Goal: Task Accomplishment & Management: Complete application form

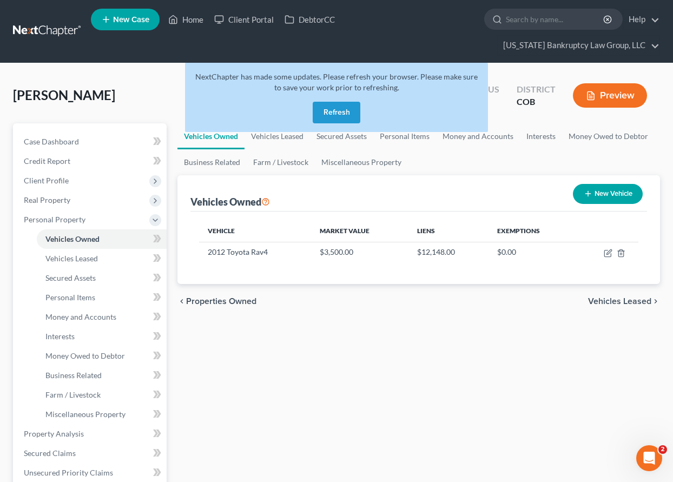
click at [340, 118] on button "Refresh" at bounding box center [337, 113] width 48 height 22
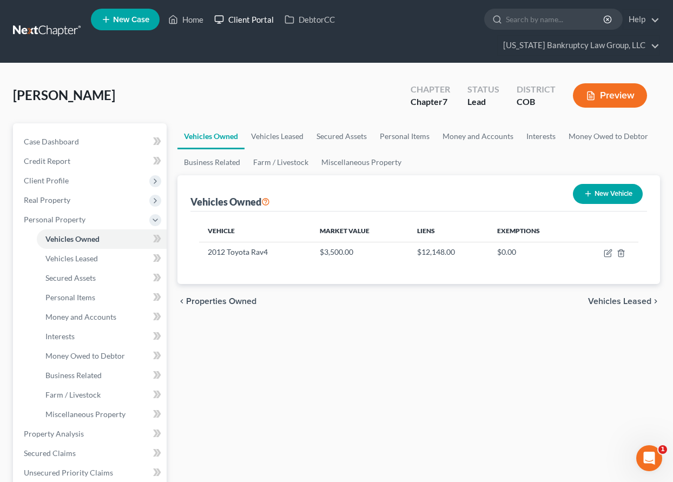
click at [254, 19] on link "Client Portal" at bounding box center [244, 19] width 70 height 19
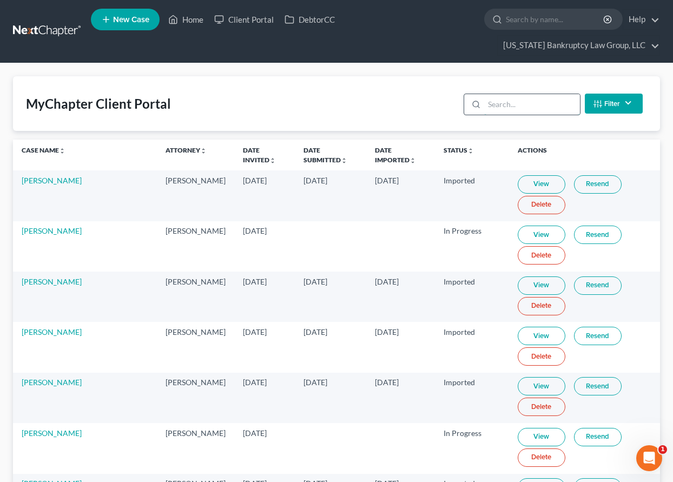
click at [553, 104] on input "search" at bounding box center [532, 104] width 96 height 21
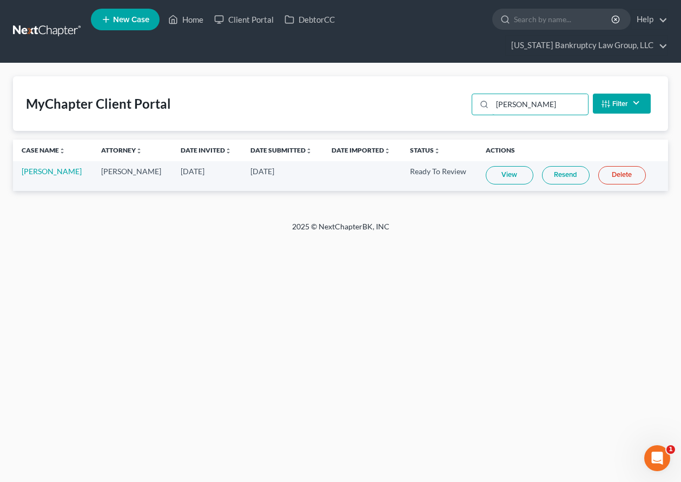
type input "[PERSON_NAME]"
click at [508, 169] on link "View" at bounding box center [510, 175] width 48 height 18
click at [205, 22] on link "Home" at bounding box center [186, 19] width 46 height 19
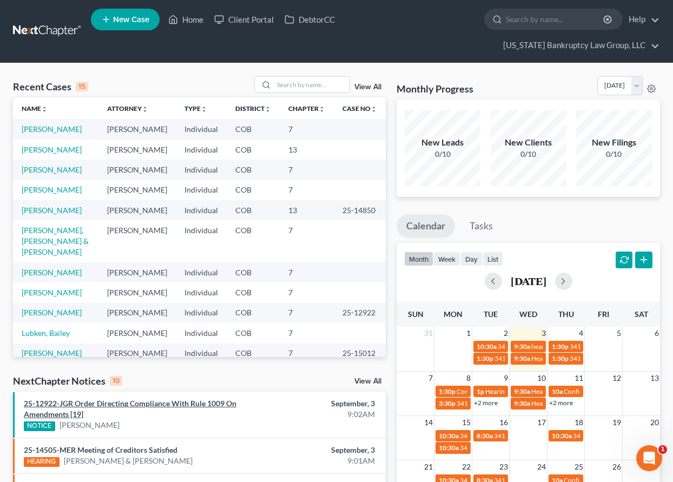
click at [131, 403] on link "25-12922-JGR Order Directing Compliance With Rule 1009 On Amendments [19]" at bounding box center [130, 409] width 213 height 20
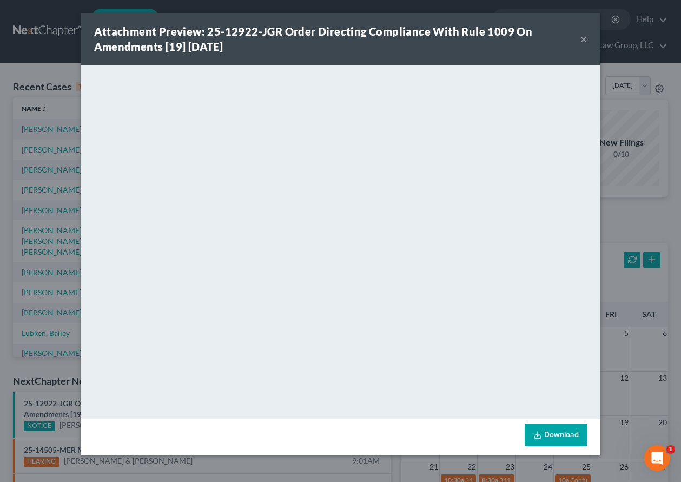
click at [582, 39] on button "×" at bounding box center [584, 38] width 8 height 13
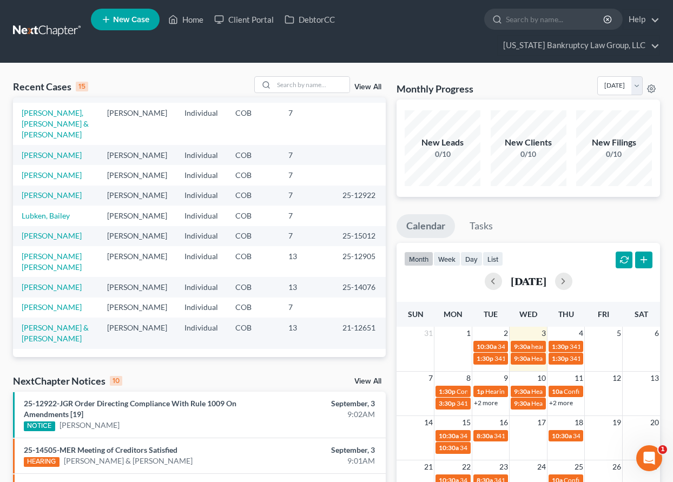
scroll to position [236, 0]
click at [53, 302] on link "[PERSON_NAME]" at bounding box center [52, 306] width 60 height 9
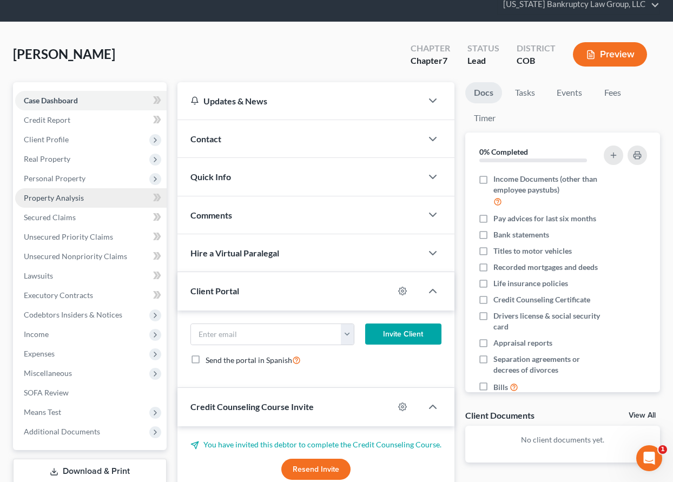
scroll to position [132, 0]
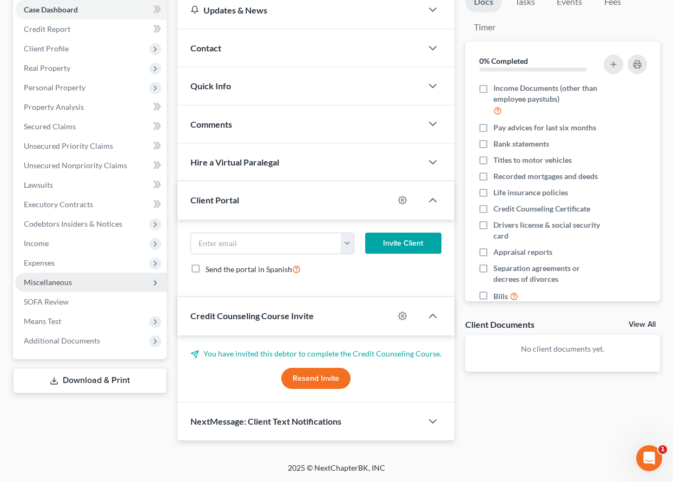
click at [57, 285] on span "Miscellaneous" at bounding box center [48, 282] width 48 height 9
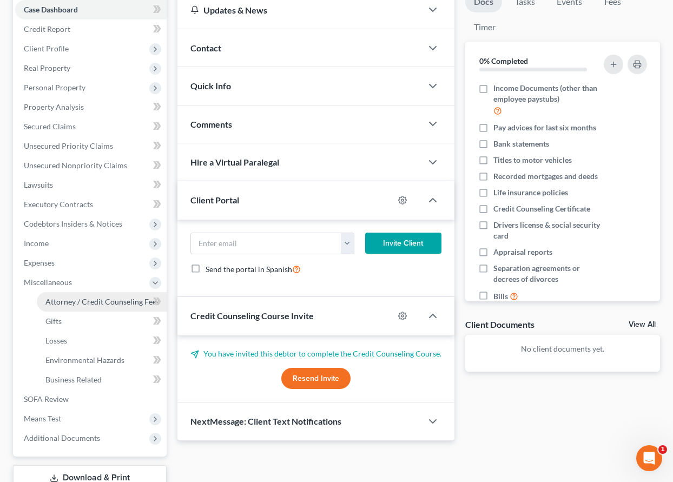
click at [68, 297] on span "Attorney / Credit Counseling Fees" at bounding box center [102, 301] width 114 height 9
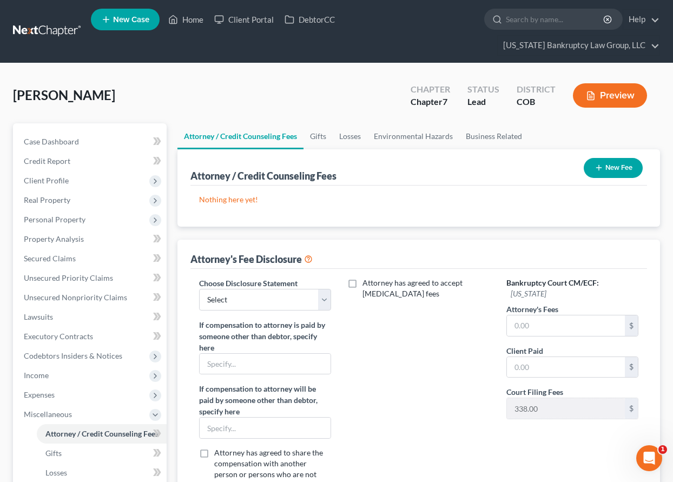
click at [629, 172] on button "New Fee" at bounding box center [613, 168] width 59 height 20
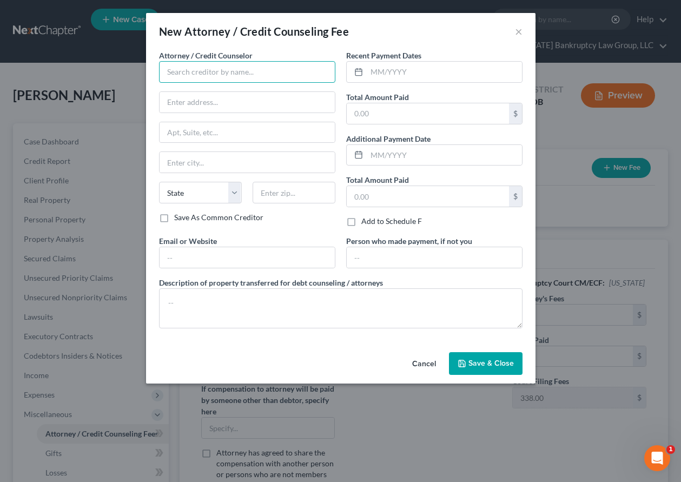
click at [277, 72] on input "text" at bounding box center [247, 72] width 176 height 22
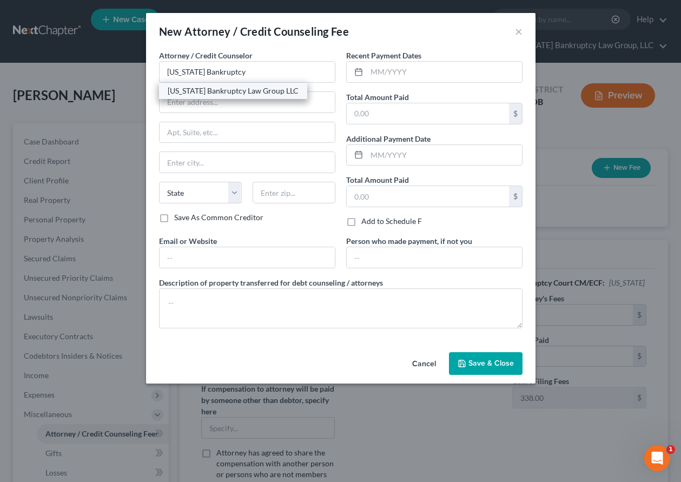
click at [228, 90] on div "[US_STATE] Bankruptcy Law Group LLC" at bounding box center [233, 90] width 131 height 11
type input "[US_STATE] Bankruptcy Law Group LLC"
type input "[STREET_ADDRESS]"
type input "[GEOGRAPHIC_DATA]"
select select "5"
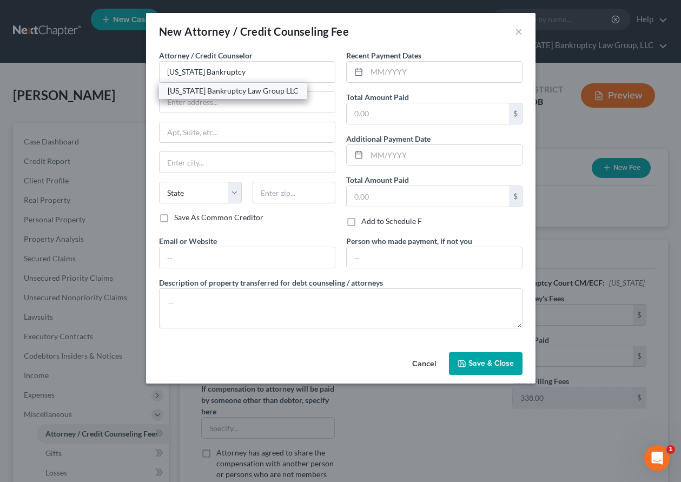
type input "80238"
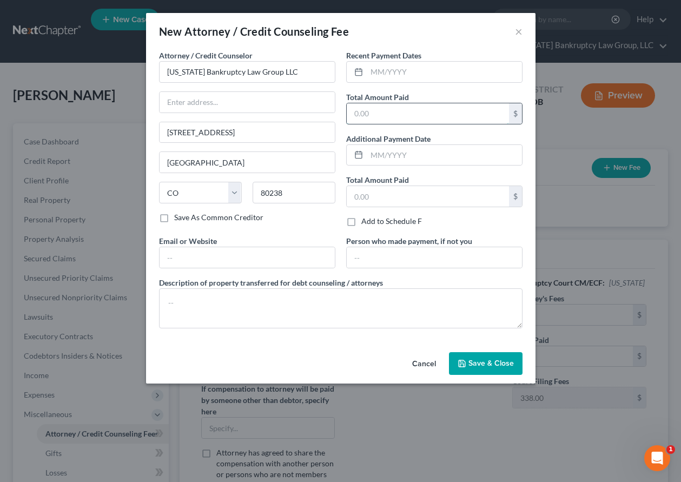
click at [450, 111] on input "text" at bounding box center [428, 113] width 162 height 21
type input "1,602"
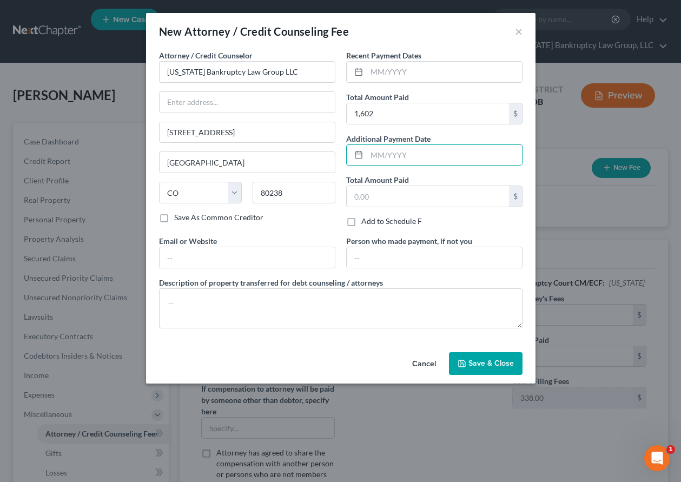
click at [481, 359] on span "Save & Close" at bounding box center [491, 363] width 45 height 9
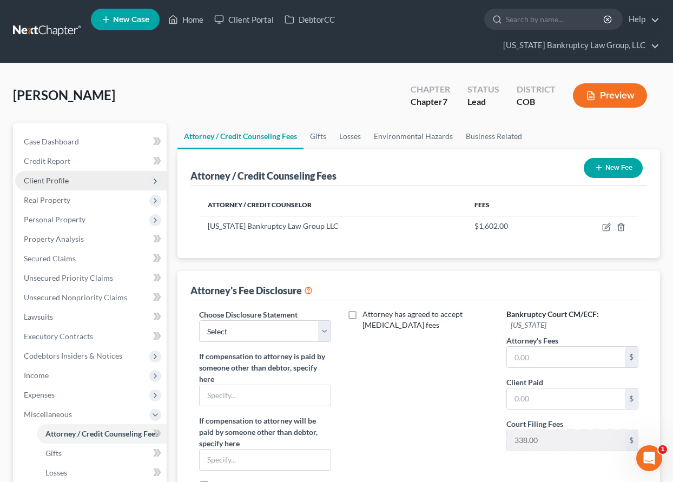
click at [56, 182] on span "Client Profile" at bounding box center [46, 180] width 45 height 9
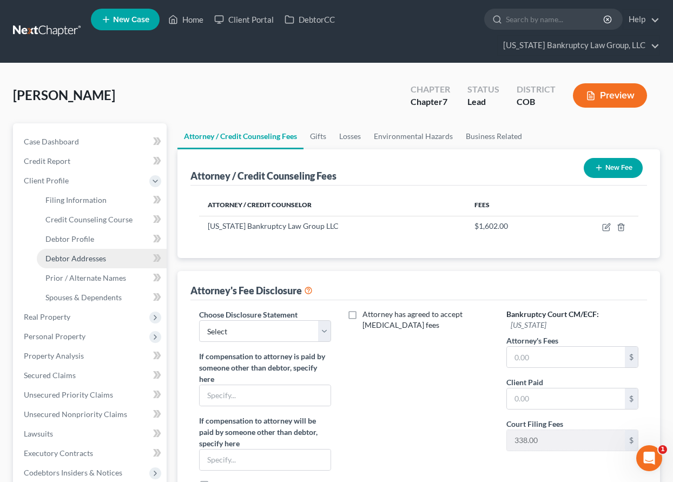
click at [74, 257] on span "Debtor Addresses" at bounding box center [75, 258] width 61 height 9
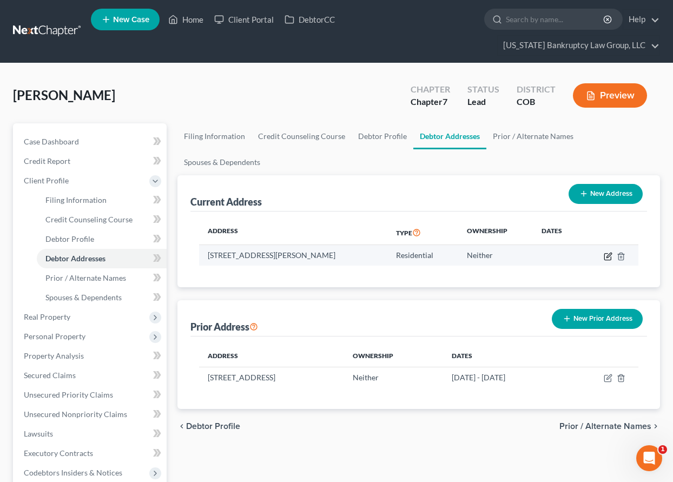
click at [608, 252] on icon "button" at bounding box center [608, 256] width 9 height 9
select select "5"
select select "0"
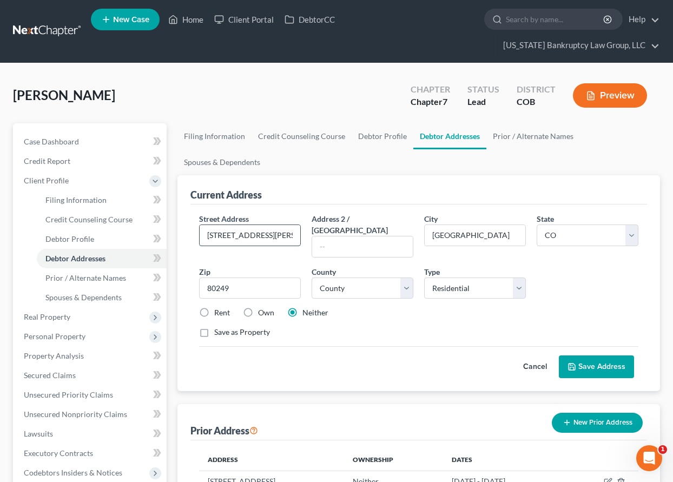
click at [270, 235] on input "20891 Randolph Place" at bounding box center [250, 235] width 101 height 21
type input "20891 Randolph Pl"
click at [214, 307] on label "Rent" at bounding box center [222, 312] width 16 height 11
click at [219, 307] on input "Rent" at bounding box center [222, 310] width 7 height 7
radio input "true"
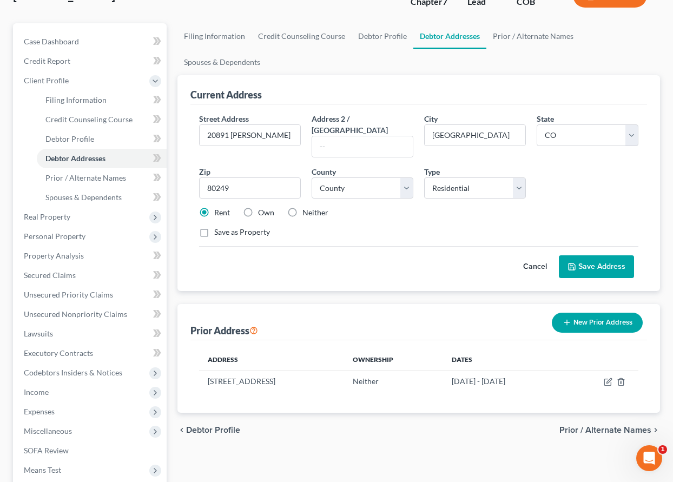
scroll to position [108, 0]
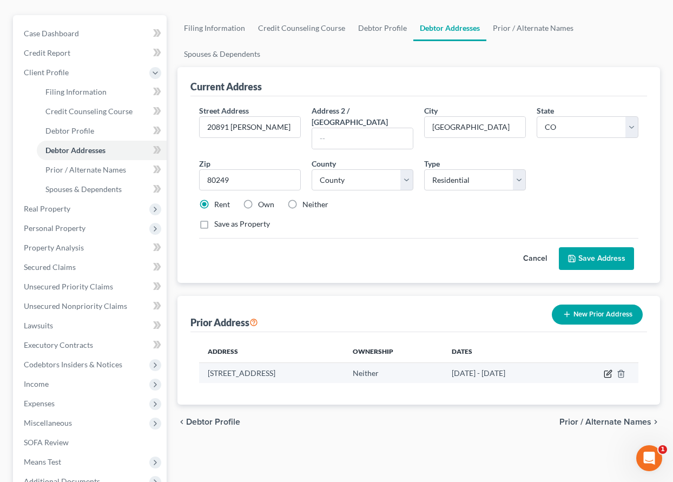
click at [608, 370] on icon "button" at bounding box center [609, 372] width 5 height 5
select select "5"
select select "16"
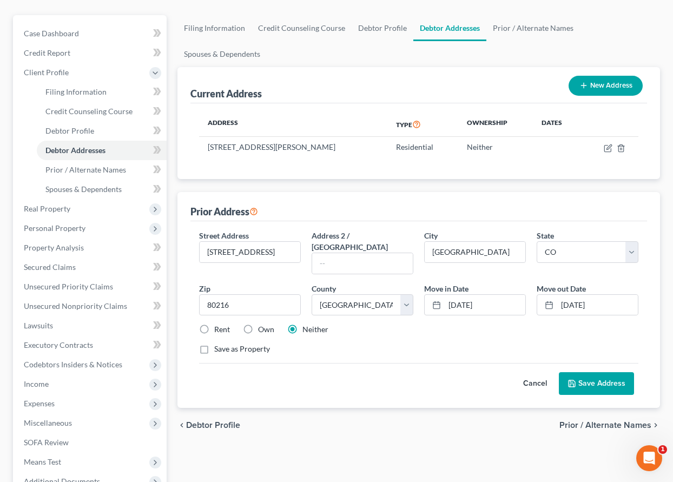
click at [214, 324] on label "Rent" at bounding box center [222, 329] width 16 height 11
click at [219, 324] on input "Rent" at bounding box center [222, 327] width 7 height 7
radio input "true"
click at [585, 372] on button "Save Address" at bounding box center [596, 383] width 75 height 23
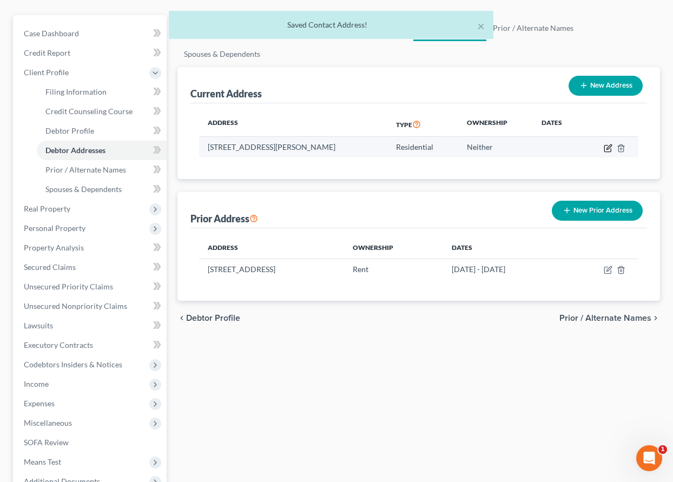
click at [608, 148] on icon "button" at bounding box center [608, 148] width 9 height 9
select select "5"
select select "16"
select select "0"
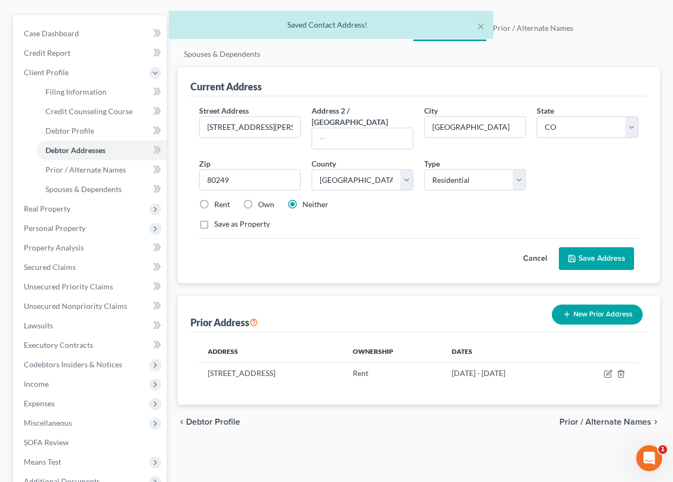
click at [214, 199] on label "Rent" at bounding box center [222, 204] width 16 height 11
click at [219, 199] on input "Rent" at bounding box center [222, 202] width 7 height 7
radio input "true"
click at [482, 127] on input "[GEOGRAPHIC_DATA]" at bounding box center [475, 127] width 101 height 21
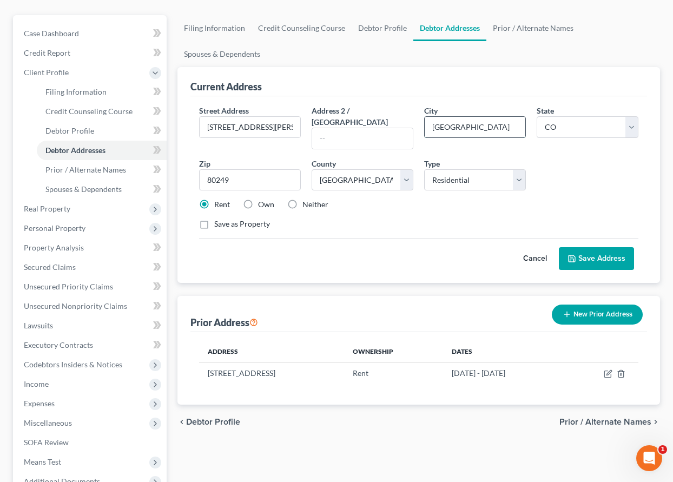
type input "[GEOGRAPHIC_DATA]"
click at [591, 247] on button "Save Address" at bounding box center [596, 258] width 75 height 23
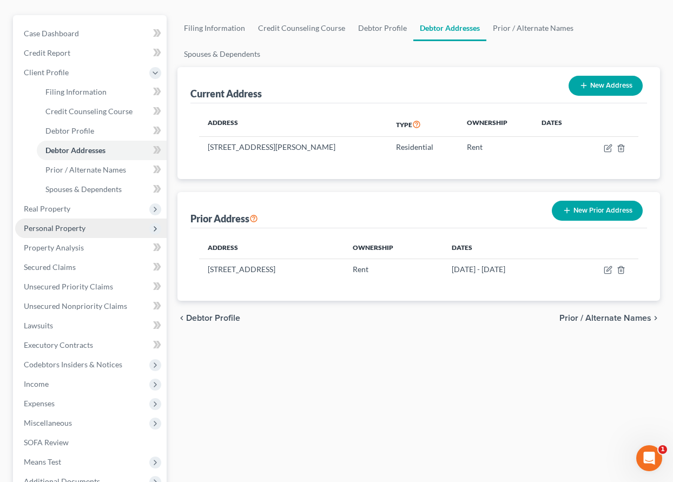
click at [43, 225] on span "Personal Property" at bounding box center [55, 227] width 62 height 9
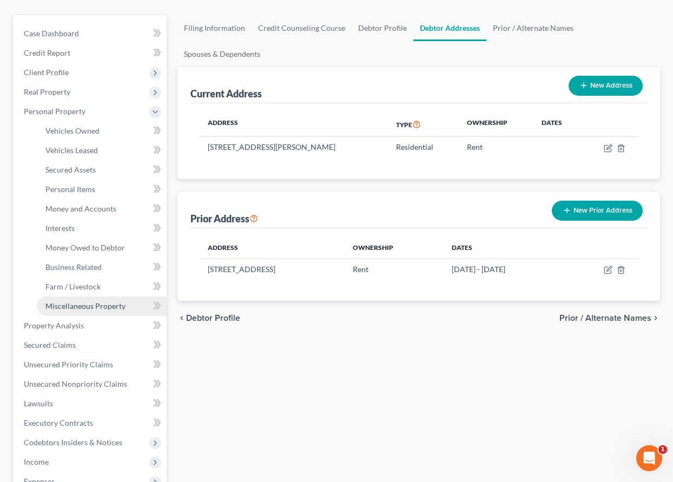
click at [70, 306] on span "Miscellaneous Property" at bounding box center [85, 305] width 80 height 9
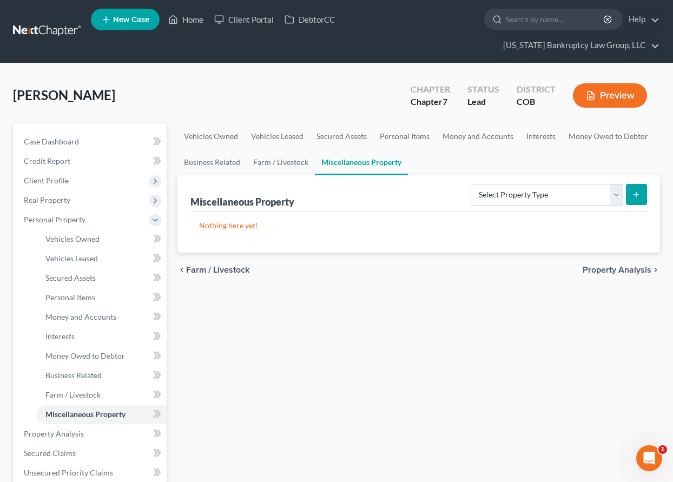
click at [549, 215] on div "Nothing here yet!" at bounding box center [418, 232] width 457 height 41
click at [531, 186] on select "Select Property Type Assigned for Creditor Benefit Within 1 Year Holding for An…" at bounding box center [547, 195] width 153 height 22
select select "holding_for_another"
click at [471, 184] on select "Select Property Type Assigned for Creditor Benefit Within 1 Year Holding for An…" at bounding box center [547, 195] width 153 height 22
click at [632, 190] on icon "submit" at bounding box center [636, 194] width 9 height 9
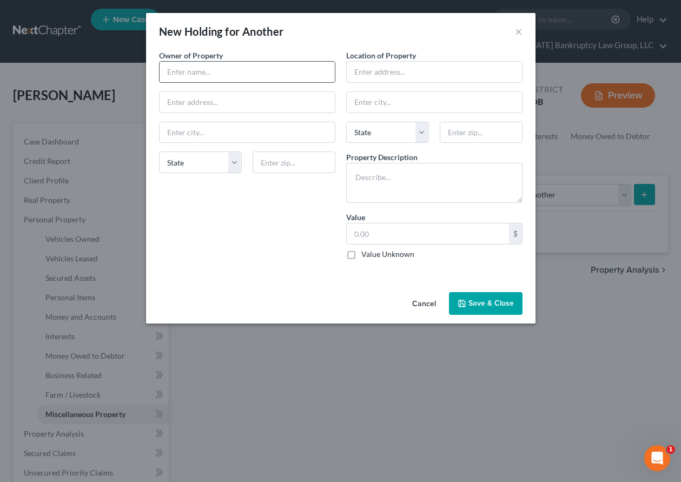
click at [190, 71] on input "text" at bounding box center [247, 72] width 175 height 21
type input "Oliver Davis III"
type input "3"
type input "20891 Randolph Pl."
type input "80249"
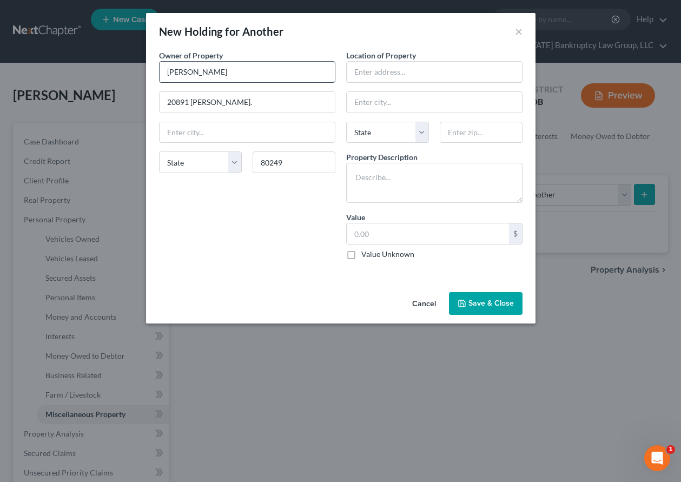
type input "[GEOGRAPHIC_DATA]"
select select "5"
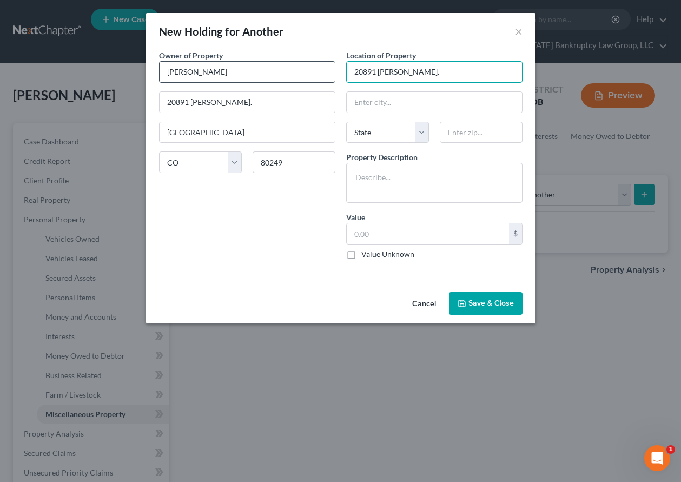
type input "20891 Randolph Pl."
type input "80249"
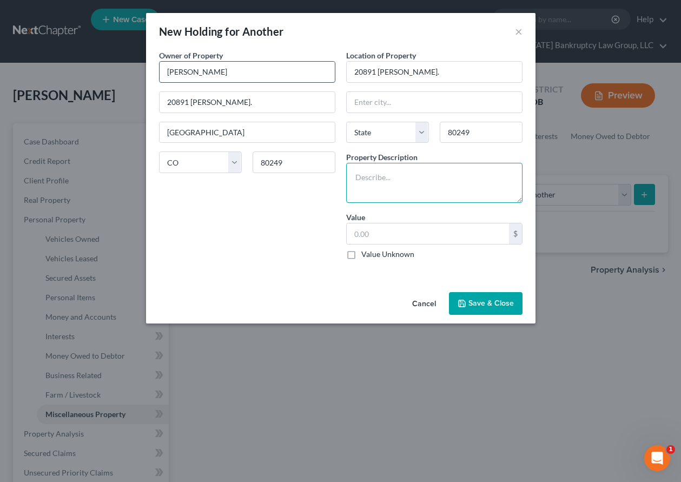
type input "[GEOGRAPHIC_DATA]"
select select "5"
type textarea "2021 Volkswagen Atlas"
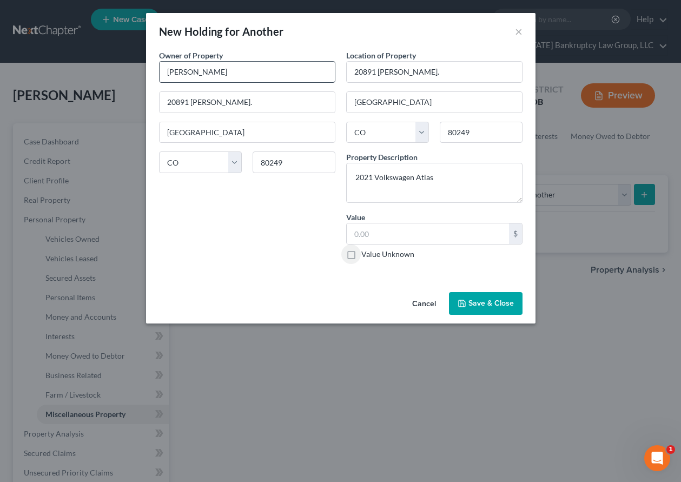
click at [366, 249] on input "Value Unknown" at bounding box center [369, 252] width 7 height 7
checkbox input "true"
type input "0.00"
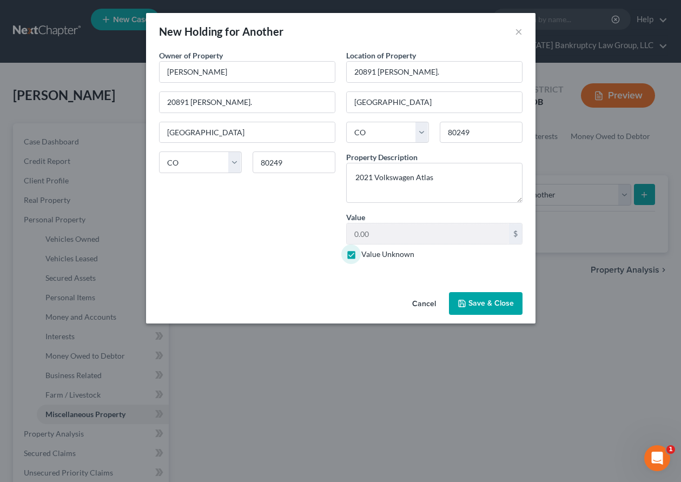
click at [492, 302] on button "Save & Close" at bounding box center [486, 303] width 74 height 23
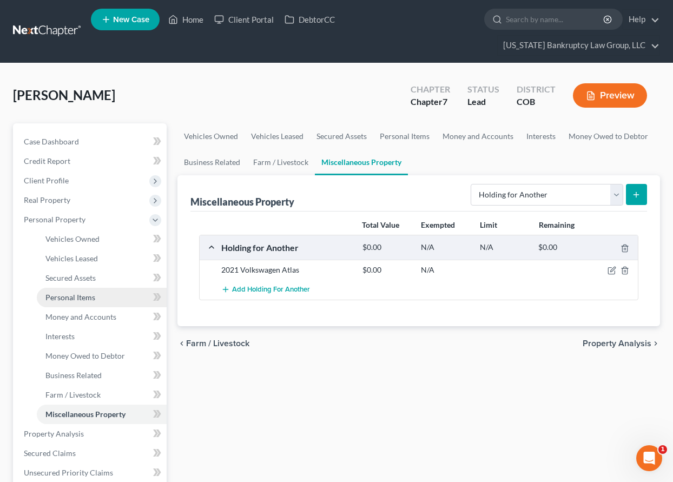
click at [77, 296] on span "Personal Items" at bounding box center [70, 297] width 50 height 9
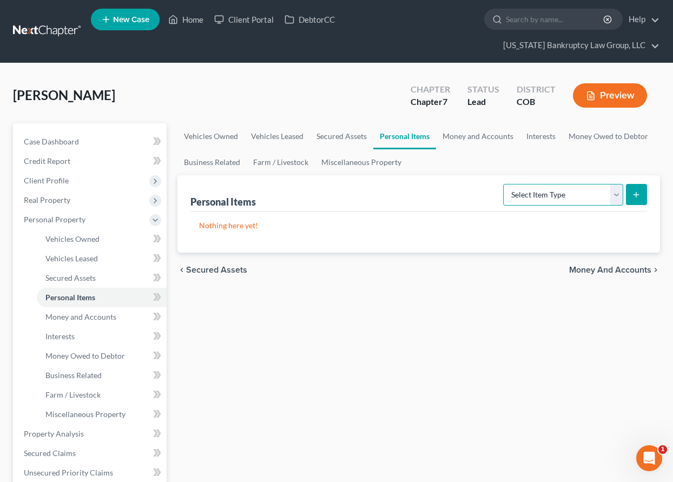
click at [601, 193] on select "Select Item Type Clothing Collectibles Of Value Electronics Firearms Household …" at bounding box center [563, 195] width 120 height 22
select select "household_goods"
click at [504, 184] on select "Select Item Type Clothing Collectibles Of Value Electronics Firearms Household …" at bounding box center [563, 195] width 120 height 22
click at [631, 198] on button "submit" at bounding box center [636, 194] width 21 height 21
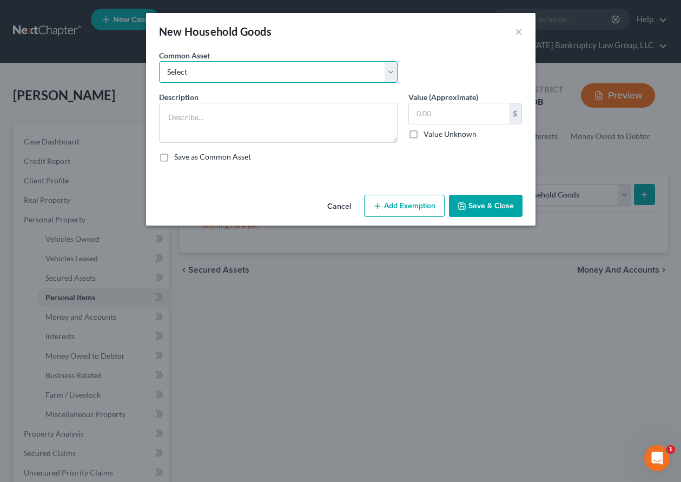
click at [285, 64] on select "Select Household Goods Including:" at bounding box center [278, 72] width 239 height 22
select select "0"
click at [159, 61] on select "Select Household Goods Including:" at bounding box center [278, 72] width 239 height 22
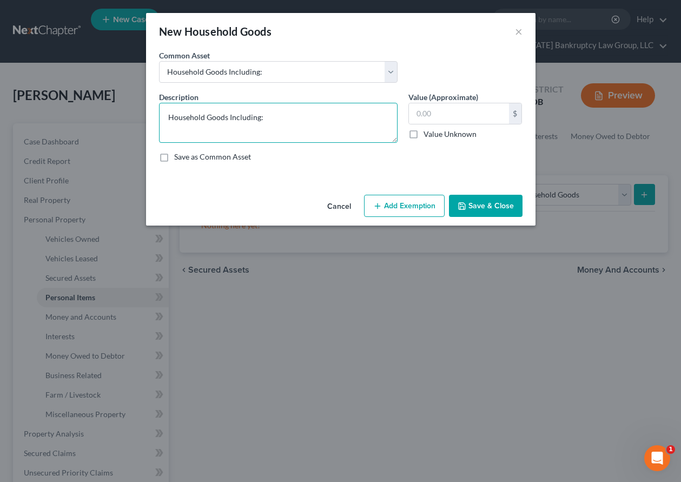
click at [295, 121] on textarea "Household Goods Including:" at bounding box center [278, 123] width 239 height 40
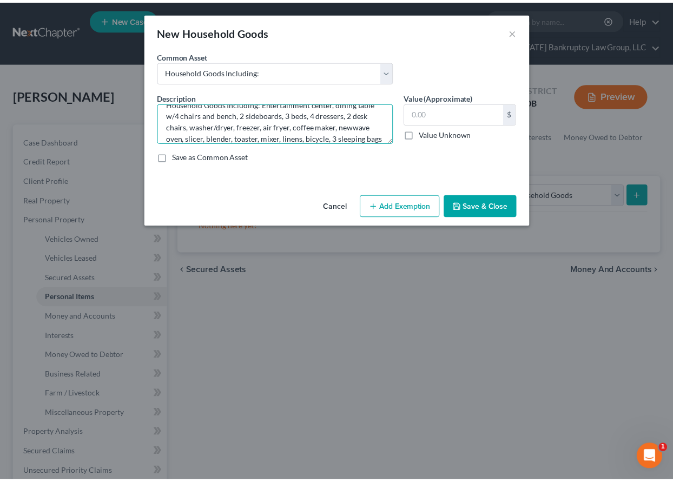
scroll to position [25, 0]
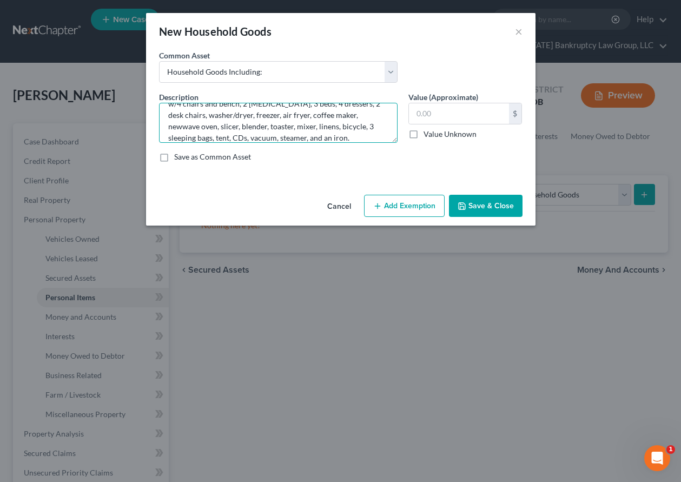
type textarea "Household Goods Including: Entertainment center, dining table w/4 chairs and be…"
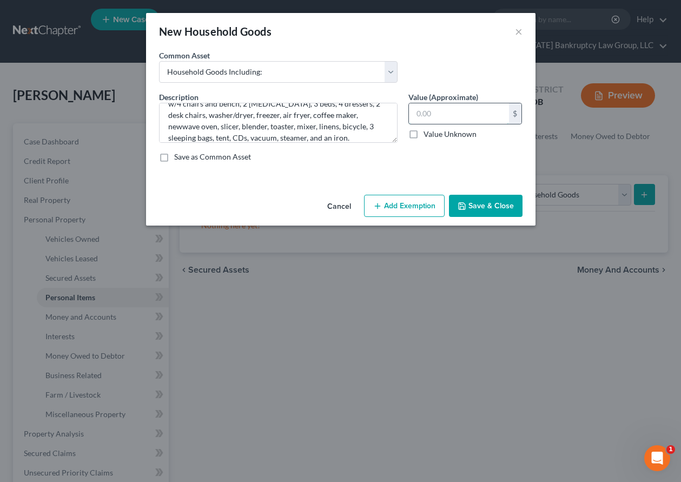
click at [490, 115] on input "text" at bounding box center [459, 113] width 100 height 21
type input "4,000"
click at [388, 199] on button "Add Exemption" at bounding box center [404, 206] width 81 height 23
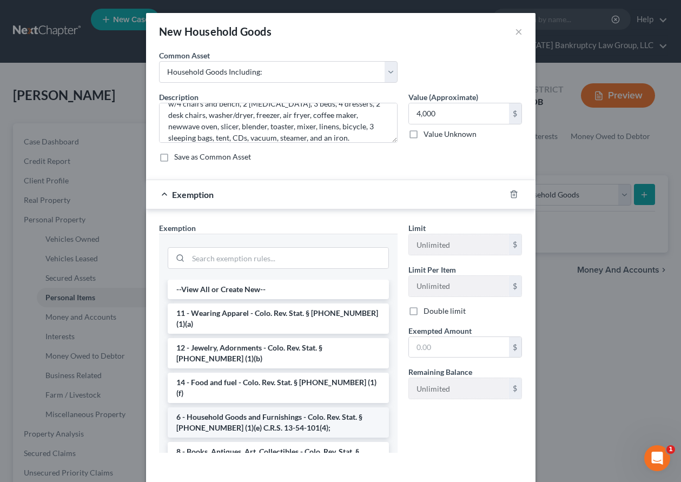
click at [293, 407] on li "6 - Household Goods and Furnishings - Colo. Rev. Stat. § [PHONE_NUMBER] (1)(e) …" at bounding box center [278, 422] width 221 height 30
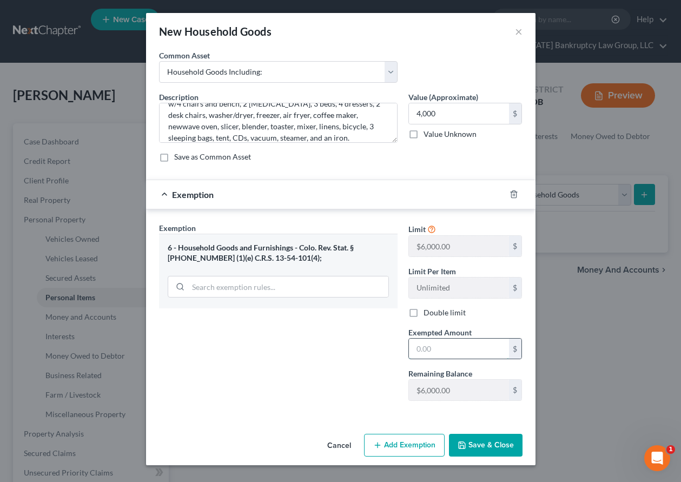
click at [430, 348] on input "text" at bounding box center [459, 349] width 100 height 21
type input "4,000"
click at [491, 449] on button "Save & Close" at bounding box center [486, 445] width 74 height 23
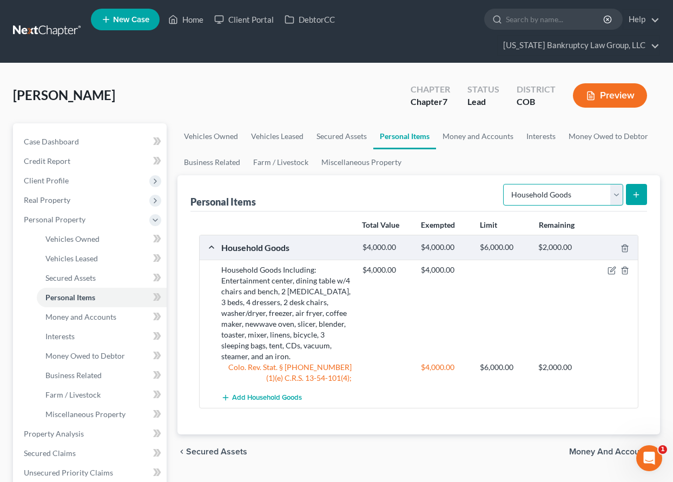
click at [581, 194] on select "Select Item Type Clothing Collectibles Of Value Electronics Firearms Household …" at bounding box center [563, 195] width 120 height 22
select select "electronics"
click at [504, 184] on select "Select Item Type Clothing Collectibles Of Value Electronics Firearms Household …" at bounding box center [563, 195] width 120 height 22
click at [645, 189] on button "submit" at bounding box center [636, 194] width 21 height 21
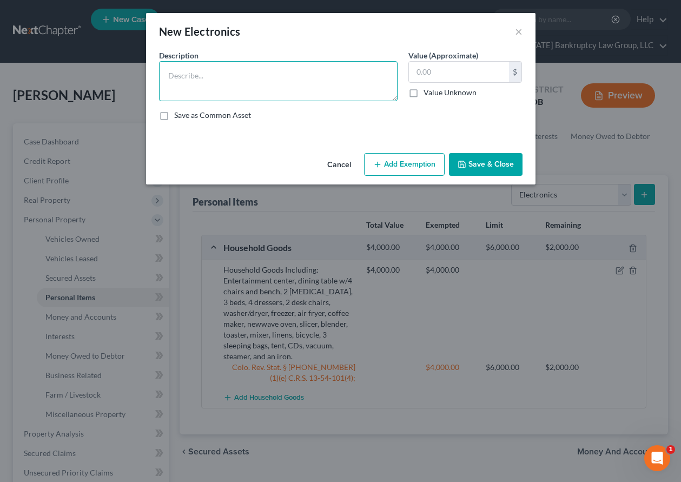
click at [248, 62] on textarea at bounding box center [278, 81] width 239 height 40
type textarea "4 TVs, 4 cellular telephones, 2 computers, and 2 printers."
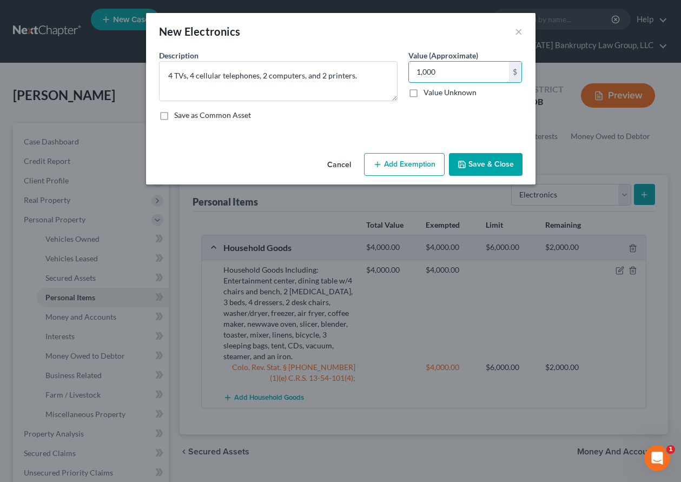
type input "1,000"
click at [394, 169] on button "Add Exemption" at bounding box center [404, 164] width 81 height 23
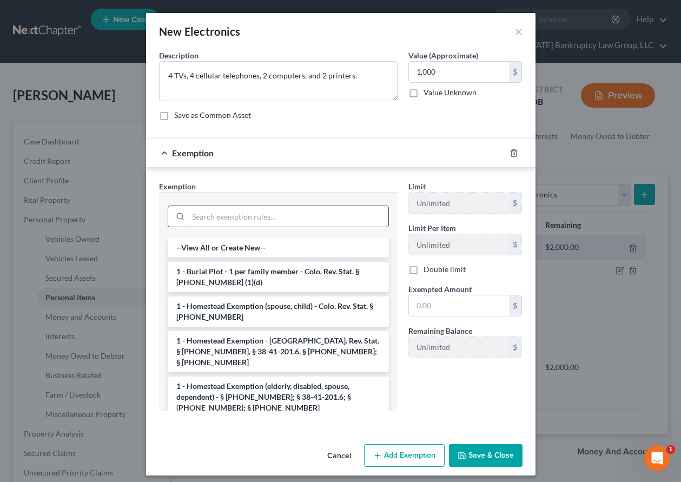
click at [306, 211] on input "search" at bounding box center [288, 216] width 200 height 21
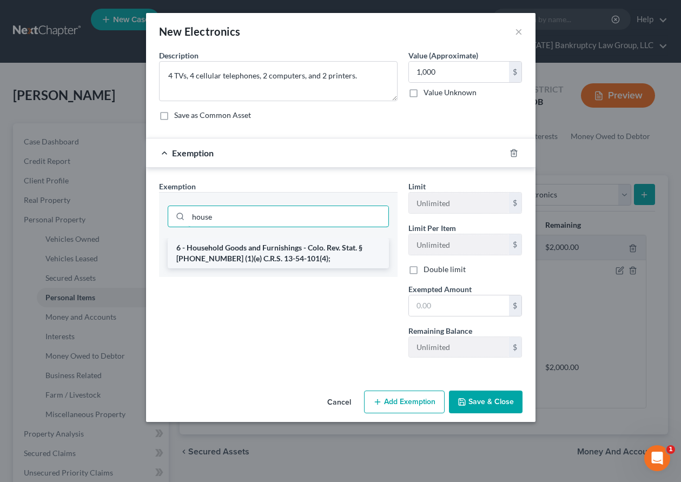
type input "house"
click at [286, 260] on li "6 - Household Goods and Furnishings - Colo. Rev. Stat. § [PHONE_NUMBER] (1)(e) …" at bounding box center [278, 253] width 221 height 30
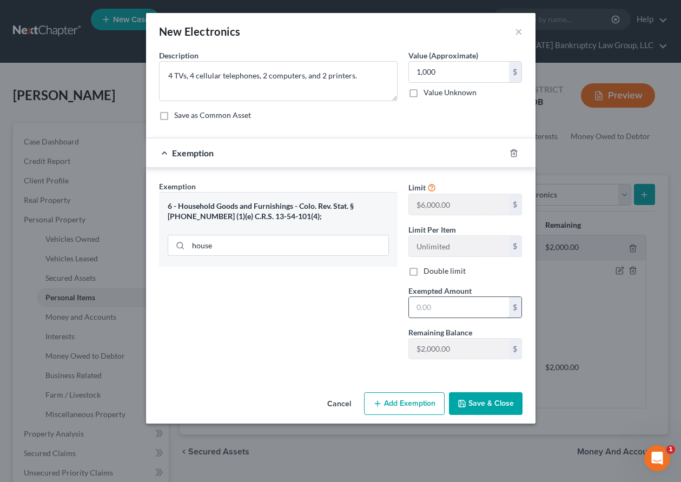
click at [432, 302] on input "text" at bounding box center [459, 307] width 100 height 21
type input "2,000"
click at [486, 401] on button "Save & Close" at bounding box center [486, 403] width 74 height 23
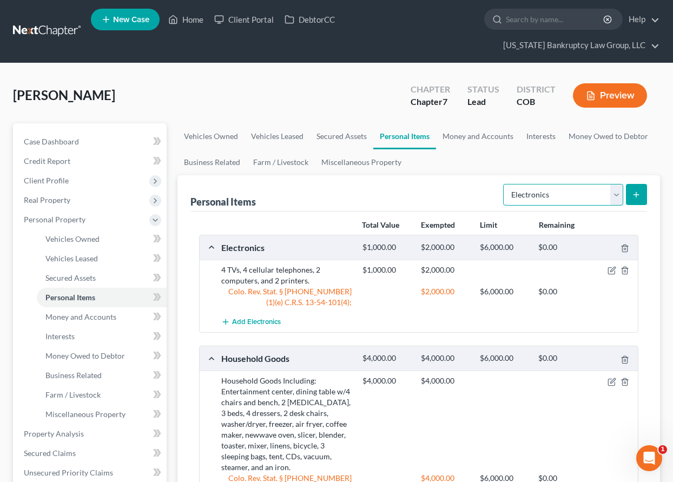
click at [617, 195] on select "Select Item Type Clothing Collectibles Of Value Electronics Firearms Household …" at bounding box center [563, 195] width 120 height 22
select select "jewelry"
click at [504, 184] on select "Select Item Type Clothing Collectibles Of Value Electronics Firearms Household …" at bounding box center [563, 195] width 120 height 22
click at [630, 199] on button "submit" at bounding box center [636, 194] width 21 height 21
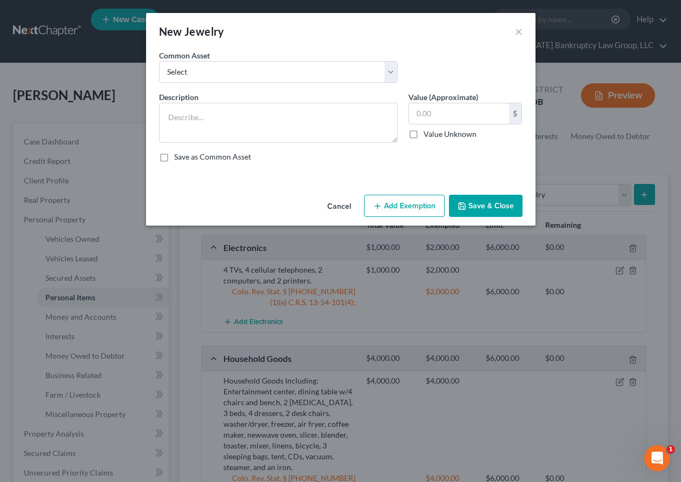
click at [220, 52] on div "Common Asset Select Smartwatch Wedding rings Costume jewelry Wedding rings" at bounding box center [278, 66] width 249 height 33
click at [221, 65] on select "Select Smartwatch Wedding rings Costume jewelry Wedding rings" at bounding box center [278, 72] width 239 height 22
select select "1"
click at [159, 61] on select "Select Smartwatch Wedding rings Costume jewelry Wedding rings" at bounding box center [278, 72] width 239 height 22
type textarea "Wedding rings"
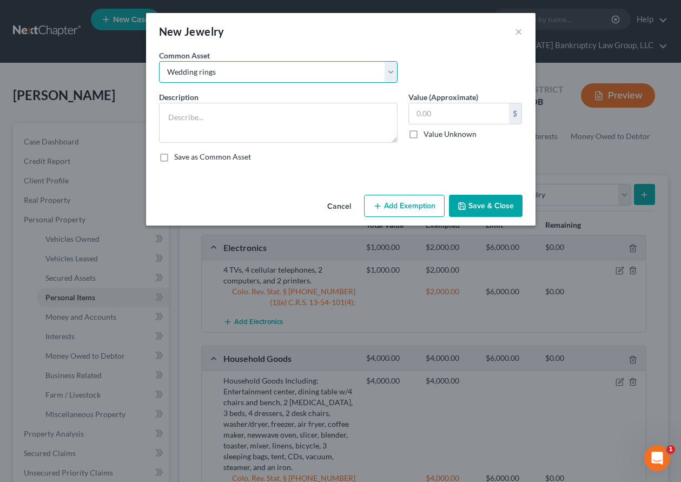
type input "1,000.00"
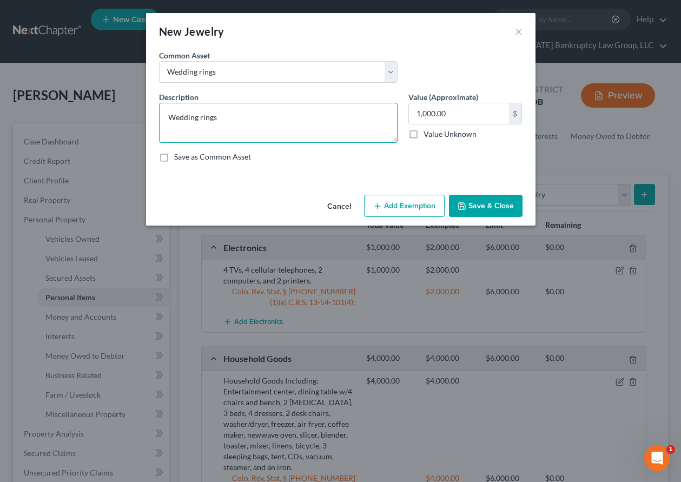
click at [220, 118] on textarea "Wedding rings" at bounding box center [278, 123] width 239 height 40
type textarea "Wedding rings and earrings"
type input "1,550"
click at [424, 211] on button "Add Exemption" at bounding box center [404, 206] width 81 height 23
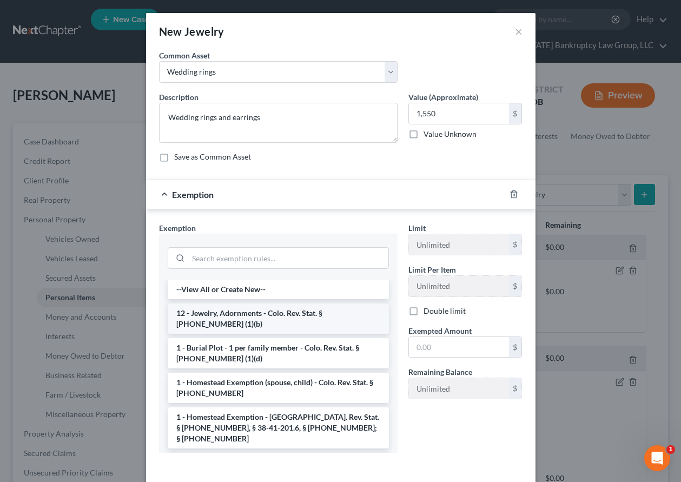
click at [294, 320] on li "12 - Jewelry, Adornments - Colo. Rev. Stat. § [PHONE_NUMBER] (1)(b)" at bounding box center [278, 319] width 221 height 30
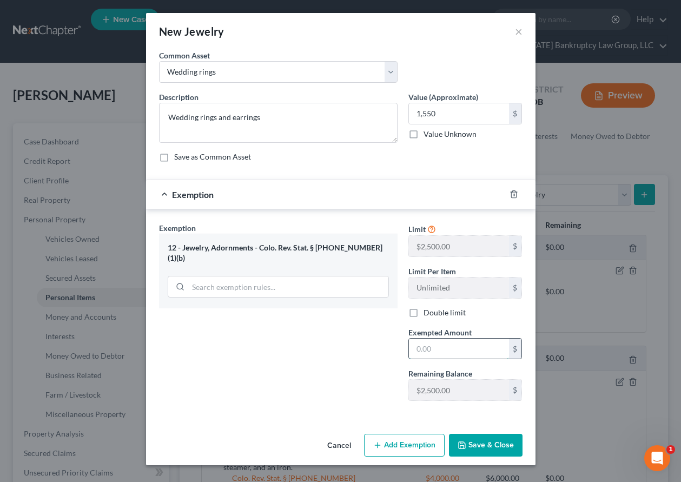
click at [450, 351] on input "text" at bounding box center [459, 349] width 100 height 21
type input "2,500"
click at [471, 438] on button "Save & Close" at bounding box center [486, 445] width 74 height 23
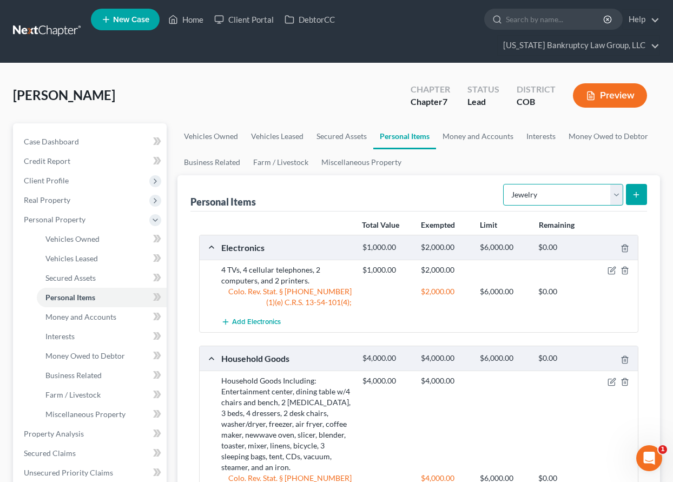
click at [549, 190] on select "Select Item Type Clothing Collectibles Of Value Electronics Firearms Household …" at bounding box center [563, 195] width 120 height 22
select select "clothing"
click at [504, 184] on select "Select Item Type Clothing Collectibles Of Value Electronics Firearms Household …" at bounding box center [563, 195] width 120 height 22
click at [642, 197] on button "submit" at bounding box center [636, 194] width 21 height 21
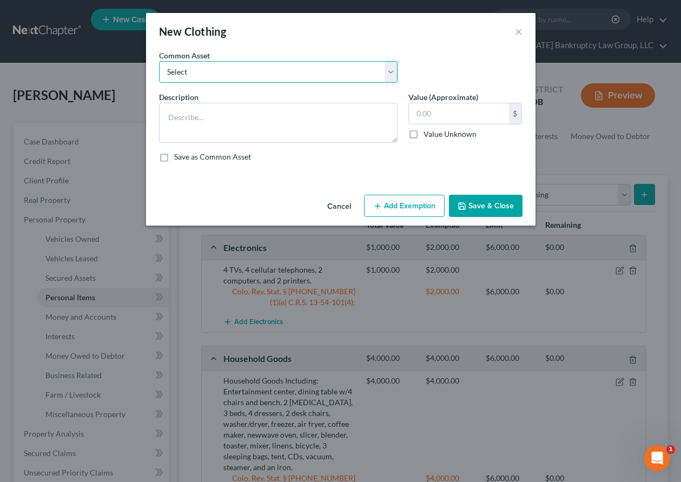
click at [274, 70] on select "Select Clothing and Outerwear" at bounding box center [278, 72] width 239 height 22
select select "0"
click at [159, 61] on select "Select Clothing and Outerwear" at bounding box center [278, 72] width 239 height 22
type textarea "Clothing and Outerwear"
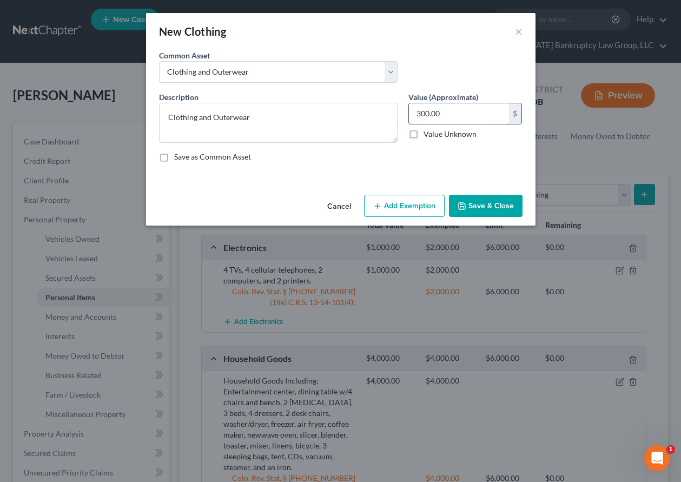
click at [480, 113] on input "300.00" at bounding box center [459, 113] width 100 height 21
type input "2,000"
click at [411, 206] on button "Add Exemption" at bounding box center [404, 206] width 81 height 23
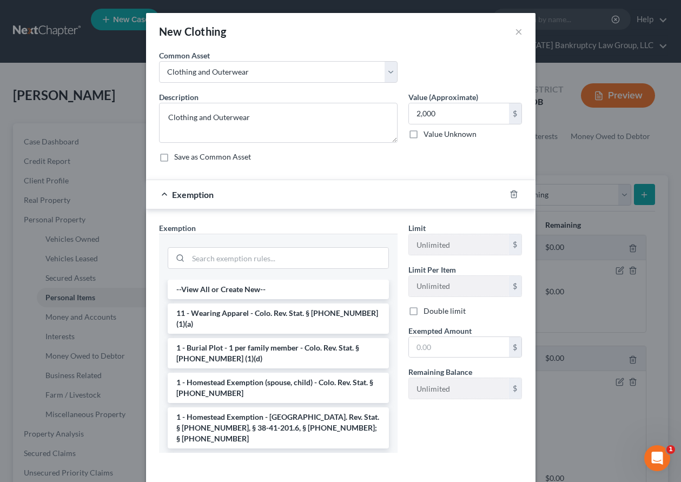
click at [302, 313] on li "11 - Wearing Apparel - Colo. Rev. Stat. § [PHONE_NUMBER] (1)(a)" at bounding box center [278, 319] width 221 height 30
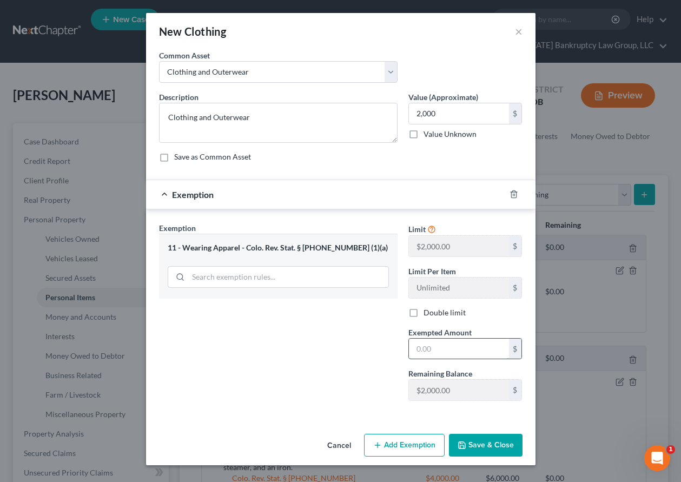
click at [487, 355] on input "text" at bounding box center [459, 349] width 100 height 21
type input "2,000"
click at [491, 436] on button "Save & Close" at bounding box center [486, 445] width 74 height 23
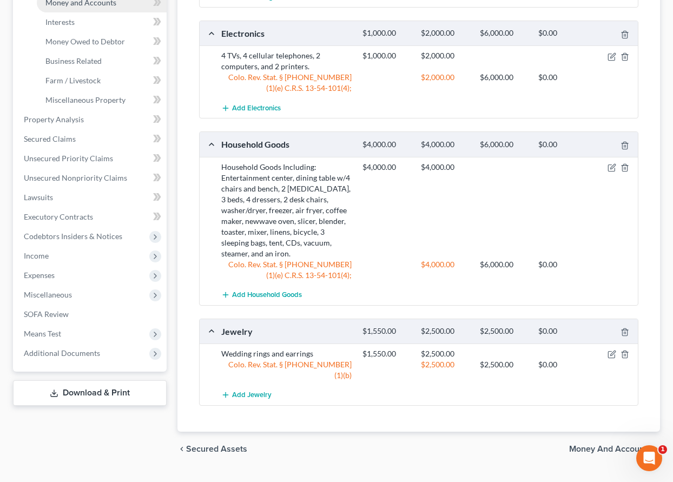
scroll to position [318, 0]
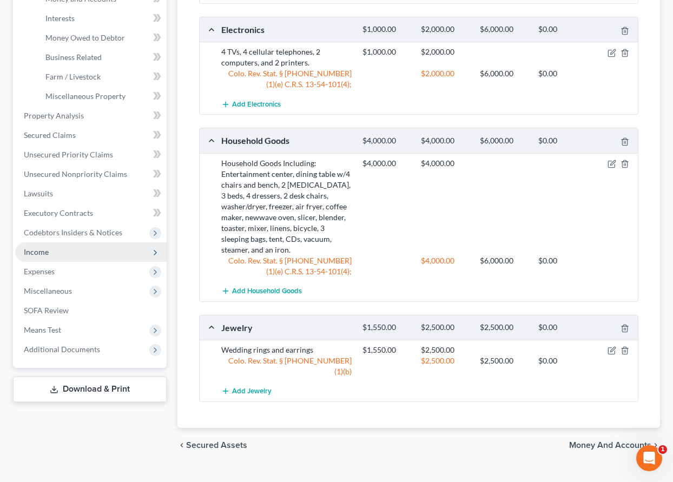
click at [38, 249] on span "Income" at bounding box center [36, 251] width 25 height 9
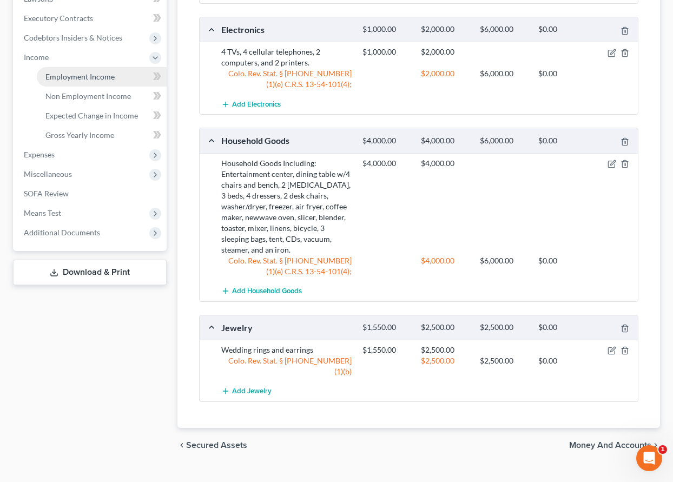
click at [69, 72] on span "Employment Income" at bounding box center [79, 76] width 69 height 9
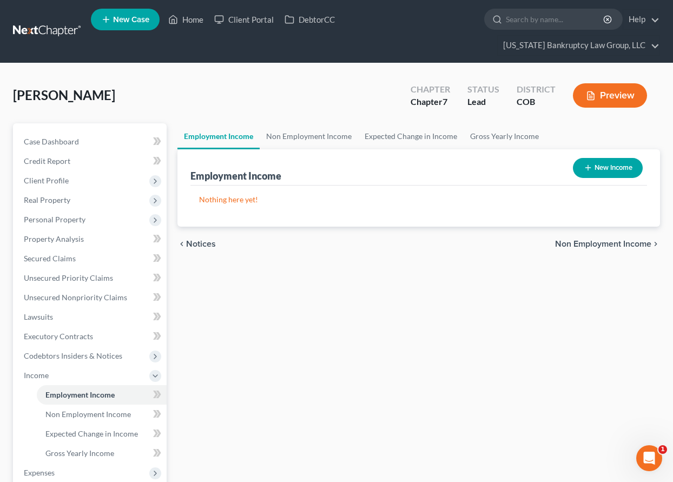
click at [600, 164] on button "New Income" at bounding box center [608, 168] width 70 height 20
select select "0"
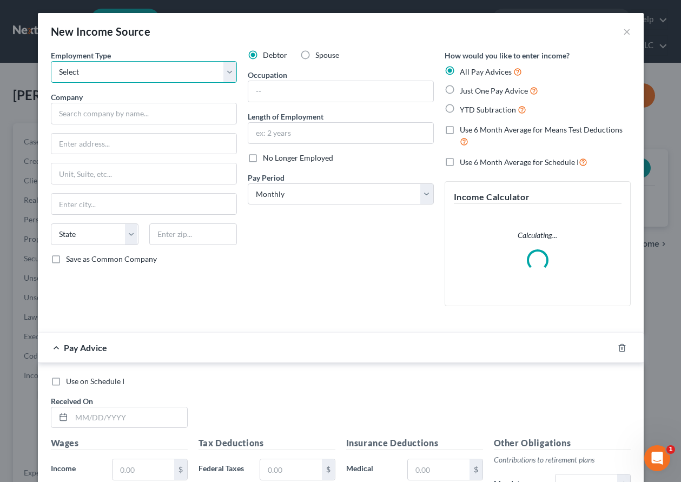
click at [106, 67] on select "Select Full or [DEMOGRAPHIC_DATA] Employment Self Employment" at bounding box center [144, 72] width 186 height 22
select select "0"
click at [51, 61] on select "Select Full or [DEMOGRAPHIC_DATA] Employment Self Employment" at bounding box center [144, 72] width 186 height 22
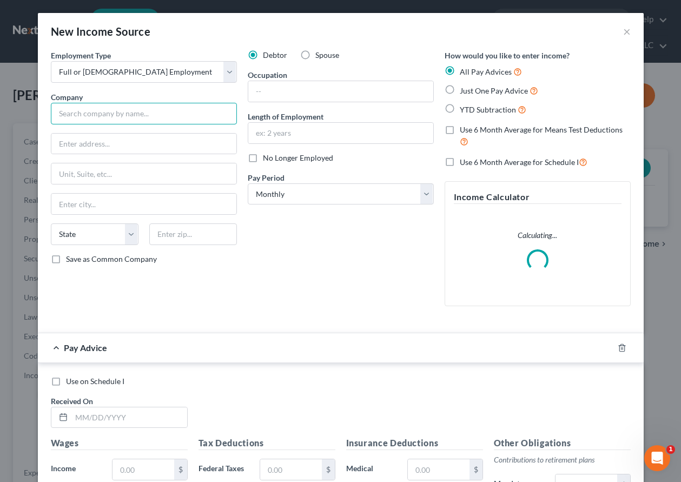
click at [121, 114] on input "text" at bounding box center [144, 114] width 186 height 22
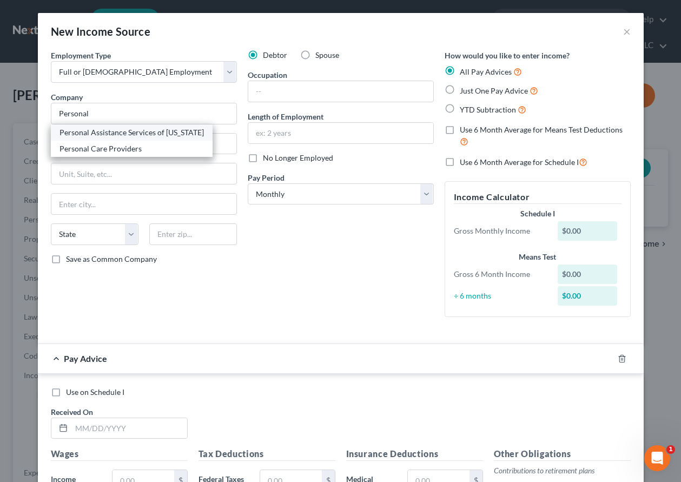
click at [123, 131] on div "Personal Assistance Services of [US_STATE]" at bounding box center [132, 132] width 144 height 11
type input "Personal Assistance Services of [US_STATE]"
type input "9197 E. 6th Ave. Suite 1000"
type input "[GEOGRAPHIC_DATA]"
select select "5"
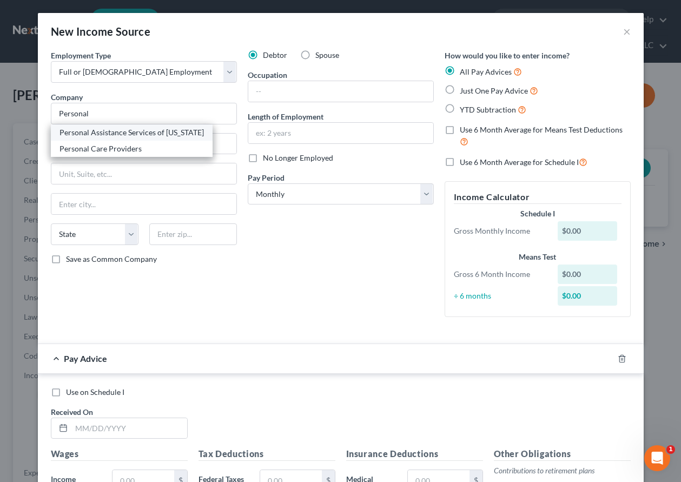
type input "80239"
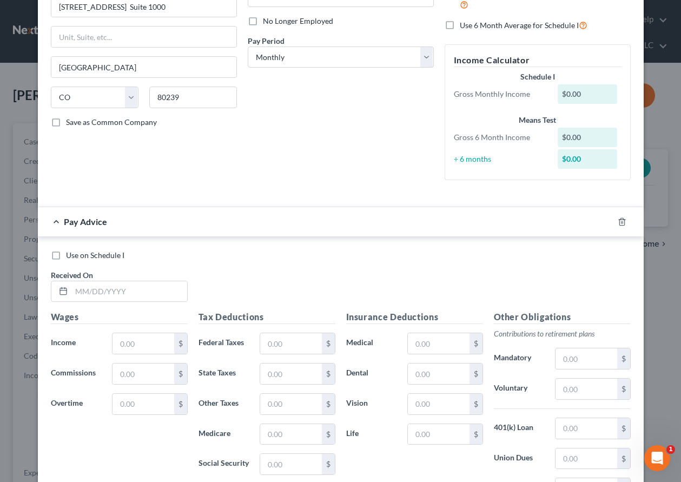
scroll to position [162, 0]
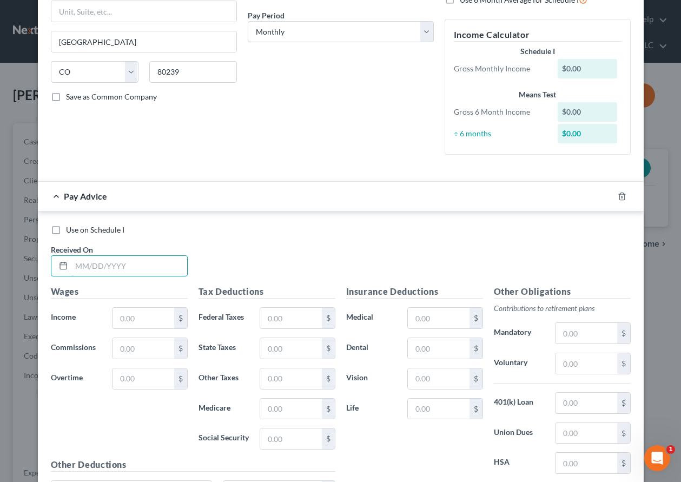
drag, startPoint x: 118, startPoint y: 264, endPoint x: 127, endPoint y: 254, distance: 13.0
click at [118, 264] on input "text" at bounding box center [129, 266] width 116 height 21
click at [128, 264] on input "text" at bounding box center [129, 266] width 116 height 21
type input "03/10/2025"
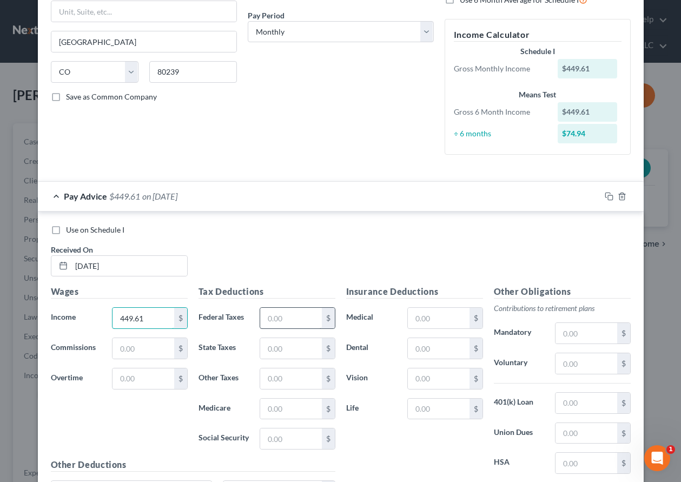
type input "449.61"
click at [285, 315] on input "text" at bounding box center [290, 318] width 61 height 21
type input "12.08"
type input "11.00"
type input "2.02"
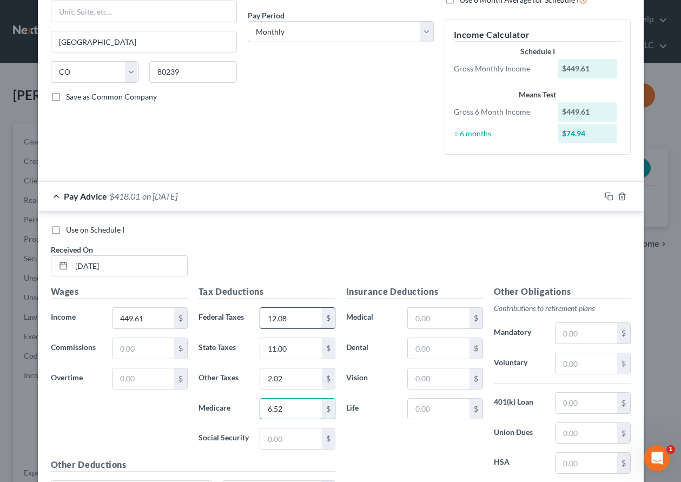
type input "6.52"
type input "27.88"
click at [605, 196] on icon "button" at bounding box center [609, 196] width 9 height 9
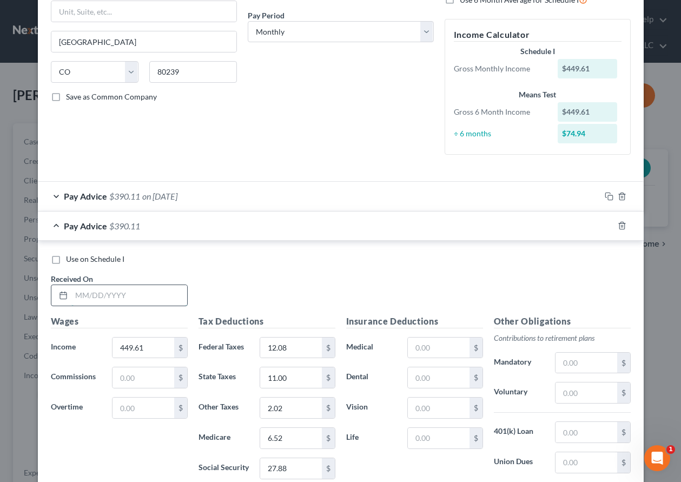
click at [153, 290] on input "text" at bounding box center [129, 295] width 116 height 21
type input "03/17/2025"
click at [608, 225] on rect "button" at bounding box center [610, 227] width 5 height 5
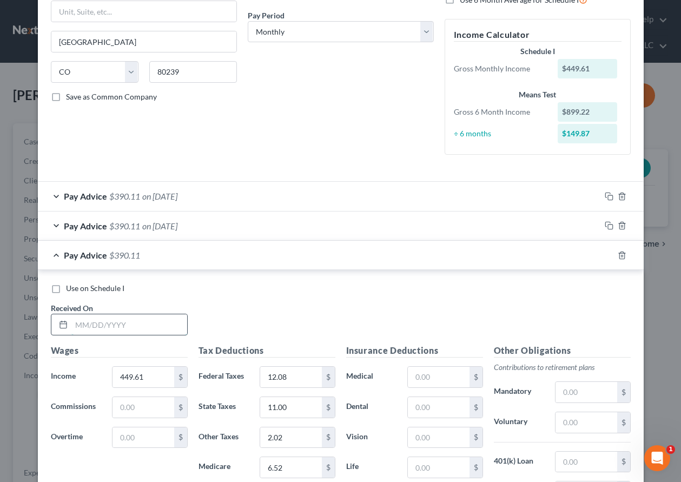
click at [159, 326] on input "text" at bounding box center [129, 324] width 116 height 21
type input "03/24/2025"
click at [605, 255] on icon "button" at bounding box center [609, 255] width 9 height 9
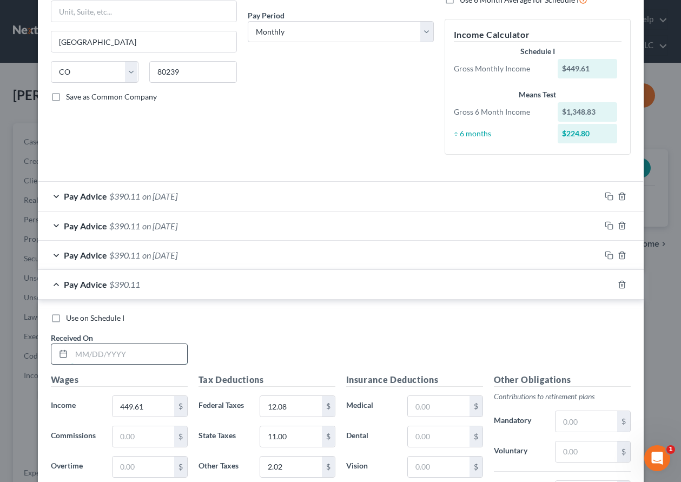
click at [157, 353] on input "text" at bounding box center [129, 354] width 116 height 21
type input "03/31/2025"
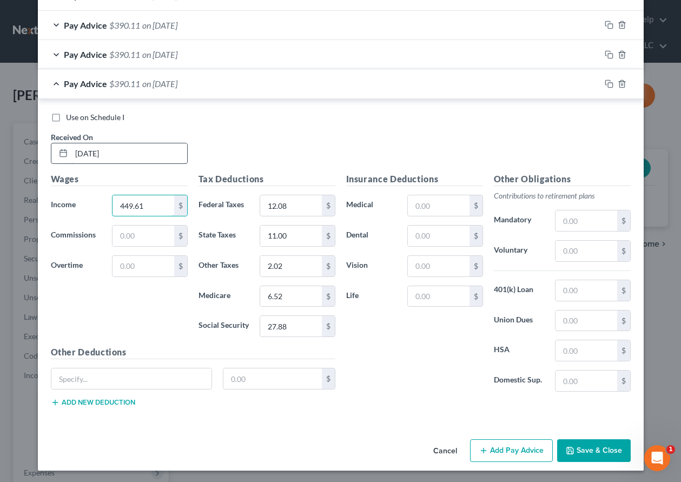
scroll to position [365, 0]
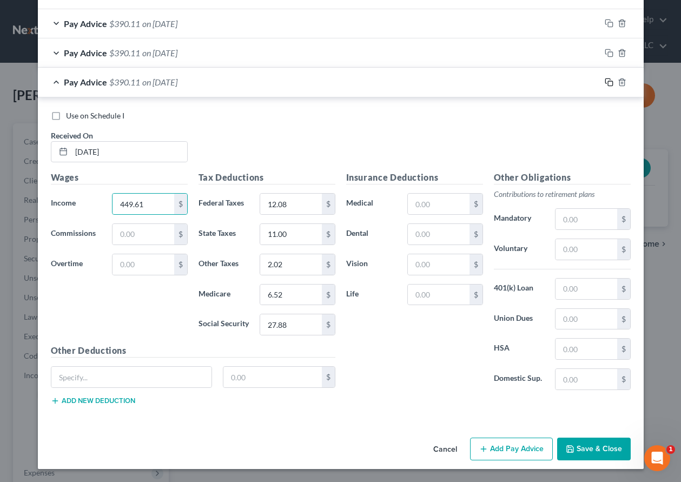
click at [605, 82] on icon "button" at bounding box center [609, 82] width 9 height 9
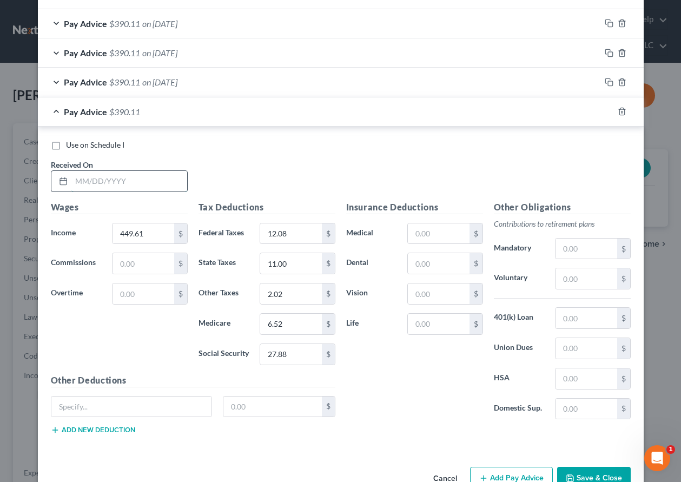
click at [141, 185] on input "text" at bounding box center [129, 181] width 116 height 21
type input "04/07/2025"
click at [304, 233] on input "12.08" at bounding box center [290, 233] width 61 height 21
type input "18.50"
type input "14"
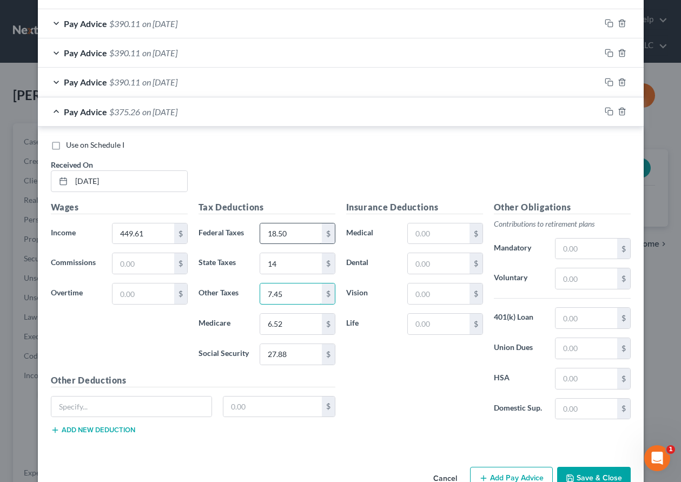
type input "7.45"
type input "2.31"
type input "3"
type input "2.31"
type input "7.45"
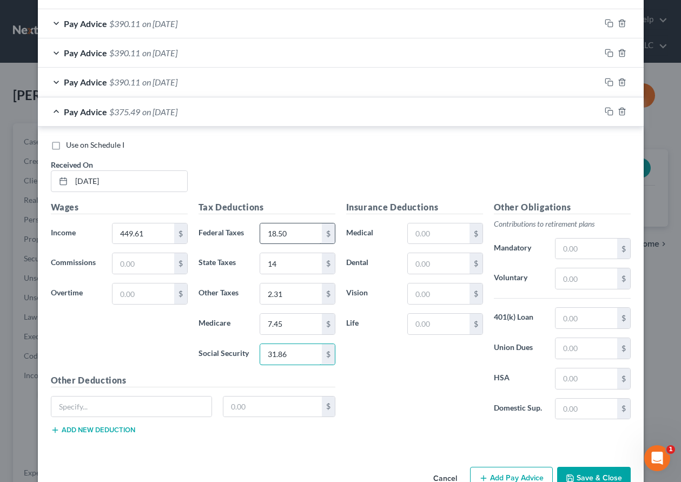
type input "31.86"
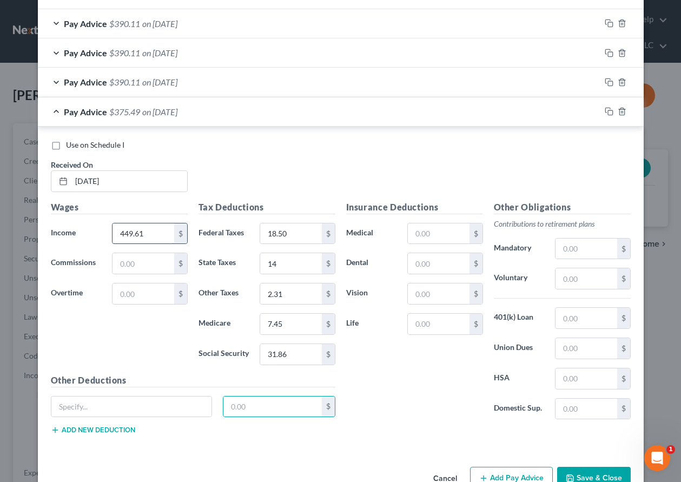
click at [147, 229] on input "449.61" at bounding box center [143, 233] width 61 height 21
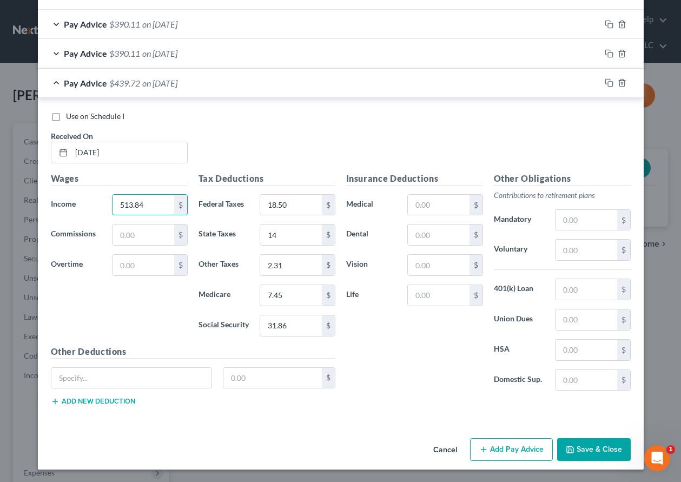
scroll to position [394, 0]
type input "513.84"
click at [608, 81] on rect "button" at bounding box center [610, 83] width 5 height 5
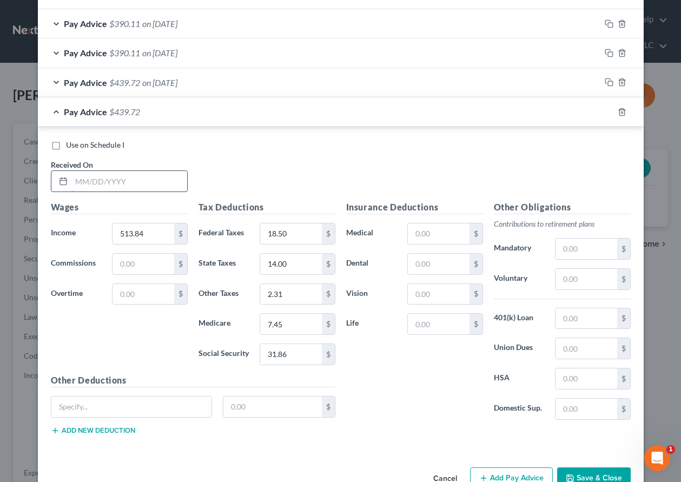
click at [134, 175] on input "text" at bounding box center [129, 181] width 116 height 21
type input "04/14/2025"
type input "449.61"
type input "59.50"
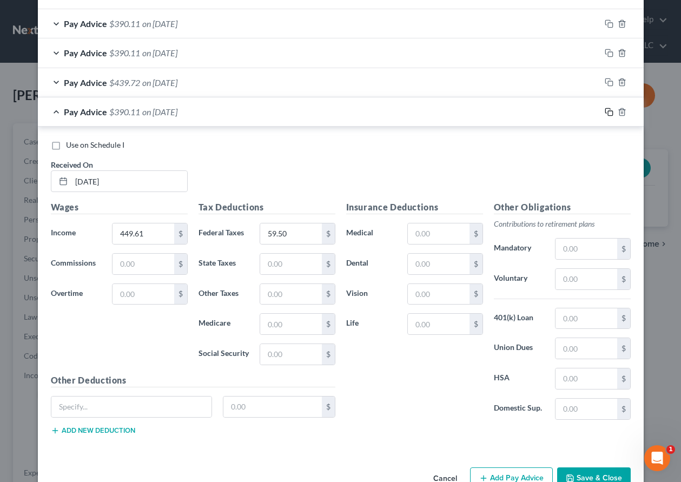
click at [605, 109] on icon "button" at bounding box center [609, 112] width 9 height 9
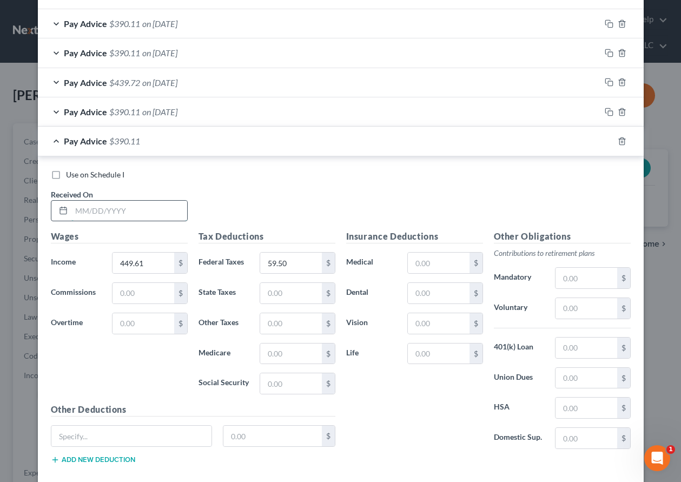
click at [78, 208] on input "text" at bounding box center [129, 211] width 116 height 21
type input "4"
type input "04/21/2025"
click at [607, 142] on icon "button" at bounding box center [609, 141] width 9 height 9
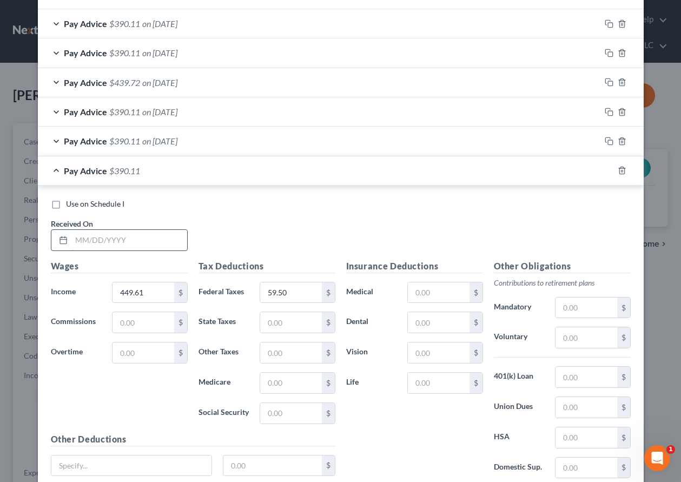
click at [161, 245] on input "text" at bounding box center [129, 240] width 116 height 21
type input "04/28/2025"
click at [605, 171] on icon "button" at bounding box center [609, 170] width 9 height 9
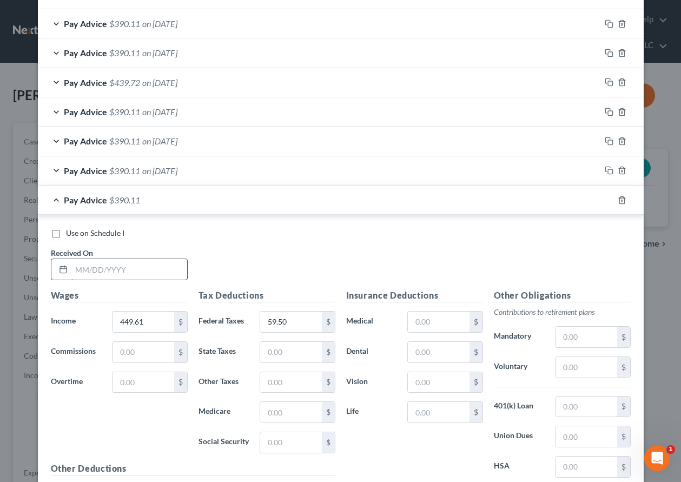
click at [115, 267] on input "text" at bounding box center [129, 269] width 116 height 21
type input "05/05/2025"
click at [605, 200] on icon "button" at bounding box center [609, 200] width 9 height 9
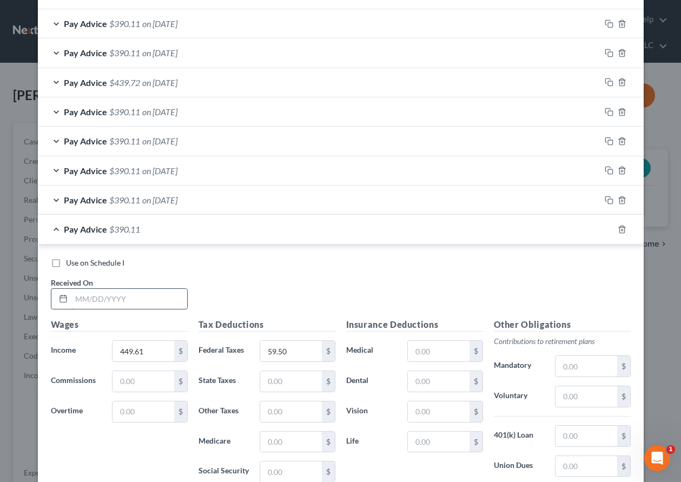
click at [150, 296] on input "text" at bounding box center [129, 299] width 116 height 21
type input "05/12/2025"
click at [608, 228] on rect "button" at bounding box center [610, 230] width 5 height 5
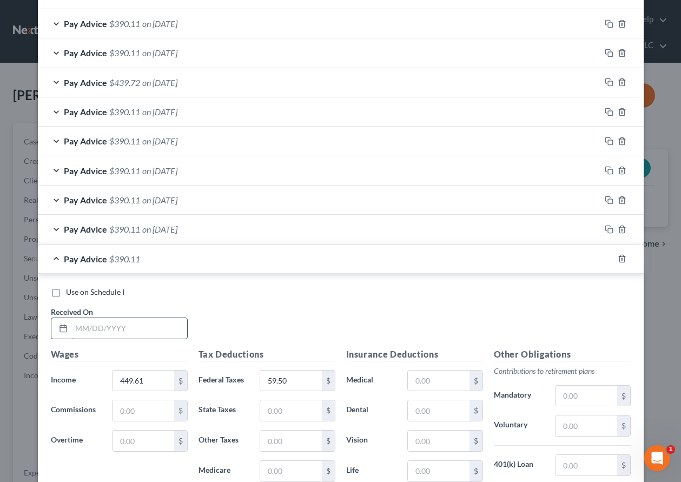
click at [127, 326] on input "text" at bounding box center [129, 328] width 116 height 21
type input "05/19/2025"
click at [606, 258] on icon "button" at bounding box center [609, 258] width 9 height 9
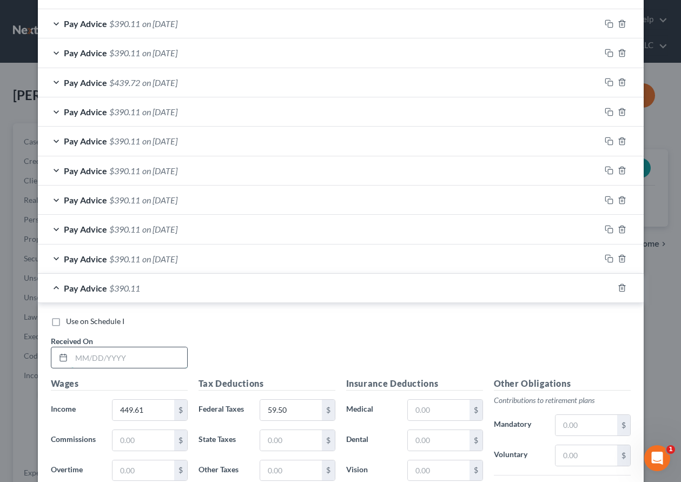
click at [154, 361] on input "text" at bounding box center [129, 357] width 116 height 21
type input "05/23/2025"
click at [607, 288] on icon "button" at bounding box center [609, 288] width 9 height 9
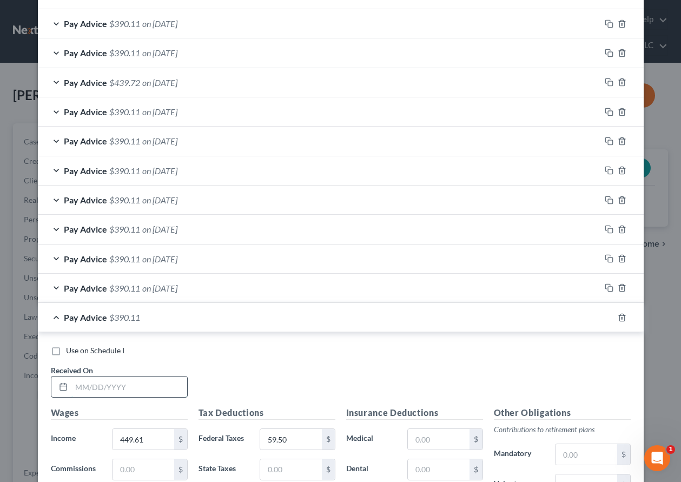
click at [137, 387] on input "text" at bounding box center [129, 387] width 116 height 21
type input "06/02/2025"
drag, startPoint x: 607, startPoint y: 319, endPoint x: 77, endPoint y: 401, distance: 535.5
click at [607, 319] on icon "button" at bounding box center [609, 317] width 9 height 9
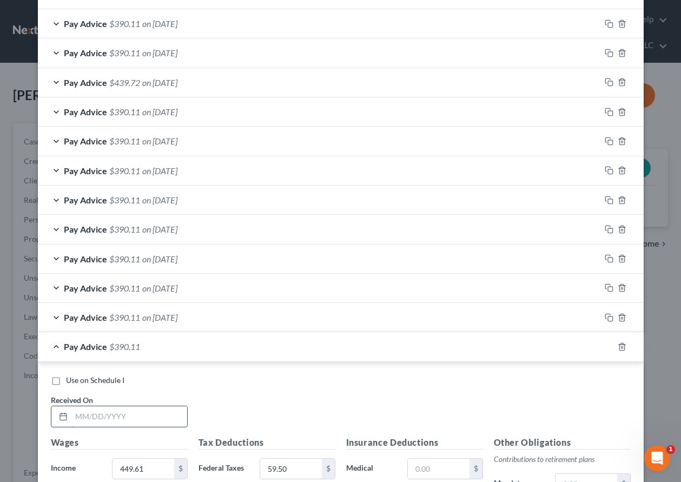
click at [136, 412] on input "text" at bounding box center [129, 416] width 116 height 21
type input "06/09/2025"
type input "481.73"
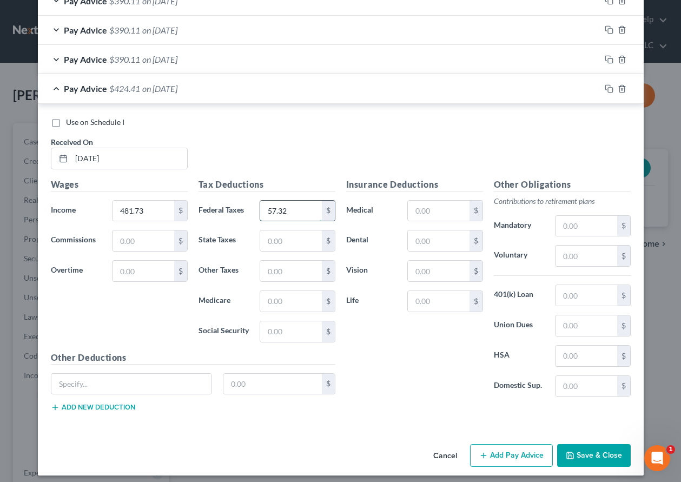
click at [267, 212] on input "57.32" at bounding box center [290, 211] width 61 height 21
type input "67.32"
click at [608, 88] on rect "button" at bounding box center [610, 90] width 5 height 5
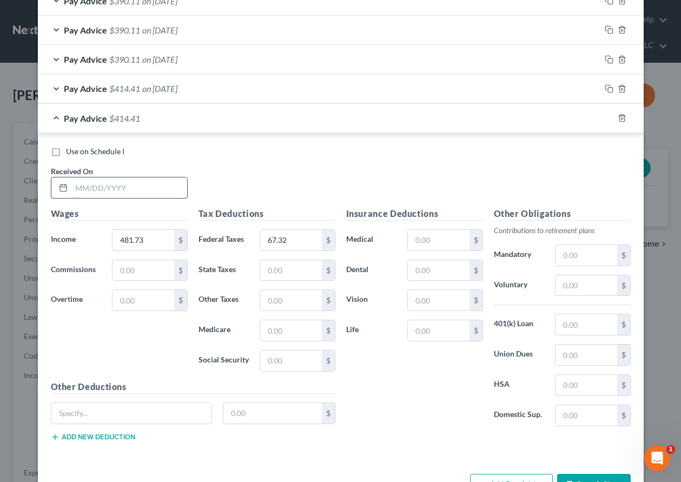
click at [145, 188] on input "text" at bounding box center [129, 187] width 116 height 21
type input "06/16/2025"
type input "449.61"
type input "59.50"
click at [605, 120] on icon "button" at bounding box center [609, 118] width 9 height 9
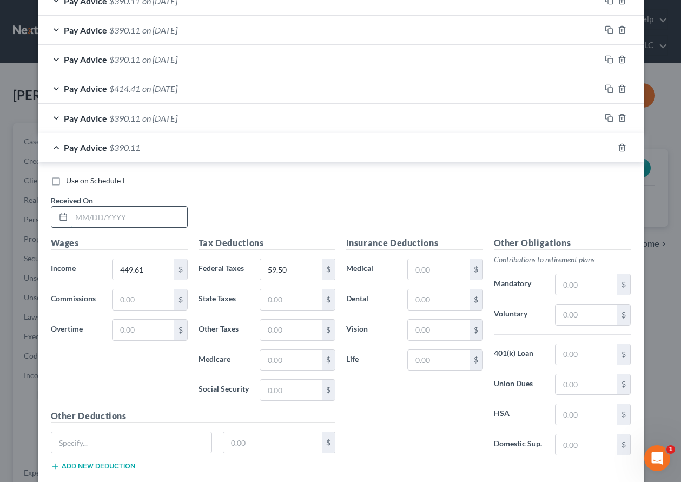
click at [158, 221] on input "text" at bounding box center [129, 217] width 116 height 21
type input "06/23/2025"
click at [608, 147] on rect "button" at bounding box center [610, 149] width 5 height 5
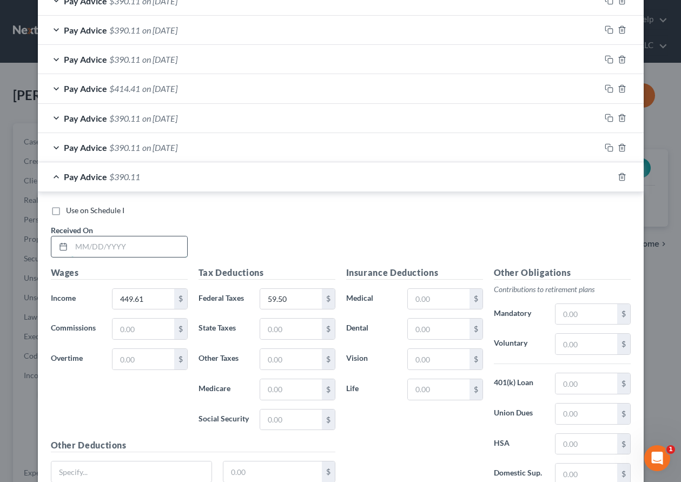
click at [149, 237] on input "text" at bounding box center [129, 246] width 116 height 21
type input "06/30/2025"
click at [155, 298] on input "449.61" at bounding box center [143, 299] width 61 height 21
type input "481.73"
type input "67.32"
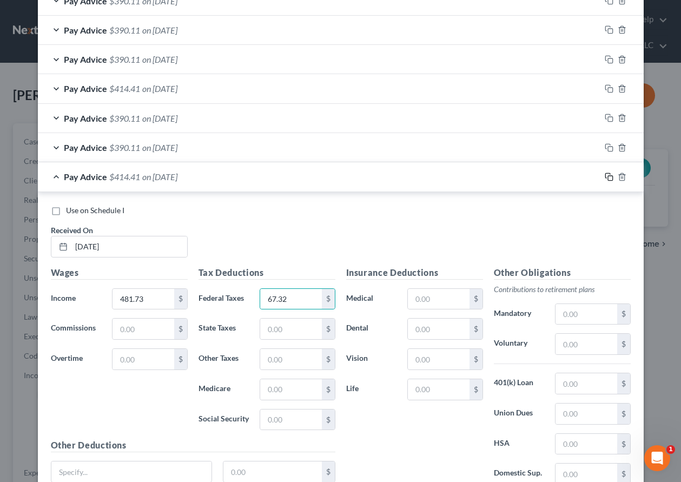
click at [605, 174] on icon "button" at bounding box center [607, 175] width 5 height 5
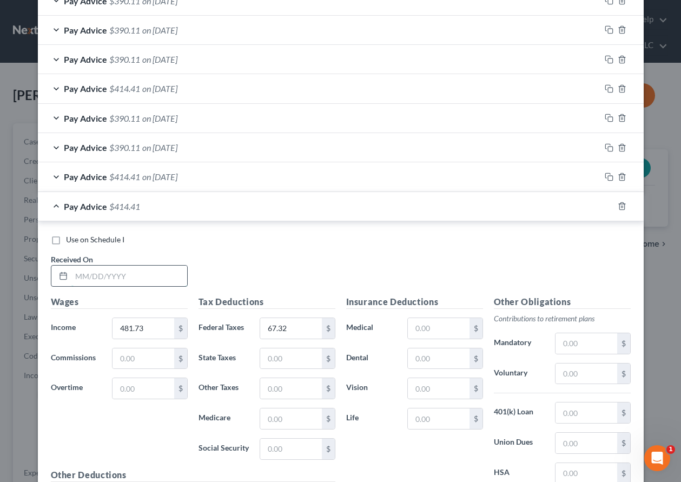
click at [124, 269] on input "text" at bounding box center [129, 276] width 116 height 21
type input "07/07/2025"
type input "449.61"
type input "59.50"
click at [605, 206] on icon "button" at bounding box center [609, 206] width 9 height 9
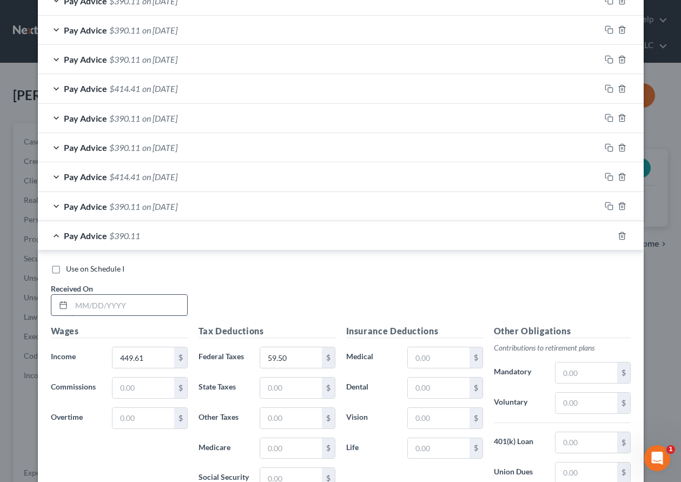
click at [130, 307] on input "text" at bounding box center [129, 305] width 116 height 21
type input "07/14/2025"
type input "481.73"
type input "67.32"
click at [605, 236] on icon "button" at bounding box center [609, 236] width 9 height 9
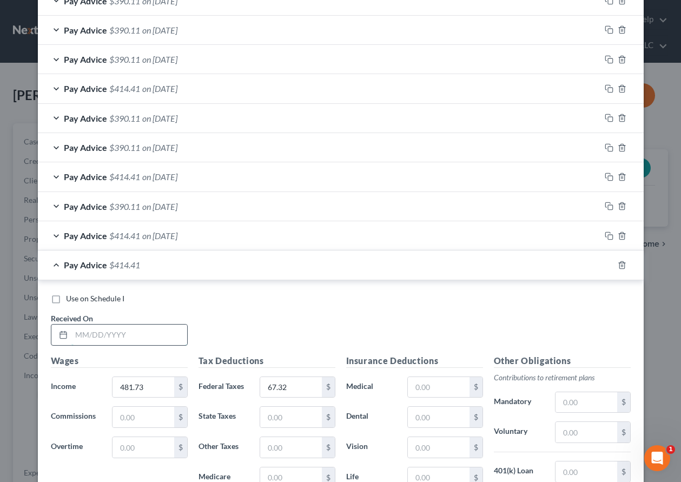
click at [130, 337] on input "text" at bounding box center [129, 335] width 116 height 21
type input "07/21/2025"
type input "449.61"
type input "59.50"
click at [605, 265] on icon "button" at bounding box center [609, 265] width 9 height 9
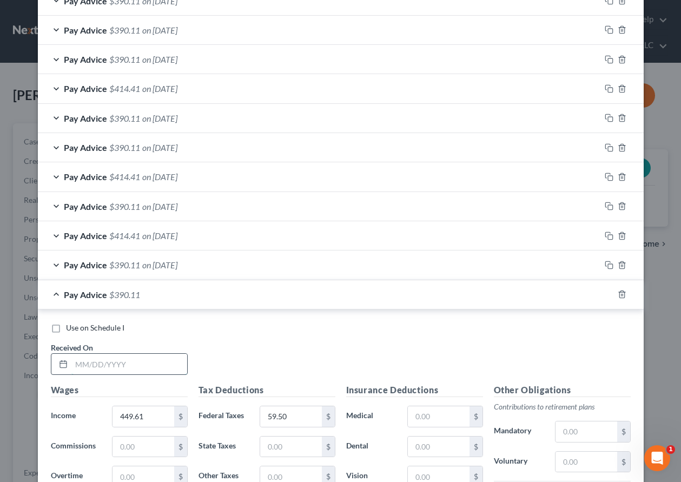
click at [139, 364] on input "text" at bounding box center [129, 364] width 116 height 21
type input "07/28/2025"
drag, startPoint x: 607, startPoint y: 294, endPoint x: 168, endPoint y: 374, distance: 446.0
click at [608, 293] on rect "button" at bounding box center [610, 295] width 5 height 5
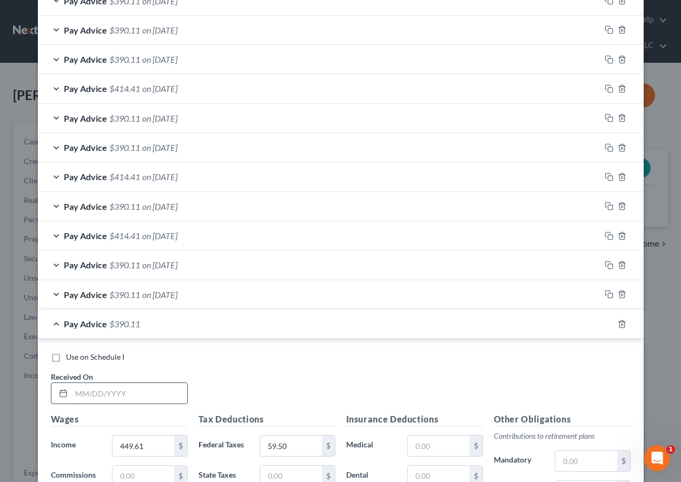
click at [143, 396] on input "text" at bounding box center [129, 393] width 116 height 21
type input "08/04/2025"
click at [608, 321] on icon "button" at bounding box center [609, 324] width 9 height 9
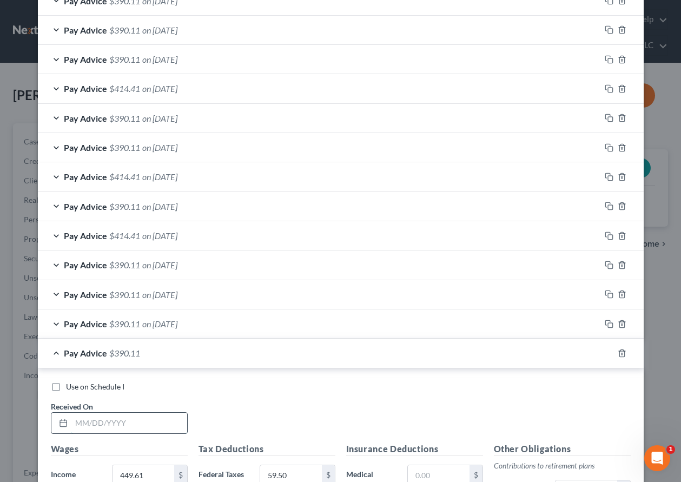
click at [152, 426] on input "text" at bounding box center [129, 423] width 116 height 21
type input "08/11/2025"
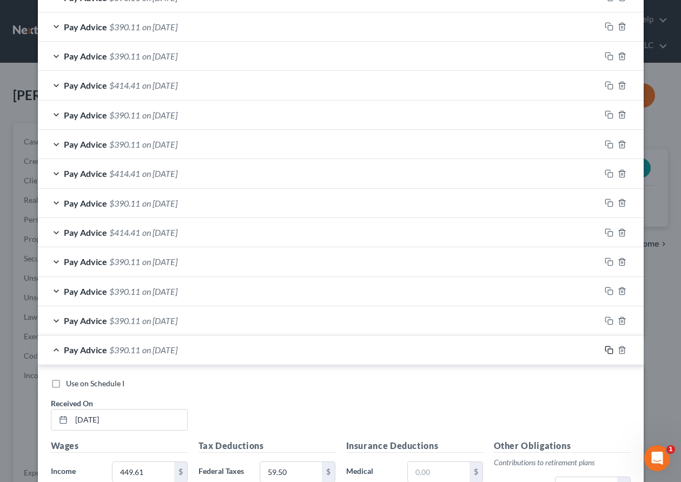
click at [606, 351] on icon "button" at bounding box center [609, 350] width 9 height 9
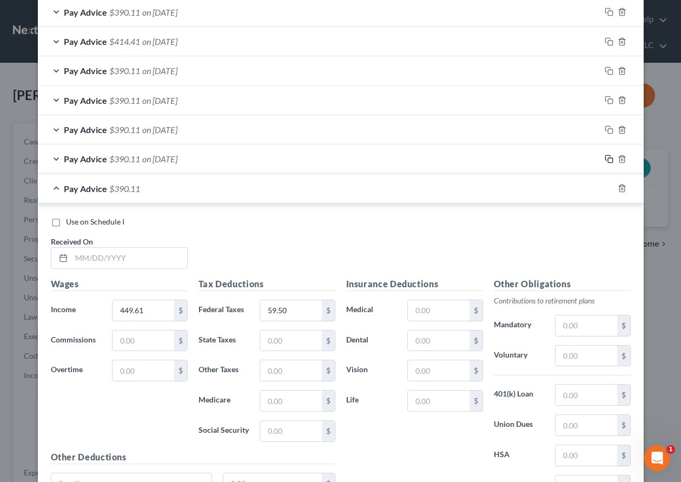
scroll to position [952, 0]
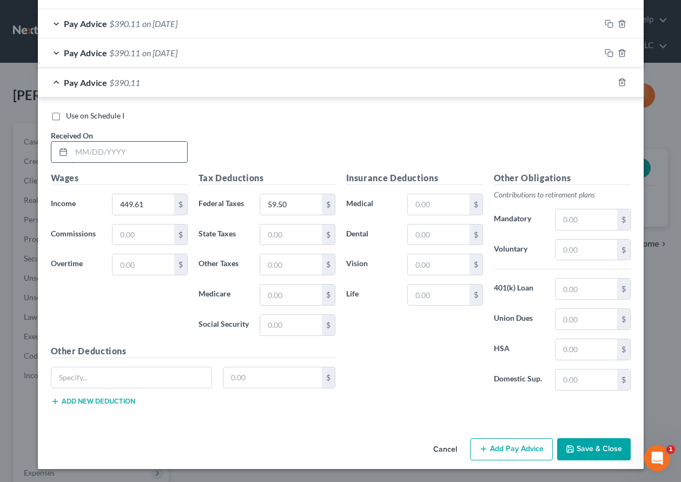
click at [139, 149] on input "text" at bounding box center [129, 152] width 116 height 21
type input "08/18/2025"
click at [605, 82] on icon "button" at bounding box center [609, 82] width 9 height 9
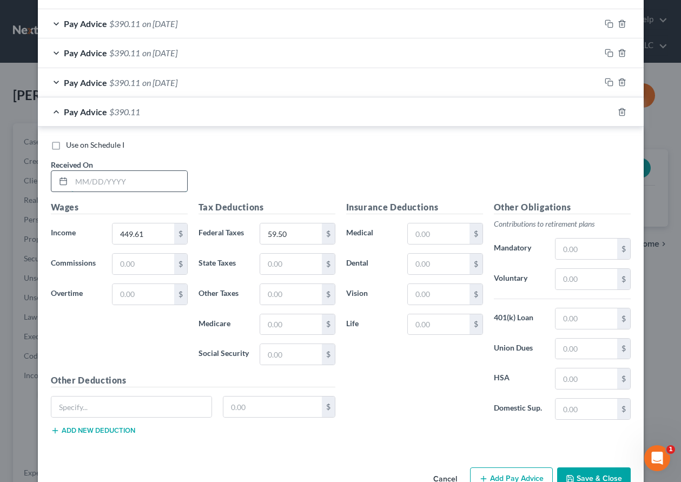
click at [118, 184] on input "text" at bounding box center [129, 181] width 116 height 21
type input "08/25/2025"
click at [605, 112] on icon "button" at bounding box center [609, 112] width 9 height 9
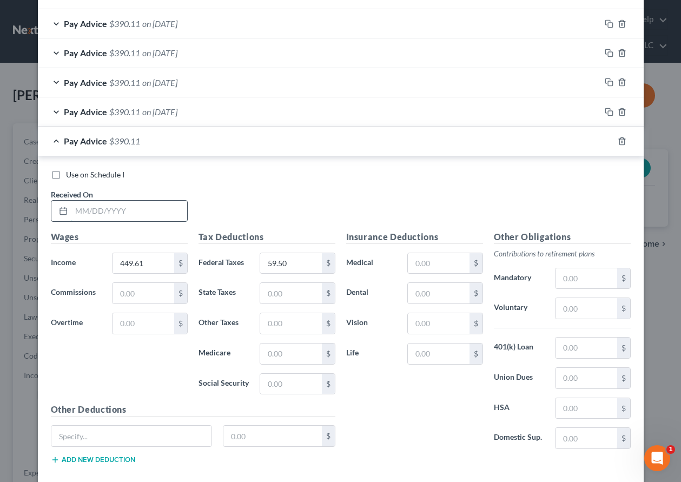
click at [132, 208] on input "text" at bounding box center [129, 211] width 116 height 21
type input "08/29/2025"
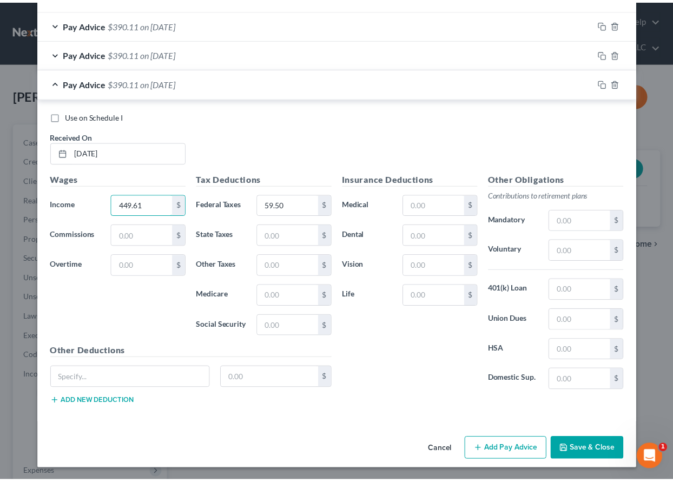
scroll to position [1011, 0]
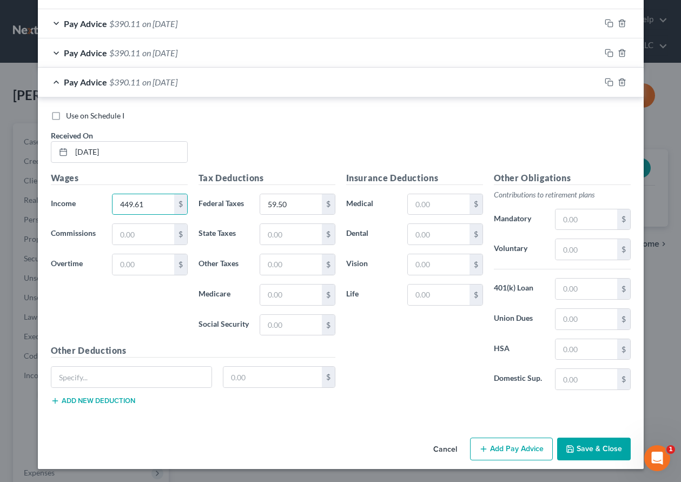
click at [612, 452] on button "Save & Close" at bounding box center [594, 449] width 74 height 23
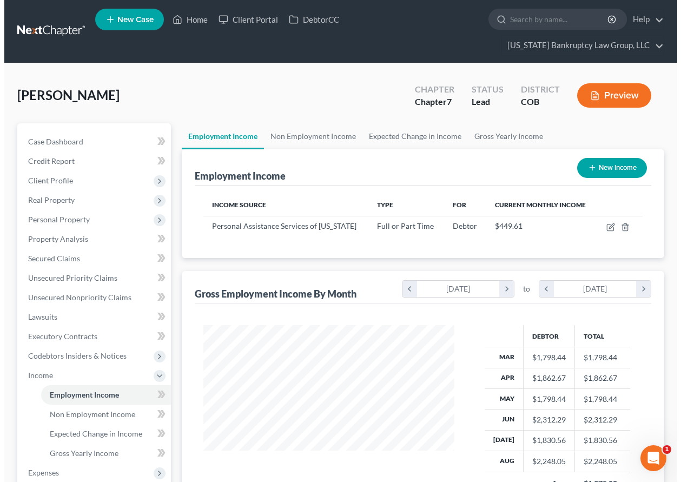
scroll to position [194, 269]
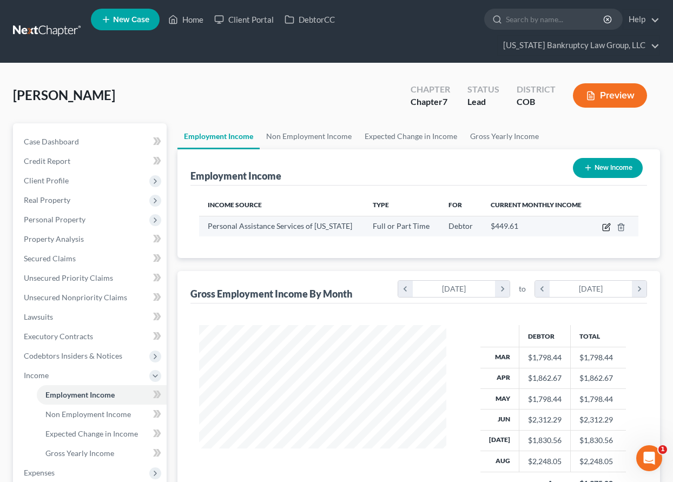
click at [606, 226] on icon "button" at bounding box center [606, 227] width 9 height 9
select select "0"
select select "5"
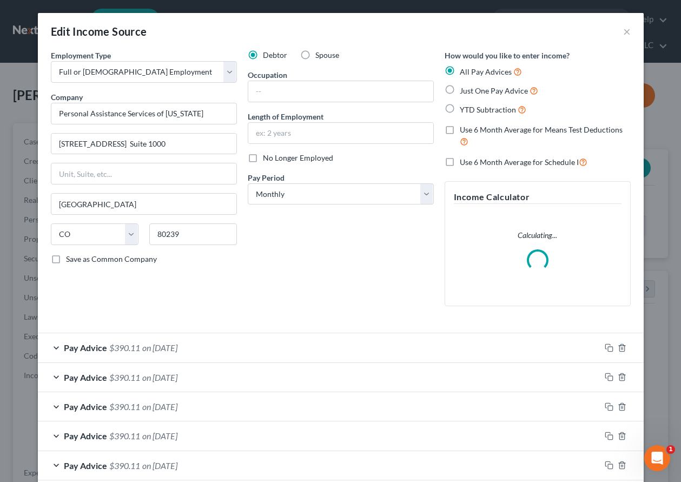
scroll to position [194, 272]
click at [335, 195] on select "Select Monthly Twice Monthly Every Other Week Weekly" at bounding box center [341, 194] width 186 height 22
select select "3"
click at [248, 183] on select "Select Monthly Twice Monthly Every Other Week Weekly" at bounding box center [341, 194] width 186 height 22
click at [267, 85] on input "text" at bounding box center [340, 91] width 185 height 21
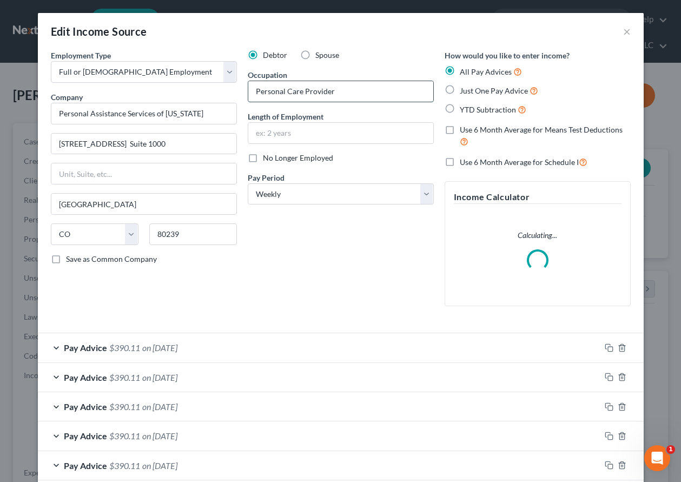
type input "Personal Care Provider"
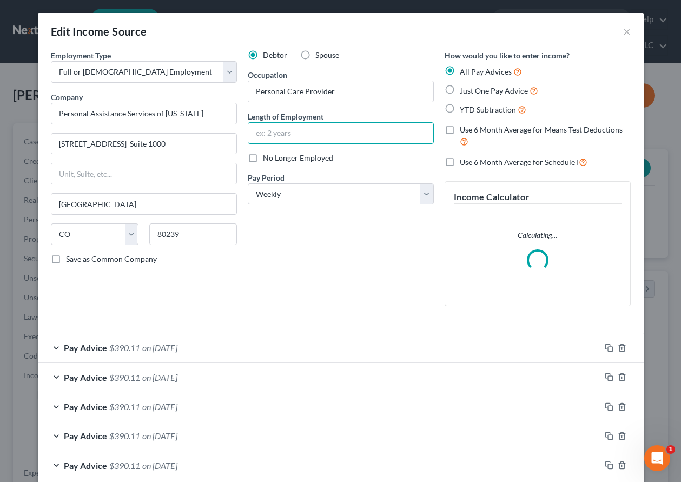
click at [414, 311] on div "Debtor Spouse Occupation Personal Care Provider Length of Employment No Longer …" at bounding box center [340, 182] width 197 height 265
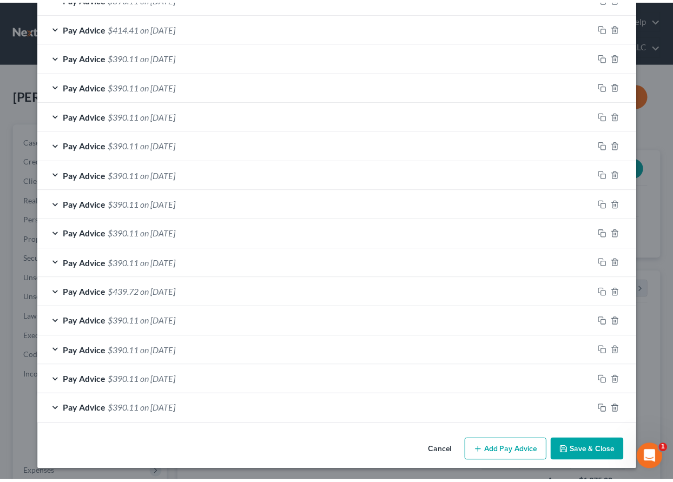
scroll to position [707, 0]
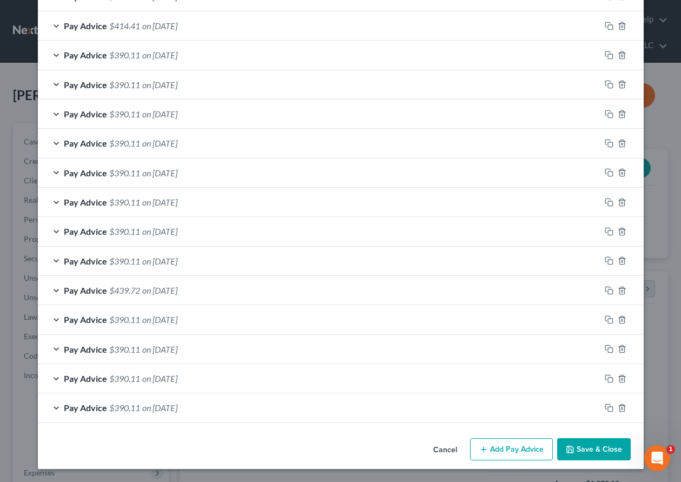
click at [601, 447] on button "Save & Close" at bounding box center [594, 449] width 74 height 23
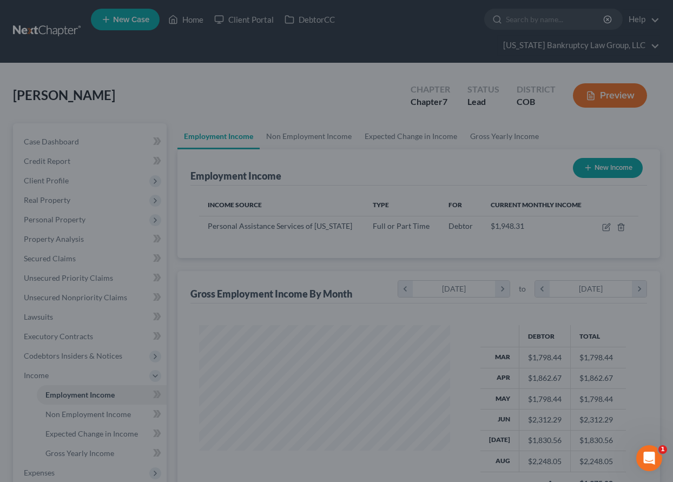
scroll to position [540852, 540777]
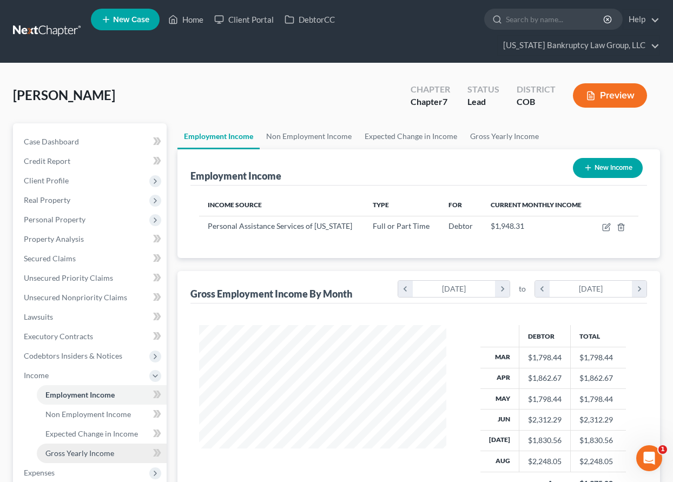
click at [89, 450] on span "Gross Yearly Income" at bounding box center [79, 453] width 69 height 9
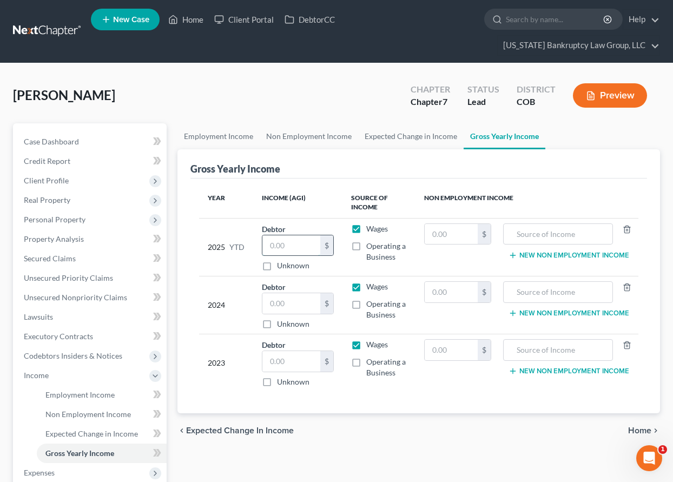
click at [279, 243] on input "text" at bounding box center [291, 245] width 58 height 21
type input "16,275.41"
click at [287, 365] on input "text" at bounding box center [291, 361] width 58 height 21
type input "62,966"
click at [450, 352] on input "text" at bounding box center [451, 350] width 53 height 21
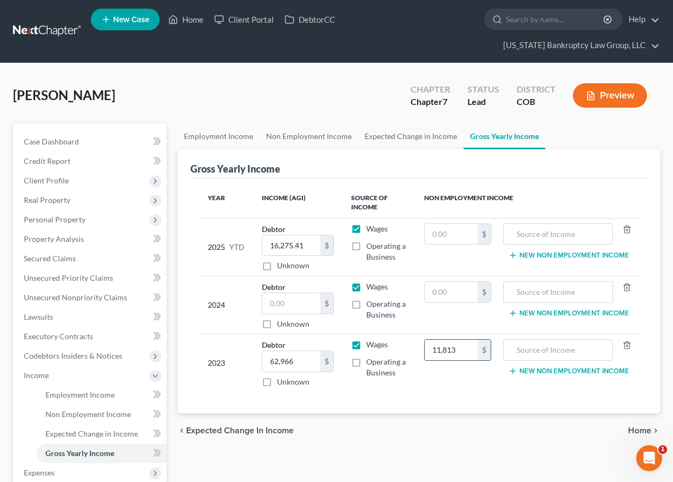
type input "11,813"
type input "Games of Chance"
click at [647, 320] on div "Gross Yearly Income Year Income (AGI) Source of Income Non Employment Income 20…" at bounding box center [418, 281] width 483 height 265
click at [293, 306] on input "text" at bounding box center [291, 303] width 58 height 21
type input "24,205"
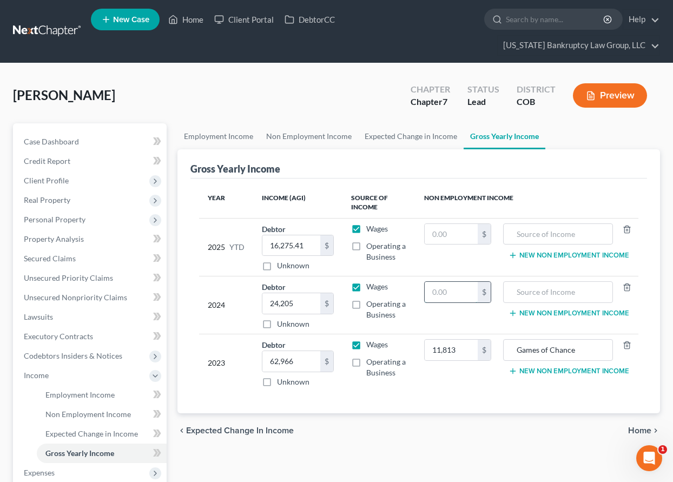
click at [472, 294] on input "text" at bounding box center [451, 292] width 53 height 21
type input "14,587"
type input "Unemployment"
click at [50, 180] on span "Client Profile" at bounding box center [46, 180] width 45 height 9
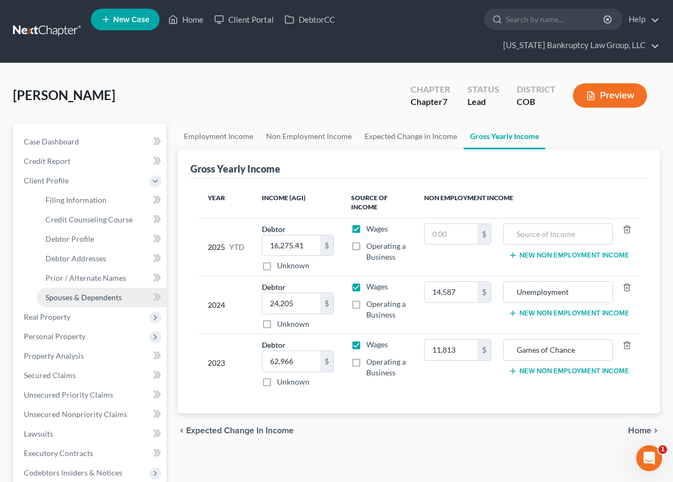
click at [80, 299] on span "Spouses & Dependents" at bounding box center [83, 297] width 76 height 9
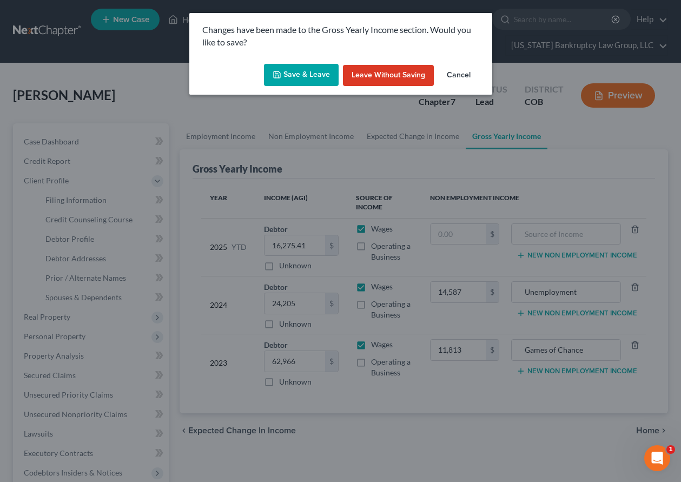
click at [288, 83] on button "Save & Leave" at bounding box center [301, 75] width 75 height 23
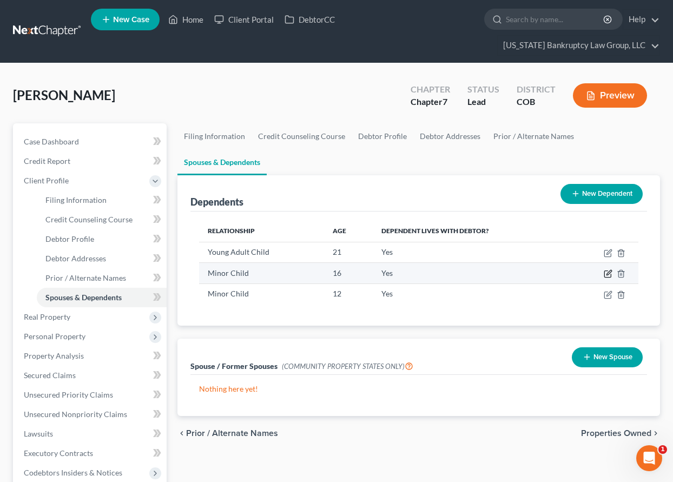
click at [606, 275] on icon "button" at bounding box center [608, 273] width 9 height 9
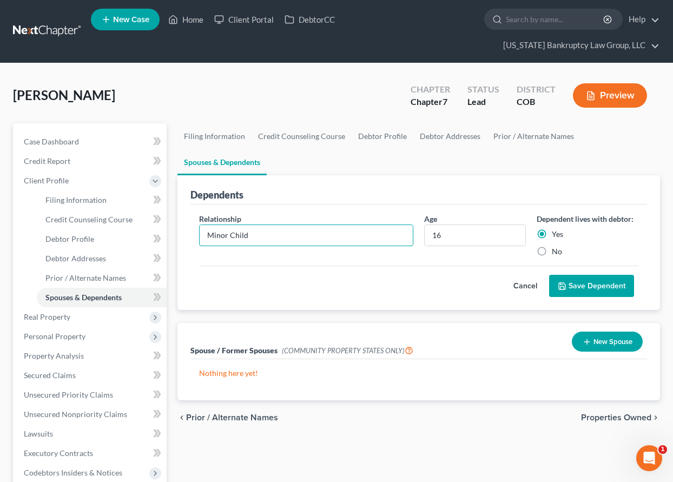
drag, startPoint x: 275, startPoint y: 238, endPoint x: 194, endPoint y: 238, distance: 80.6
click at [195, 238] on div "Relationship * Minor Child" at bounding box center [306, 235] width 225 height 44
type input "Daughter"
click at [624, 293] on button "Save Dependent" at bounding box center [591, 286] width 85 height 23
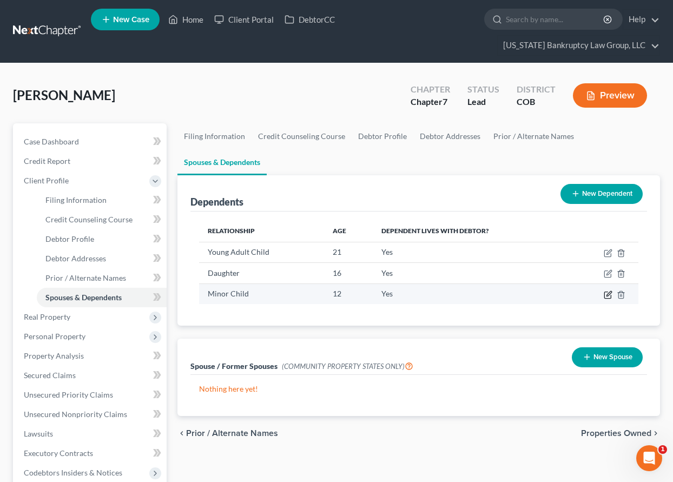
click at [608, 294] on icon "button" at bounding box center [609, 293] width 5 height 5
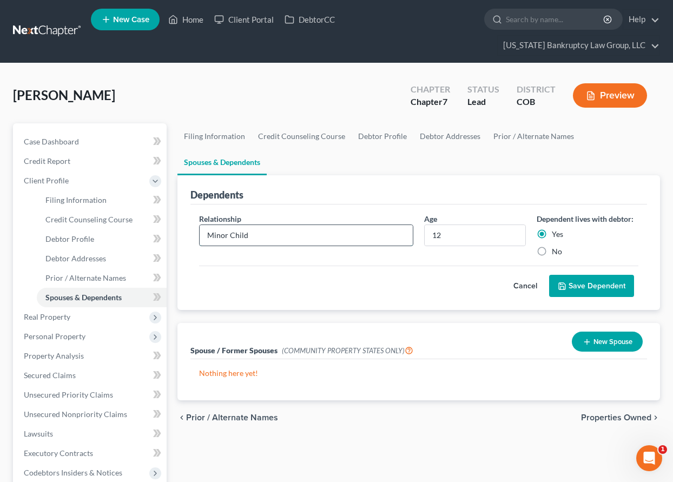
click at [269, 237] on input "Minor Child" at bounding box center [306, 235] width 213 height 21
type input "M"
type input "Son"
click at [591, 288] on button "Save Dependent" at bounding box center [591, 286] width 85 height 23
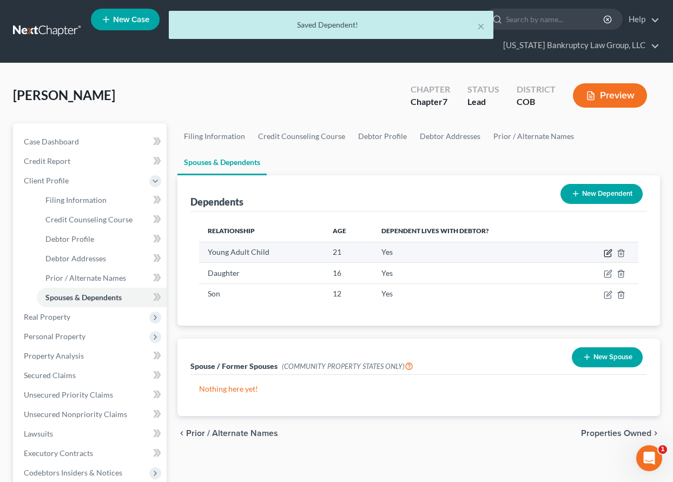
click at [605, 253] on icon "button" at bounding box center [608, 253] width 9 height 9
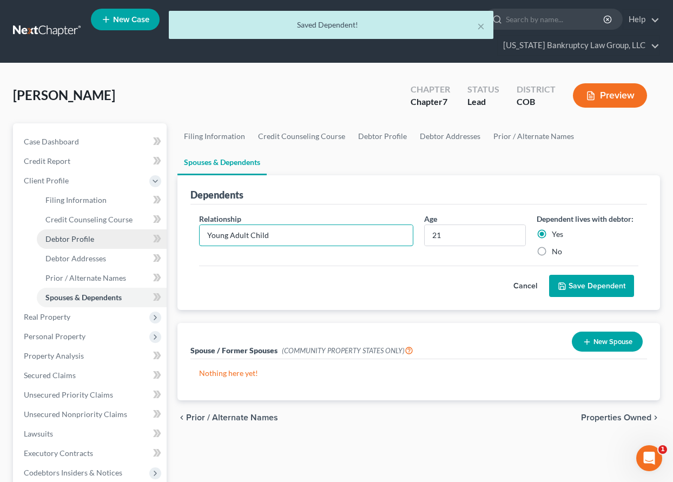
drag, startPoint x: 281, startPoint y: 233, endPoint x: 147, endPoint y: 236, distance: 134.2
click at [147, 236] on div "Petition Navigation Case Dashboard Payments Invoices Payments Payments Credit R…" at bounding box center [337, 382] width 658 height 519
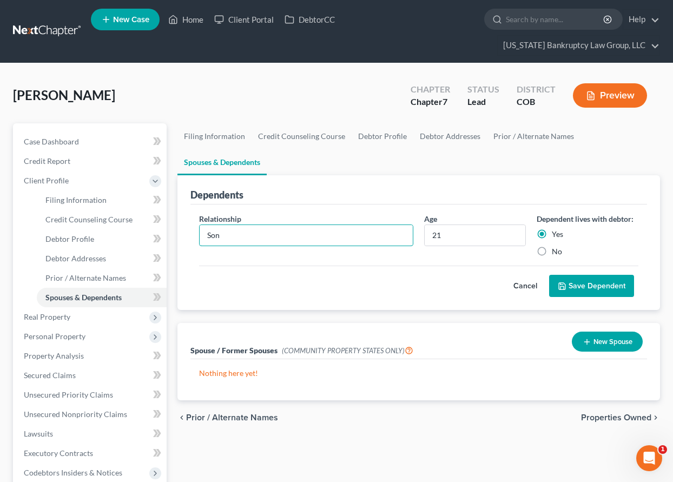
type input "Son"
click at [589, 288] on button "Save Dependent" at bounding box center [591, 286] width 85 height 23
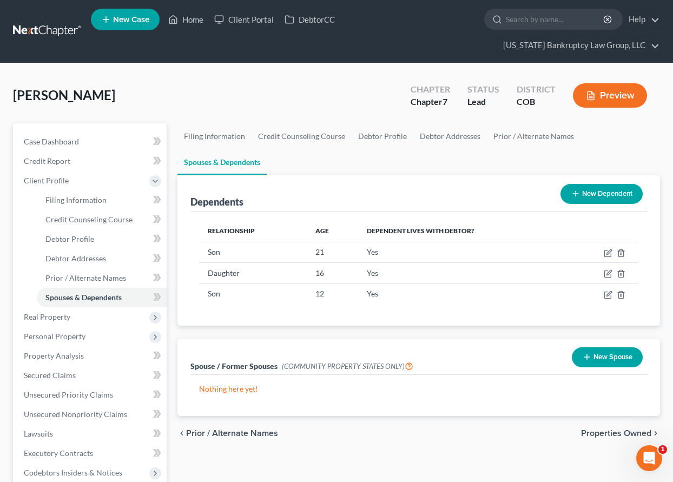
click at [337, 89] on div "Cooper, Olivia Upgraded Chapter Chapter 7 Status Lead District COB Preview" at bounding box center [336, 99] width 647 height 47
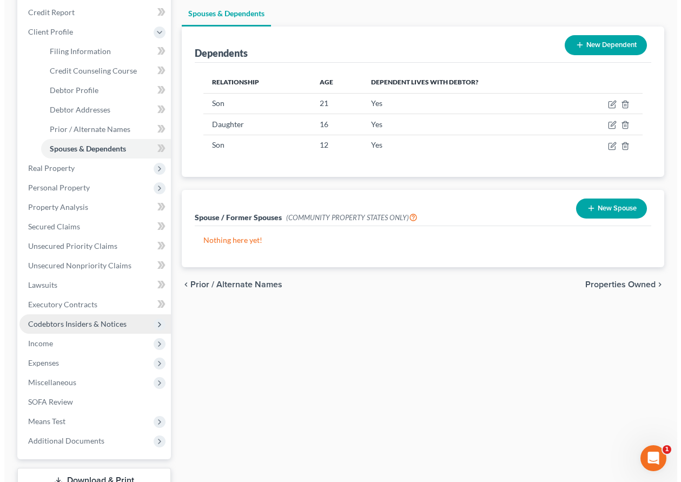
scroll to position [201, 0]
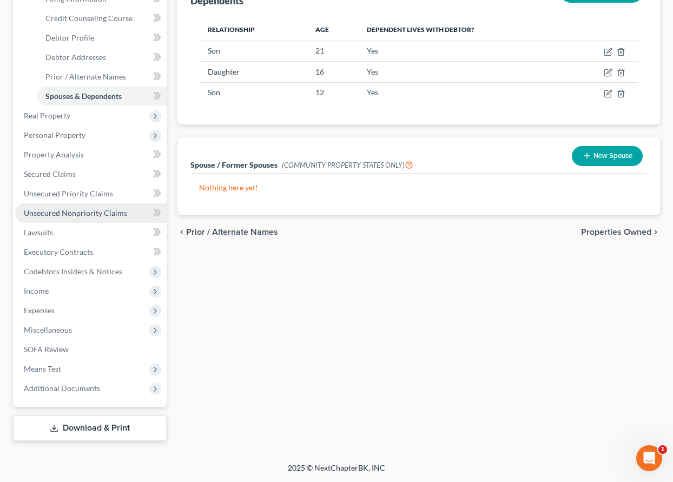
click at [83, 216] on span "Unsecured Nonpriority Claims" at bounding box center [75, 212] width 103 height 9
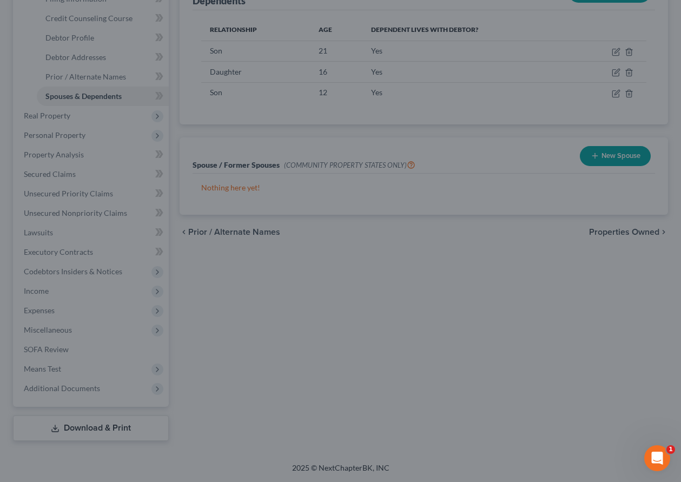
click at [89, 214] on div at bounding box center [340, 241] width 681 height 482
click at [401, 272] on div at bounding box center [340, 241] width 681 height 482
click at [391, 275] on div at bounding box center [340, 241] width 681 height 482
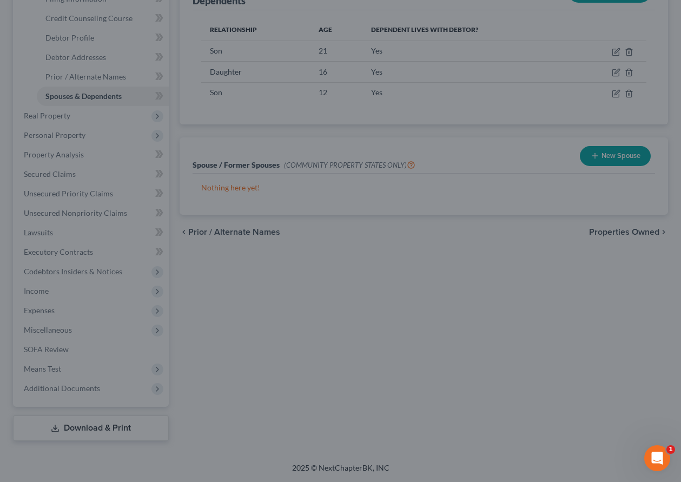
click at [391, 275] on div at bounding box center [340, 241] width 681 height 482
drag, startPoint x: 391, startPoint y: 275, endPoint x: 296, endPoint y: 288, distance: 95.0
click at [296, 288] on div at bounding box center [340, 241] width 681 height 482
click at [61, 95] on div at bounding box center [340, 241] width 681 height 482
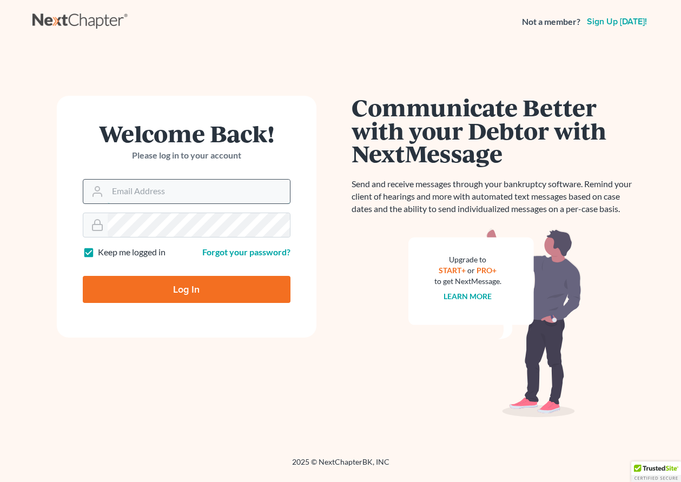
click at [258, 192] on input "Email Address" at bounding box center [199, 192] width 182 height 24
type input "[EMAIL_ADDRESS][DOMAIN_NAME]"
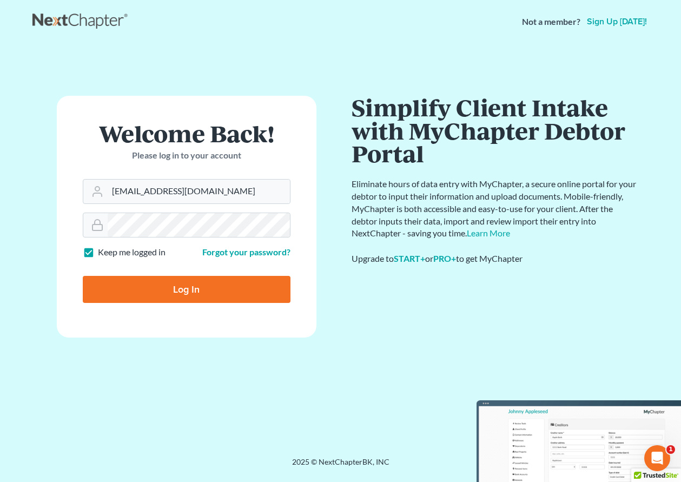
click at [181, 293] on input "Log In" at bounding box center [187, 289] width 208 height 27
type input "Thinking..."
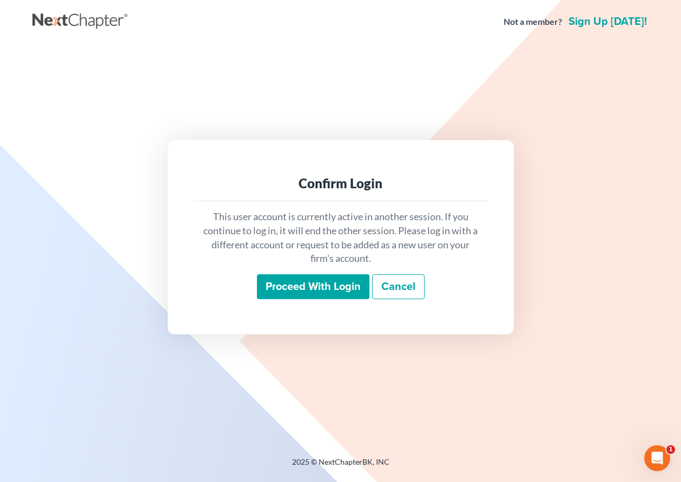
click at [334, 292] on input "Proceed with login" at bounding box center [313, 286] width 113 height 25
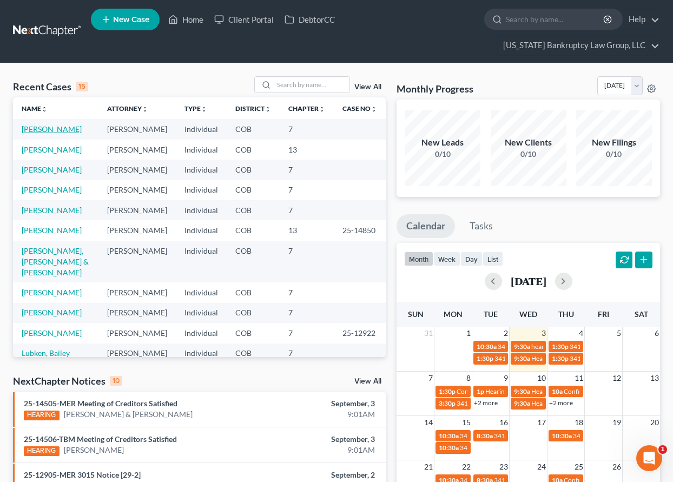
click at [54, 133] on link "[PERSON_NAME]" at bounding box center [52, 128] width 60 height 9
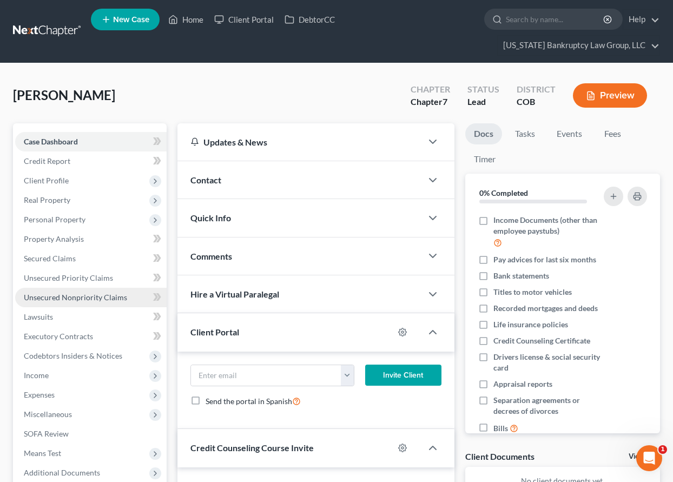
click at [61, 295] on span "Unsecured Nonpriority Claims" at bounding box center [75, 297] width 103 height 9
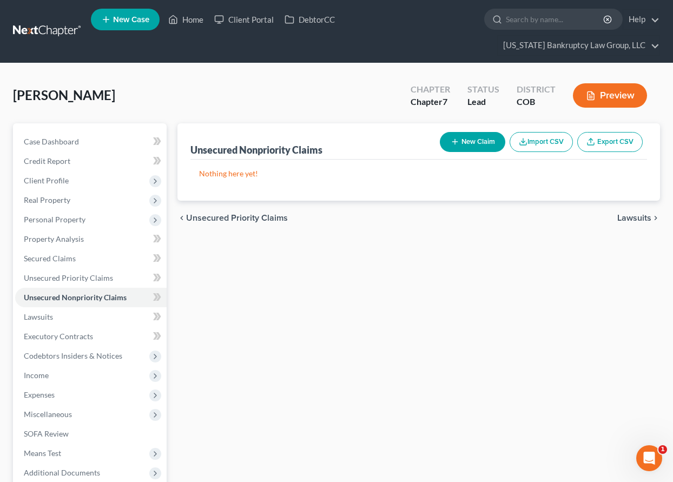
click at [464, 144] on button "New Claim" at bounding box center [472, 142] width 65 height 20
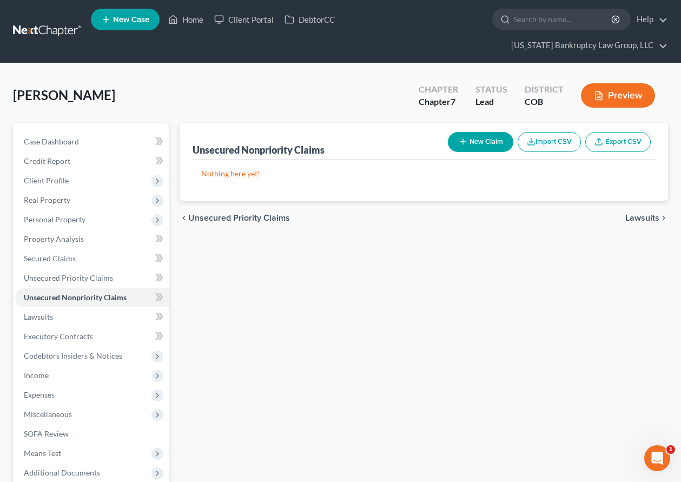
select select "0"
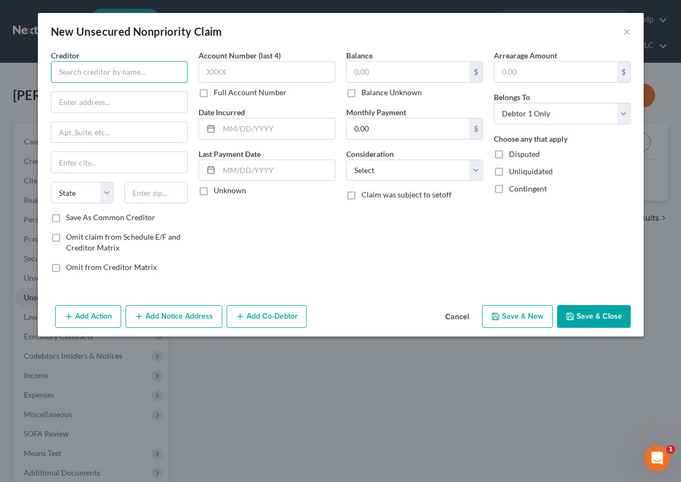
click at [95, 70] on input "text" at bounding box center [119, 72] width 137 height 22
type input "DHA"
type input "PO Box 5488"
type input "80217"
type input "[GEOGRAPHIC_DATA]"
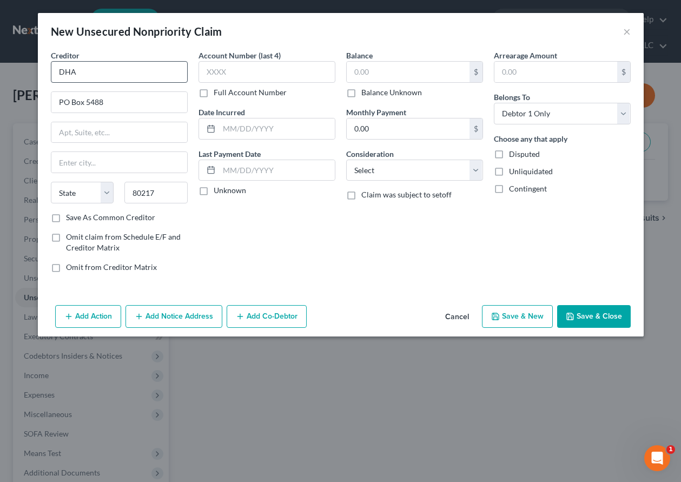
select select "5"
click at [70, 212] on input "Save As Common Creditor" at bounding box center [73, 215] width 7 height 7
checkbox input "true"
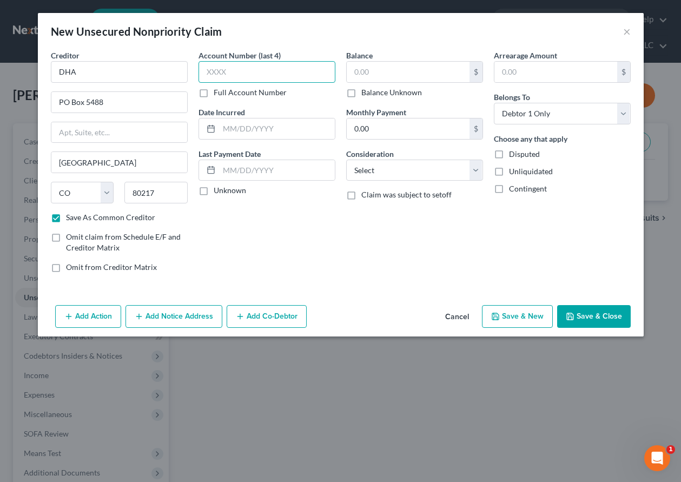
click at [266, 73] on input "text" at bounding box center [267, 72] width 137 height 22
type input "8966"
type input "3,262.42"
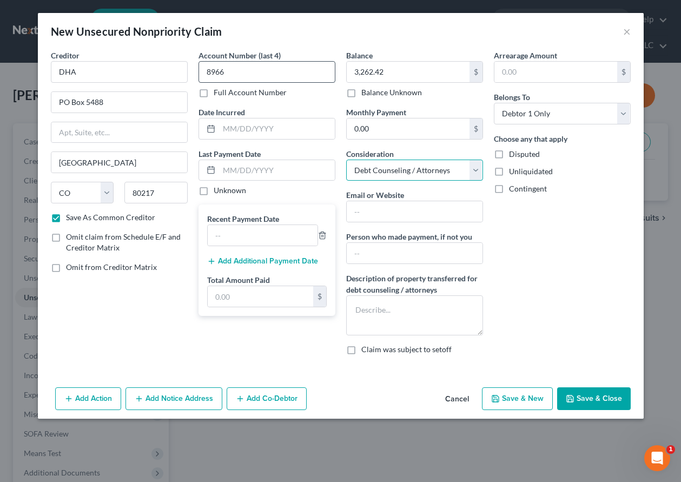
select select "4"
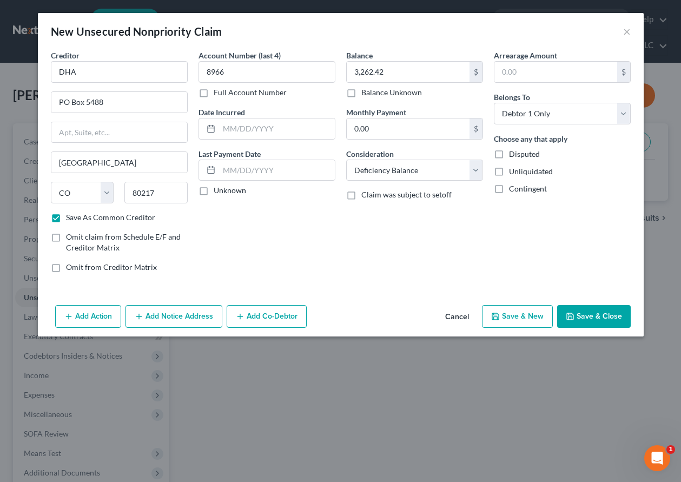
click at [586, 317] on button "Save & Close" at bounding box center [594, 316] width 74 height 23
checkbox input "false"
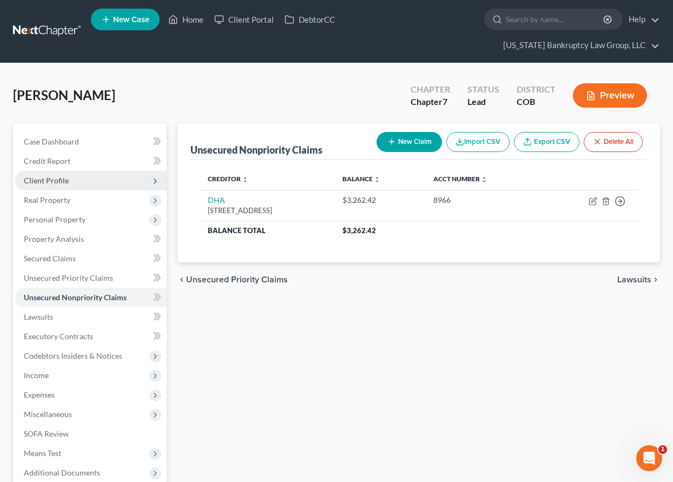
click at [54, 180] on span "Client Profile" at bounding box center [46, 180] width 45 height 9
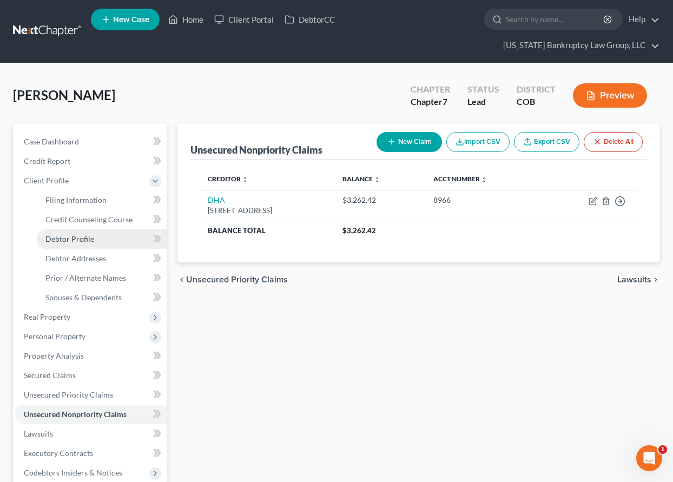
click at [82, 239] on span "Debtor Profile" at bounding box center [69, 238] width 49 height 9
select select "2"
select select "3"
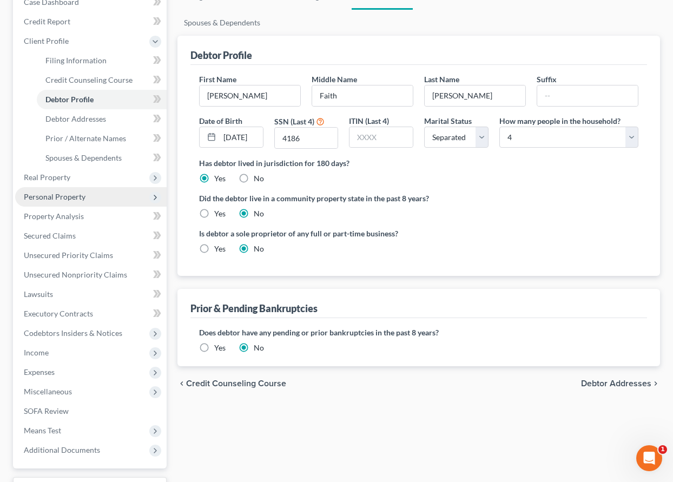
scroll to position [162, 0]
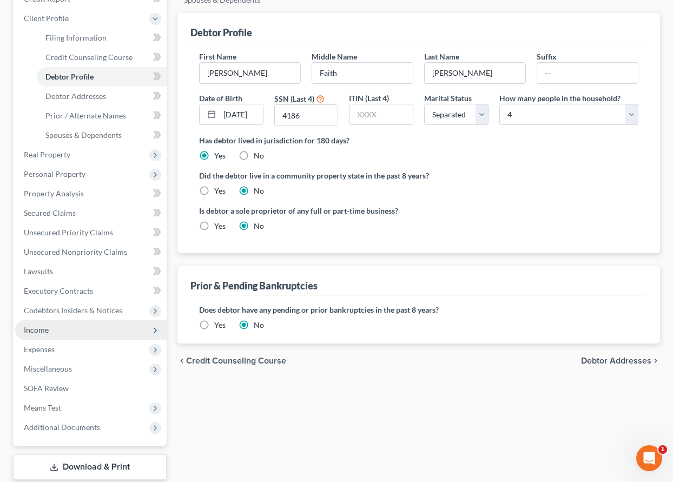
click at [41, 331] on span "Income" at bounding box center [36, 329] width 25 height 9
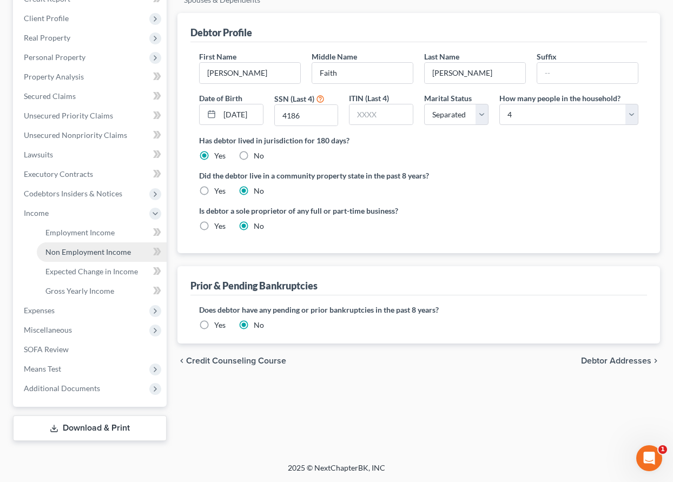
click at [82, 252] on span "Non Employment Income" at bounding box center [87, 251] width 85 height 9
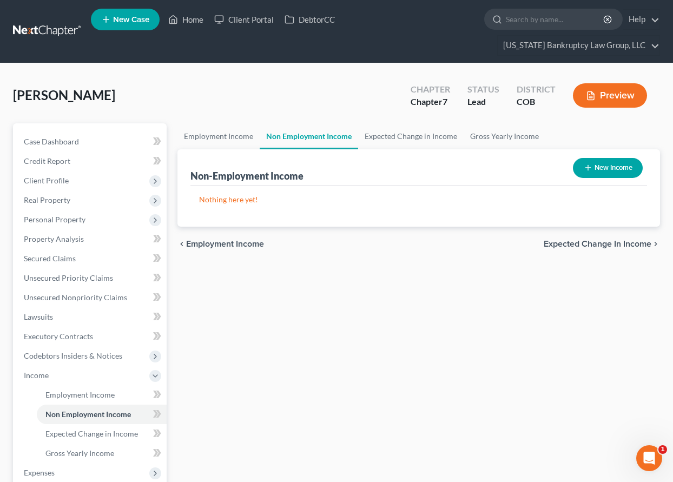
click at [597, 166] on button "New Income" at bounding box center [608, 168] width 70 height 20
select select "0"
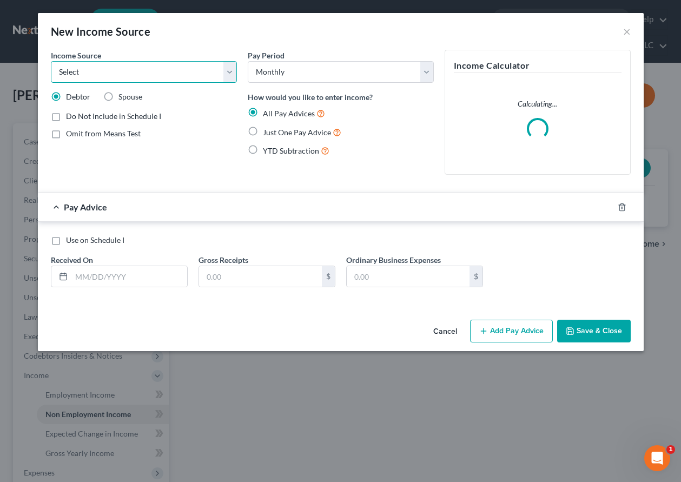
click at [155, 67] on select "Select Unemployment Disability (from employer) Pension Retirement Social Securi…" at bounding box center [144, 72] width 186 height 22
select select "4"
click at [51, 61] on select "Select Unemployment Disability (from employer) Pension Retirement Social Securi…" at bounding box center [144, 72] width 186 height 22
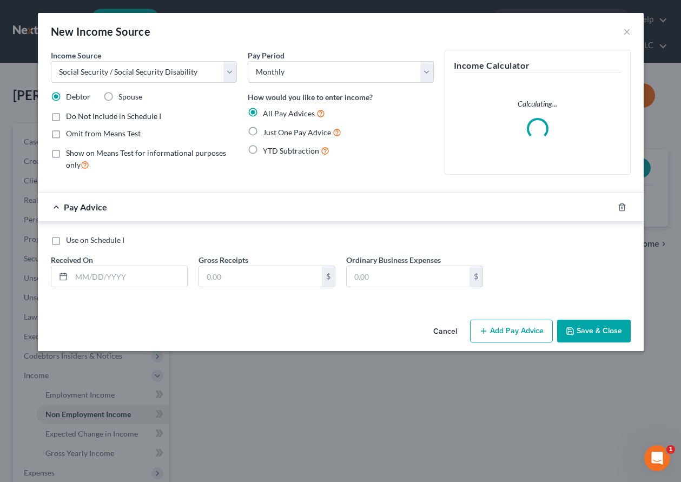
click at [263, 130] on label "Just One Pay Advice" at bounding box center [302, 132] width 78 height 12
click at [267, 130] on input "Just One Pay Advice" at bounding box center [270, 129] width 7 height 7
radio input "true"
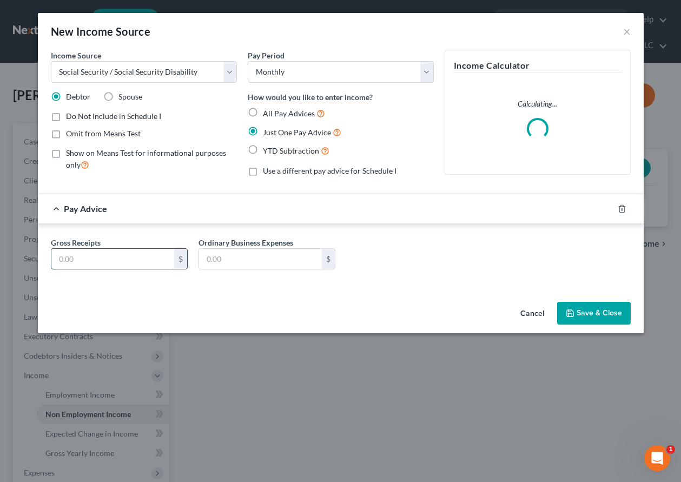
click at [146, 262] on input "text" at bounding box center [112, 259] width 123 height 21
type input "870.30"
click at [609, 320] on button "Save & Close" at bounding box center [594, 313] width 74 height 23
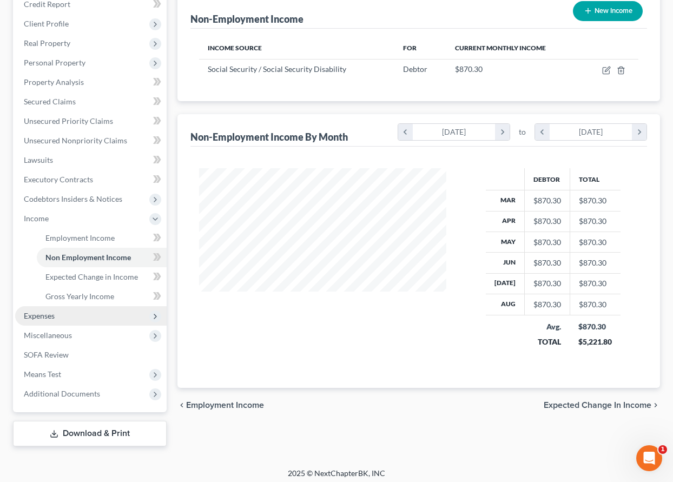
scroll to position [162, 0]
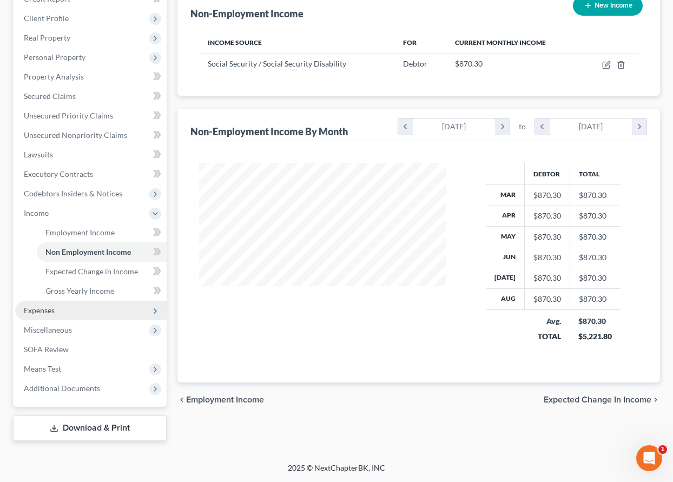
click at [43, 307] on span "Expenses" at bounding box center [39, 310] width 31 height 9
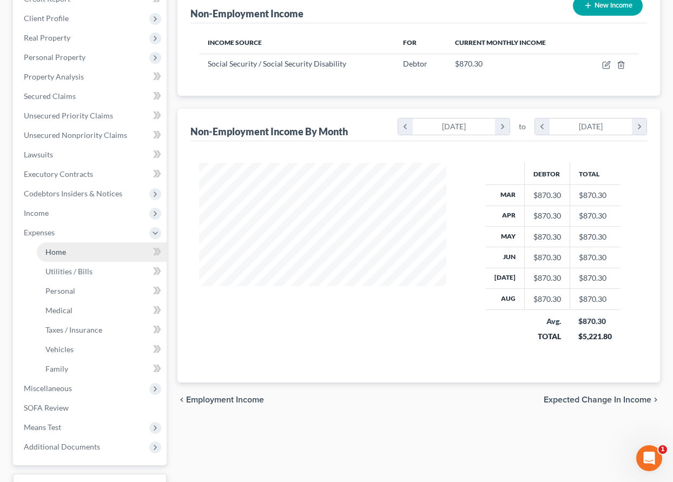
click at [52, 253] on span "Home" at bounding box center [55, 251] width 21 height 9
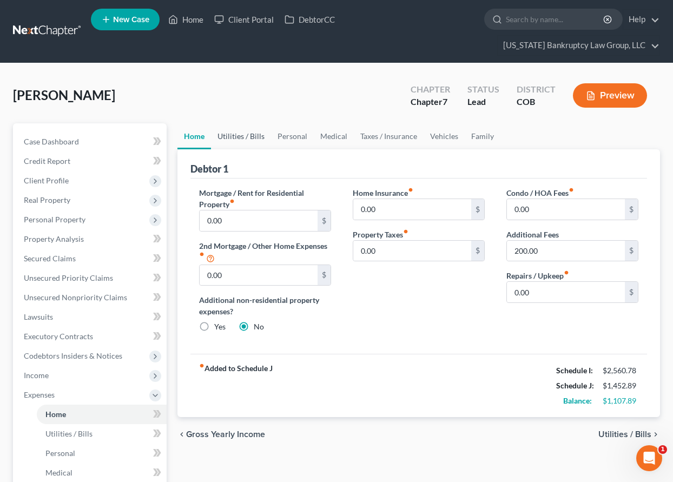
click at [237, 134] on link "Utilities / Bills" at bounding box center [241, 136] width 60 height 26
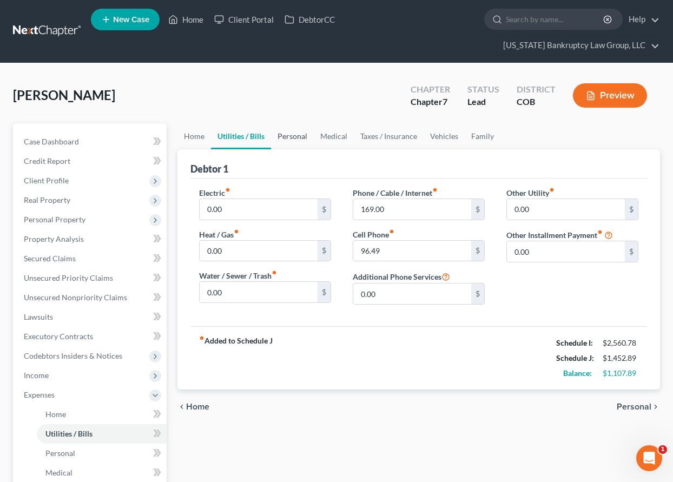
click at [295, 131] on link "Personal" at bounding box center [292, 136] width 43 height 26
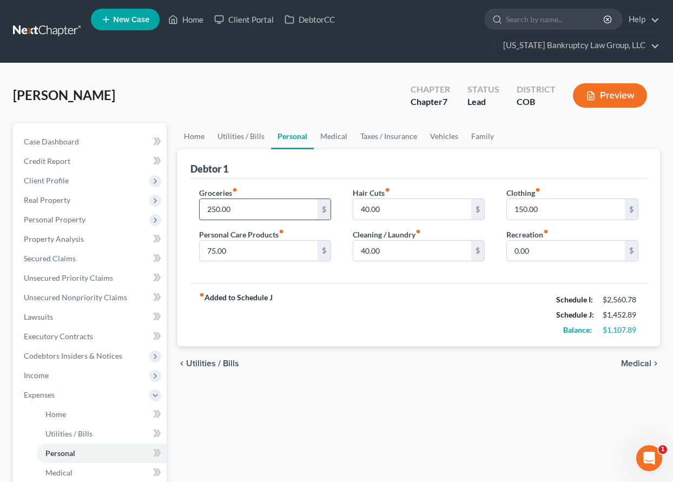
click at [240, 211] on input "250.00" at bounding box center [259, 209] width 118 height 21
type input "400"
type input "100"
click at [334, 133] on link "Medical" at bounding box center [334, 136] width 40 height 26
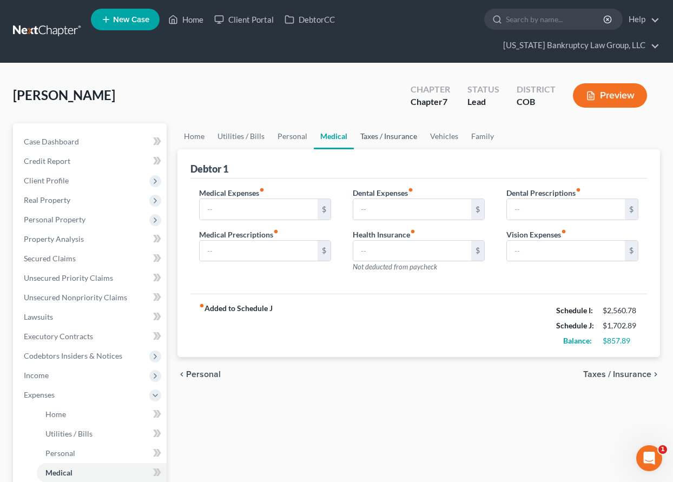
click at [392, 138] on link "Taxes / Insurance" at bounding box center [389, 136] width 70 height 26
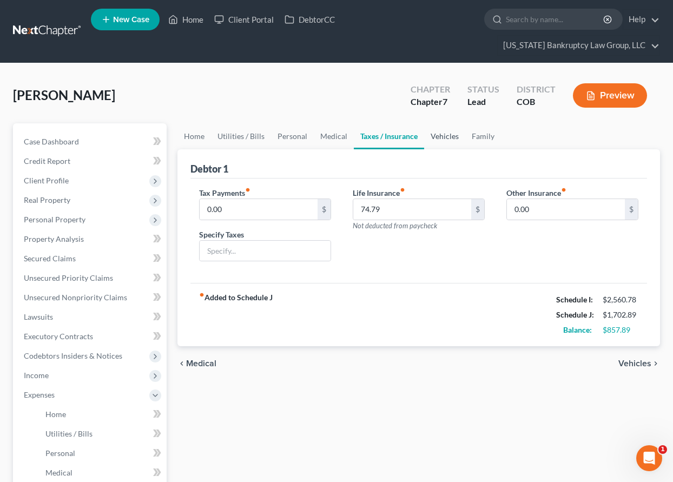
click at [445, 137] on link "Vehicles" at bounding box center [444, 136] width 41 height 26
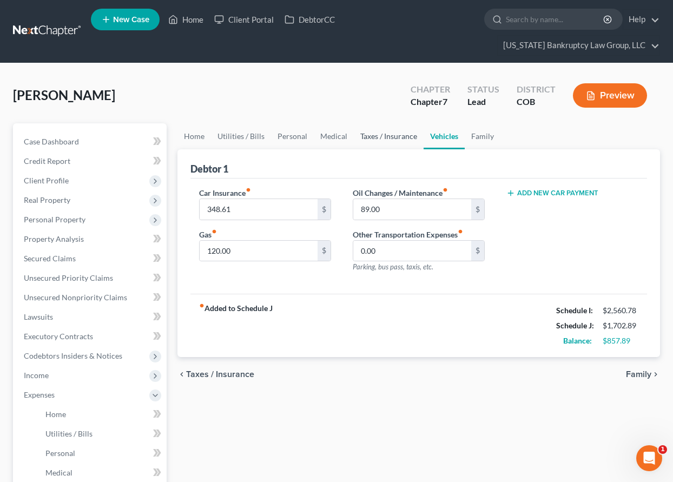
click at [386, 137] on link "Taxes / Insurance" at bounding box center [389, 136] width 70 height 26
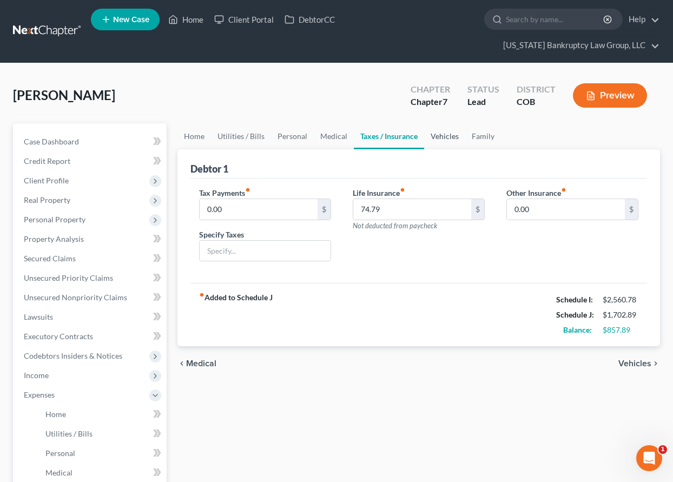
click at [447, 135] on link "Vehicles" at bounding box center [444, 136] width 41 height 26
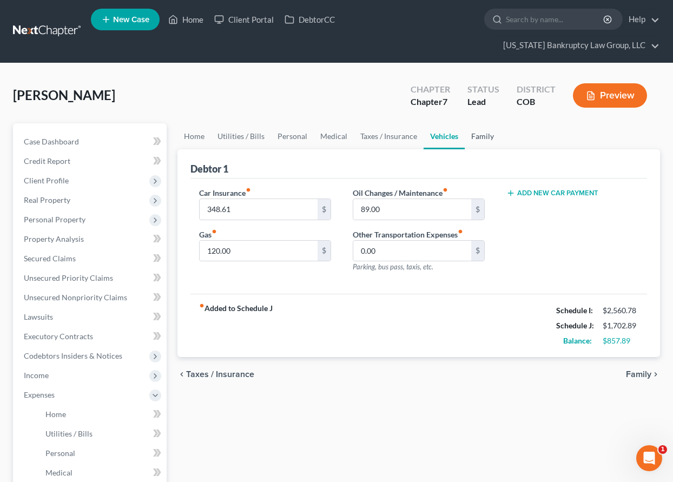
click at [483, 137] on link "Family" at bounding box center [483, 136] width 36 height 26
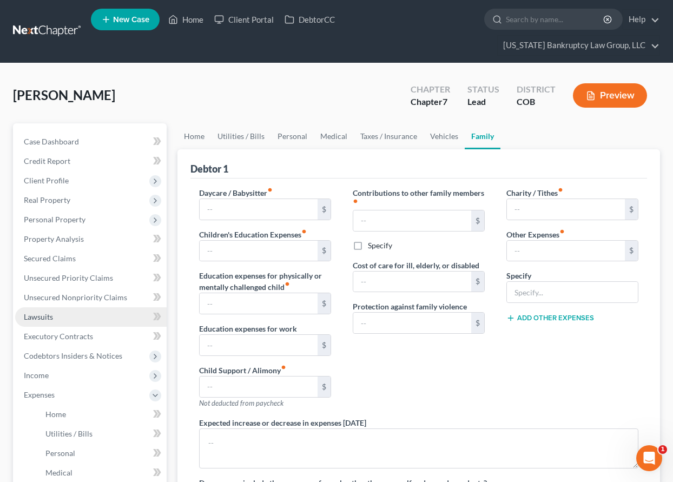
click at [35, 321] on span "Lawsuits" at bounding box center [38, 316] width 29 height 9
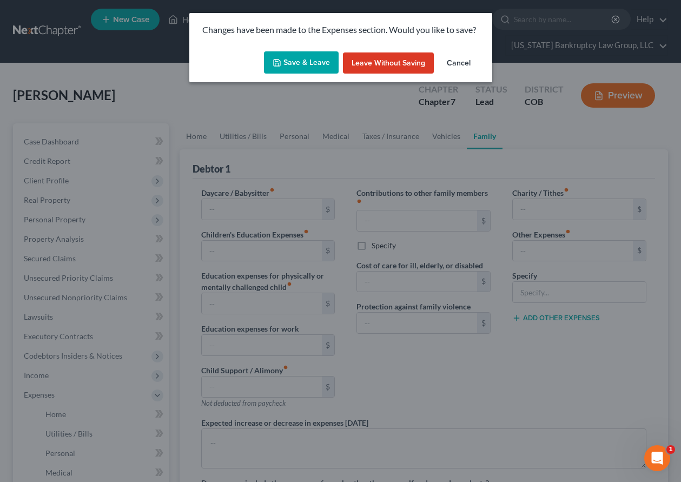
click at [287, 54] on button "Save & Leave" at bounding box center [301, 62] width 75 height 23
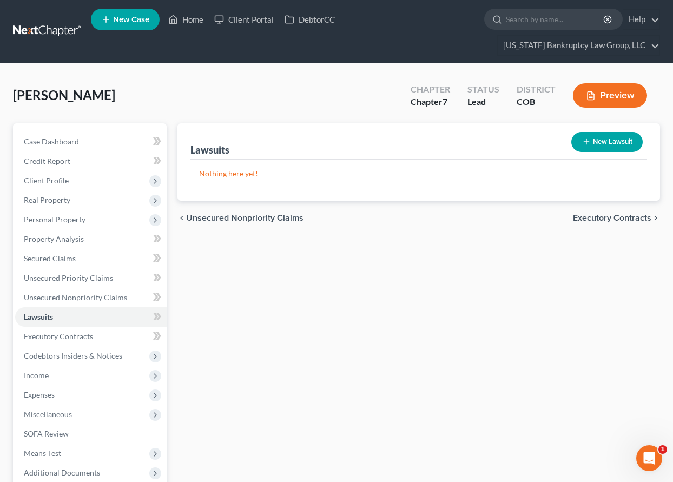
click at [599, 135] on button "New Lawsuit" at bounding box center [606, 142] width 71 height 20
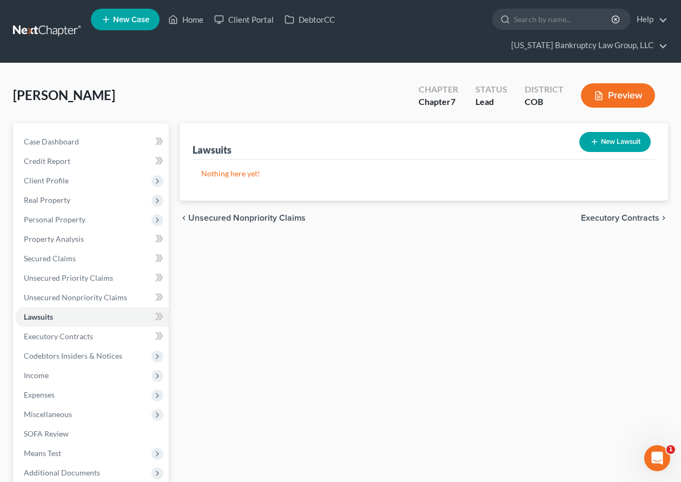
select select "0"
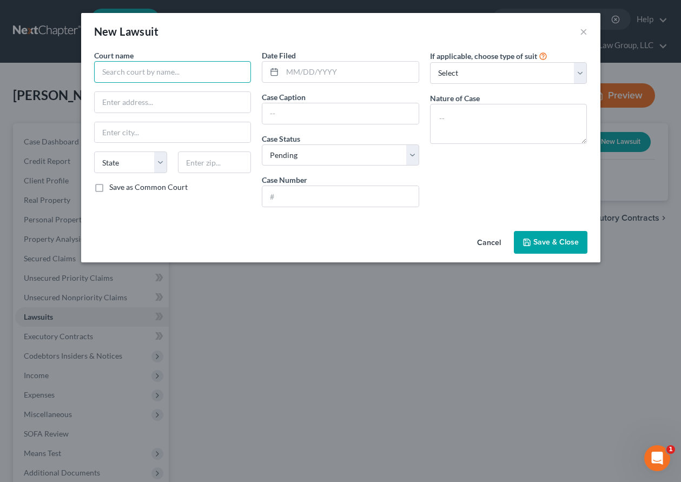
click at [204, 67] on input "text" at bounding box center [172, 72] width 157 height 22
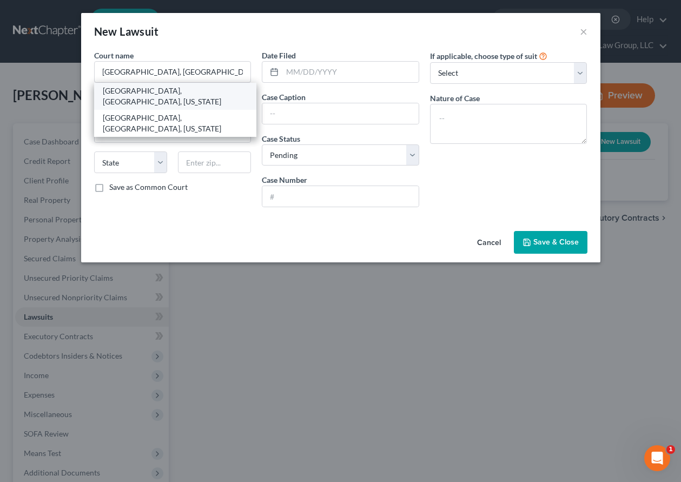
click at [197, 93] on div "[GEOGRAPHIC_DATA], [GEOGRAPHIC_DATA], [US_STATE]" at bounding box center [176, 96] width 146 height 22
type input "[GEOGRAPHIC_DATA], [GEOGRAPHIC_DATA], [US_STATE]"
type input "[STREET_ADDRESS]"
type input "[GEOGRAPHIC_DATA]"
select select "5"
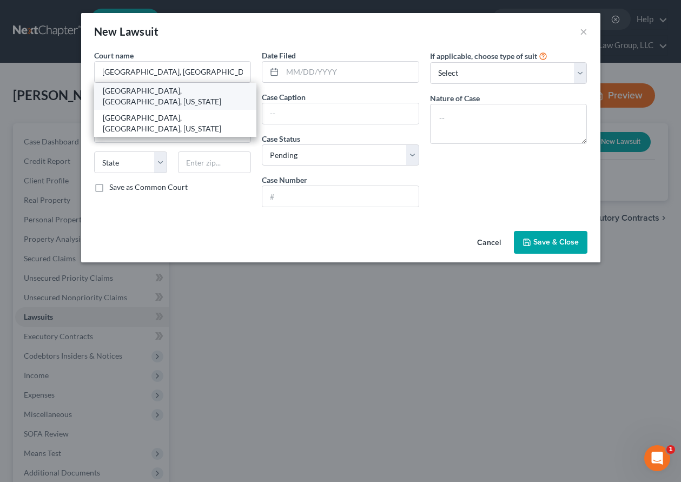
type input "80202"
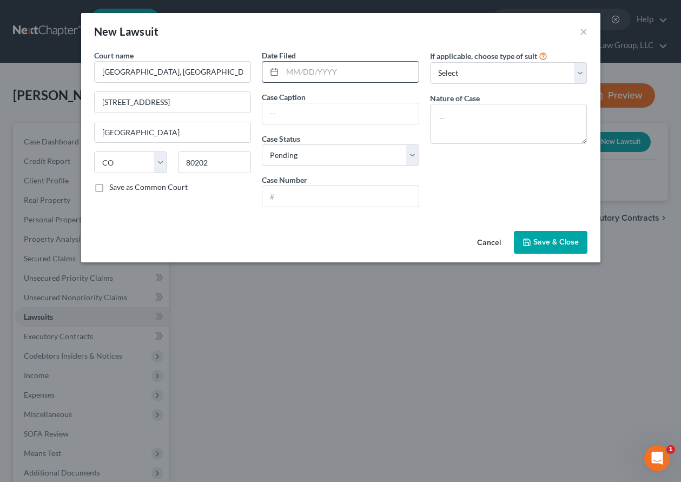
click at [314, 69] on input "text" at bounding box center [350, 72] width 136 height 21
type input "[DATE]"
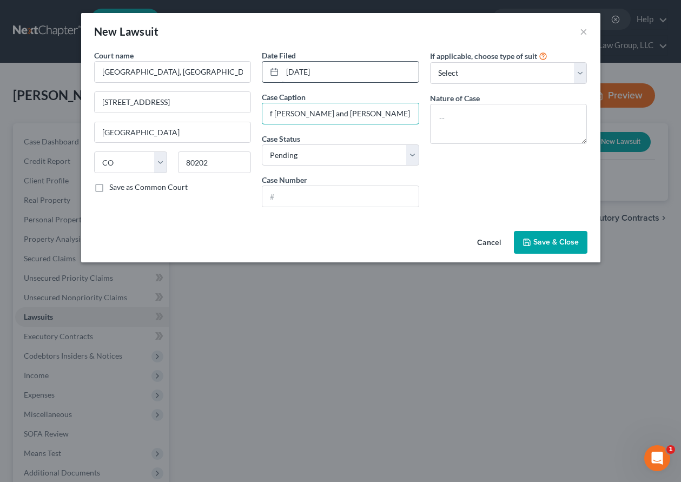
scroll to position [0, 68]
type input "In Re The Marriage of [PERSON_NAME] and [PERSON_NAME] [PERSON_NAME]"
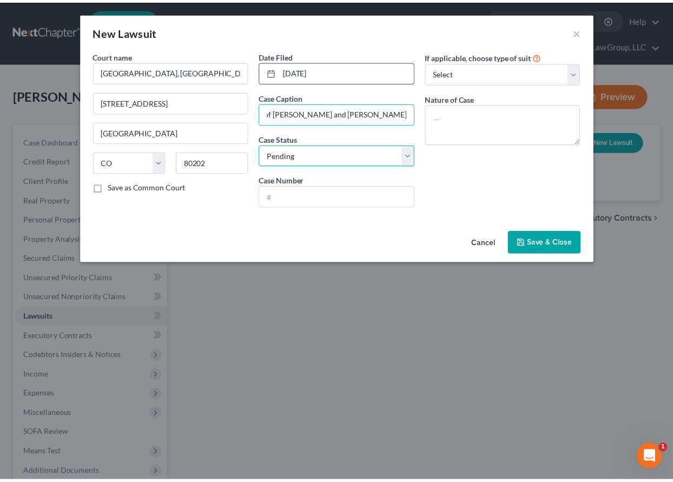
scroll to position [0, 0]
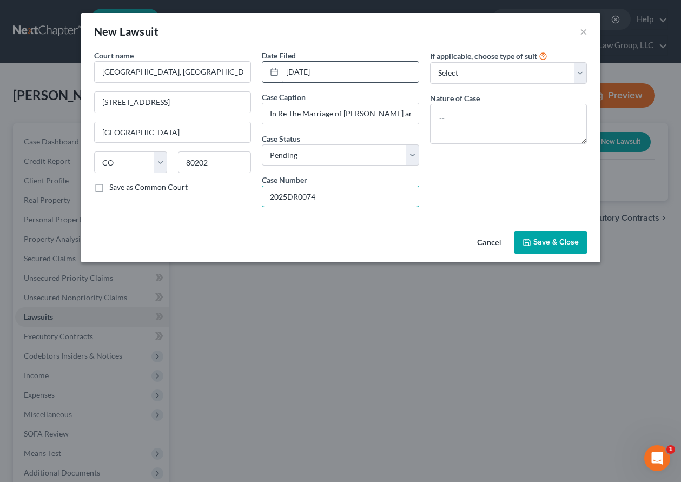
type input "2025DR0074"
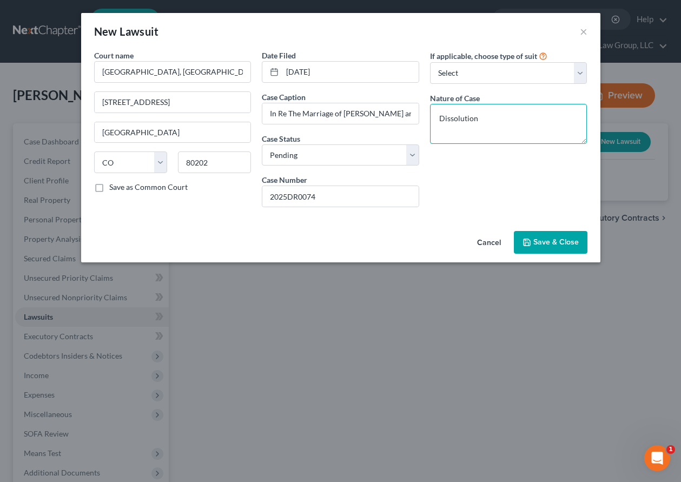
type textarea "Dissolution"
click at [552, 240] on span "Save & Close" at bounding box center [555, 242] width 45 height 9
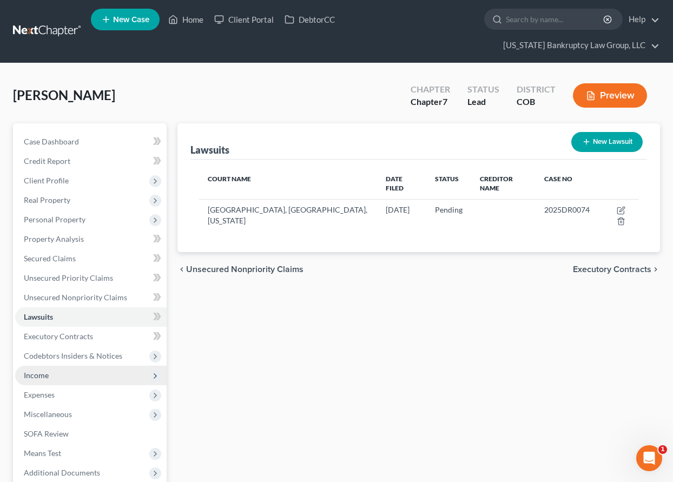
click at [43, 375] on span "Income" at bounding box center [36, 375] width 25 height 9
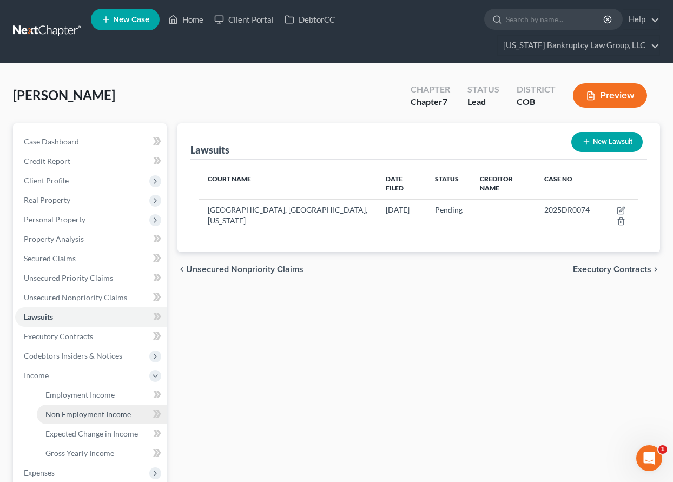
click at [73, 412] on span "Non Employment Income" at bounding box center [87, 414] width 85 height 9
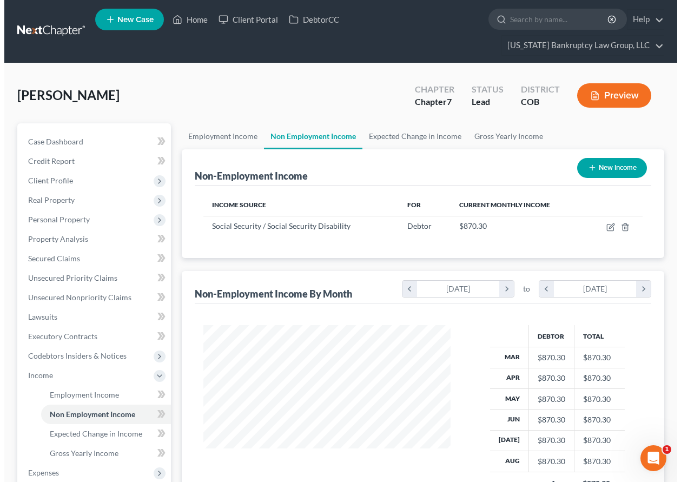
scroll to position [194, 269]
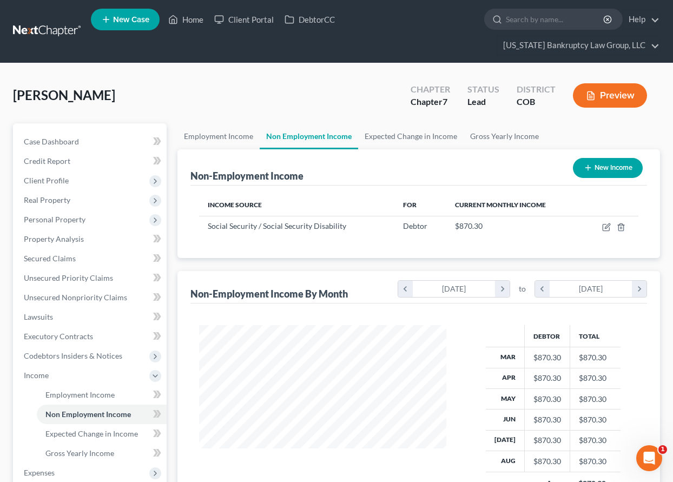
click at [618, 169] on button "New Income" at bounding box center [608, 168] width 70 height 20
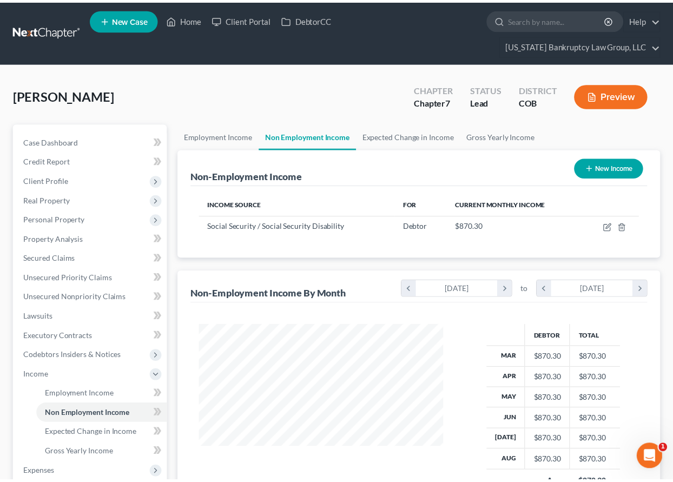
scroll to position [194, 272]
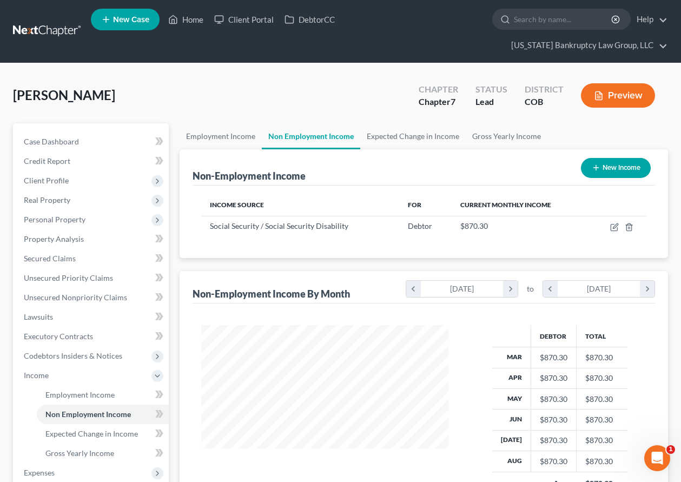
select select "0"
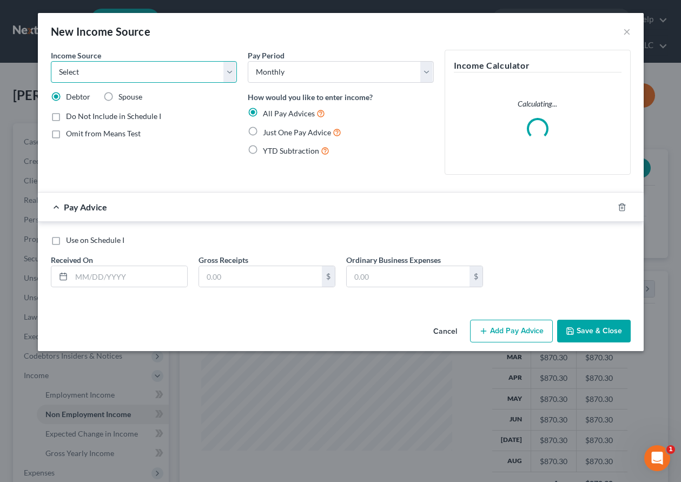
click at [123, 76] on select "Select Unemployment Disability (from employer) Pension Retirement Social Securi…" at bounding box center [144, 72] width 186 height 22
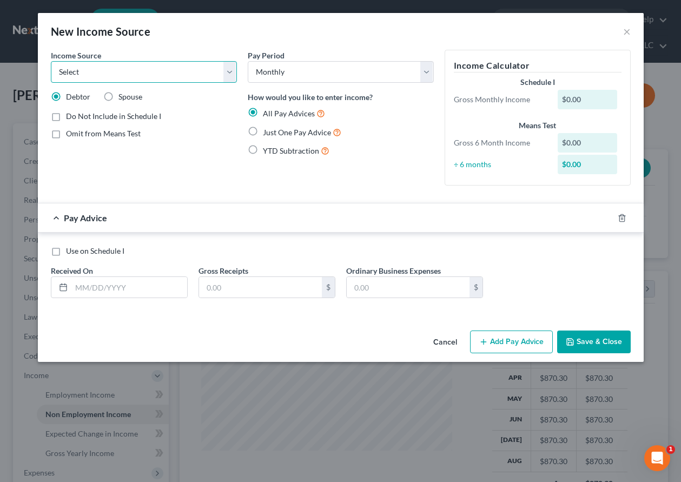
select select "7"
click at [51, 61] on select "Select Unemployment Disability (from employer) Pension Retirement Social Securi…" at bounding box center [144, 72] width 186 height 22
click at [263, 128] on label "Just One Pay Advice" at bounding box center [302, 132] width 78 height 12
click at [267, 128] on input "Just One Pay Advice" at bounding box center [270, 129] width 7 height 7
radio input "true"
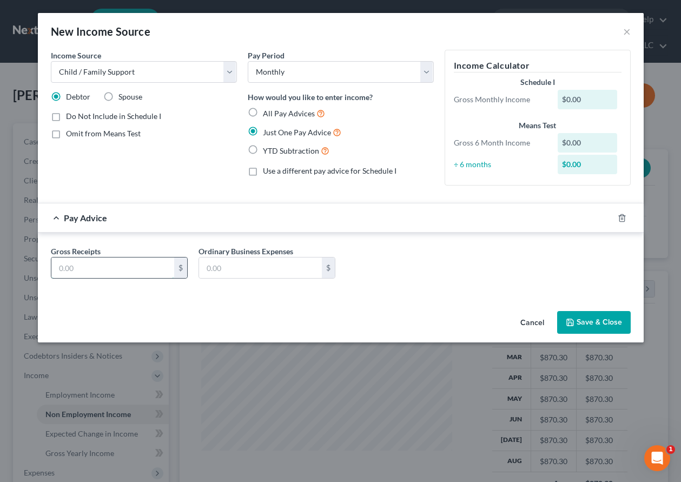
click at [113, 274] on input "text" at bounding box center [112, 268] width 123 height 21
type input "500"
click at [594, 316] on button "Save & Close" at bounding box center [594, 322] width 74 height 23
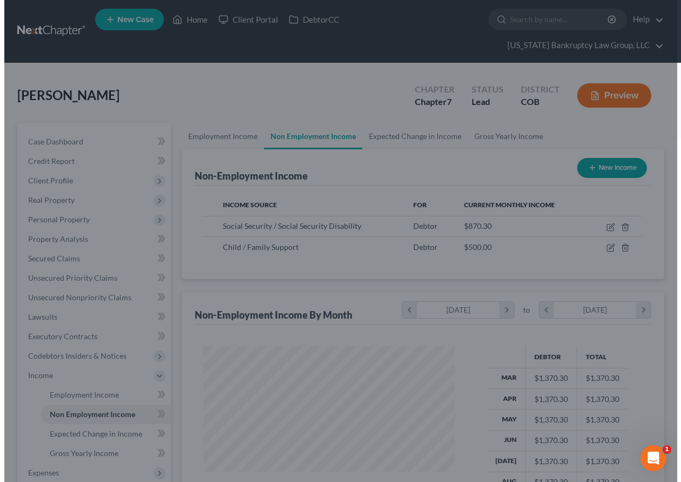
scroll to position [540852, 540777]
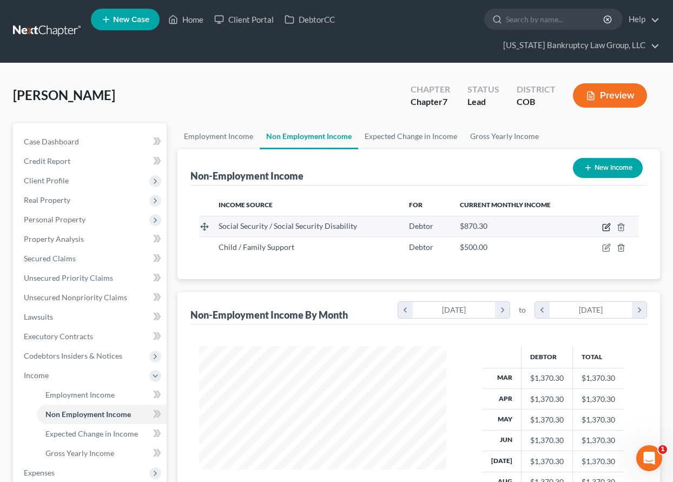
click at [607, 229] on icon "button" at bounding box center [606, 227] width 9 height 9
select select "4"
select select "0"
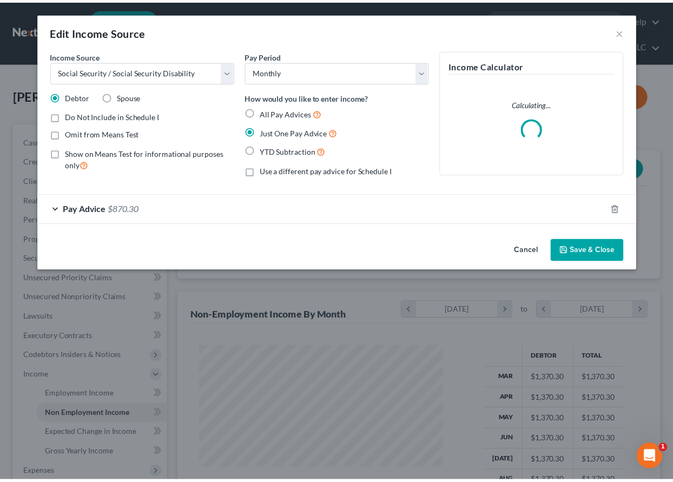
scroll to position [194, 272]
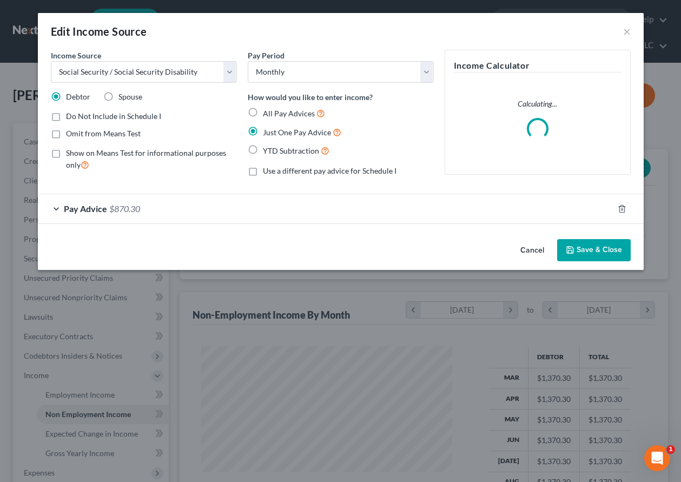
click at [66, 135] on label "Omit from Means Test" at bounding box center [103, 133] width 75 height 11
click at [70, 135] on input "Omit from Means Test" at bounding box center [73, 131] width 7 height 7
checkbox input "true"
click at [610, 248] on button "Save & Close" at bounding box center [594, 250] width 74 height 23
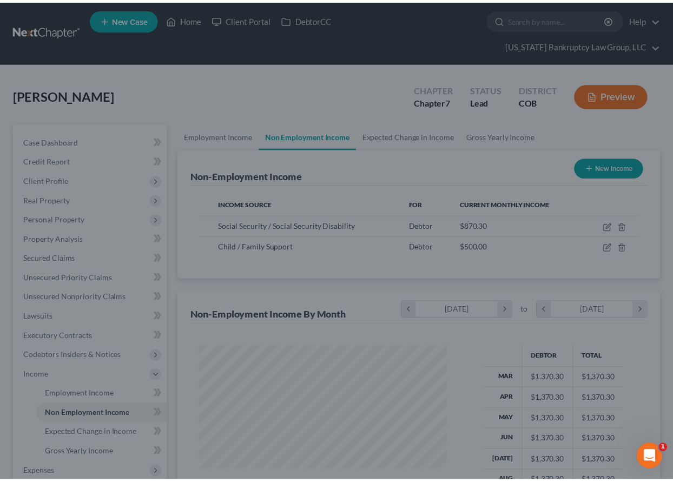
scroll to position [540852, 540777]
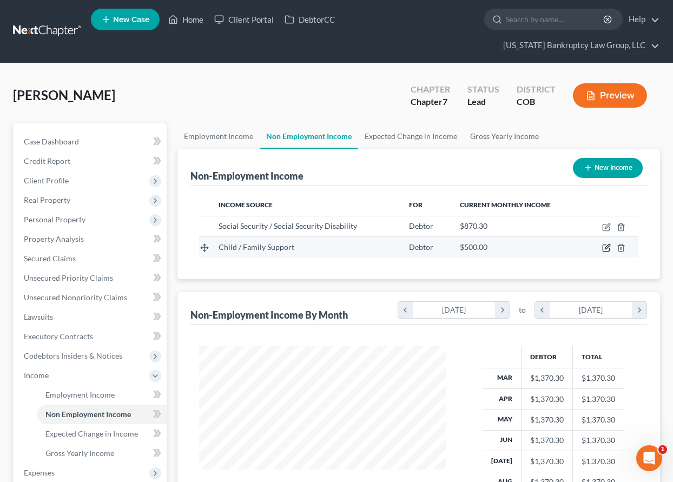
click at [607, 248] on icon "button" at bounding box center [607, 247] width 5 height 5
select select "7"
select select "0"
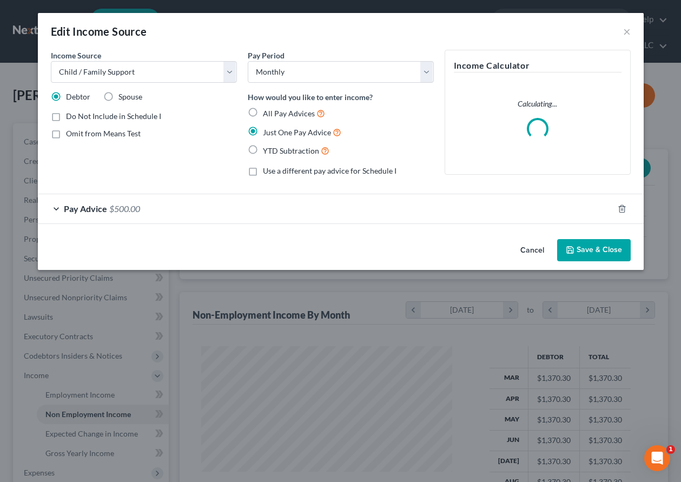
click at [66, 133] on label "Omit from Means Test" at bounding box center [103, 133] width 75 height 11
click at [70, 133] on input "Omit from Means Test" at bounding box center [73, 131] width 7 height 7
checkbox input "true"
click at [595, 252] on button "Save & Close" at bounding box center [594, 250] width 74 height 23
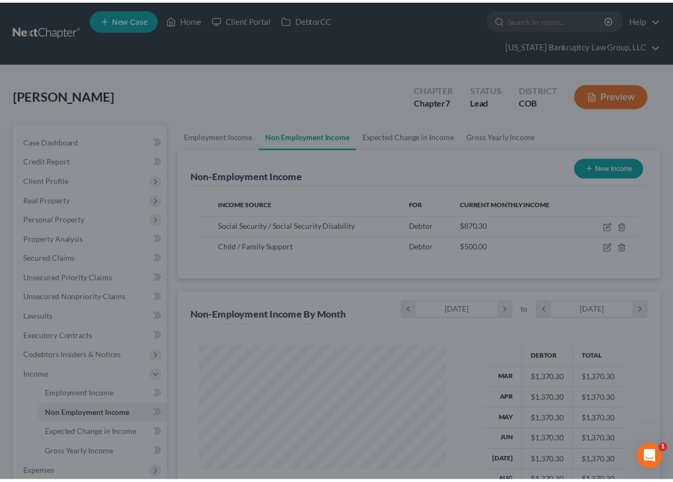
scroll to position [540852, 540777]
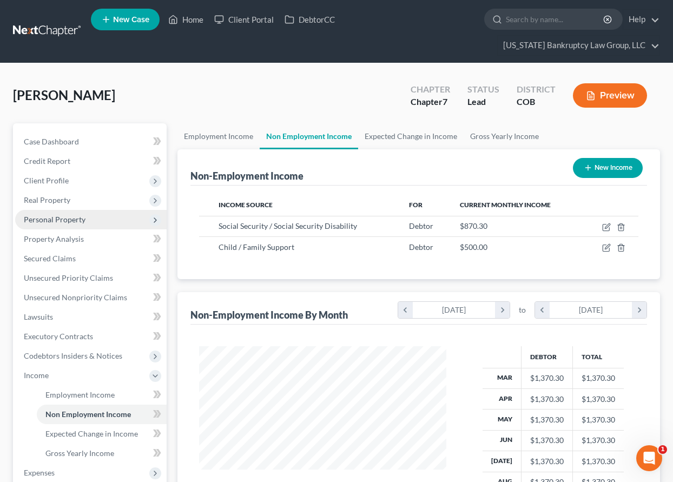
click at [51, 219] on span "Personal Property" at bounding box center [55, 219] width 62 height 9
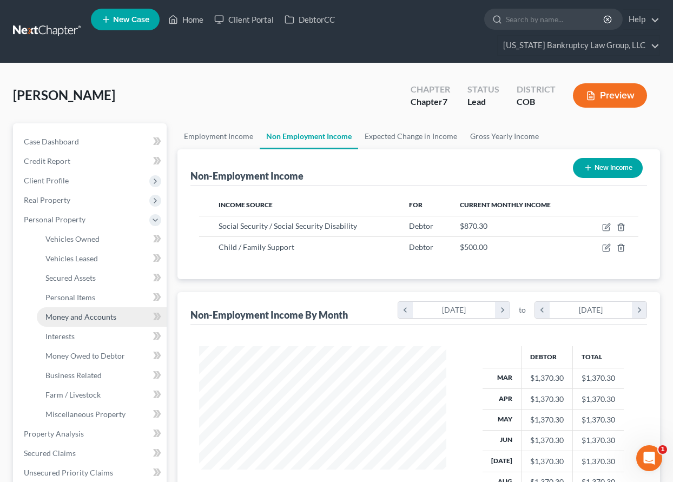
click at [85, 315] on span "Money and Accounts" at bounding box center [80, 316] width 71 height 9
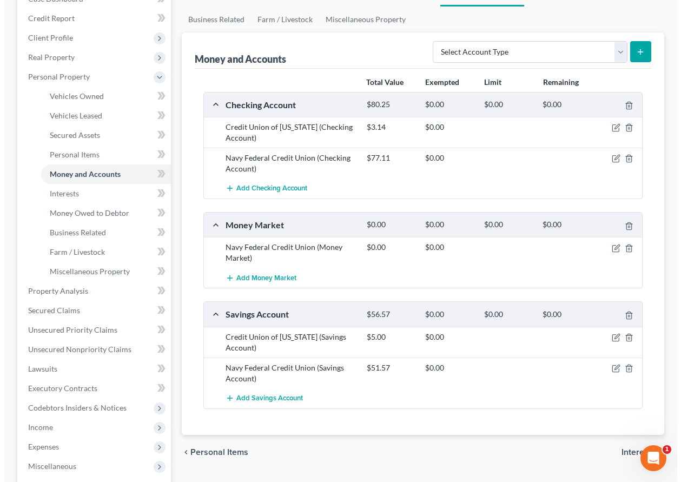
scroll to position [162, 0]
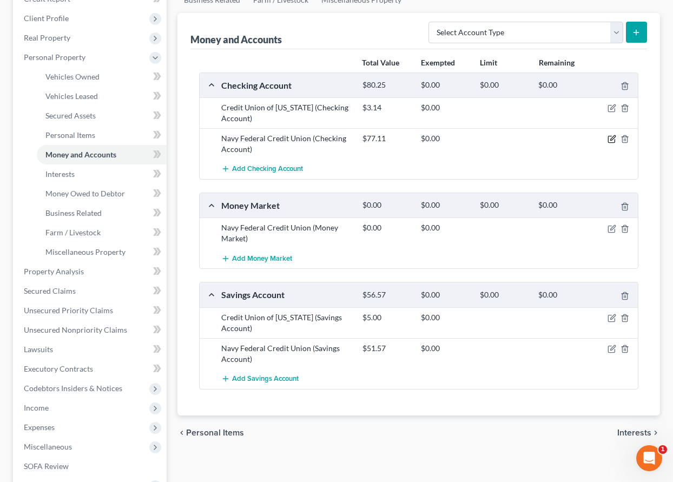
click at [612, 138] on icon "button" at bounding box center [612, 138] width 5 height 5
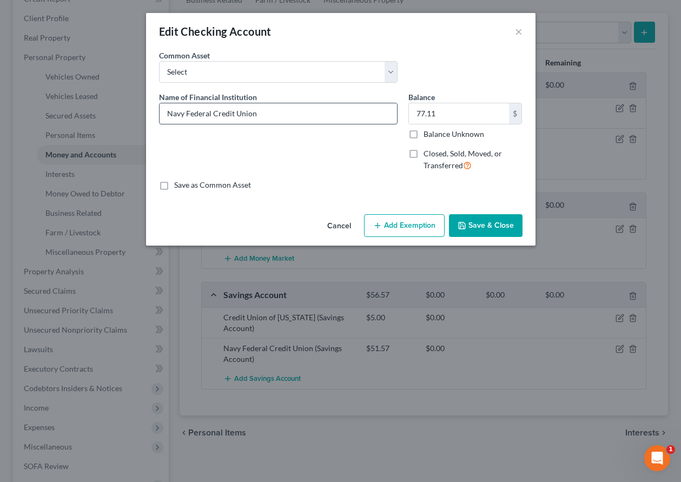
click at [286, 117] on input "Navy Federal Credit Union" at bounding box center [279, 113] width 238 height 21
type input "Navy Federal Credit Union #5125"
click at [428, 129] on input "Balance Unknown" at bounding box center [431, 132] width 7 height 7
checkbox input "true"
type input "0.00"
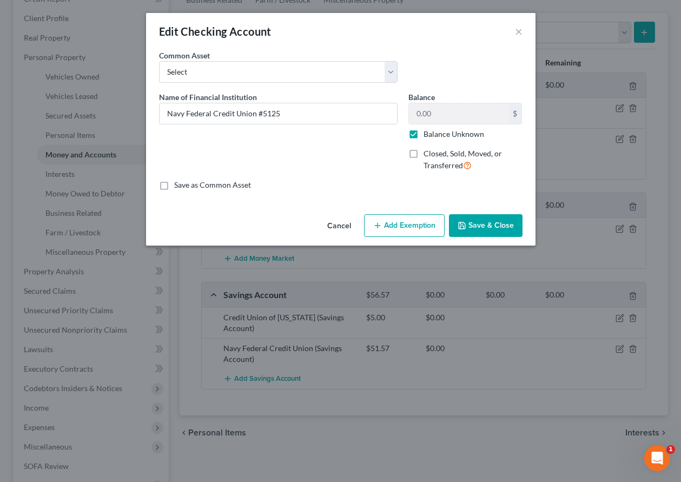
click at [428, 225] on button "Add Exemption" at bounding box center [404, 225] width 81 height 23
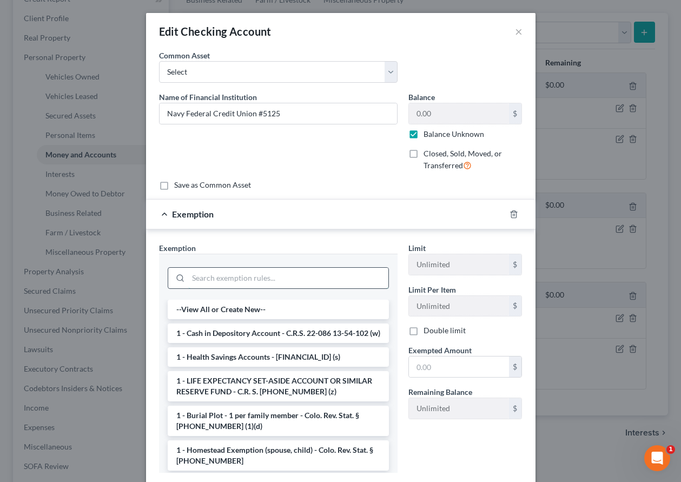
click at [303, 284] on input "search" at bounding box center [288, 278] width 200 height 21
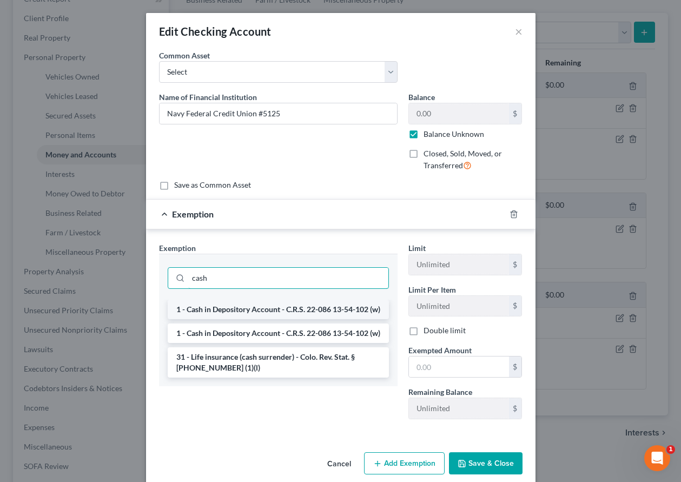
type input "cash"
click at [272, 314] on li "1 - Cash in Depository Account - C.R.S. 22-086 13-54-102 (w)" at bounding box center [278, 309] width 221 height 19
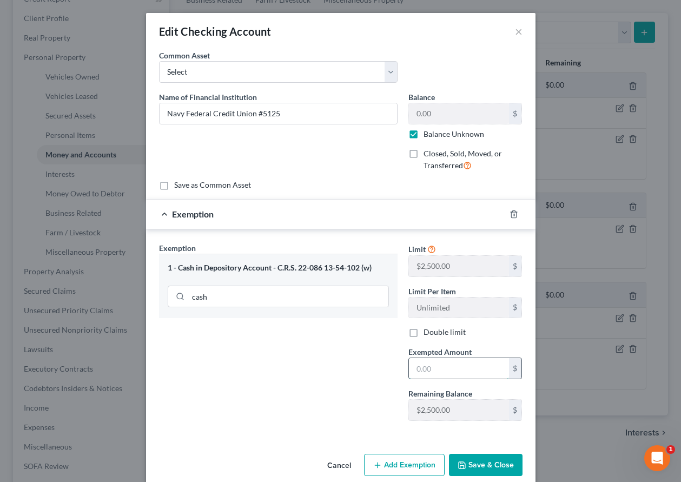
click at [466, 367] on input "text" at bounding box center [459, 368] width 100 height 21
type input "2,500"
click at [480, 463] on button "Save & Close" at bounding box center [486, 465] width 74 height 23
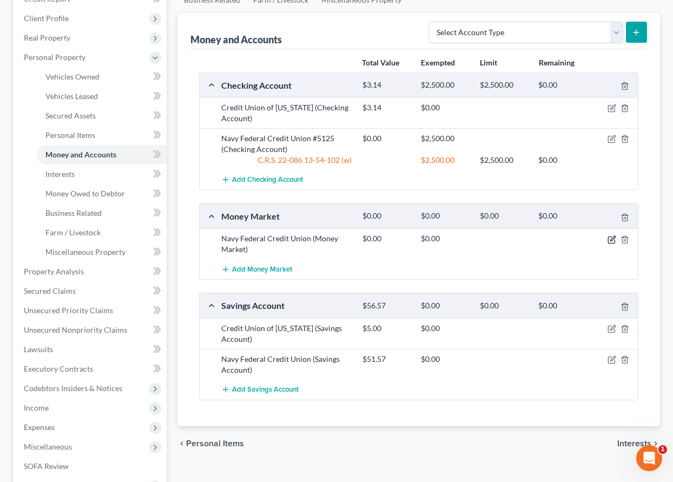
click at [611, 240] on icon "button" at bounding box center [612, 239] width 9 height 9
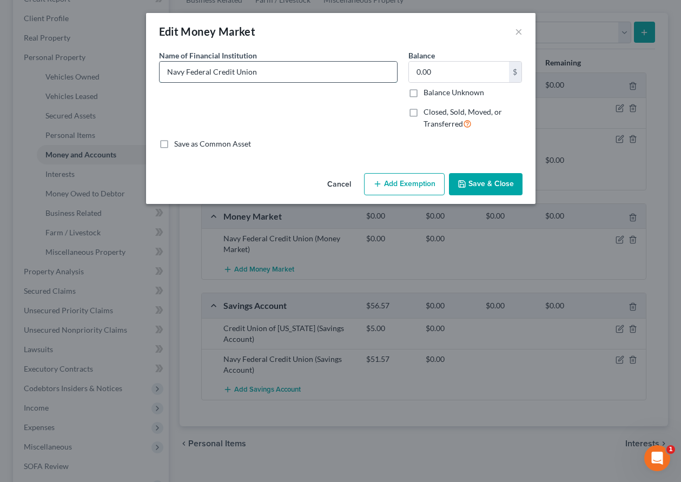
click at [294, 75] on input "Navy Federal Credit Union" at bounding box center [279, 72] width 238 height 21
type input "Navy Federal Credit Union #2005"
click at [426, 184] on button "Add Exemption" at bounding box center [404, 184] width 81 height 23
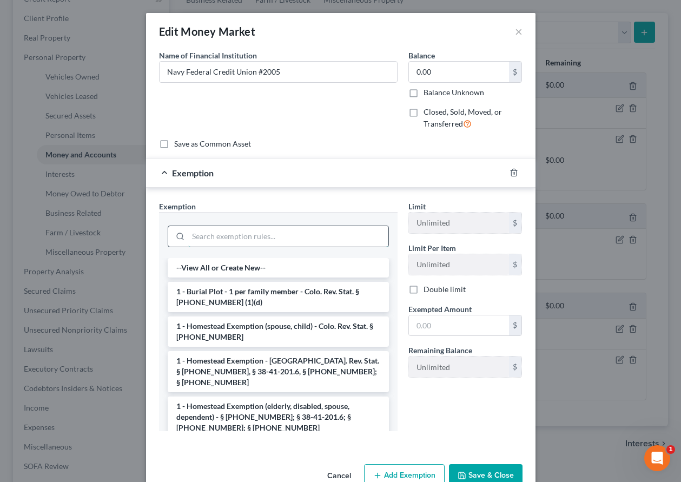
click at [285, 236] on input "search" at bounding box center [288, 236] width 200 height 21
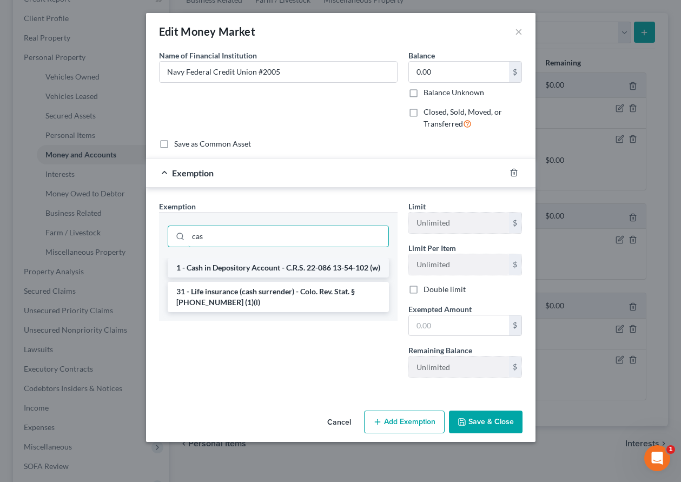
type input "cas"
click at [320, 272] on li "1 - Cash in Depository Account - C.R.S. 22-086 13-54-102 (w)" at bounding box center [278, 267] width 221 height 19
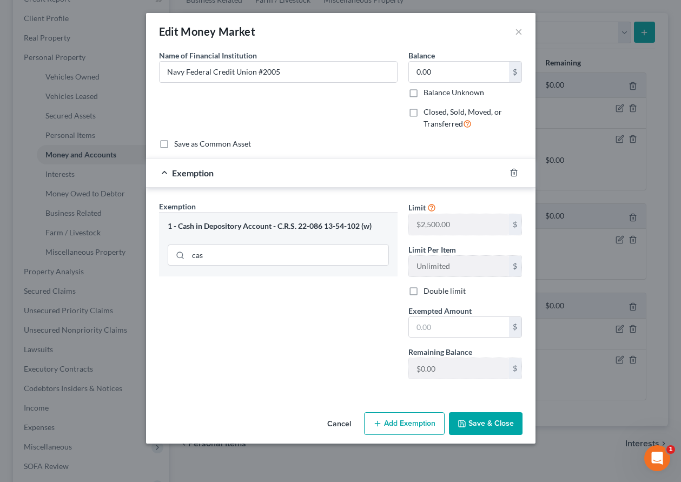
click at [493, 431] on button "Save & Close" at bounding box center [486, 423] width 74 height 23
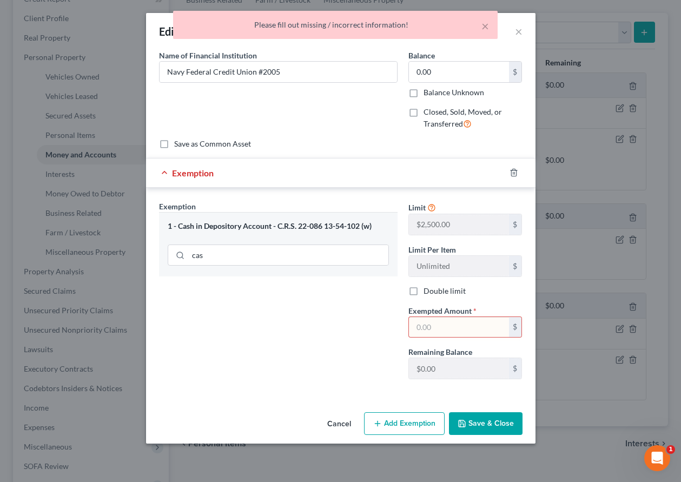
click at [457, 323] on input "text" at bounding box center [459, 327] width 100 height 21
type input "2,500"
click at [483, 424] on button "Save & Close" at bounding box center [486, 423] width 74 height 23
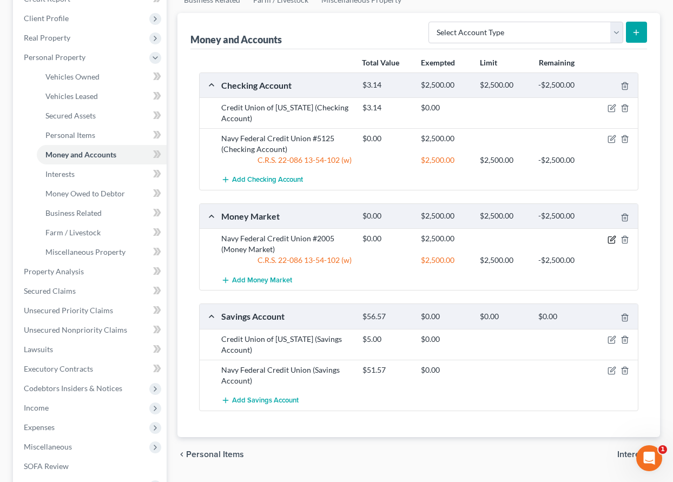
click at [610, 235] on icon "button" at bounding box center [612, 239] width 9 height 9
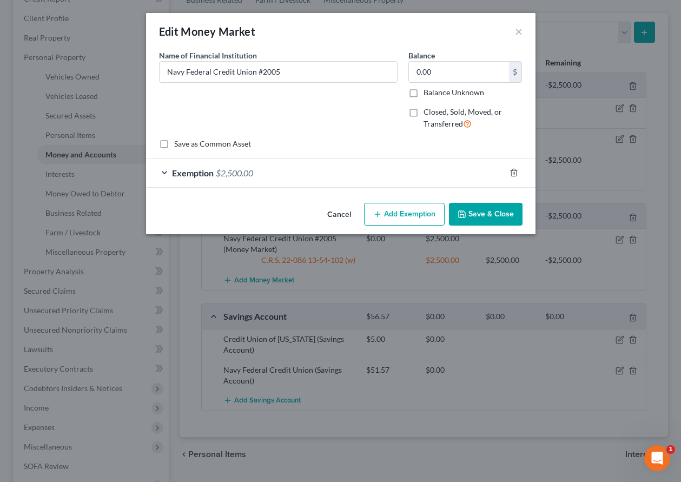
click at [247, 173] on span "$2,500.00" at bounding box center [234, 173] width 37 height 10
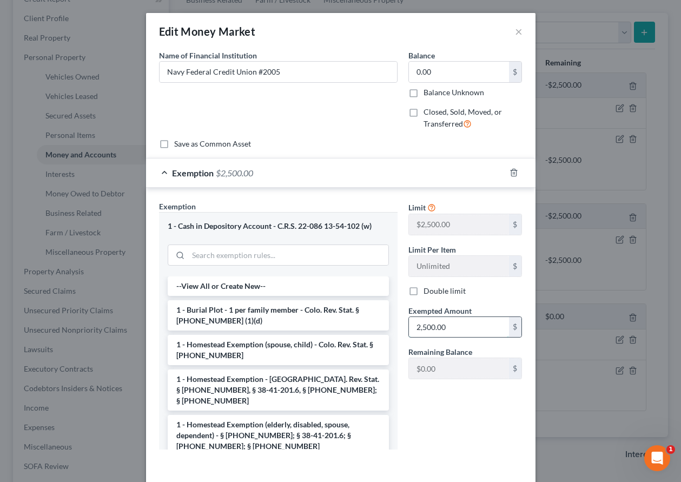
click at [465, 329] on input "2,500.00" at bounding box center [459, 327] width 100 height 21
type input "1"
type input "80"
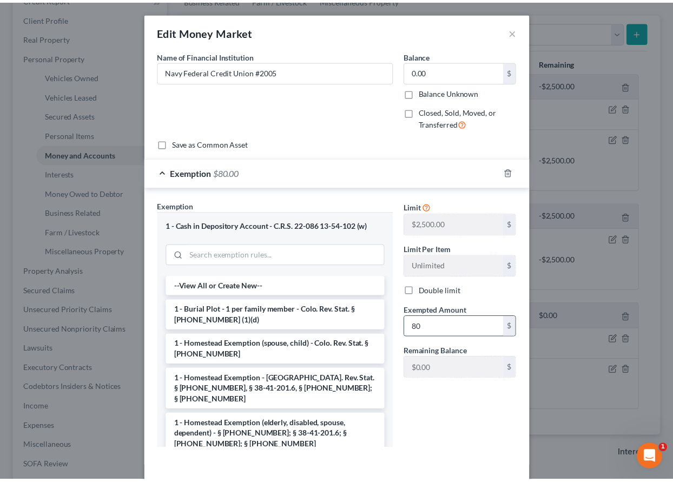
scroll to position [45, 0]
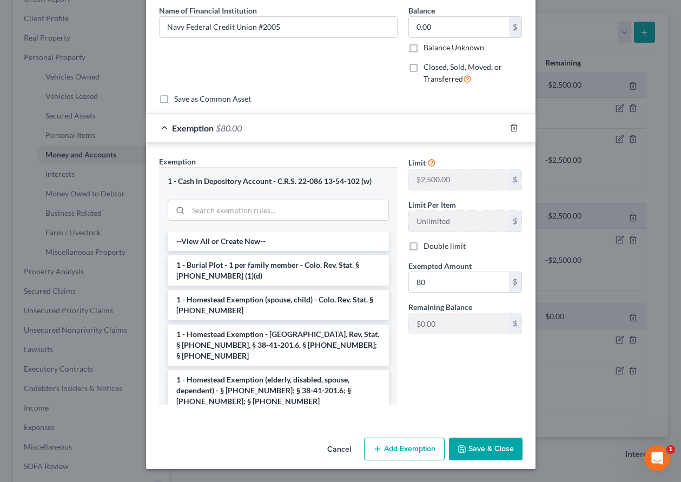
click at [473, 446] on button "Save & Close" at bounding box center [486, 449] width 74 height 23
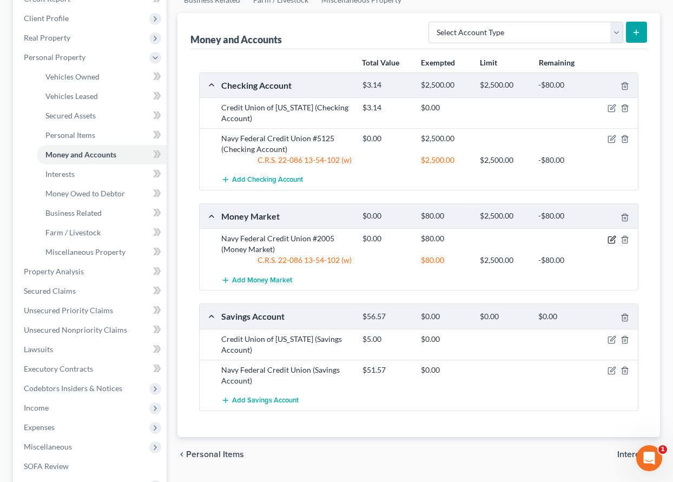
click at [611, 241] on icon "button" at bounding box center [612, 239] width 9 height 9
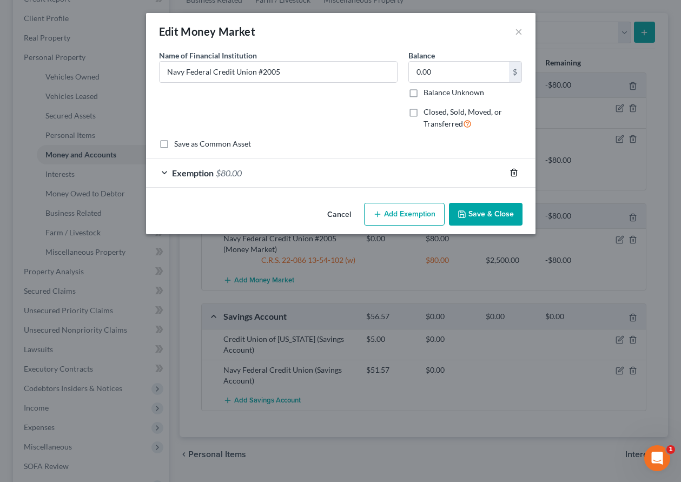
click at [515, 174] on line "button" at bounding box center [515, 174] width 0 height 2
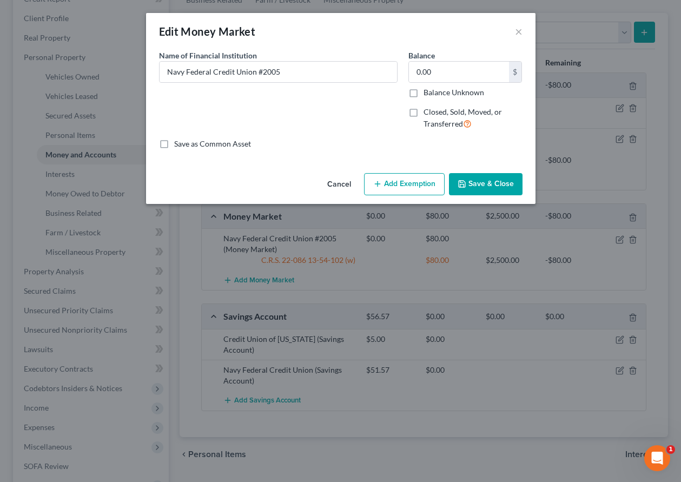
click at [396, 184] on button "Add Exemption" at bounding box center [404, 184] width 81 height 23
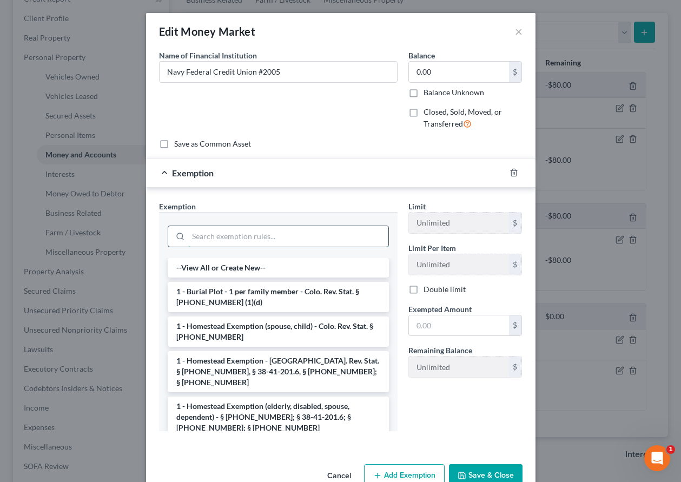
click at [302, 229] on input "search" at bounding box center [288, 236] width 200 height 21
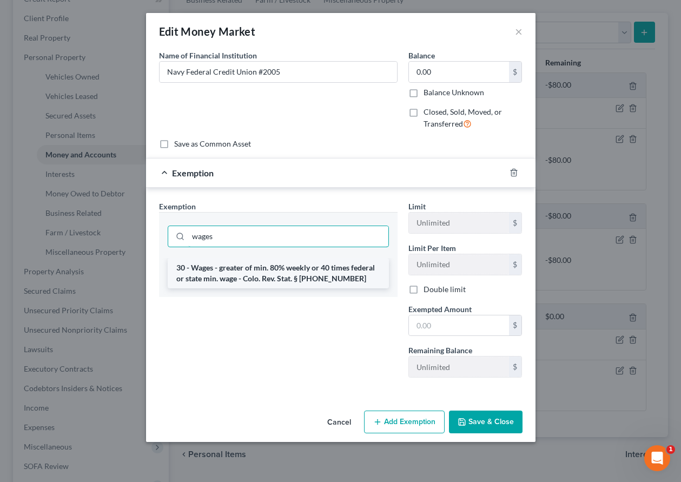
type input "wages"
click at [283, 275] on li "30 - Wages - greater of min. 80% weekly or 40 times federal or state min. wage …" at bounding box center [278, 273] width 221 height 30
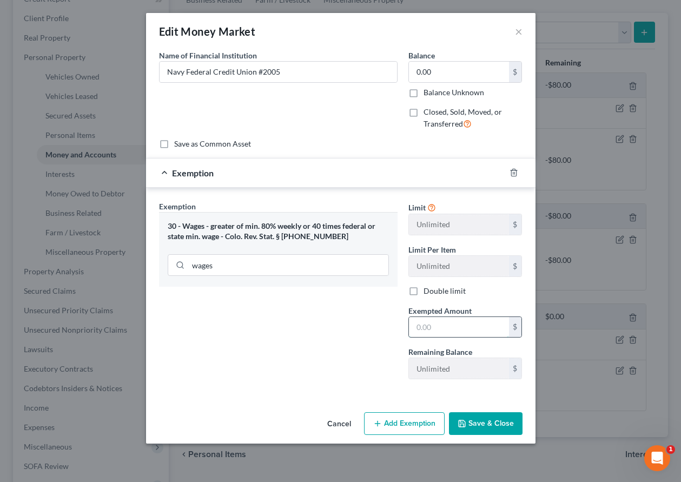
click at [447, 331] on input "text" at bounding box center [459, 327] width 100 height 21
type input "80"
drag, startPoint x: 487, startPoint y: 426, endPoint x: 490, endPoint y: 416, distance: 10.8
click at [487, 425] on button "Save & Close" at bounding box center [486, 423] width 74 height 23
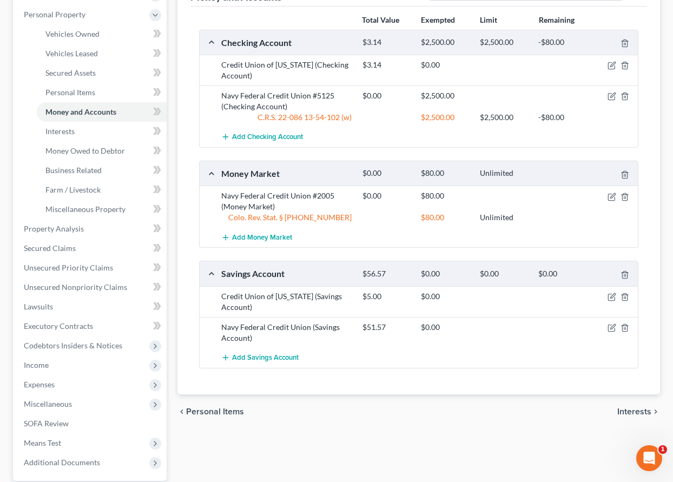
scroll to position [271, 0]
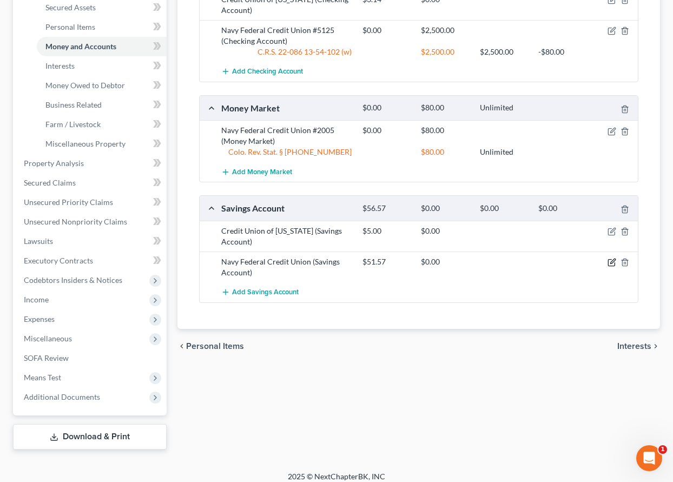
click at [614, 261] on icon "button" at bounding box center [612, 262] width 9 height 9
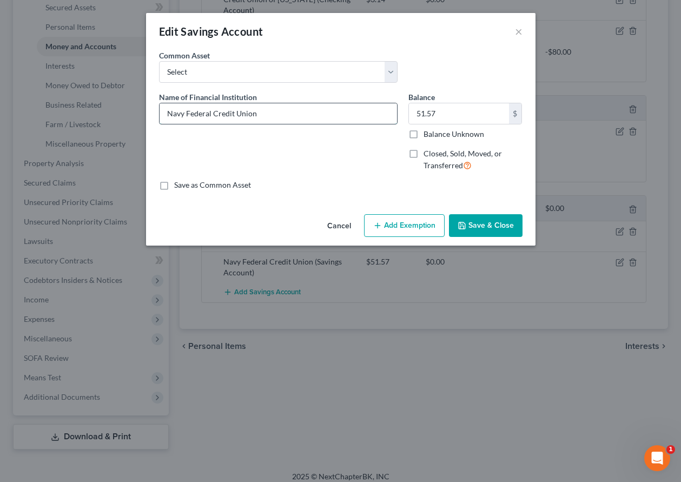
click at [283, 113] on input "Navy Federal Credit Union" at bounding box center [279, 113] width 238 height 21
type input "Navy Federal Credit Union #6900 - Member Savings"
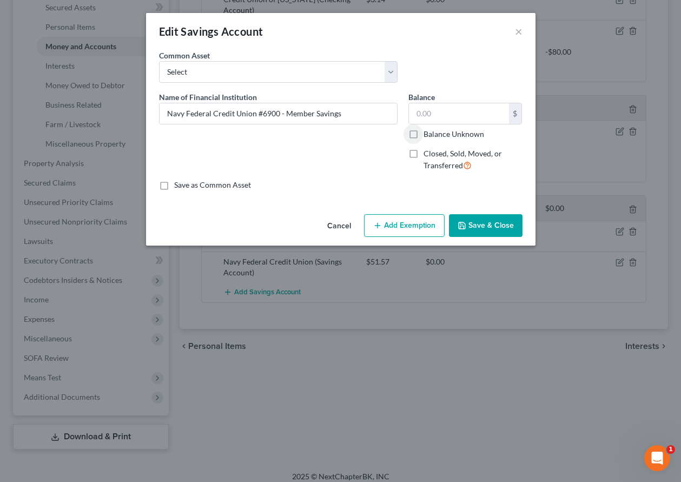
click at [413, 223] on button "Add Exemption" at bounding box center [404, 225] width 81 height 23
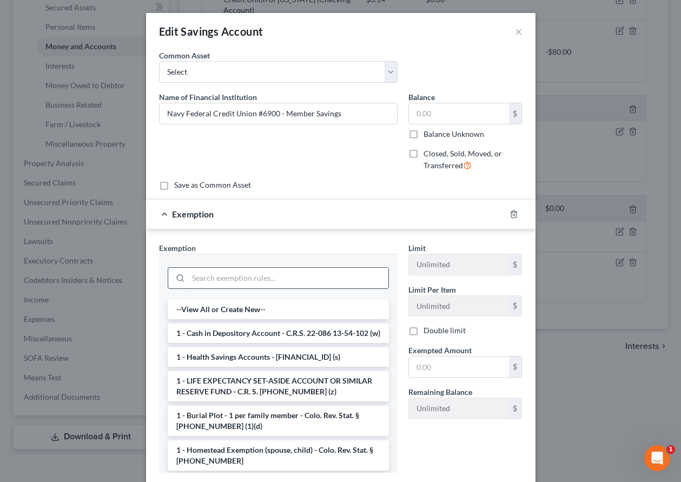
click at [340, 283] on input "search" at bounding box center [288, 278] width 200 height 21
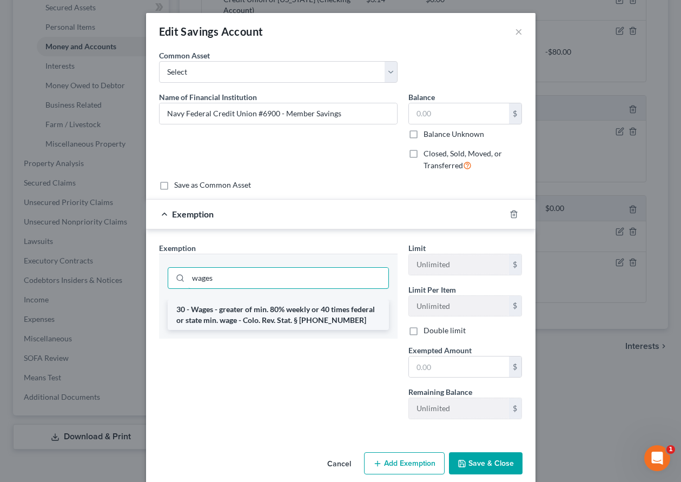
type input "wages"
click at [318, 303] on li "30 - Wages - greater of min. 80% weekly or 40 times federal or state min. wage …" at bounding box center [278, 315] width 221 height 30
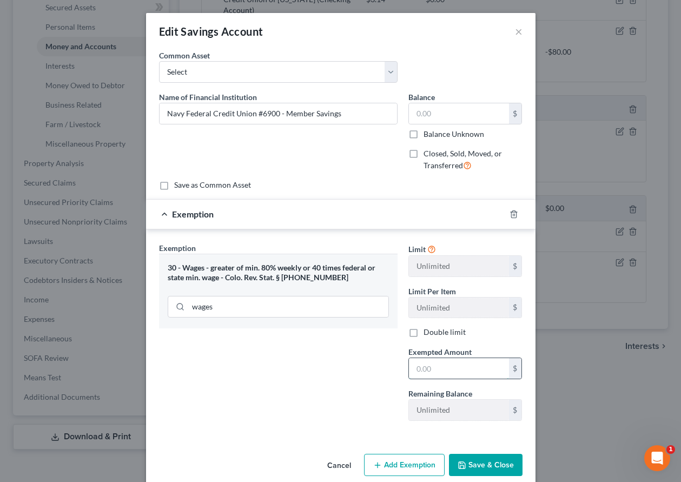
click at [467, 369] on input "text" at bounding box center [459, 368] width 100 height 21
type input "80"
click at [470, 467] on button "Save & Close" at bounding box center [486, 465] width 74 height 23
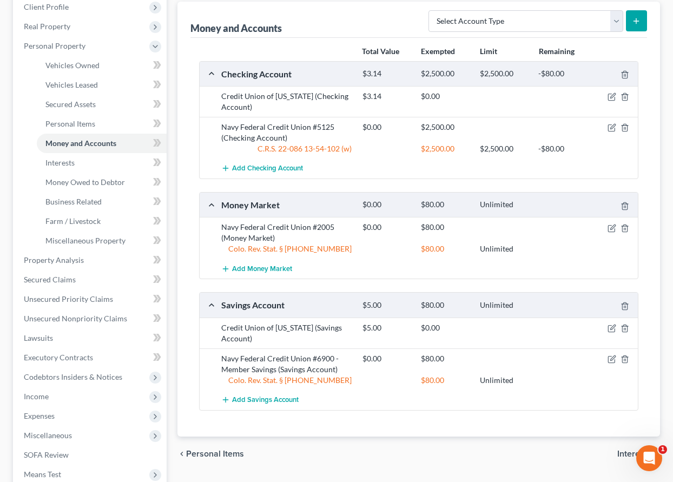
scroll to position [162, 0]
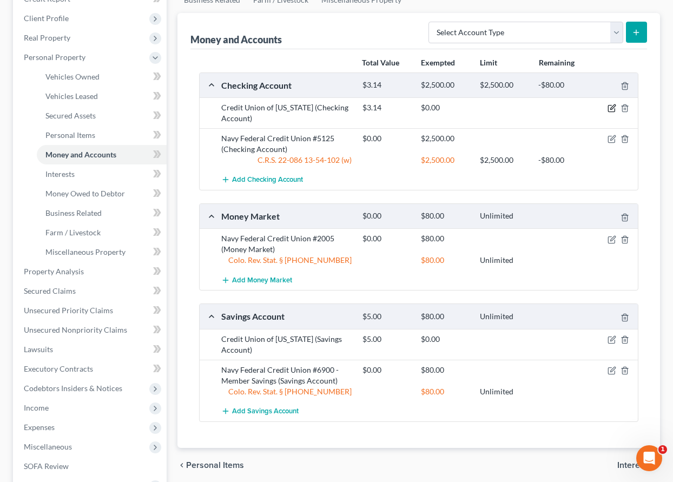
click at [608, 107] on icon "button" at bounding box center [611, 109] width 6 height 6
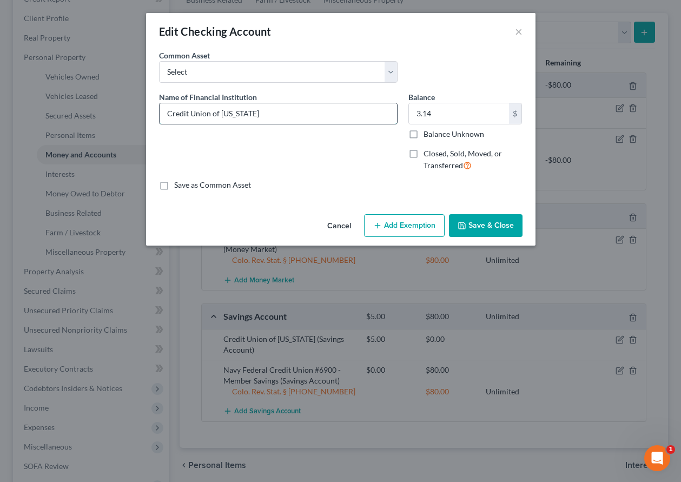
click at [330, 117] on input "Credit Union of [US_STATE]" at bounding box center [279, 113] width 238 height 21
type input "Credit Union of [US_STATE] #6140"
click at [424, 133] on label "Balance Unknown" at bounding box center [454, 134] width 61 height 11
click at [428, 133] on input "Balance Unknown" at bounding box center [431, 132] width 7 height 7
checkbox input "true"
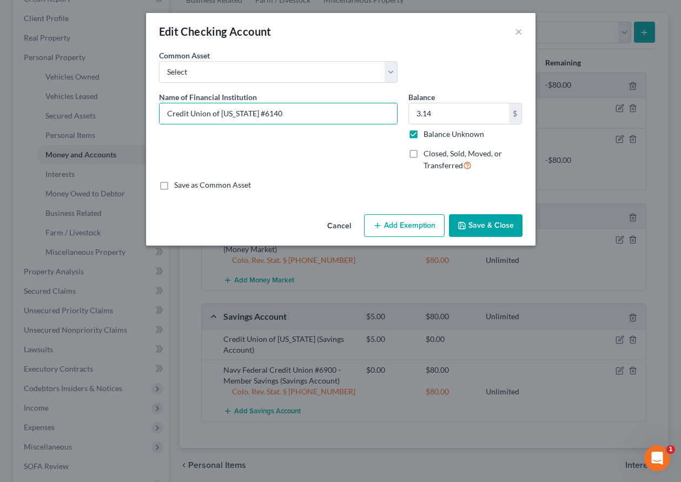
type input "0.00"
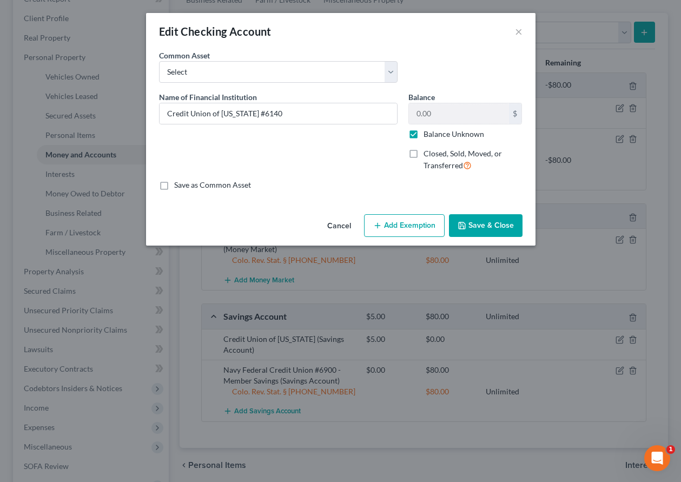
click at [417, 227] on button "Add Exemption" at bounding box center [404, 225] width 81 height 23
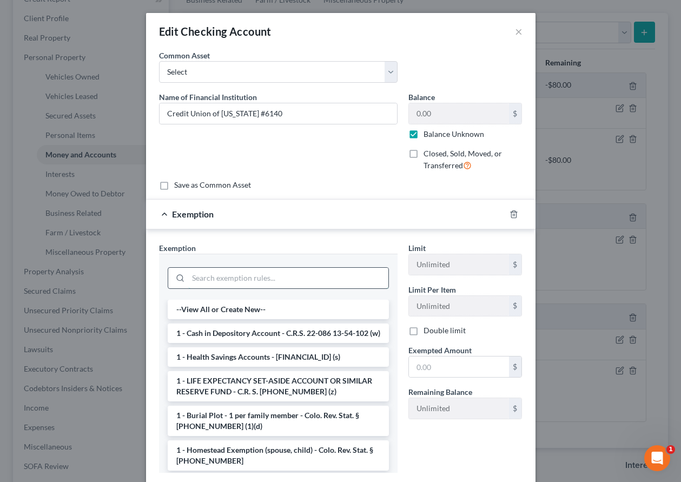
click at [330, 279] on input "search" at bounding box center [288, 278] width 200 height 21
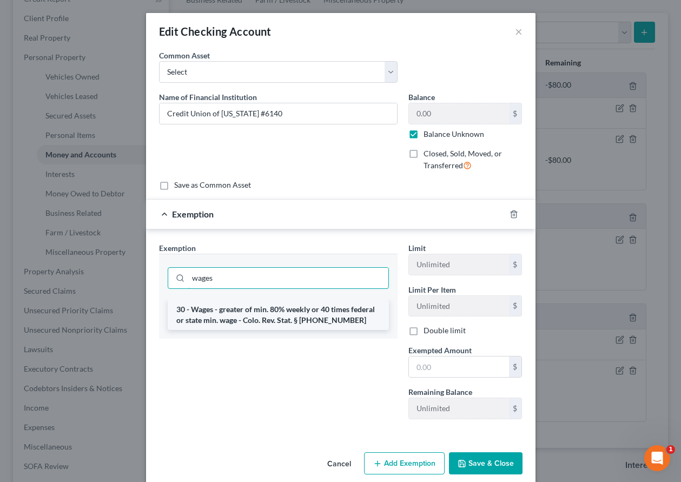
type input "wages"
click at [312, 314] on li "30 - Wages - greater of min. 80% weekly or 40 times federal or state min. wage …" at bounding box center [278, 315] width 221 height 30
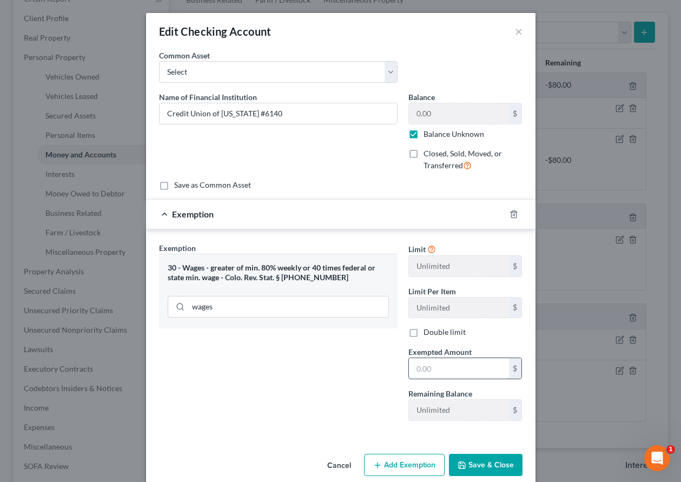
click at [434, 377] on input "text" at bounding box center [459, 368] width 100 height 21
type input "80"
click at [225, 374] on div "Exemption Set must be selected for CA. Exemption * 30 - Wages - greater of min.…" at bounding box center [278, 335] width 249 height 187
click at [485, 470] on button "Save & Close" at bounding box center [486, 465] width 74 height 23
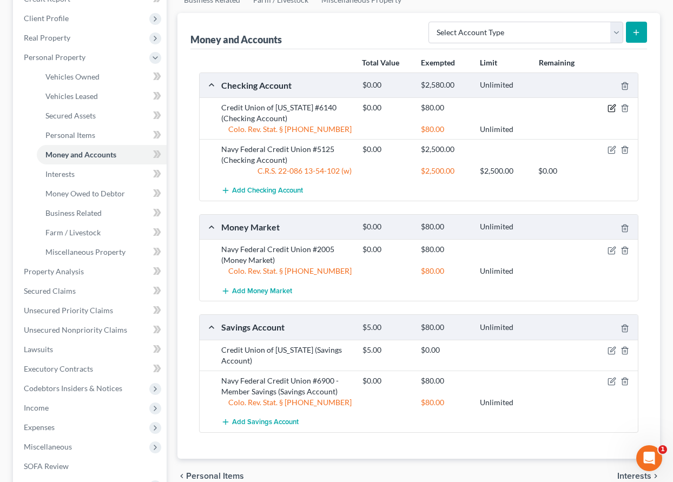
click at [614, 110] on icon "button" at bounding box center [612, 108] width 9 height 9
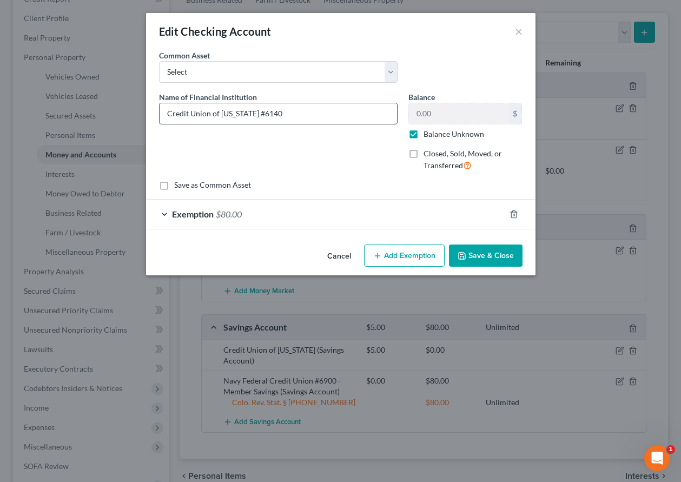
click at [286, 117] on input "Credit Union of [US_STATE] #6140" at bounding box center [279, 113] width 238 height 21
type input "Credit Union of [US_STATE] #XX40-02"
click at [476, 254] on button "Save & Close" at bounding box center [486, 256] width 74 height 23
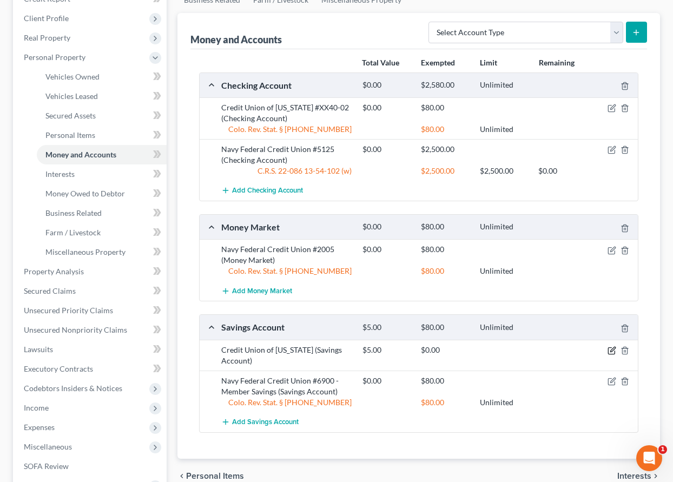
click at [608, 351] on icon "button" at bounding box center [611, 351] width 6 height 6
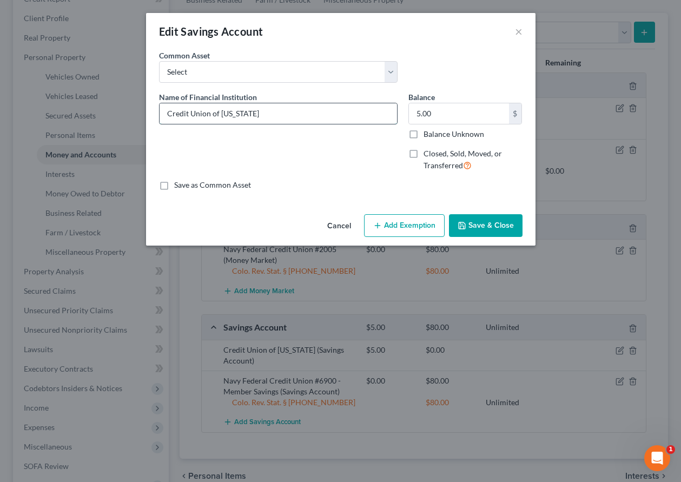
click at [293, 109] on input "Credit Union of [US_STATE]" at bounding box center [279, 113] width 238 height 21
drag, startPoint x: 288, startPoint y: 113, endPoint x: 300, endPoint y: 126, distance: 18.0
click at [289, 112] on input "Credit Union of [US_STATE] #XX40-01 - Savings" at bounding box center [279, 113] width 238 height 21
type input "Credit Union of [US_STATE] #XX40-01 - Member Savings"
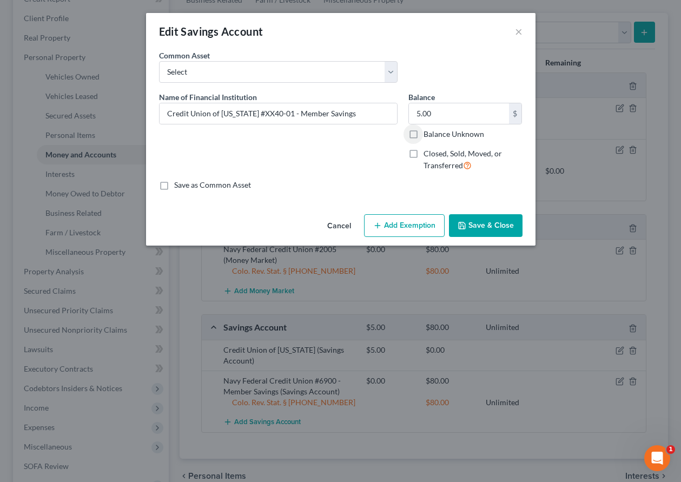
click at [404, 232] on button "Add Exemption" at bounding box center [404, 225] width 81 height 23
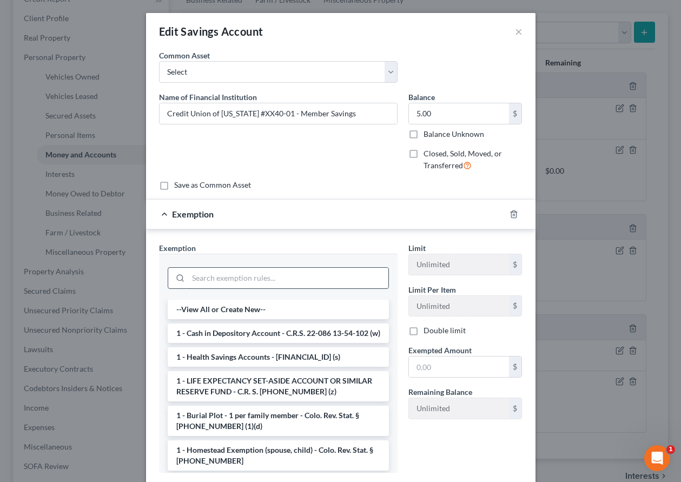
click at [294, 280] on input "search" at bounding box center [288, 278] width 200 height 21
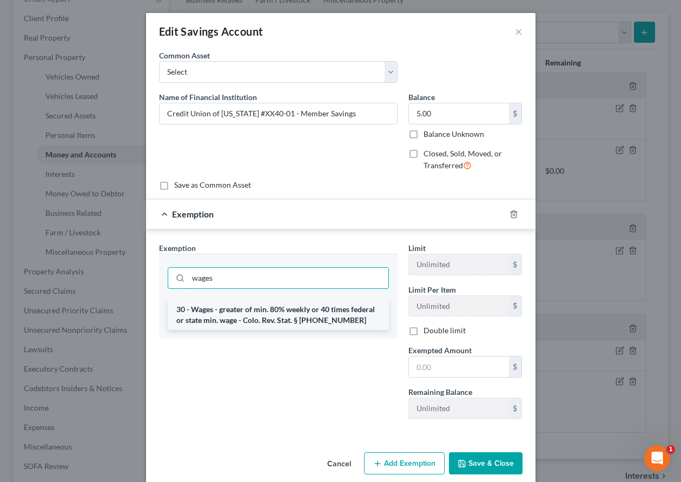
type input "wages"
click at [293, 307] on li "30 - Wages - greater of min. 80% weekly or 40 times federal or state min. wage …" at bounding box center [278, 315] width 221 height 30
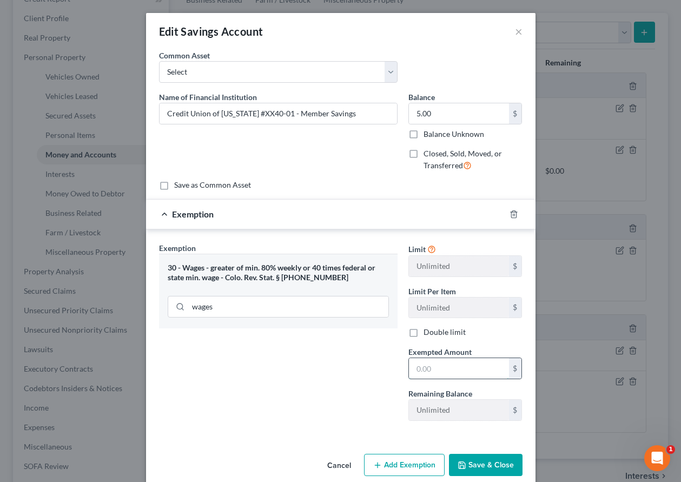
click at [424, 365] on input "text" at bounding box center [459, 368] width 100 height 21
type input "80"
click at [434, 370] on input "80" at bounding box center [459, 368] width 100 height 21
type input "4.00"
click at [385, 366] on div "Exemption Set must be selected for CA. Exemption * 30 - Wages - greater of min.…" at bounding box center [278, 335] width 249 height 187
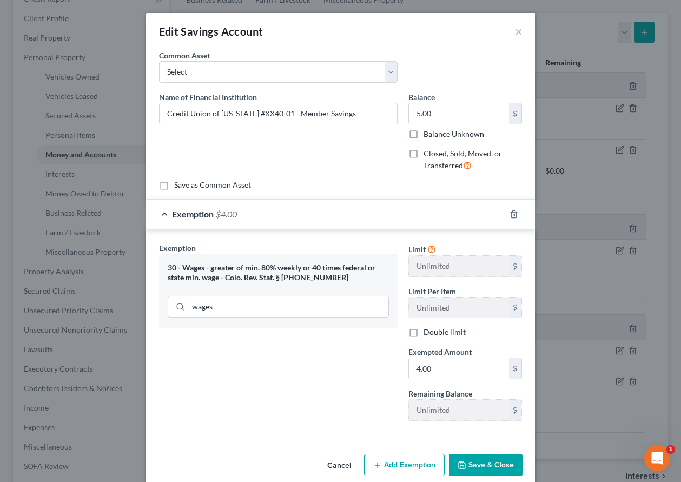
click at [483, 461] on button "Save & Close" at bounding box center [486, 465] width 74 height 23
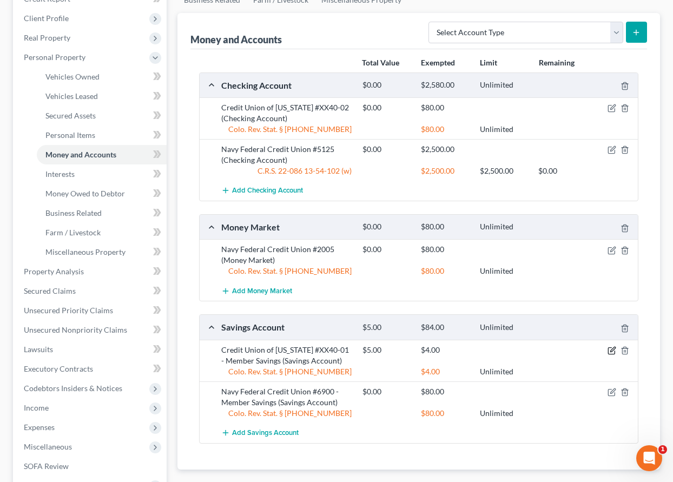
click at [612, 348] on icon "button" at bounding box center [612, 350] width 9 height 9
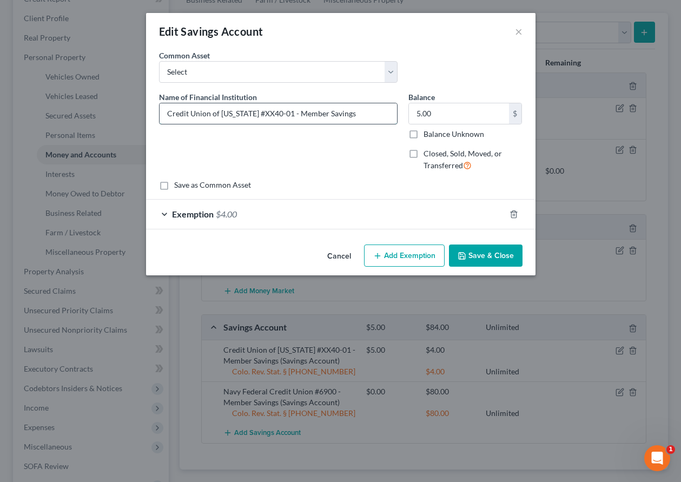
click at [281, 113] on input "Credit Union of [US_STATE] #XX40-01 - Member Savings" at bounding box center [279, 113] width 238 height 21
type input "Credit Union of [US_STATE] #XX40-95 - Member Savings"
click at [516, 261] on button "Save & Close" at bounding box center [486, 256] width 74 height 23
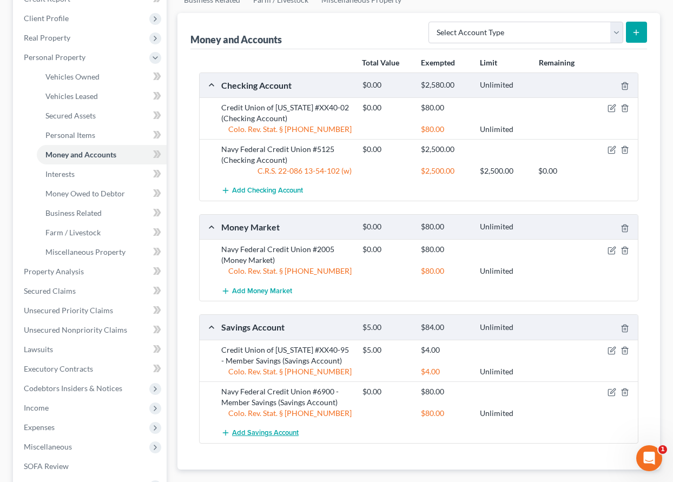
click at [281, 436] on span "Add Savings Account" at bounding box center [265, 433] width 67 height 9
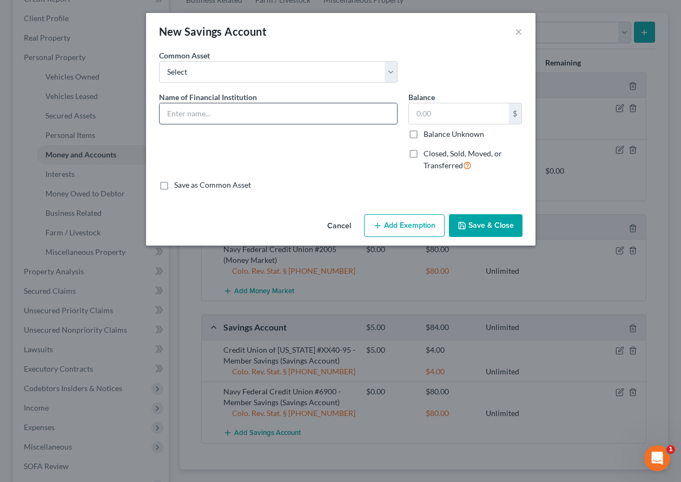
click at [269, 111] on input "text" at bounding box center [279, 113] width 238 height 21
type input "Credit Union of [US_STATE] #XX40-01"
click at [424, 133] on label "Balance Unknown" at bounding box center [454, 134] width 61 height 11
click at [428, 133] on input "Balance Unknown" at bounding box center [431, 132] width 7 height 7
checkbox input "true"
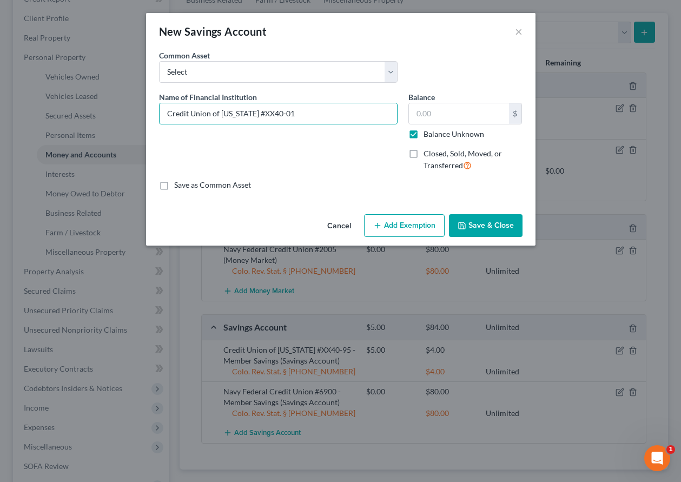
type input "0.00"
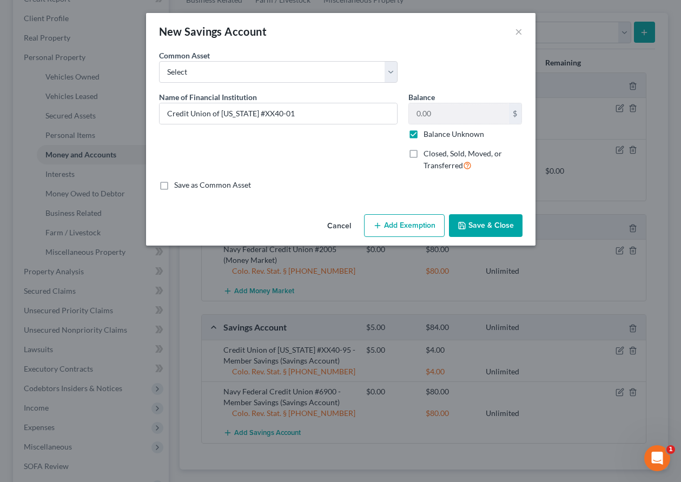
click at [413, 225] on button "Add Exemption" at bounding box center [404, 225] width 81 height 23
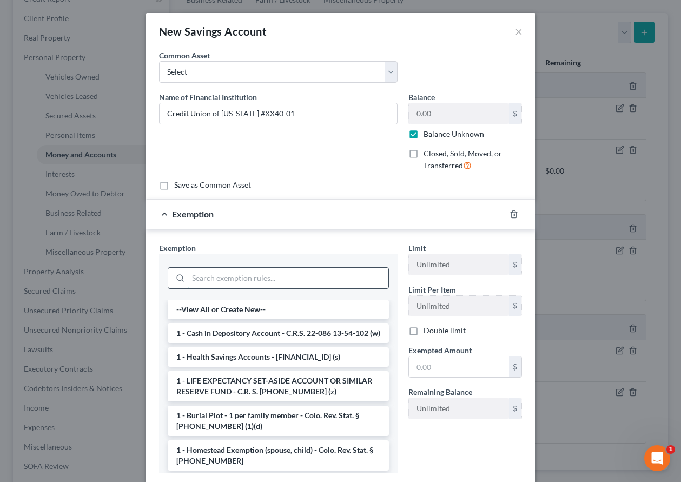
click at [350, 274] on input "search" at bounding box center [288, 278] width 200 height 21
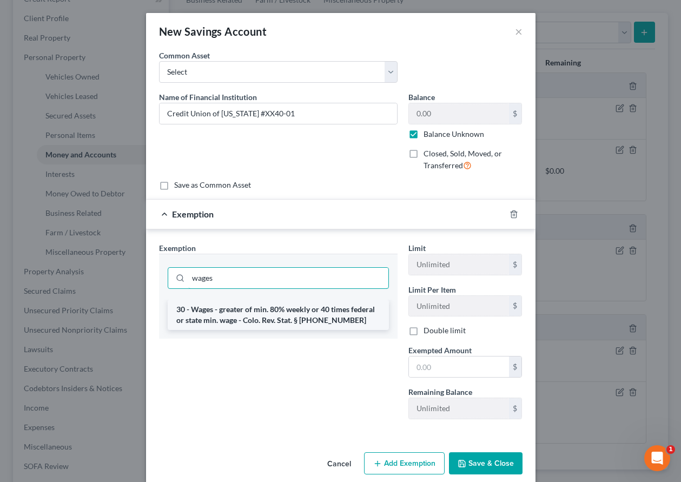
type input "wages"
click at [311, 315] on li "30 - Wages - greater of min. 80% weekly or 40 times federal or state min. wage …" at bounding box center [278, 315] width 221 height 30
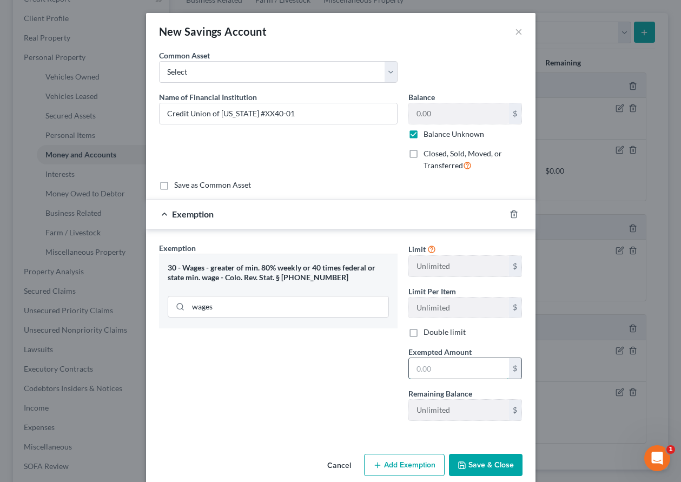
click at [441, 365] on input "text" at bounding box center [459, 368] width 100 height 21
type input "80"
click at [488, 470] on button "Save & Close" at bounding box center [486, 465] width 74 height 23
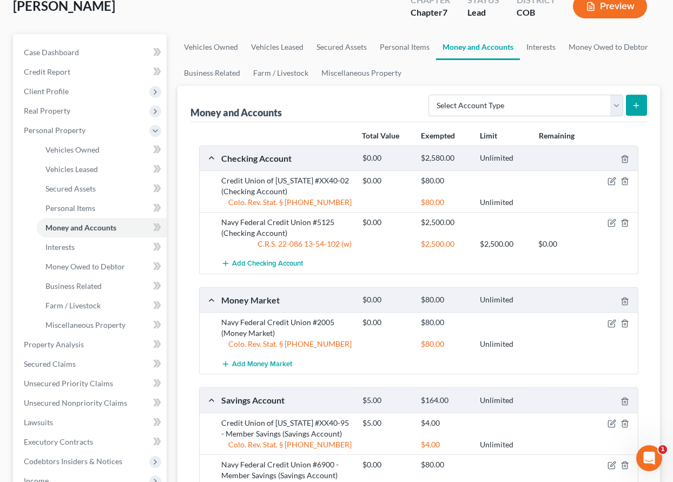
scroll to position [54, 0]
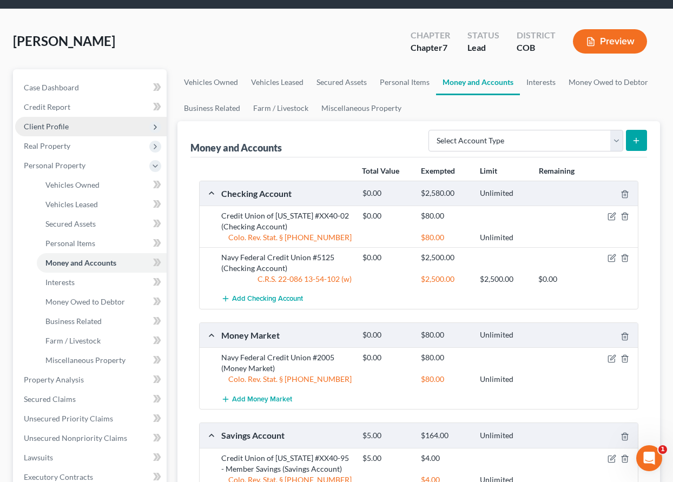
click at [57, 125] on span "Client Profile" at bounding box center [46, 126] width 45 height 9
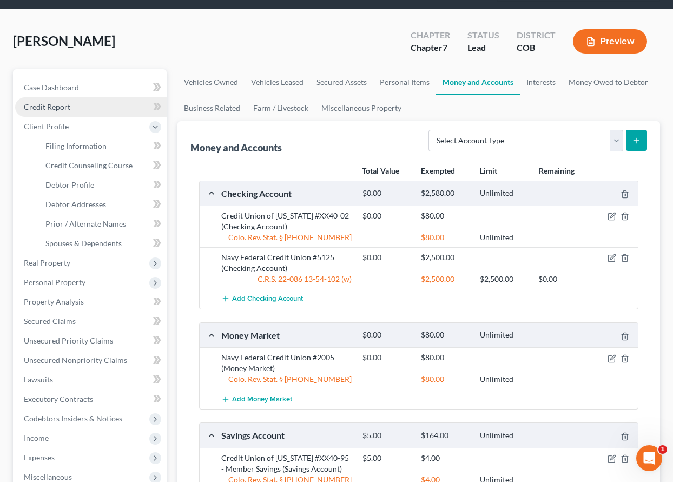
click at [55, 106] on span "Credit Report" at bounding box center [47, 106] width 47 height 9
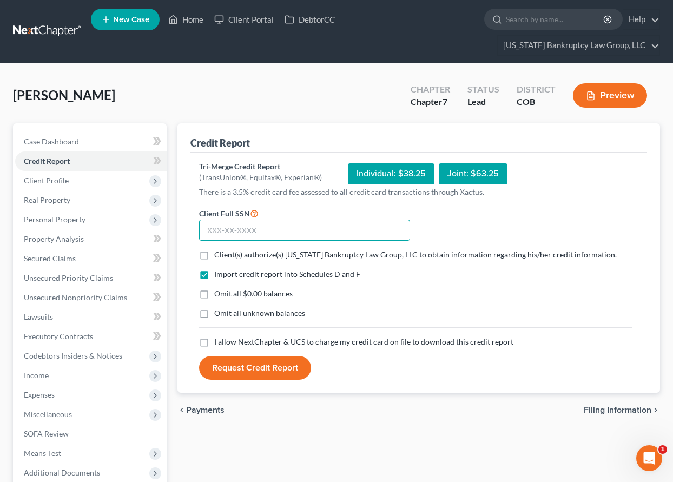
click at [336, 229] on input "text" at bounding box center [304, 231] width 211 height 22
type input "521-33-4186"
click at [214, 255] on label "Client(s) authorize(s) [US_STATE] Bankruptcy Law Group, LLC to obtain informati…" at bounding box center [415, 254] width 403 height 11
click at [219, 255] on input "Client(s) authorize(s) [US_STATE] Bankruptcy Law Group, LLC to obtain informati…" at bounding box center [222, 252] width 7 height 7
checkbox input "true"
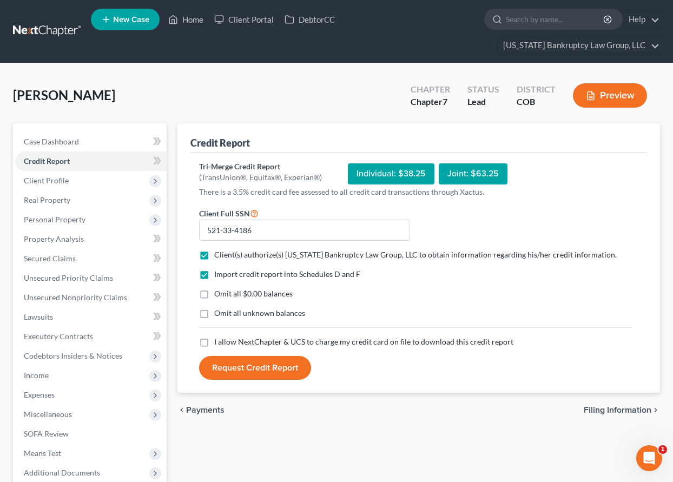
click at [214, 299] on label "Omit all $0.00 balances" at bounding box center [253, 293] width 78 height 11
click at [219, 295] on input "Omit all $0.00 balances" at bounding box center [222, 291] width 7 height 7
checkbox input "true"
drag, startPoint x: 205, startPoint y: 313, endPoint x: 204, endPoint y: 339, distance: 25.5
click at [214, 314] on label "Omit all unknown balances" at bounding box center [259, 313] width 91 height 11
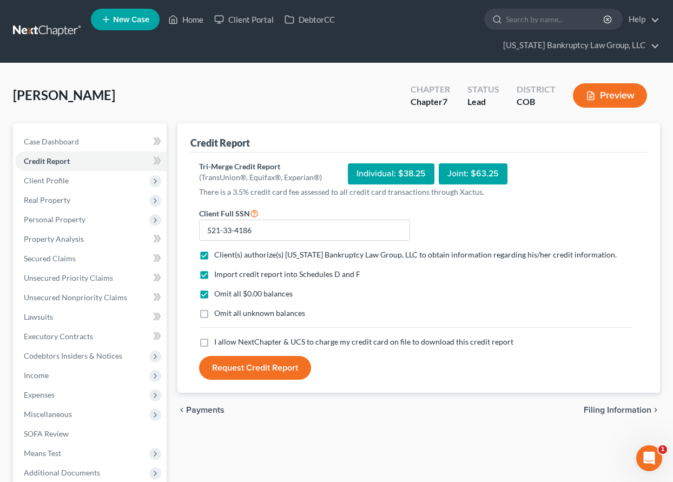
click at [219, 314] on input "Omit all unknown balances" at bounding box center [222, 311] width 7 height 7
checkbox input "true"
click at [214, 337] on label "I allow NextChapter & UCS to charge my credit card on file to download this cre…" at bounding box center [363, 342] width 299 height 11
click at [219, 337] on input "I allow NextChapter & UCS to charge my credit card on file to download this cre…" at bounding box center [222, 340] width 7 height 7
checkbox input "true"
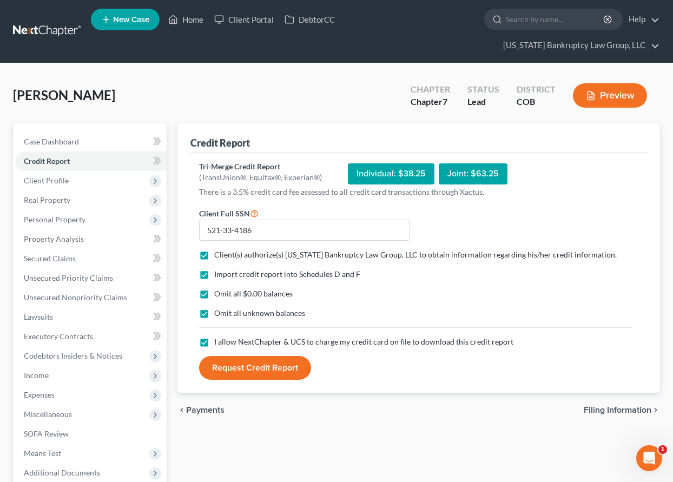
click at [231, 375] on button "Request Credit Report" at bounding box center [255, 368] width 112 height 24
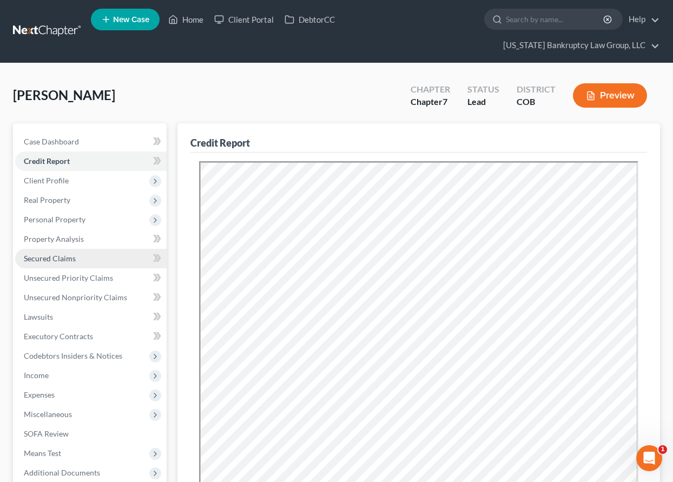
click at [62, 256] on span "Secured Claims" at bounding box center [50, 258] width 52 height 9
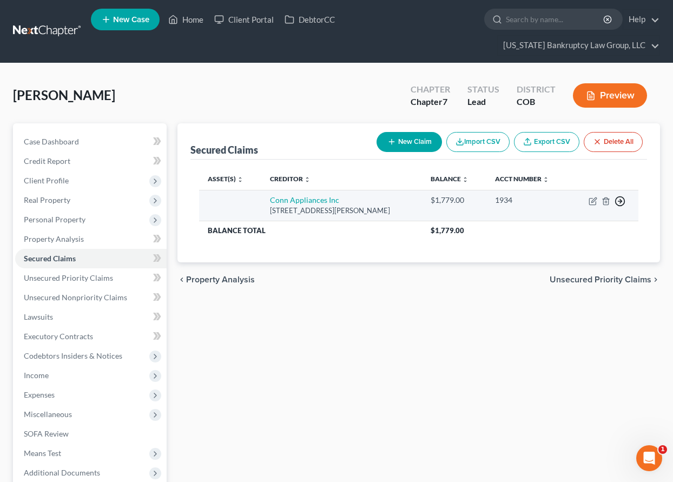
click at [622, 200] on icon "button" at bounding box center [620, 201] width 11 height 11
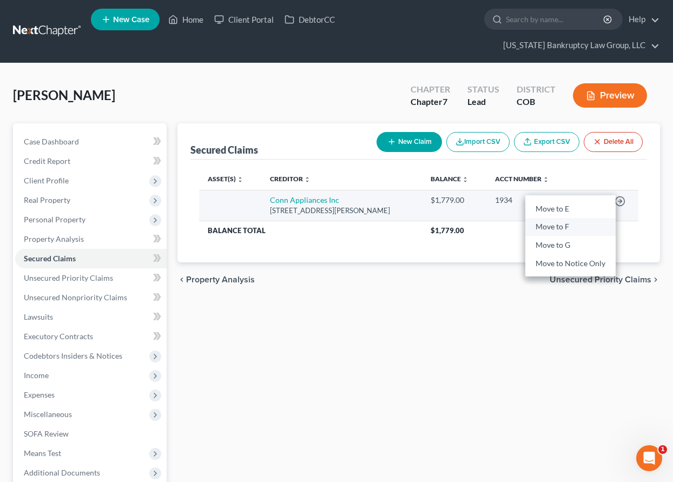
click at [566, 228] on link "Move to F" at bounding box center [570, 227] width 90 height 18
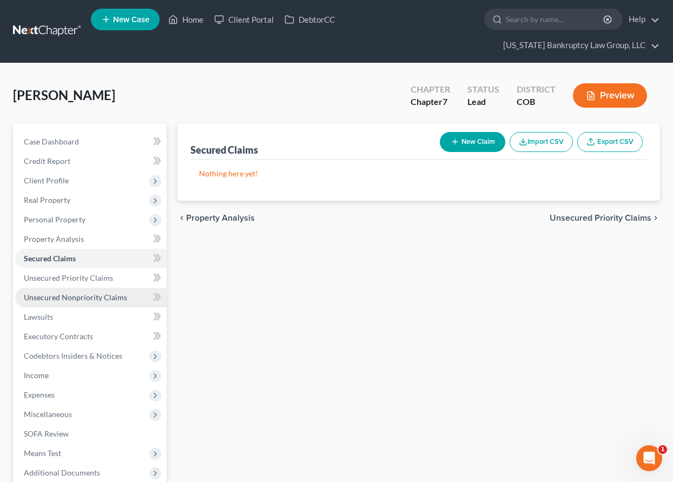
click at [74, 298] on span "Unsecured Nonpriority Claims" at bounding box center [75, 297] width 103 height 9
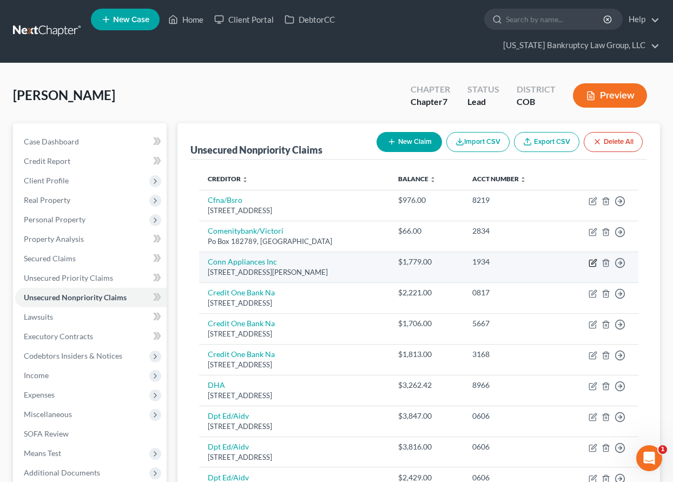
click at [593, 263] on icon "button" at bounding box center [593, 263] width 9 height 9
select select "45"
select select "0"
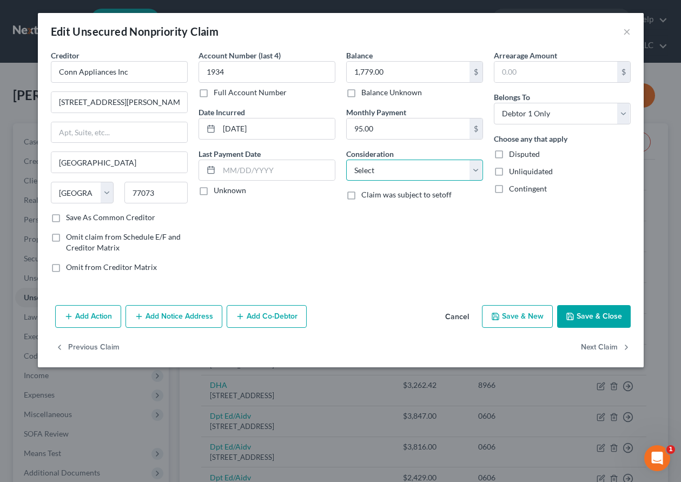
click at [420, 172] on select "Select Cable / Satellite Services Collection Agency Credit Card Debt Debt Couns…" at bounding box center [414, 171] width 137 height 22
select select "2"
click at [346, 160] on select "Select Cable / Satellite Services Collection Agency Credit Card Debt Debt Couns…" at bounding box center [414, 171] width 137 height 22
drag, startPoint x: 628, startPoint y: 311, endPoint x: 622, endPoint y: 309, distance: 6.6
click at [622, 310] on button "Save & Close" at bounding box center [594, 316] width 74 height 23
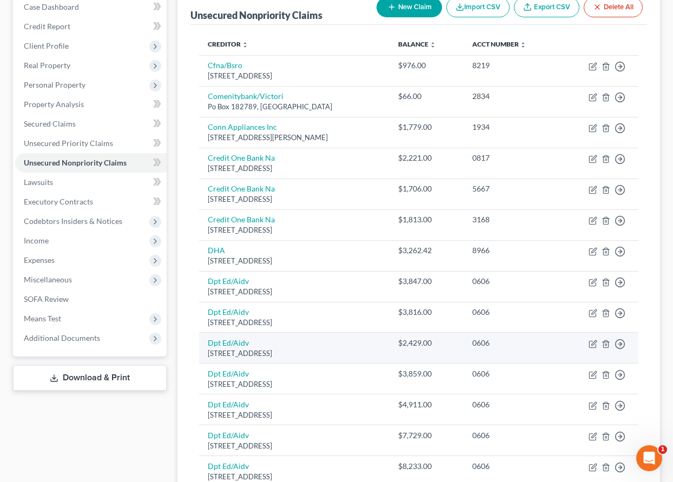
scroll to position [109, 0]
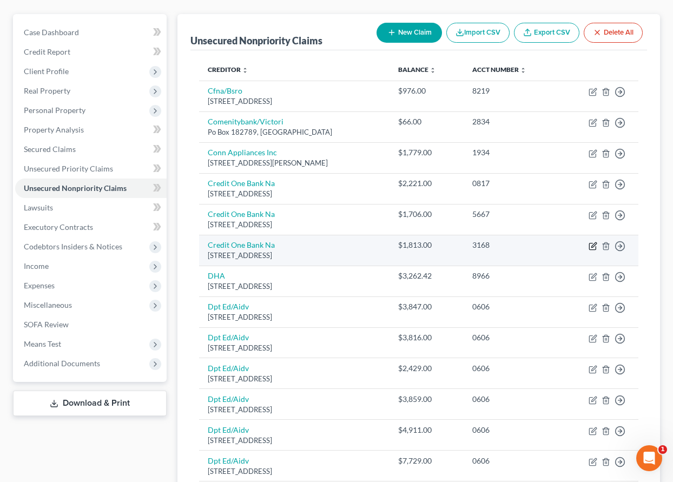
click at [592, 245] on icon "button" at bounding box center [593, 246] width 9 height 9
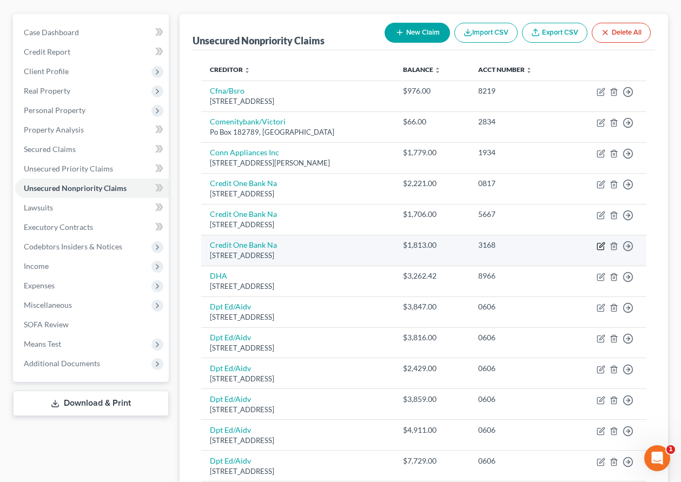
select select "31"
select select "2"
select select "0"
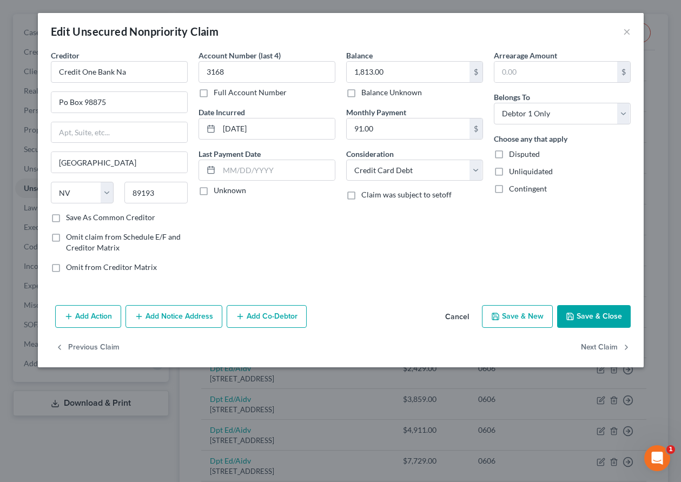
click at [594, 309] on button "Save & Close" at bounding box center [594, 316] width 74 height 23
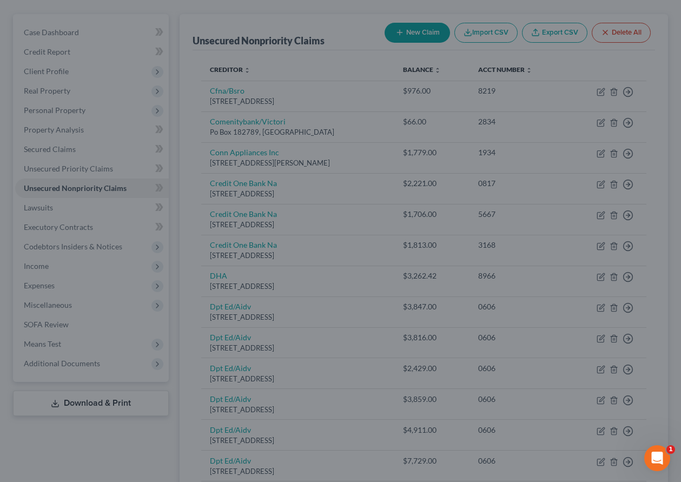
type input "0"
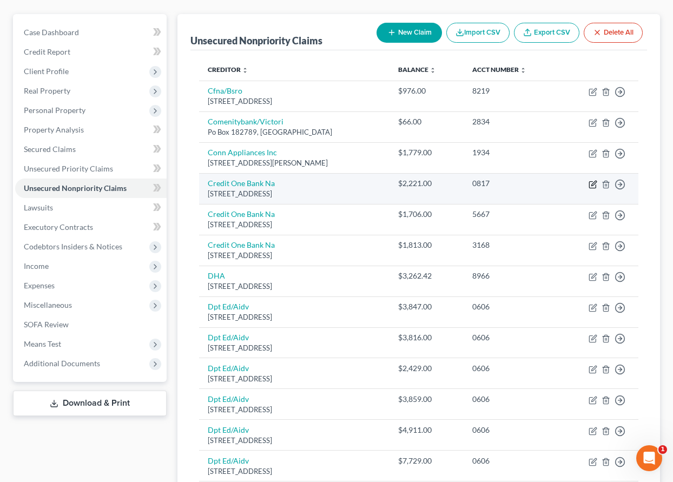
click at [594, 186] on icon "button" at bounding box center [593, 184] width 9 height 9
select select "31"
select select "2"
select select "0"
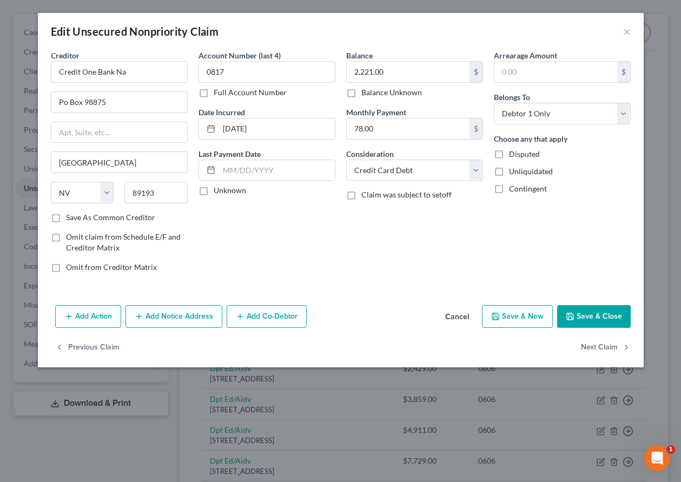
click at [575, 314] on icon "button" at bounding box center [570, 316] width 9 height 9
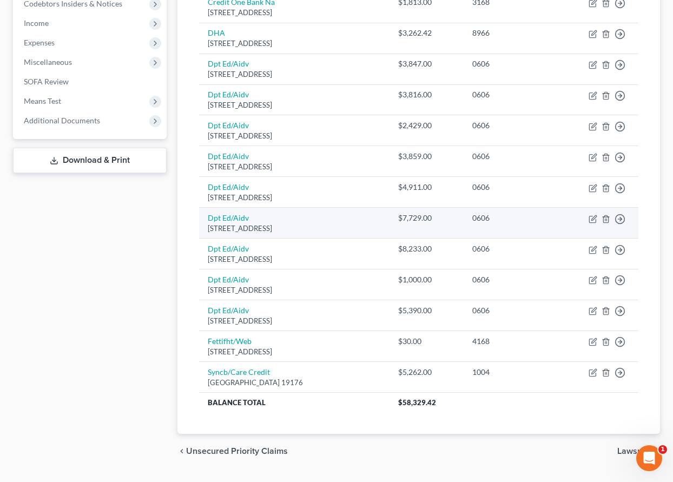
scroll to position [326, 0]
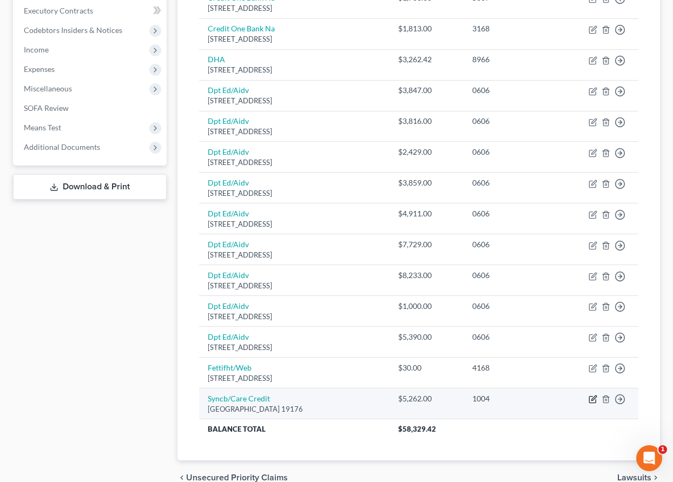
click at [591, 400] on icon "button" at bounding box center [593, 399] width 9 height 9
select select "39"
select select "2"
select select "0"
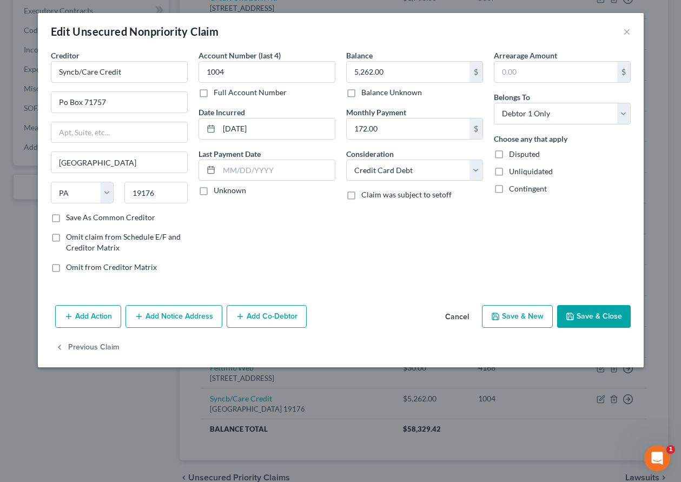
click at [605, 316] on button "Save & Close" at bounding box center [594, 316] width 74 height 23
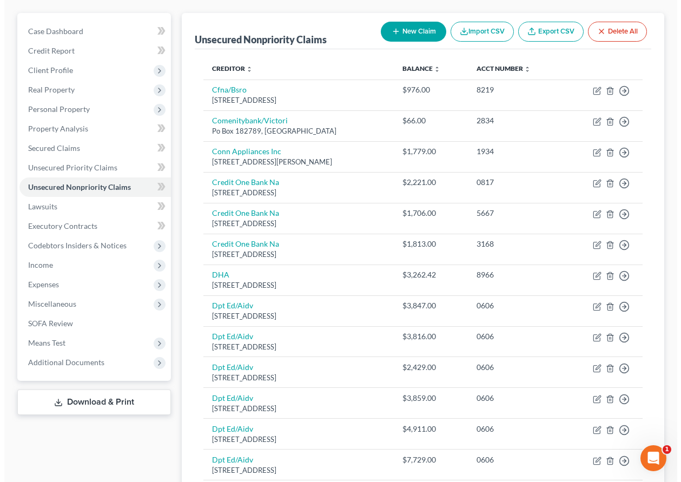
scroll to position [109, 0]
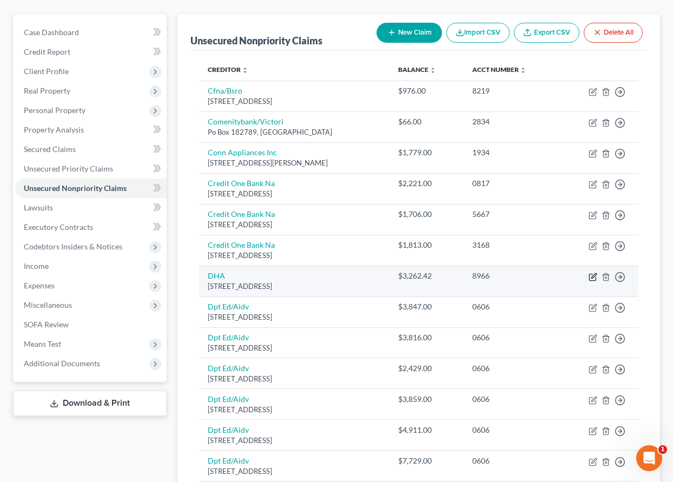
click at [591, 279] on icon "button" at bounding box center [593, 277] width 9 height 9
select select "5"
select select "4"
select select "0"
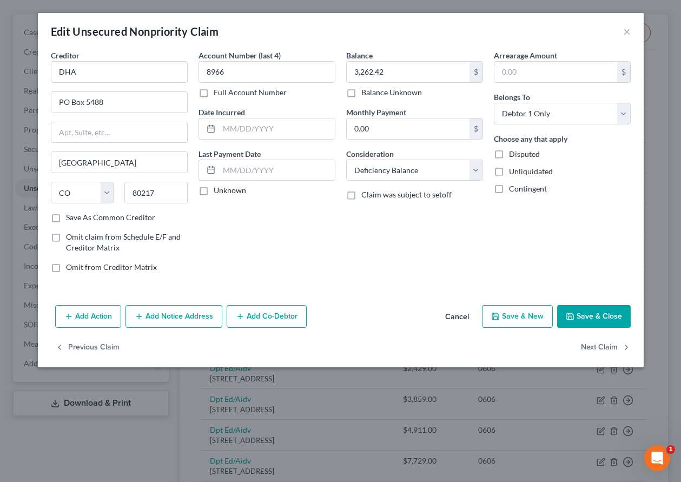
click at [209, 313] on button "Add Notice Address" at bounding box center [174, 316] width 97 height 23
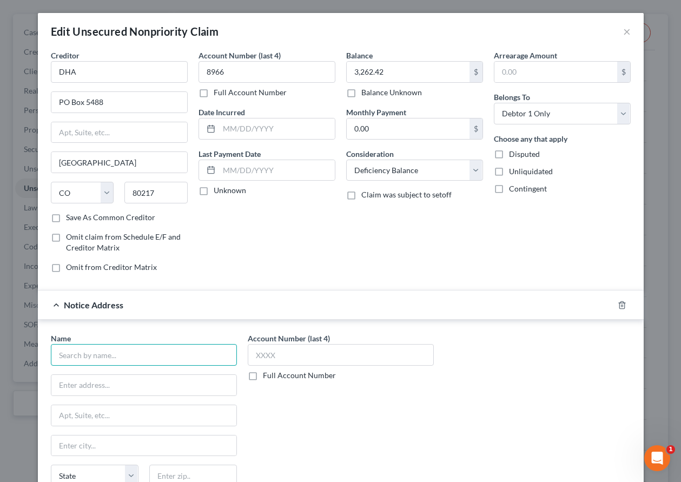
click at [140, 356] on input "text" at bounding box center [144, 355] width 186 height 22
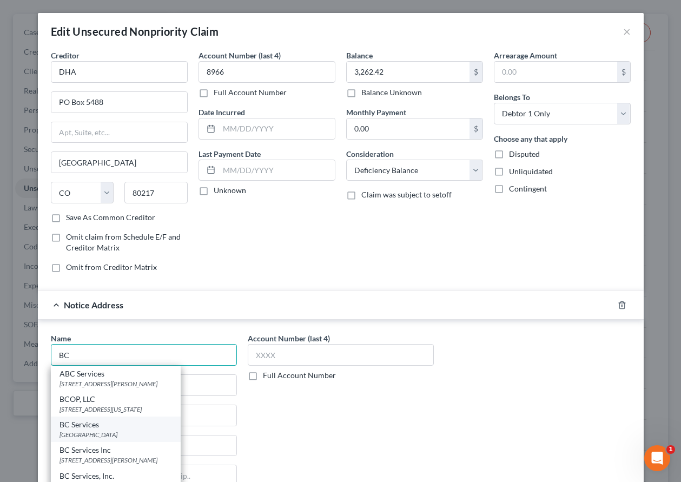
scroll to position [54, 0]
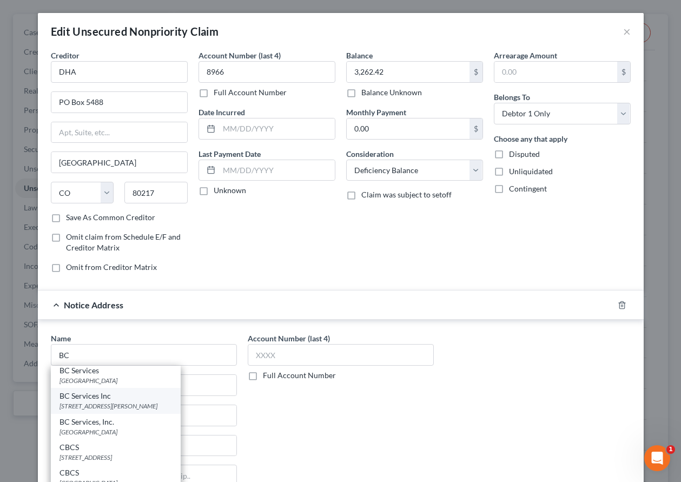
click at [117, 401] on div "[STREET_ADDRESS][PERSON_NAME]" at bounding box center [116, 405] width 113 height 9
type input "BC Services Inc"
type input "550 Disc Dr"
type input "Longmont"
select select "5"
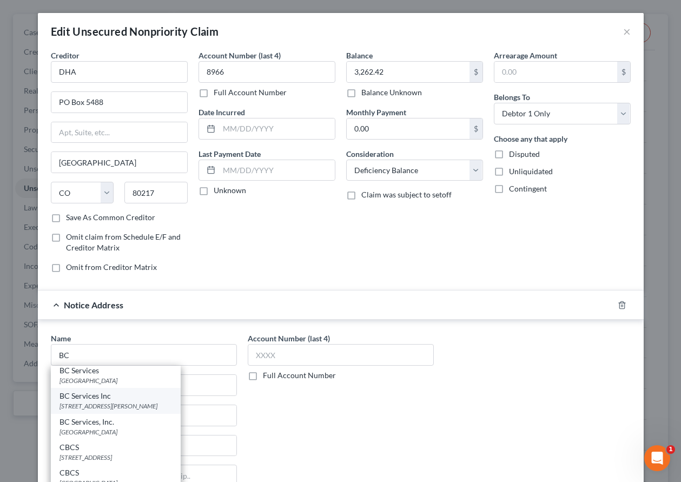
type input "80503"
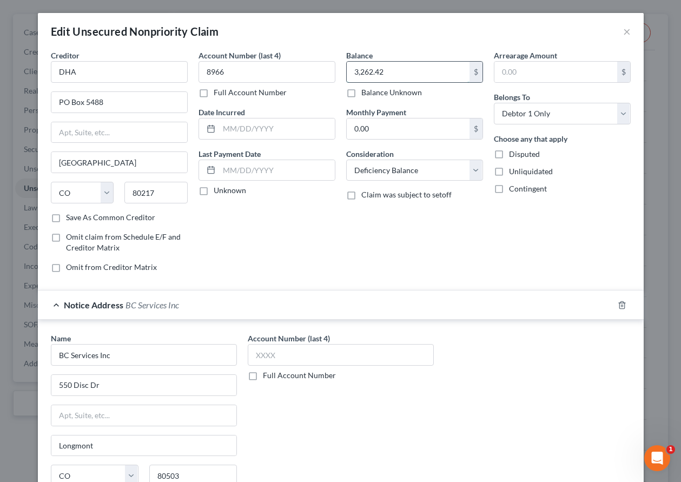
click at [408, 68] on input "3,262.42" at bounding box center [408, 72] width 123 height 21
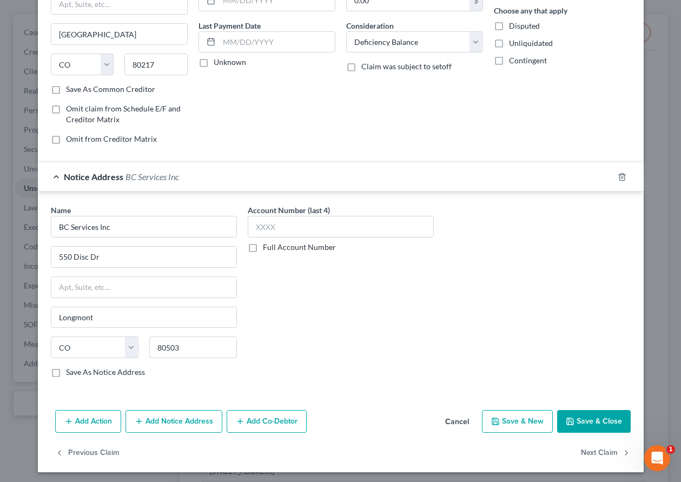
scroll to position [131, 0]
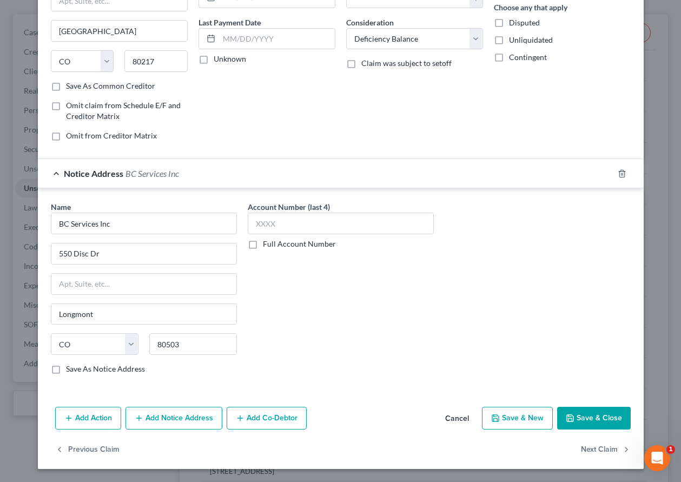
type input "1,784.32"
click at [617, 413] on button "Save & Close" at bounding box center [594, 418] width 74 height 23
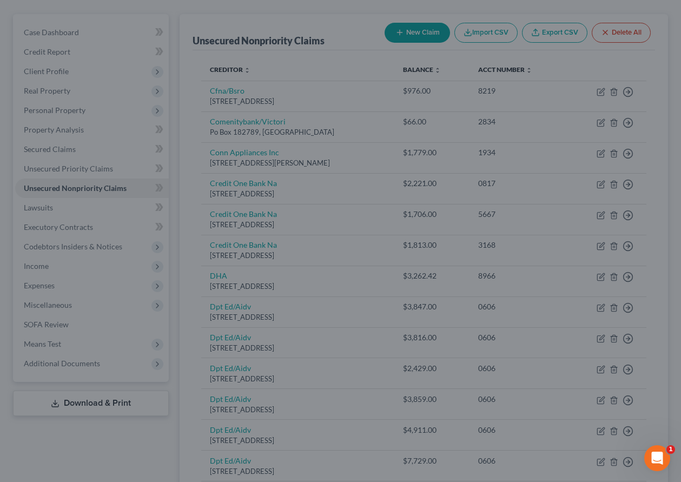
type input "0"
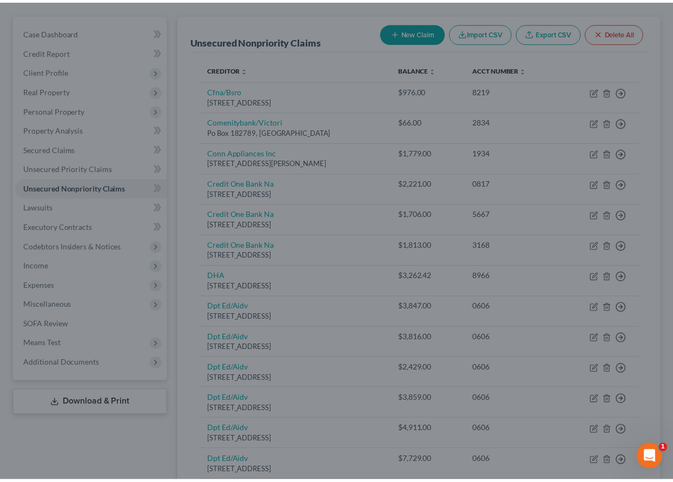
scroll to position [0, 0]
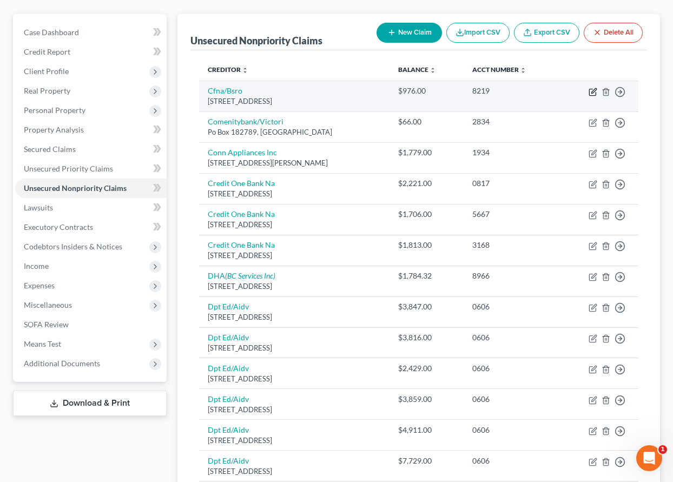
click at [592, 90] on icon "button" at bounding box center [593, 92] width 9 height 9
select select "36"
select select "2"
select select "0"
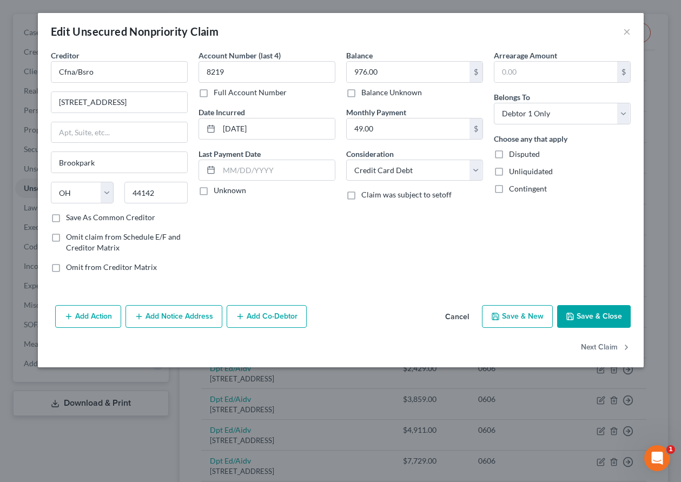
click at [615, 316] on button "Save & Close" at bounding box center [594, 316] width 74 height 23
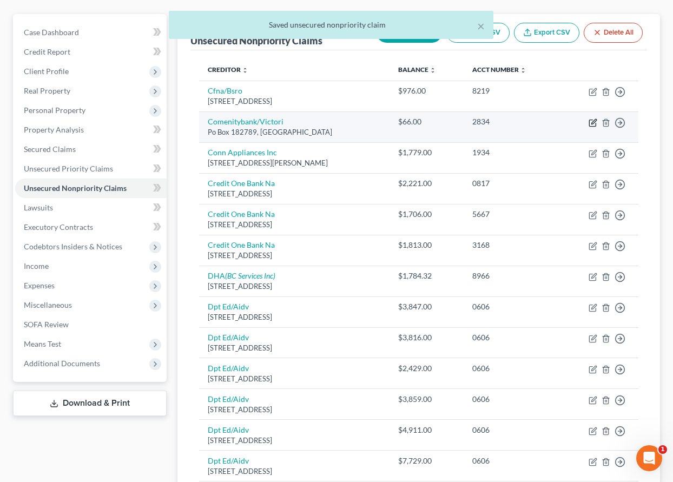
click at [589, 120] on icon "button" at bounding box center [592, 123] width 6 height 6
select select "36"
select select "2"
select select "0"
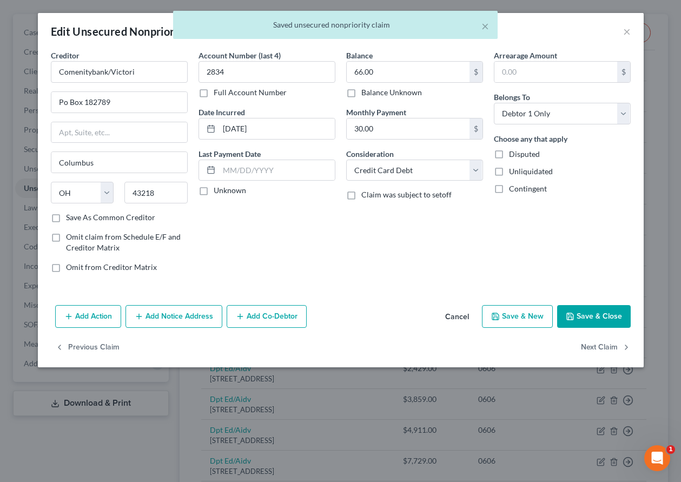
click at [587, 319] on button "Save & Close" at bounding box center [594, 316] width 74 height 23
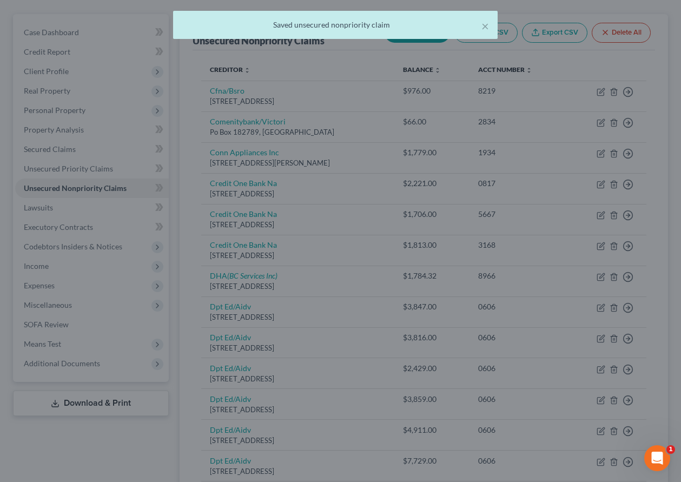
type input "0"
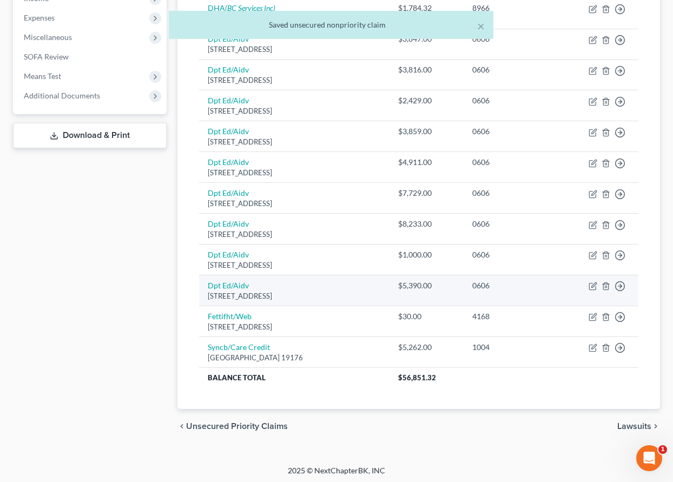
scroll to position [380, 0]
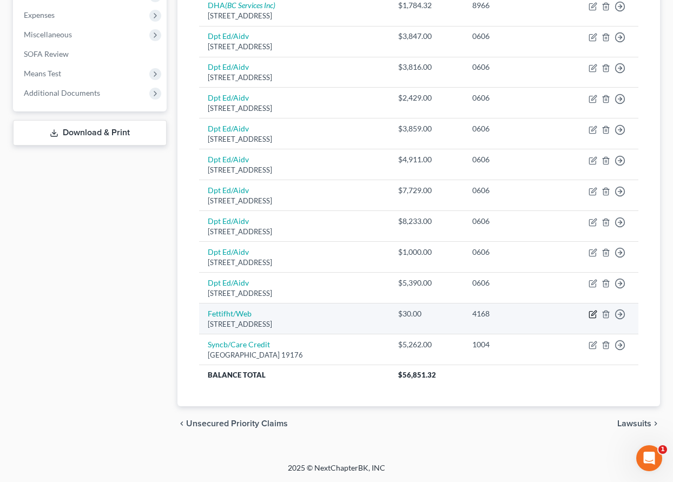
click at [593, 315] on icon "button" at bounding box center [593, 314] width 9 height 9
select select "24"
select select "2"
select select "0"
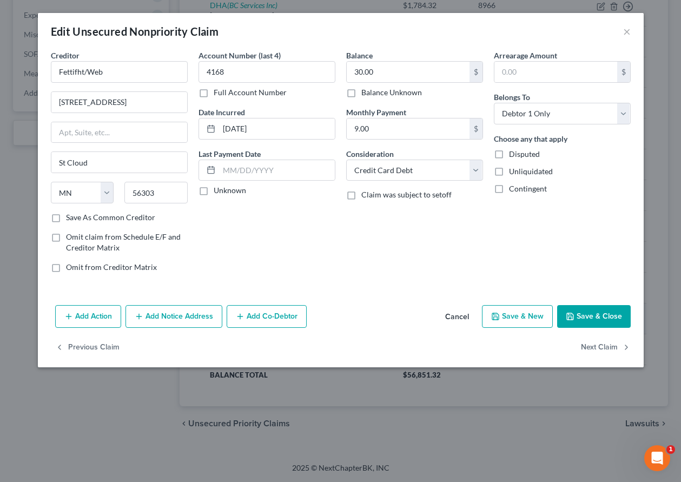
click at [593, 315] on button "Save & Close" at bounding box center [594, 316] width 74 height 23
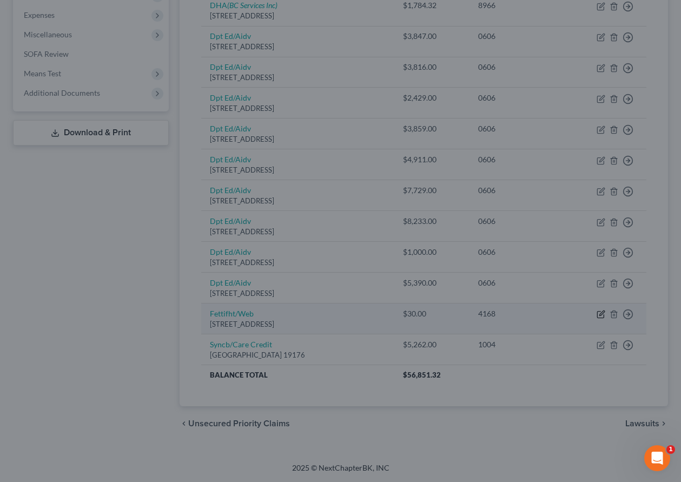
type input "0"
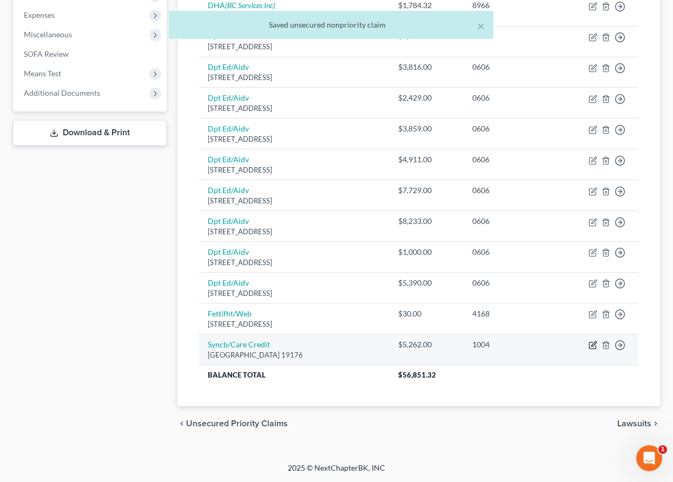
click at [594, 347] on icon "button" at bounding box center [593, 345] width 9 height 9
select select "39"
select select "2"
select select "0"
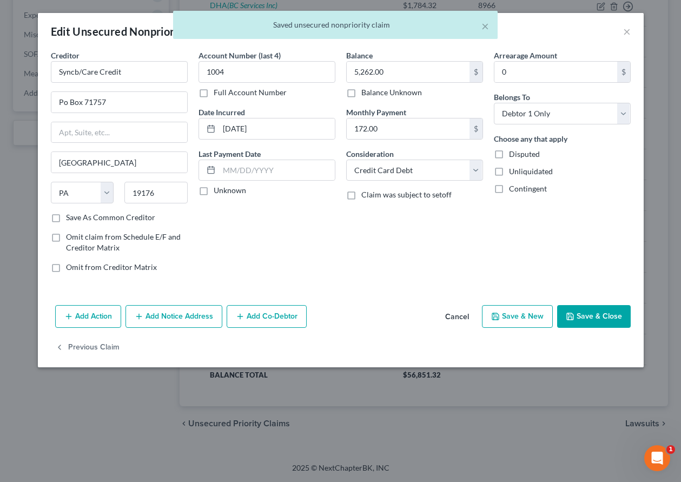
click at [587, 311] on button "Save & Close" at bounding box center [594, 316] width 74 height 23
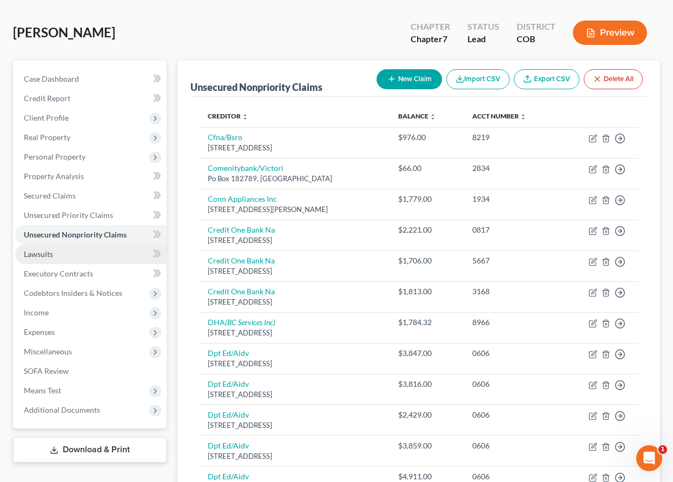
scroll to position [163, 0]
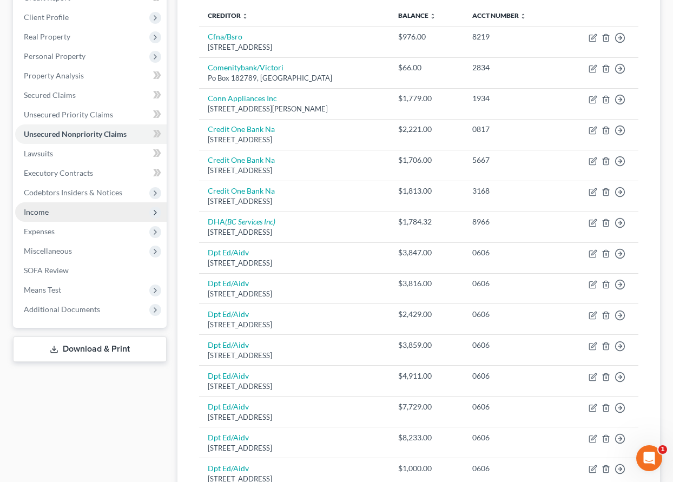
click at [43, 210] on span "Income" at bounding box center [36, 211] width 25 height 9
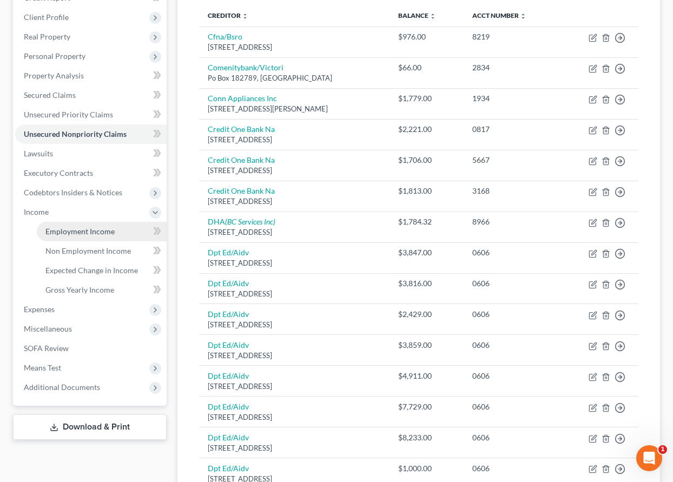
click at [64, 233] on span "Employment Income" at bounding box center [79, 231] width 69 height 9
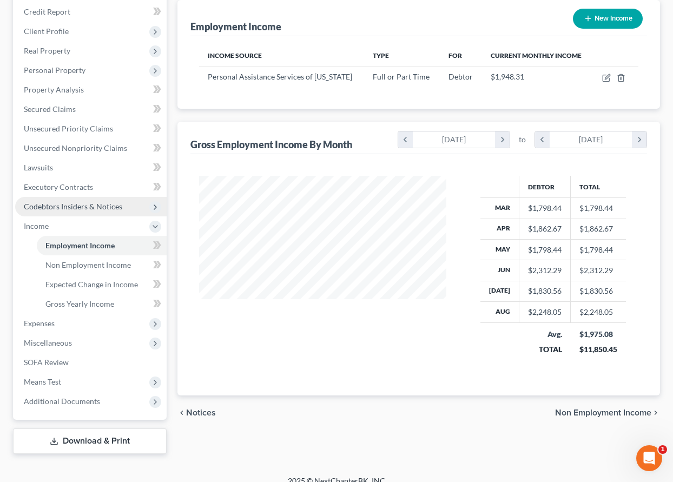
scroll to position [162, 0]
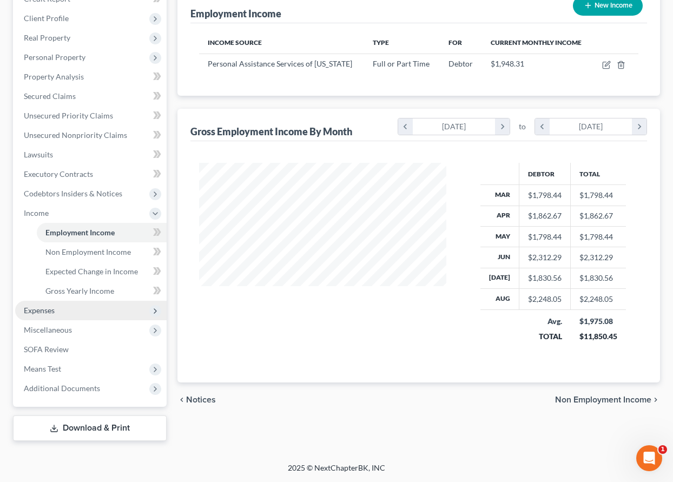
click at [50, 309] on span "Expenses" at bounding box center [39, 310] width 31 height 9
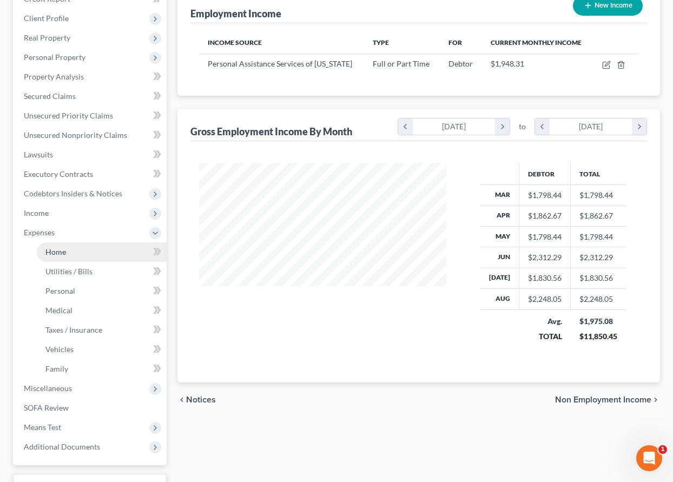
click at [54, 250] on span "Home" at bounding box center [55, 251] width 21 height 9
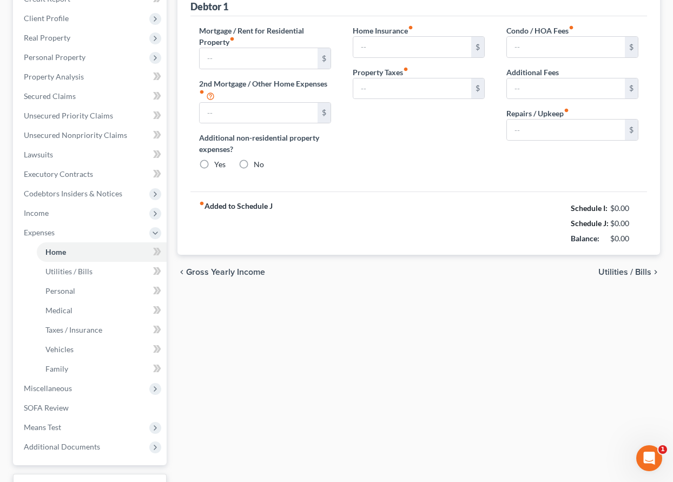
scroll to position [38, 0]
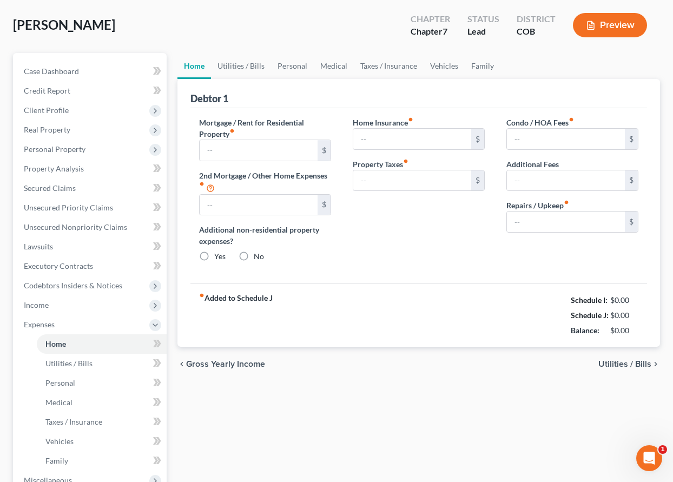
type input "0.00"
radio input "true"
type input "0.00"
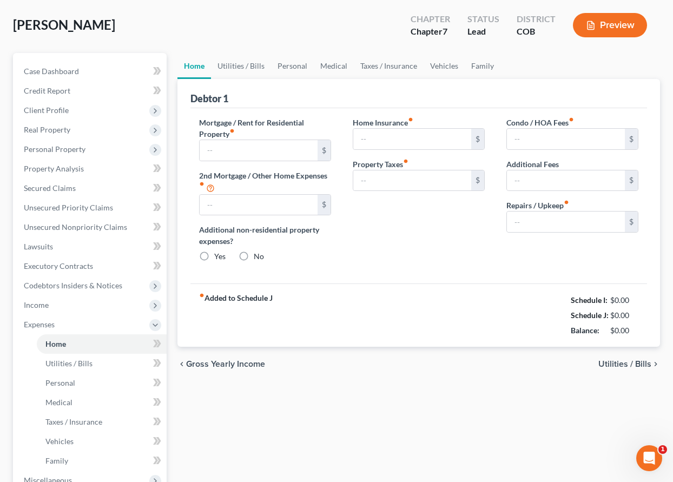
type input "0.00"
type input "200.00"
type input "0.00"
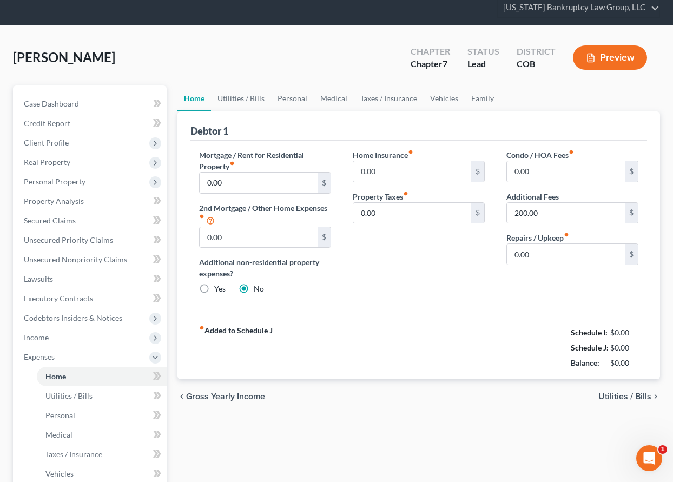
scroll to position [0, 0]
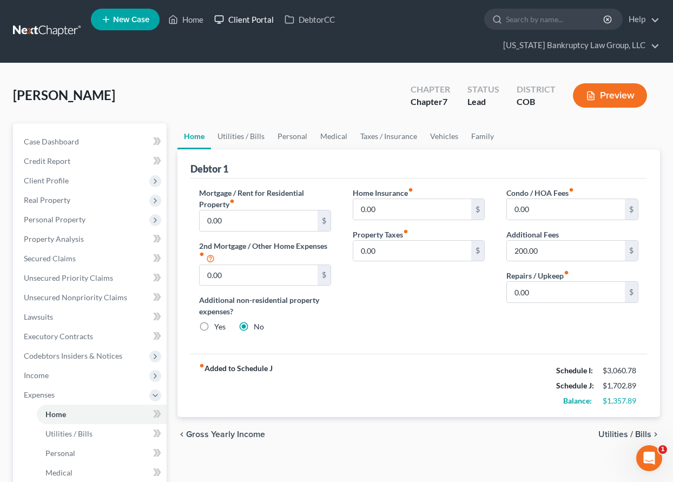
click at [256, 16] on link "Client Portal" at bounding box center [244, 19] width 70 height 19
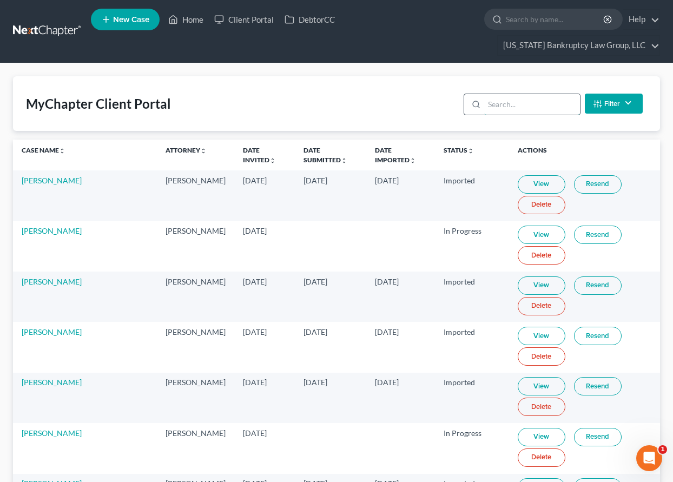
click at [519, 106] on input "search" at bounding box center [532, 104] width 96 height 21
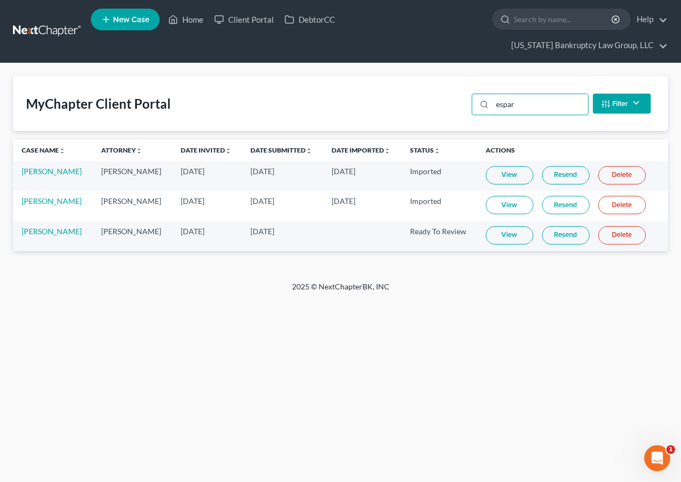
type input "espar"
click at [516, 236] on link "View" at bounding box center [510, 235] width 48 height 18
click at [189, 19] on link "Home" at bounding box center [186, 19] width 46 height 19
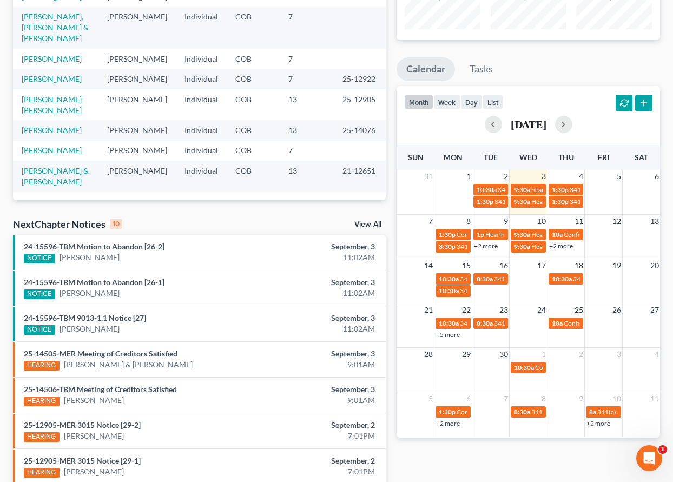
scroll to position [162, 0]
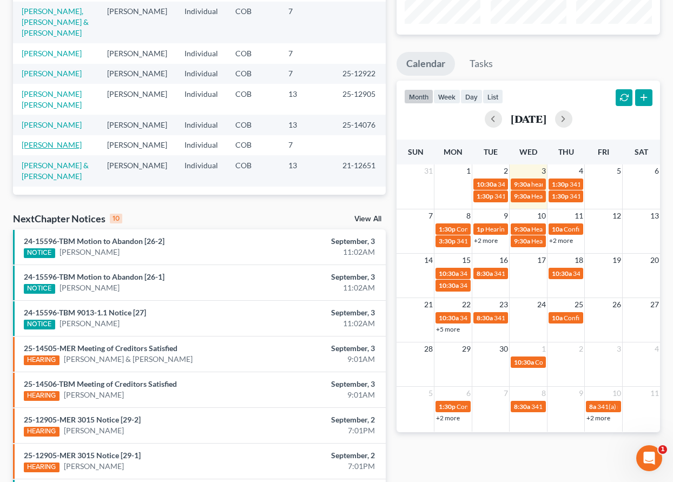
click at [56, 140] on link "[PERSON_NAME]" at bounding box center [52, 144] width 60 height 9
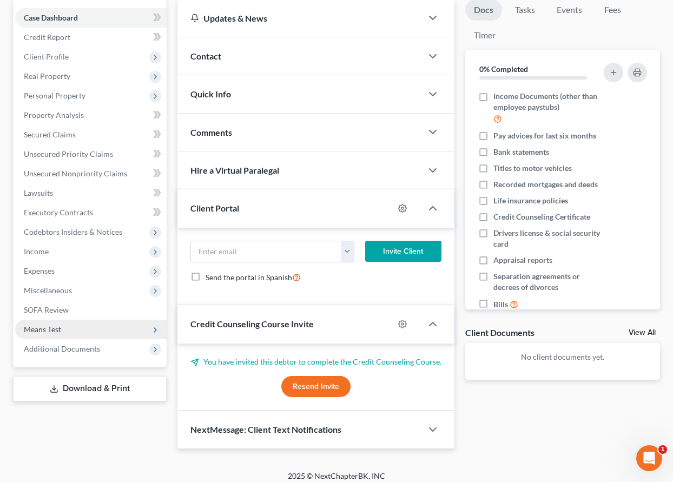
scroll to position [132, 0]
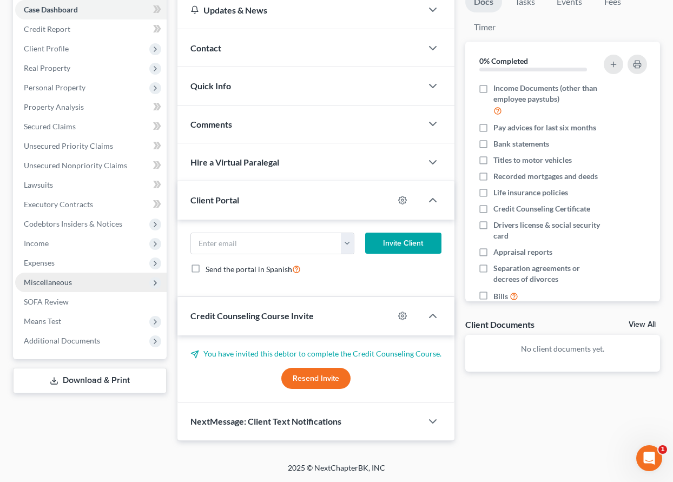
click at [50, 281] on span "Miscellaneous" at bounding box center [48, 282] width 48 height 9
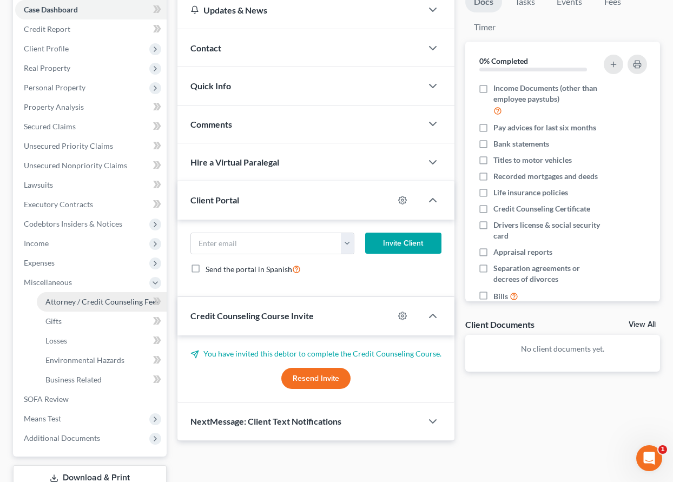
click at [68, 297] on span "Attorney / Credit Counseling Fees" at bounding box center [102, 301] width 114 height 9
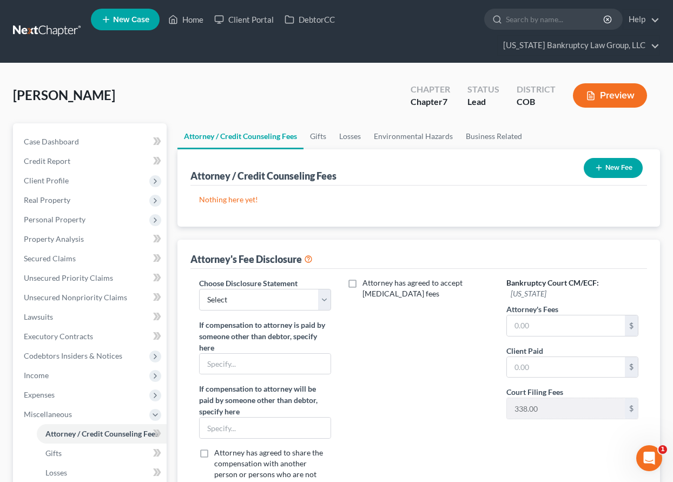
click at [608, 168] on button "New Fee" at bounding box center [613, 168] width 59 height 20
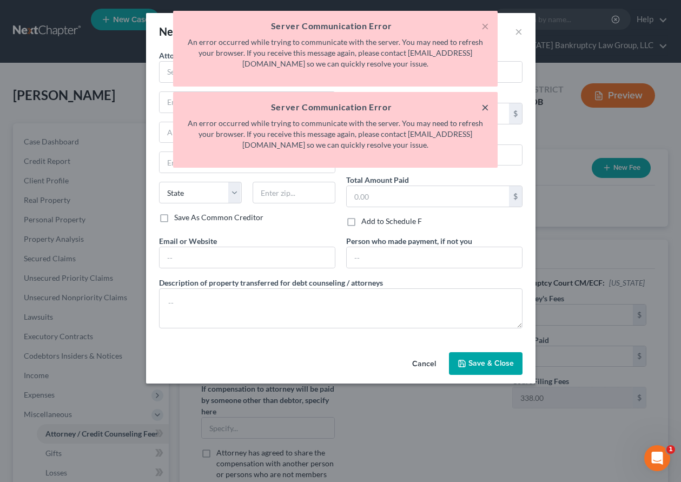
click at [485, 109] on button "×" at bounding box center [486, 107] width 8 height 13
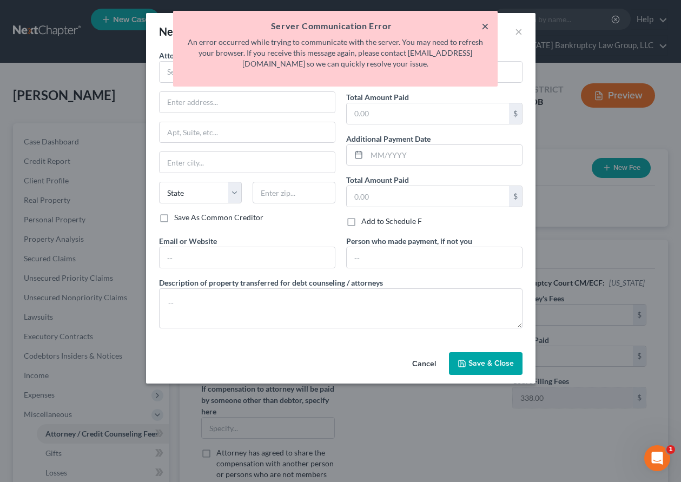
click at [483, 23] on button "×" at bounding box center [486, 25] width 8 height 13
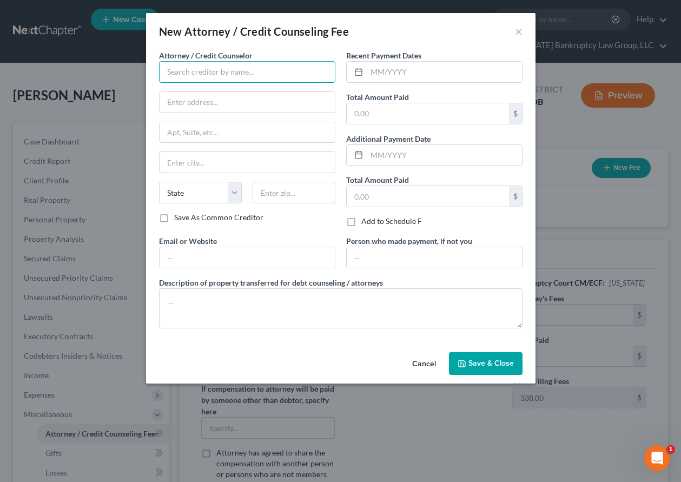
click at [266, 66] on input "text" at bounding box center [247, 72] width 176 height 22
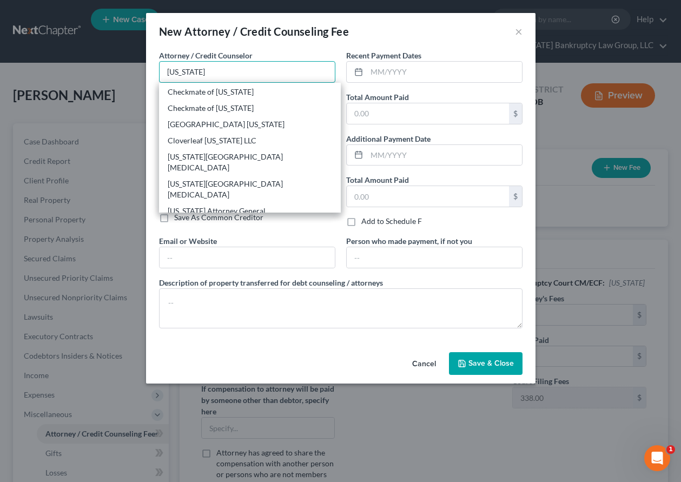
scroll to position [108, 0]
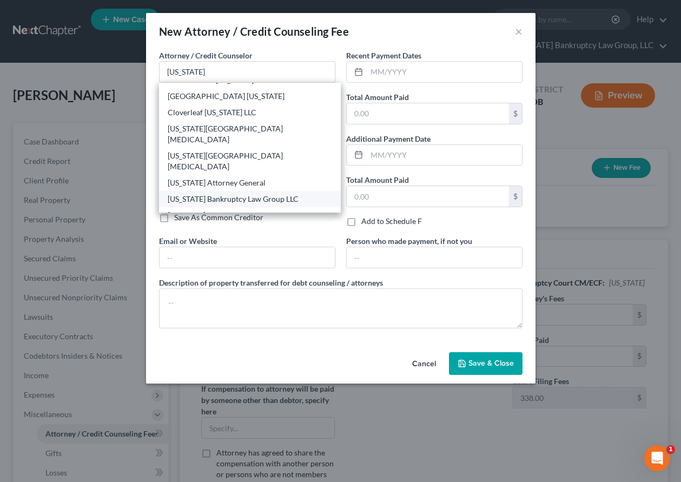
click at [269, 194] on div "[US_STATE] Bankruptcy Law Group LLC" at bounding box center [250, 199] width 164 height 11
type input "[US_STATE] Bankruptcy Law Group LLC"
type input "[STREET_ADDRESS]"
type input "[GEOGRAPHIC_DATA]"
select select "5"
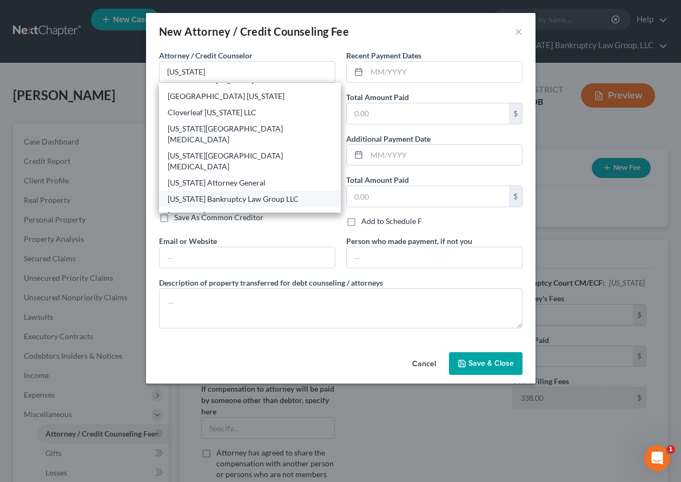
type input "80238"
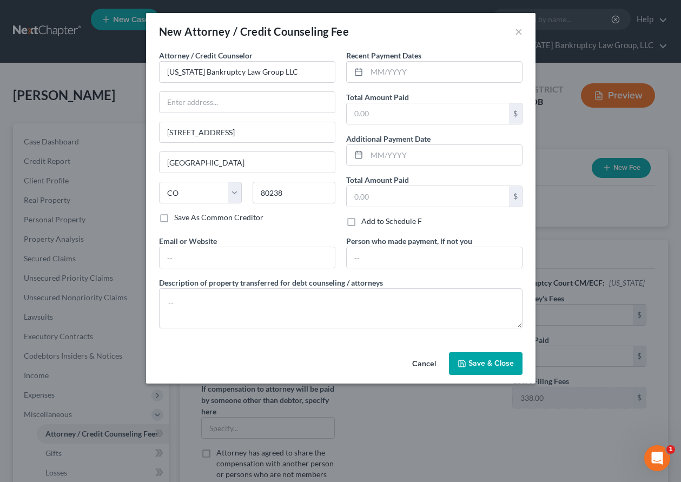
scroll to position [0, 0]
click at [418, 115] on input "text" at bounding box center [428, 113] width 162 height 21
type input "2,062"
click at [484, 363] on span "Save & Close" at bounding box center [491, 363] width 45 height 9
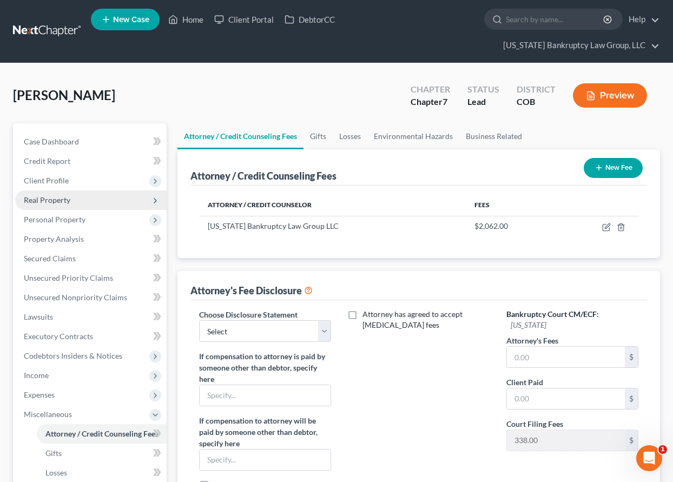
click at [48, 200] on span "Real Property" at bounding box center [47, 199] width 47 height 9
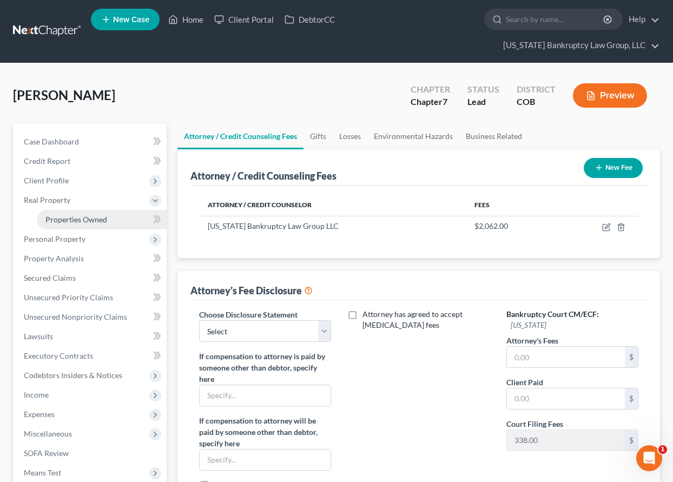
click at [61, 225] on link "Properties Owned" at bounding box center [102, 219] width 130 height 19
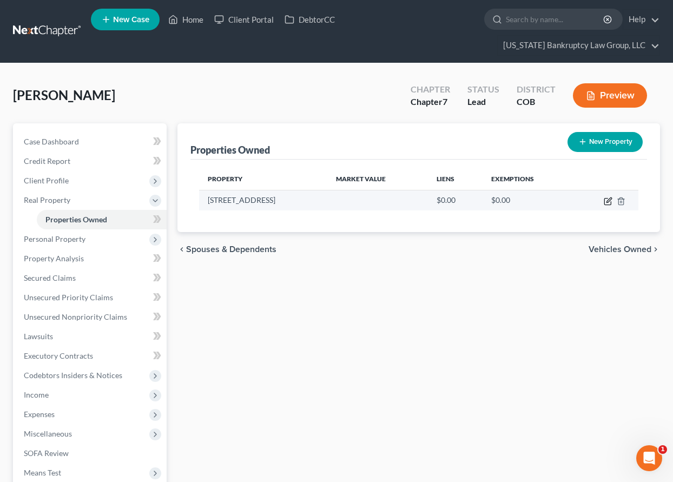
click at [608, 201] on icon "button" at bounding box center [608, 201] width 9 height 9
select select "5"
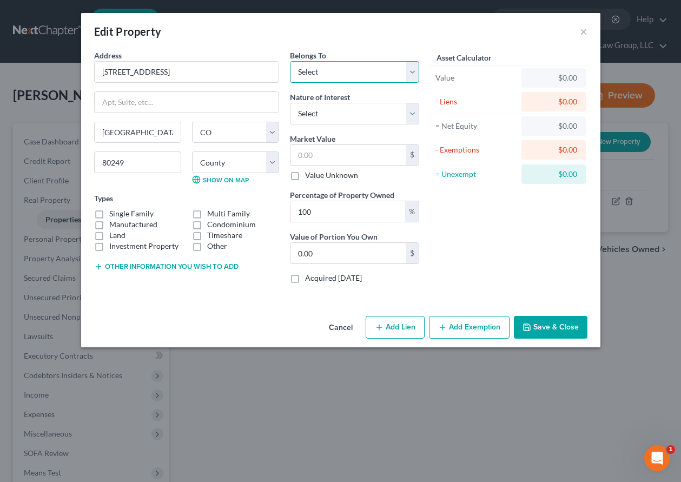
click at [332, 73] on select "Select Debtor 1 Only Debtor 2 Only Debtor 1 And Debtor 2 Only At Least One Of T…" at bounding box center [354, 72] width 129 height 22
select select "3"
click at [290, 61] on select "Select Debtor 1 Only Debtor 2 Only Debtor 1 And Debtor 2 Only At Least One Of T…" at bounding box center [354, 72] width 129 height 22
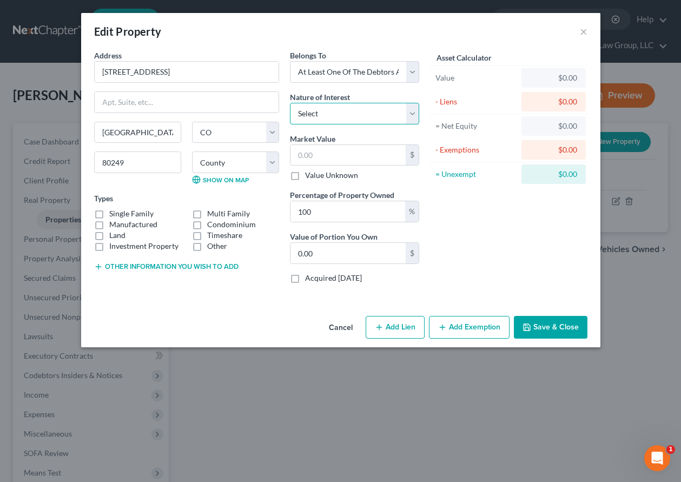
click at [335, 118] on select "Select Fee Simple Joint Tenant Life Estate Equitable Interest Future Interest T…" at bounding box center [354, 114] width 129 height 22
select select "1"
click at [290, 103] on select "Select Fee Simple Joint Tenant Life Estate Equitable Interest Future Interest T…" at bounding box center [354, 114] width 129 height 22
click at [346, 157] on input "text" at bounding box center [348, 155] width 115 height 21
type input "3"
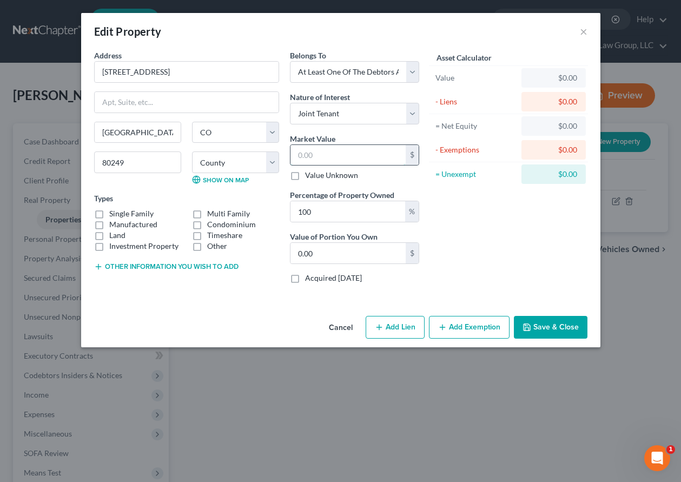
type input "3.00"
type input "31"
type input "31.00"
type input "310"
type input "310.00"
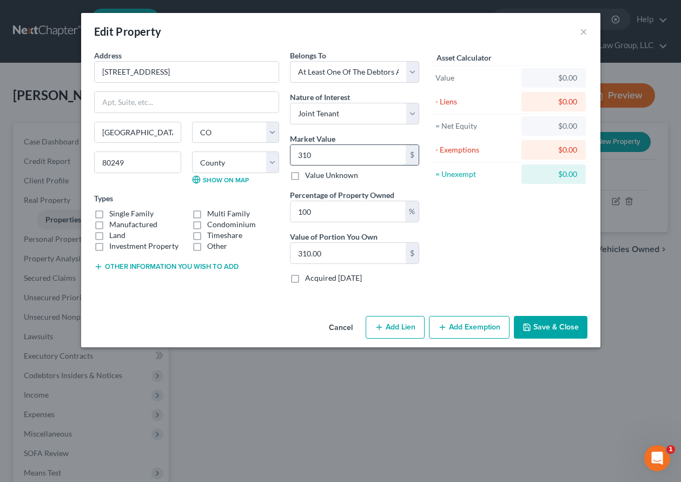
type input "3108"
type input "3,108.00"
type input "3,1086"
type input "31,086.00"
type input "3,10861"
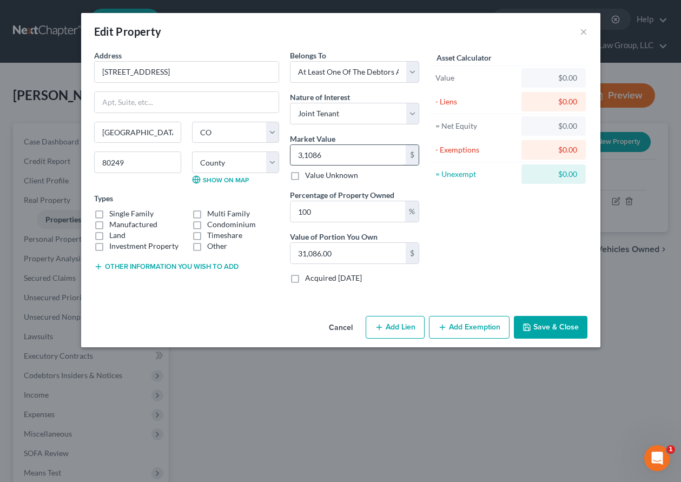
type input "310,861.00"
type input "310,861"
drag, startPoint x: 337, startPoint y: 214, endPoint x: 260, endPoint y: 213, distance: 76.8
click at [260, 213] on div "Address * [GEOGRAPHIC_DATA] [GEOGRAPHIC_DATA] #[GEOGRAPHIC_DATA] [US_STATE][GEO…" at bounding box center [257, 171] width 336 height 242
type input "5"
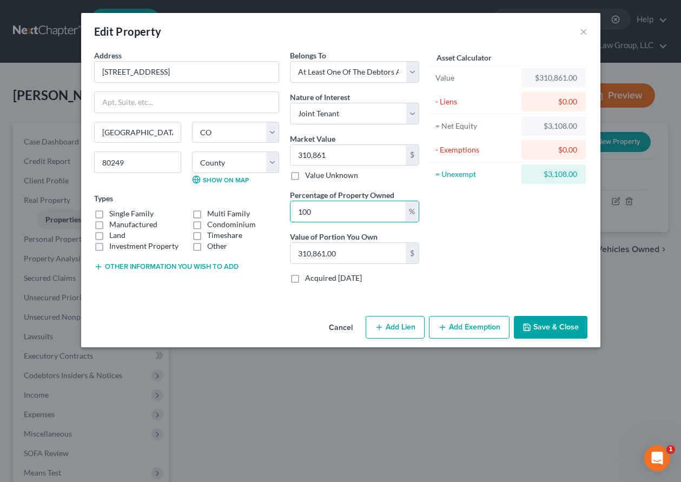
type input "15,543.05"
type input "50"
type input "155,430.50"
type input "50"
click at [207, 224] on label "Condominium" at bounding box center [231, 224] width 49 height 11
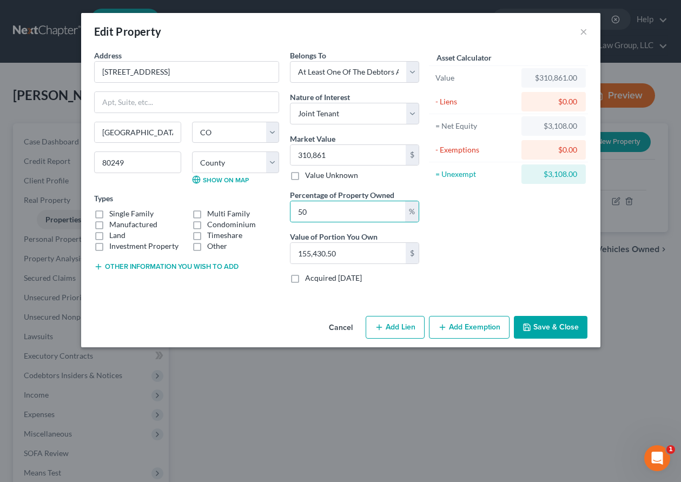
click at [212, 224] on input "Condominium" at bounding box center [215, 222] width 7 height 7
checkbox input "true"
click at [230, 156] on select "County [GEOGRAPHIC_DATA] [GEOGRAPHIC_DATA] [GEOGRAPHIC_DATA] [GEOGRAPHIC_DATA] …" at bounding box center [235, 162] width 87 height 22
select select "16"
click at [192, 151] on select "County [GEOGRAPHIC_DATA] [GEOGRAPHIC_DATA] [GEOGRAPHIC_DATA] [GEOGRAPHIC_DATA] …" at bounding box center [235, 162] width 87 height 22
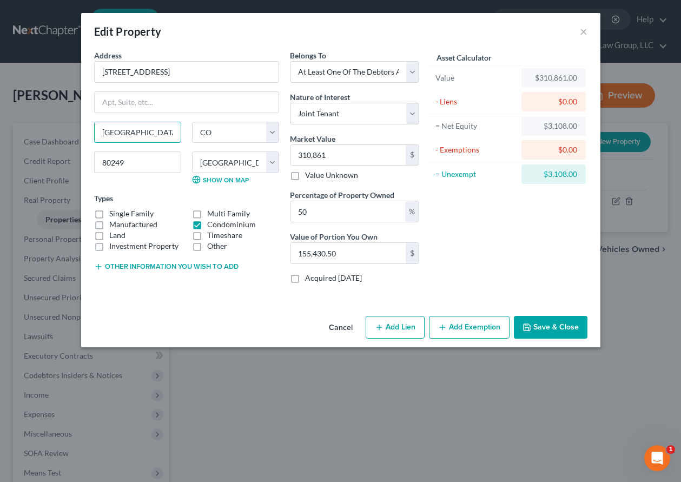
drag, startPoint x: 142, startPoint y: 133, endPoint x: 70, endPoint y: 128, distance: 72.2
click at [76, 133] on div "Edit Property × Address * [GEOGRAPHIC_DATA] [GEOGRAPHIC_DATA] #[GEOGRAPHIC_DATA…" at bounding box center [340, 241] width 681 height 482
type input "[GEOGRAPHIC_DATA]"
click at [471, 318] on button "Add Exemption" at bounding box center [469, 327] width 81 height 23
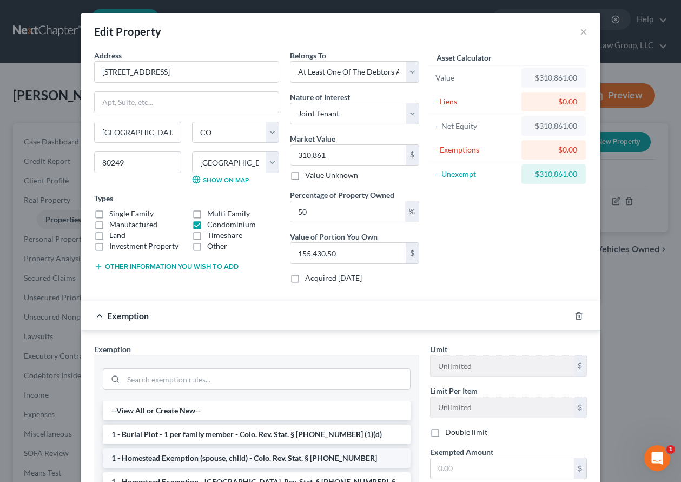
scroll to position [54, 0]
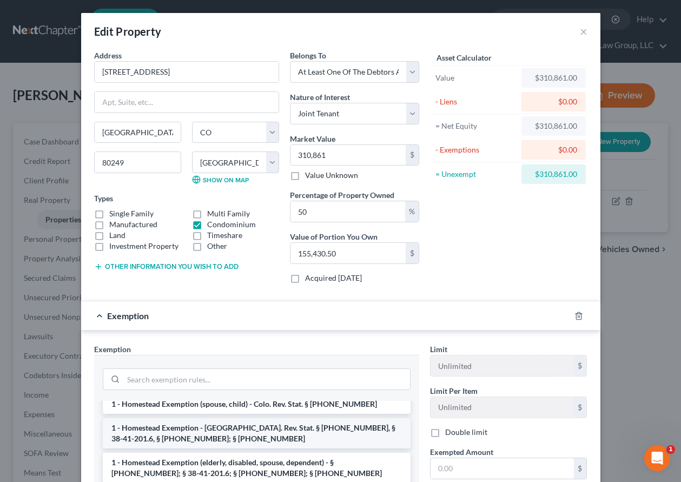
click at [211, 438] on li "1 - Homestead Exemption - [GEOGRAPHIC_DATA]. Rev. Stat. § [PHONE_NUMBER], § 38-…" at bounding box center [257, 433] width 308 height 30
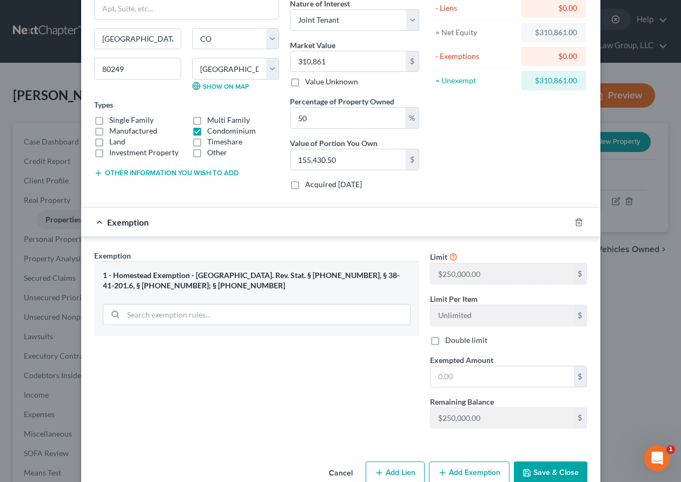
scroll to position [117, 0]
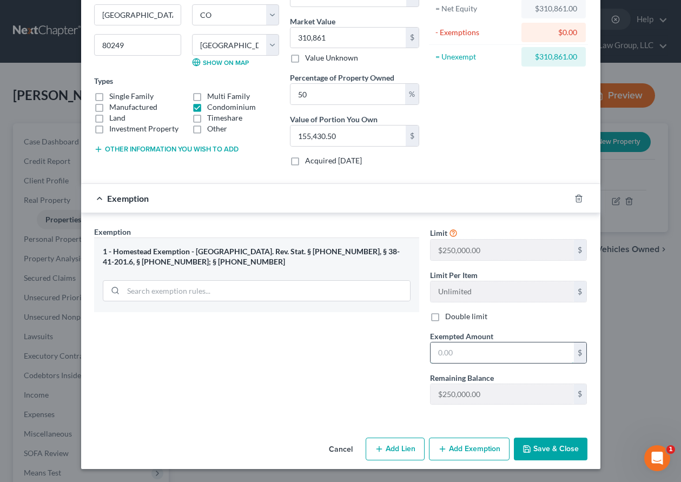
click at [460, 354] on input "text" at bounding box center [502, 352] width 143 height 21
type input "250,000"
click at [561, 449] on button "Save & Close" at bounding box center [551, 449] width 74 height 23
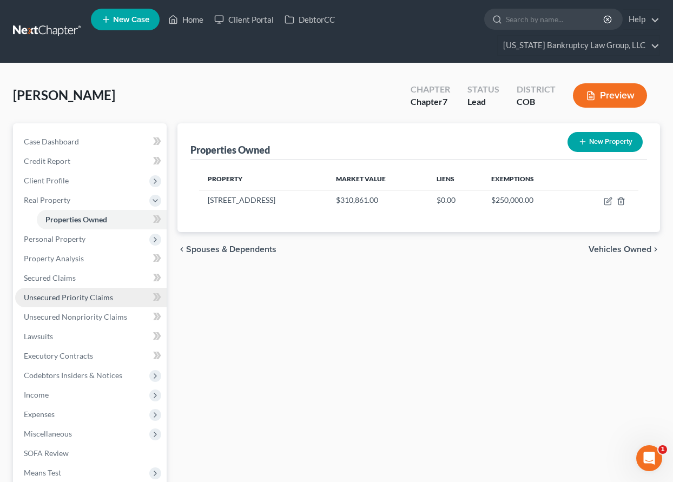
click at [65, 293] on span "Unsecured Priority Claims" at bounding box center [68, 297] width 89 height 9
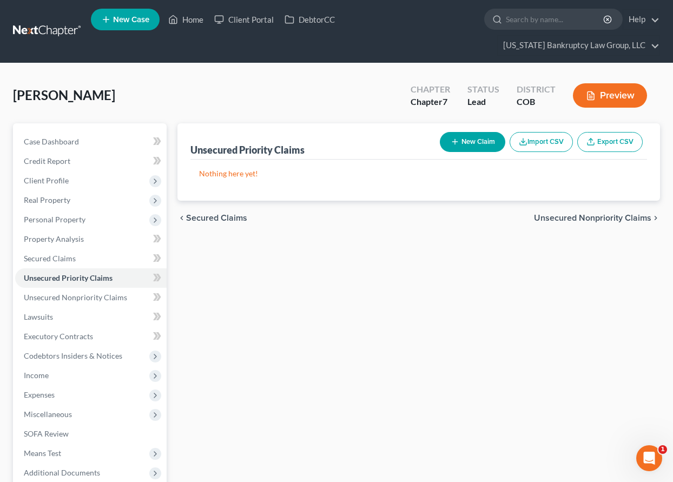
click at [467, 147] on button "New Claim" at bounding box center [472, 142] width 65 height 20
select select "0"
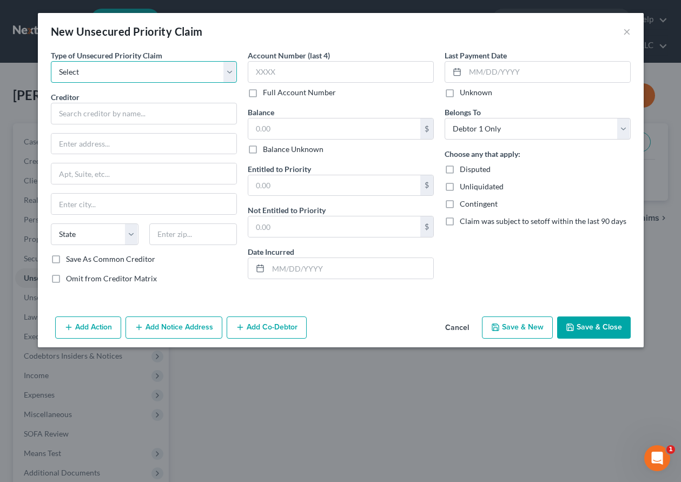
click at [116, 68] on select "Select Taxes & Other Government Units Domestic Support Obligations Extensions o…" at bounding box center [144, 72] width 186 height 22
select select "0"
click at [51, 61] on select "Select Taxes & Other Government Units Domestic Support Obligations Extensions o…" at bounding box center [144, 72] width 186 height 22
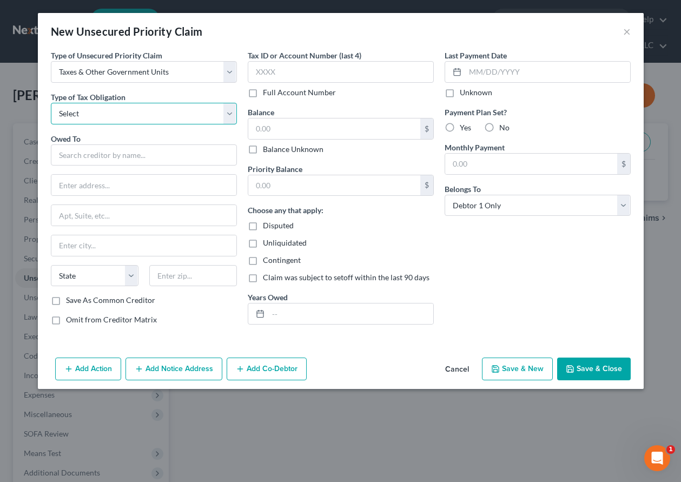
click at [133, 116] on select "Select Federal City State Franchise Tax Board Other" at bounding box center [144, 114] width 186 height 22
select select "2"
click at [51, 103] on select "Select Federal City State Franchise Tax Board Other" at bounding box center [144, 114] width 186 height 22
click at [450, 364] on button "Cancel" at bounding box center [457, 370] width 41 height 22
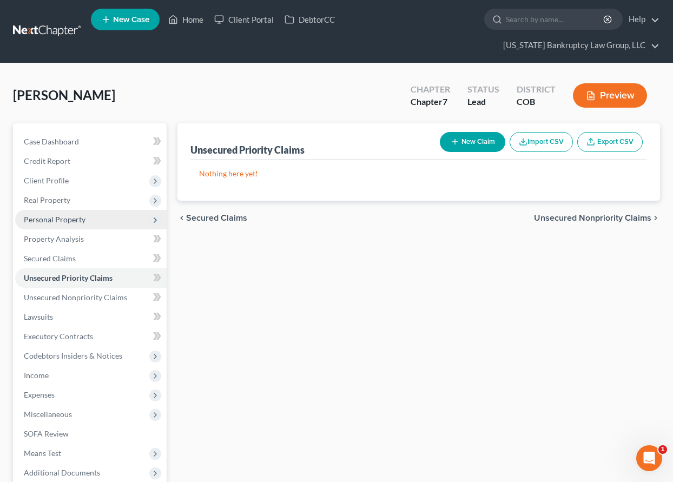
click at [68, 219] on span "Personal Property" at bounding box center [55, 219] width 62 height 9
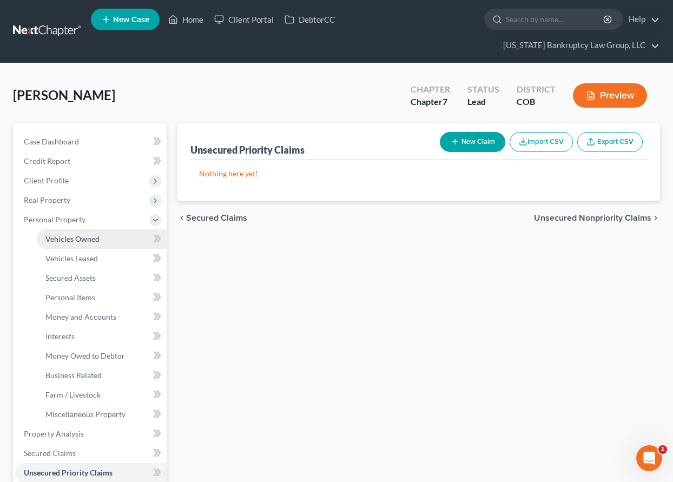
click at [75, 238] on span "Vehicles Owned" at bounding box center [72, 238] width 54 height 9
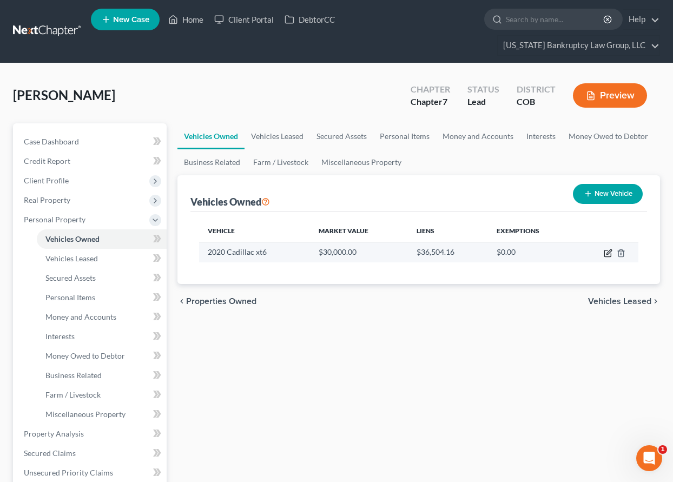
click at [609, 254] on icon "button" at bounding box center [608, 253] width 9 height 9
select select "0"
select select "6"
select select "1"
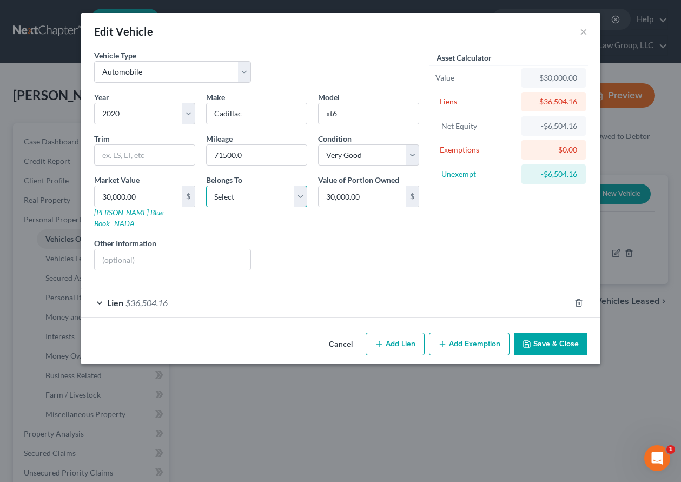
click at [253, 190] on select "Select Debtor 1 Only Debtor 2 Only Debtor 1 And Debtor 2 Only At Least One Of T…" at bounding box center [256, 197] width 101 height 22
select select "0"
click at [206, 186] on select "Select Debtor 1 Only Debtor 2 Only Debtor 1 And Debtor 2 Only At Least One Of T…" at bounding box center [256, 197] width 101 height 22
click at [146, 298] on span "$36,504.16" at bounding box center [147, 303] width 42 height 10
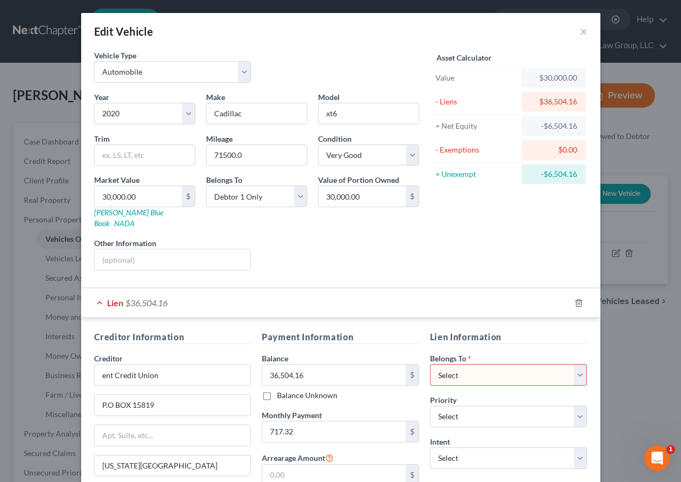
click at [474, 375] on select "Select Debtor 1 Only Debtor 2 Only Debtor 1 And Debtor 2 Only At Least One Of T…" at bounding box center [508, 375] width 157 height 22
select select "0"
click at [430, 364] on select "Select Debtor 1 Only Debtor 2 Only Debtor 1 And Debtor 2 Only At Least One Of T…" at bounding box center [508, 375] width 157 height 22
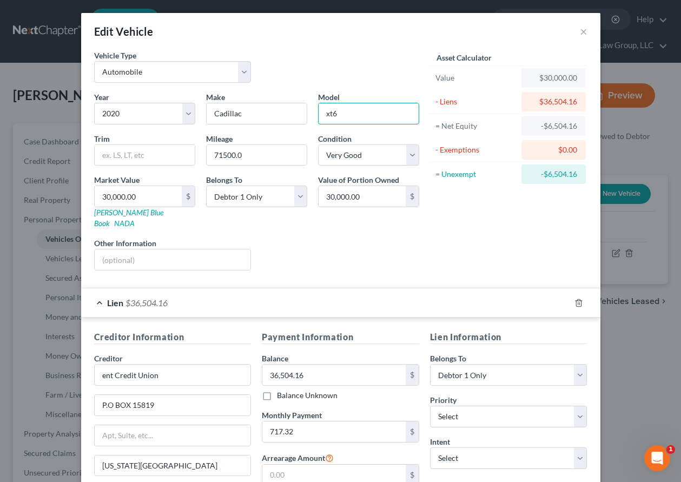
drag, startPoint x: 349, startPoint y: 114, endPoint x: 313, endPoint y: 112, distance: 36.3
click at [313, 112] on div "Model xt6" at bounding box center [369, 107] width 112 height 33
type input "XT6"
click at [350, 155] on select "Select Excellent Very Good Good Fair Poor" at bounding box center [368, 155] width 101 height 22
select select "3"
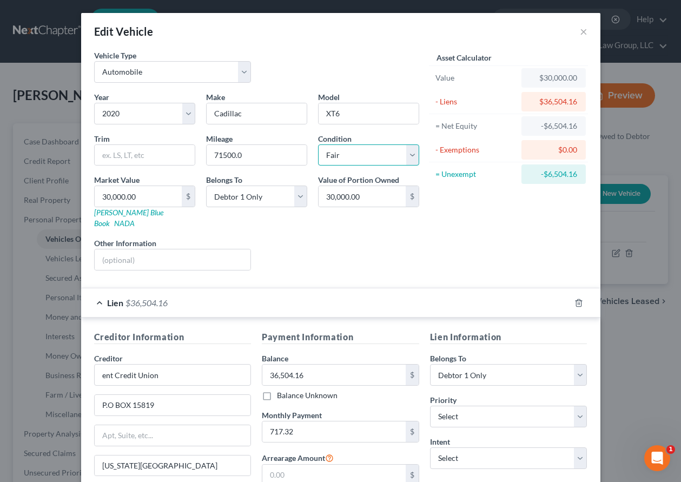
click at [318, 144] on select "Select Excellent Very Good Good Fair Poor" at bounding box center [368, 155] width 101 height 22
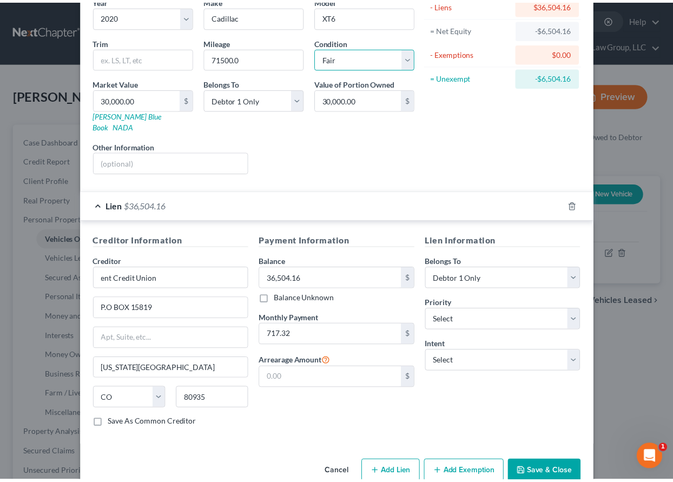
scroll to position [110, 0]
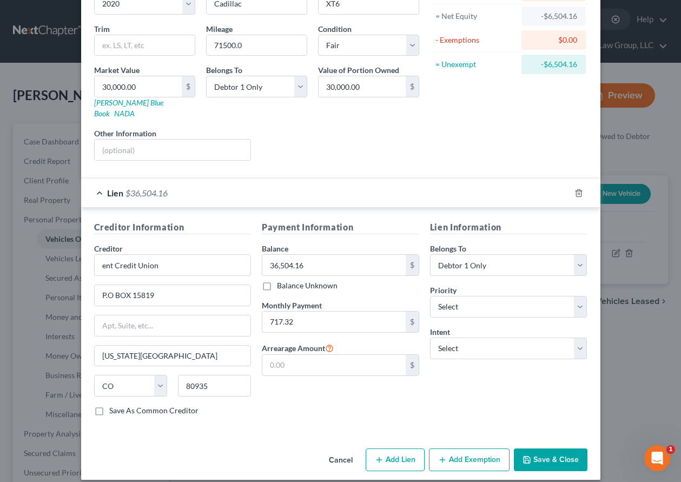
click at [550, 449] on button "Save & Close" at bounding box center [551, 460] width 74 height 23
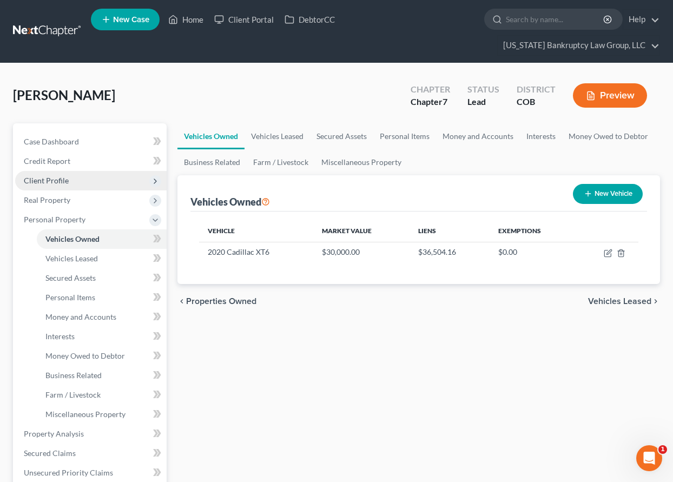
click at [56, 181] on span "Client Profile" at bounding box center [46, 180] width 45 height 9
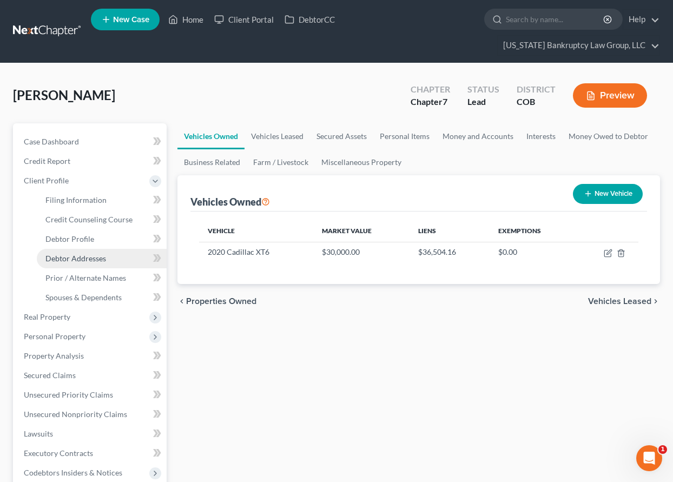
click at [80, 261] on span "Debtor Addresses" at bounding box center [75, 258] width 61 height 9
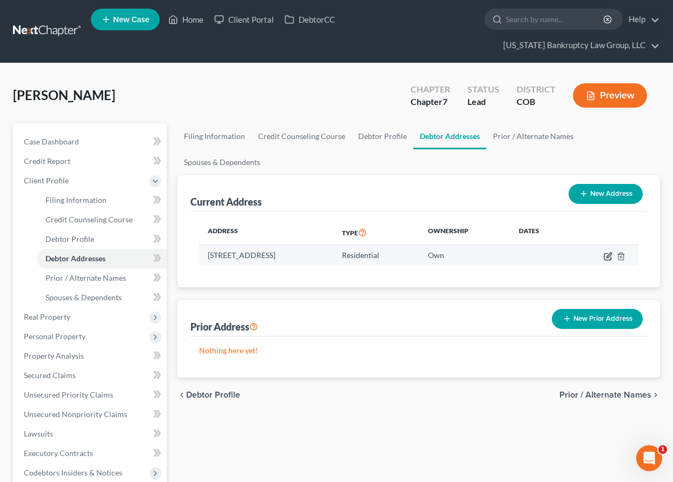
click at [608, 256] on icon "button" at bounding box center [609, 255] width 5 height 5
select select "5"
select select "16"
select select "0"
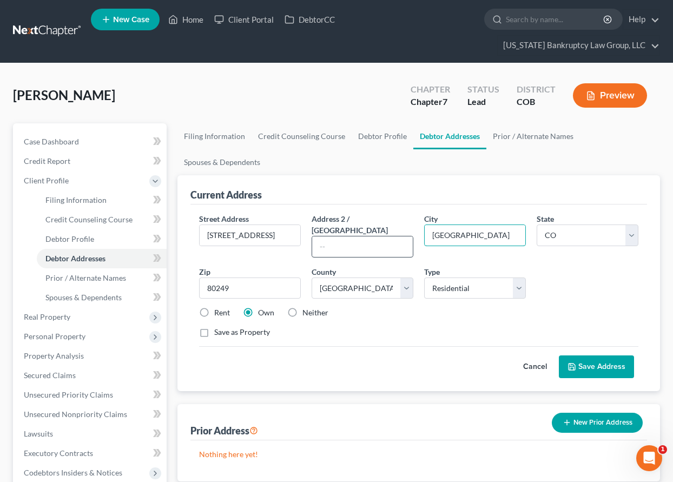
drag, startPoint x: 464, startPoint y: 235, endPoint x: 407, endPoint y: 233, distance: 57.4
click at [407, 233] on div "Street Address * [STREET_ADDRESS] * [GEOGRAPHIC_DATA] * State [US_STATE] AK AR …" at bounding box center [419, 280] width 450 height 134
type input "[GEOGRAPHIC_DATA]"
click at [591, 355] on button "Save Address" at bounding box center [596, 366] width 75 height 23
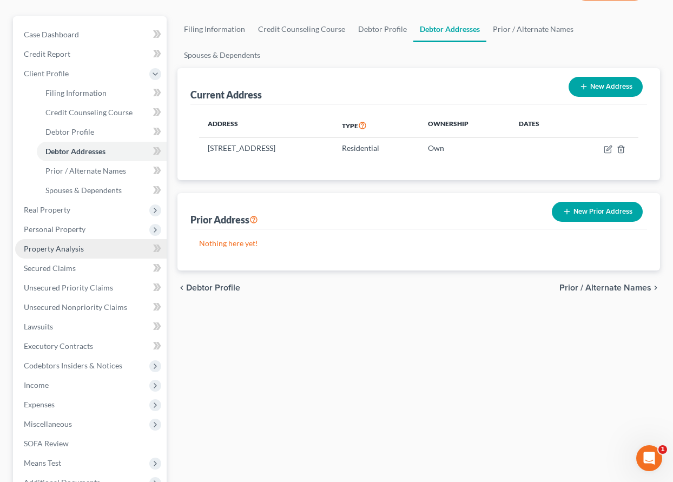
scroll to position [108, 0]
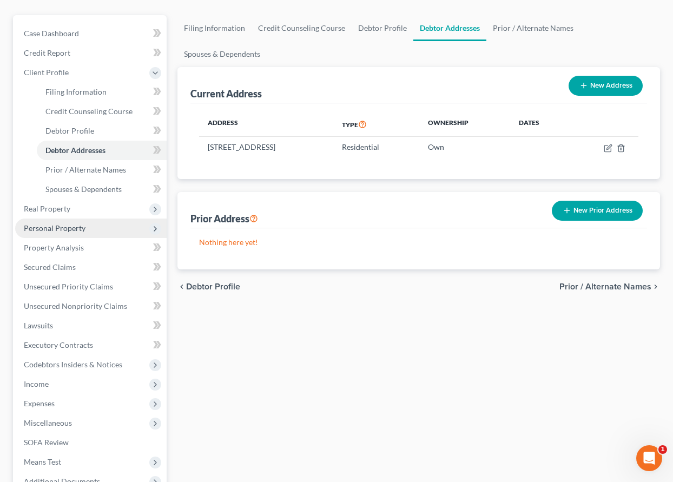
click at [62, 229] on span "Personal Property" at bounding box center [55, 227] width 62 height 9
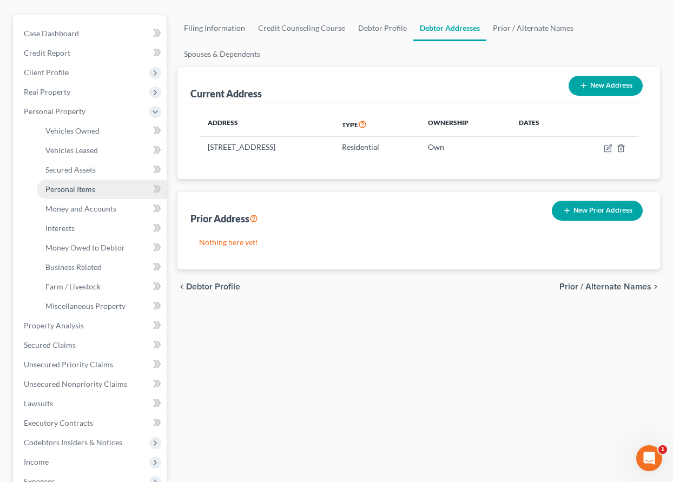
click at [67, 185] on span "Personal Items" at bounding box center [70, 188] width 50 height 9
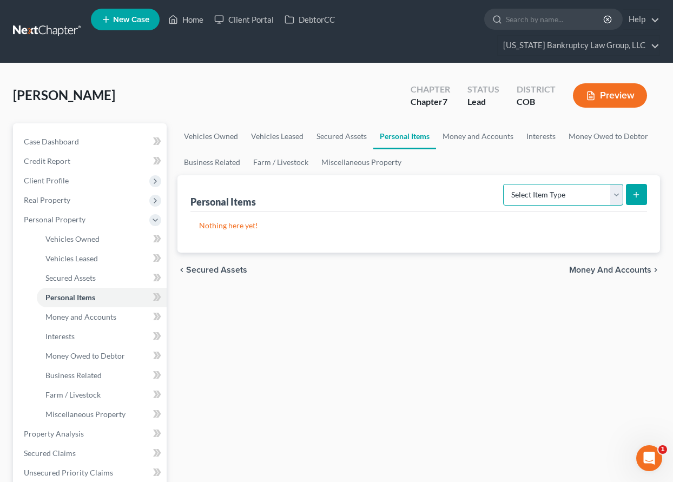
click at [542, 194] on select "Select Item Type Clothing Collectibles Of Value Electronics Firearms Household …" at bounding box center [563, 195] width 120 height 22
select select "household_goods"
click at [504, 184] on select "Select Item Type Clothing Collectibles Of Value Electronics Firearms Household …" at bounding box center [563, 195] width 120 height 22
click at [636, 192] on line "submit" at bounding box center [636, 194] width 0 height 5
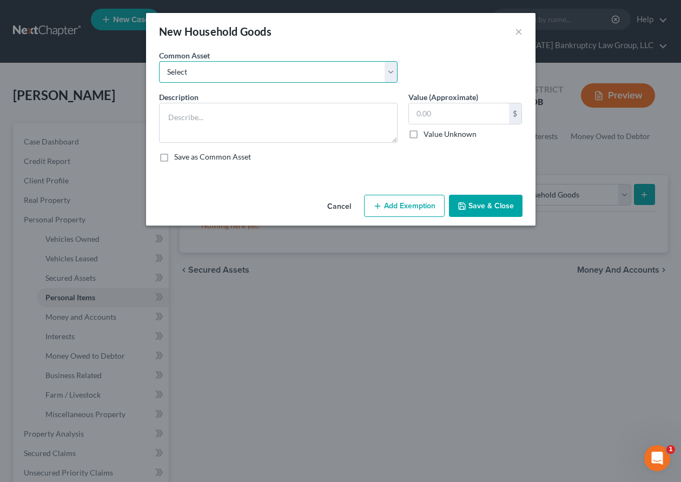
click at [266, 67] on select "Select Household Goods Including:" at bounding box center [278, 72] width 239 height 22
select select "0"
click at [159, 61] on select "Select Household Goods Including:" at bounding box center [278, 72] width 239 height 22
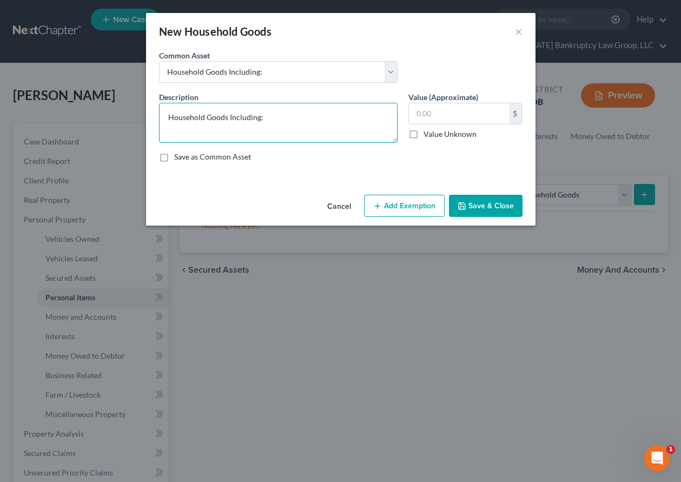
click at [298, 113] on textarea "Household Goods Including:" at bounding box center [278, 123] width 239 height 40
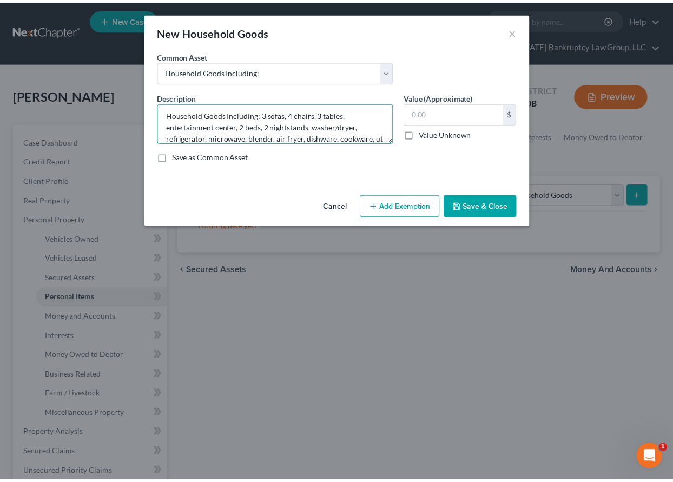
scroll to position [14, 0]
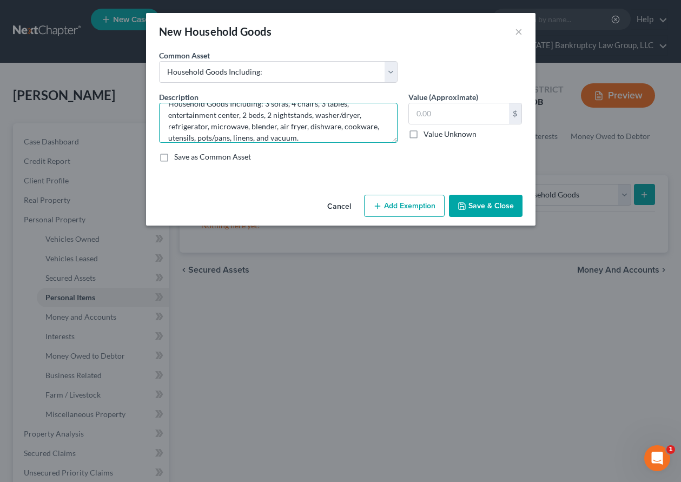
type textarea "Household Goods Including: 3 sofas, 4 chairs, 3 tables, entertainment center, 2…"
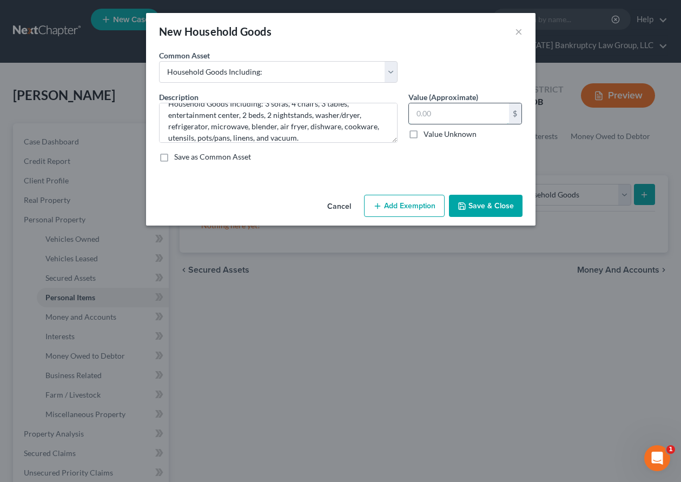
click at [487, 115] on input "text" at bounding box center [459, 113] width 100 height 21
type input "1,745.00"
click at [401, 196] on button "Add Exemption" at bounding box center [404, 206] width 81 height 23
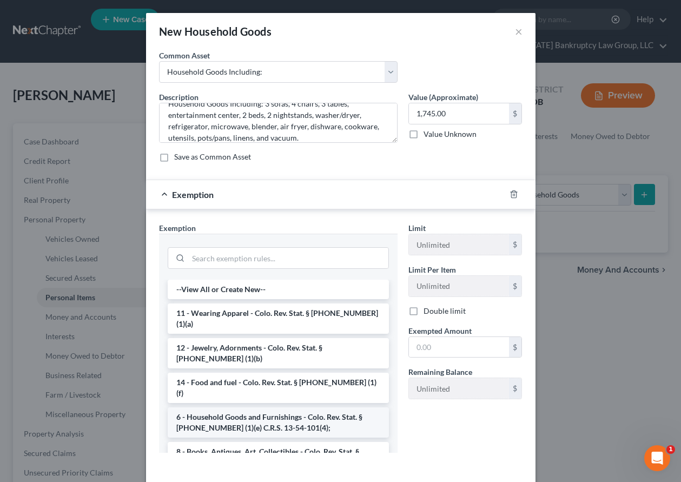
click at [259, 407] on li "6 - Household Goods and Furnishings - Colo. Rev. Stat. § [PHONE_NUMBER] (1)(e) …" at bounding box center [278, 422] width 221 height 30
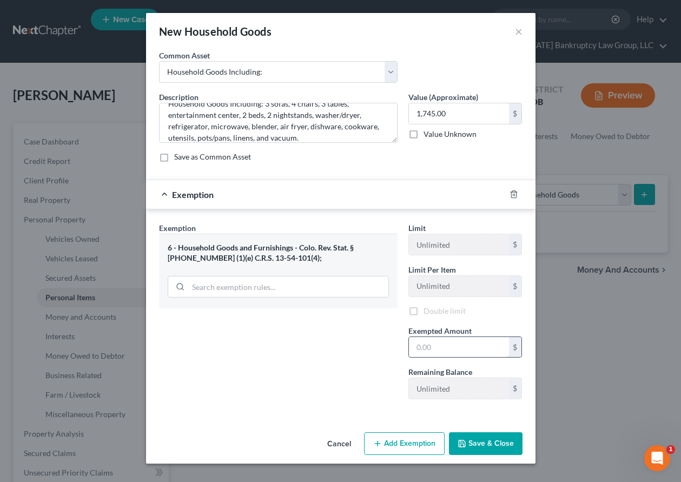
click at [465, 351] on input "text" at bounding box center [459, 347] width 100 height 21
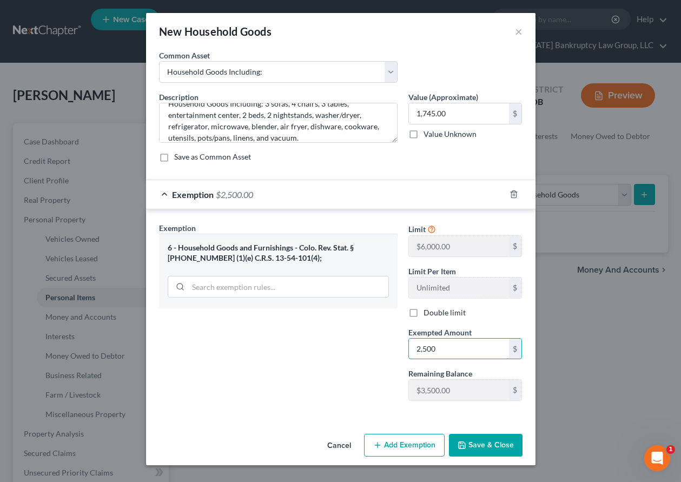
type input "2,500"
click at [508, 443] on button "Save & Close" at bounding box center [486, 445] width 74 height 23
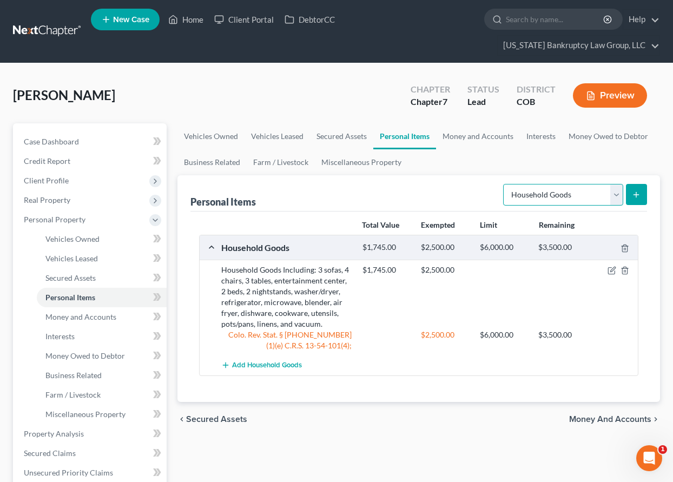
click at [578, 186] on select "Select Item Type Clothing Collectibles Of Value Electronics Firearms Household …" at bounding box center [563, 195] width 120 height 22
select select "electronics"
click at [504, 184] on select "Select Item Type Clothing Collectibles Of Value Electronics Firearms Household …" at bounding box center [563, 195] width 120 height 22
click at [640, 192] on icon "submit" at bounding box center [636, 194] width 9 height 9
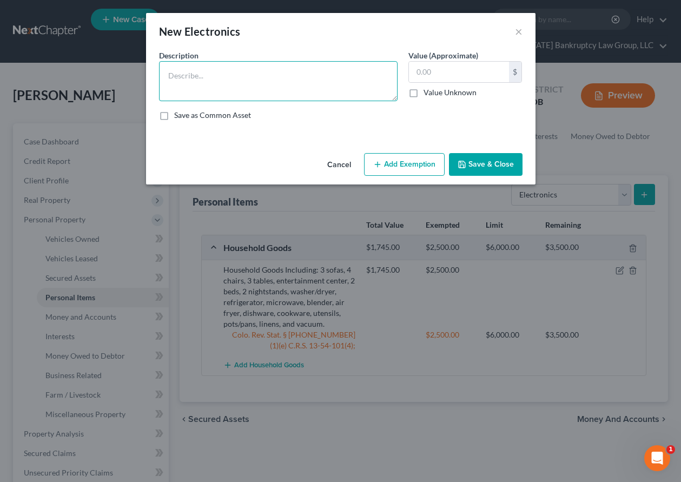
click at [193, 73] on textarea at bounding box center [278, 81] width 239 height 40
type textarea "TV and cellular telephone."
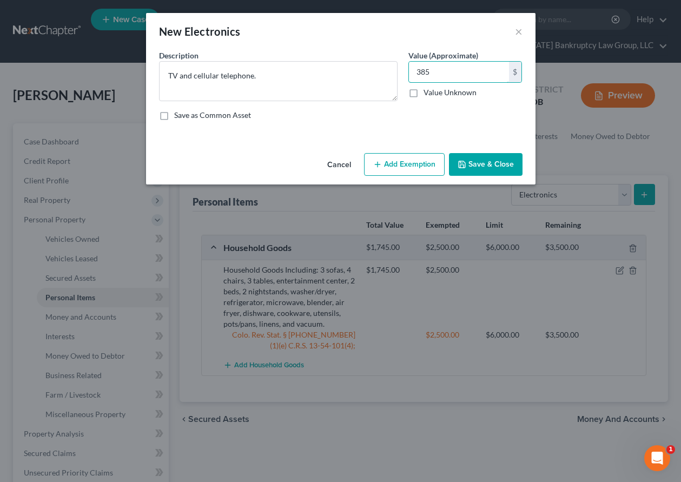
type input "385"
click at [390, 169] on button "Add Exemption" at bounding box center [404, 164] width 81 height 23
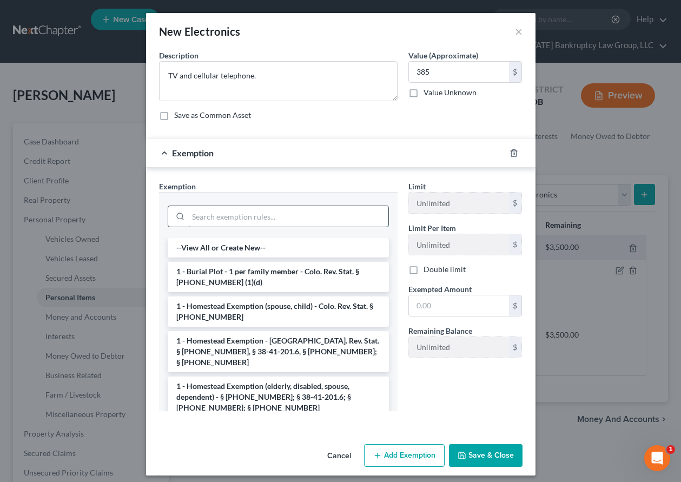
click at [341, 219] on input "search" at bounding box center [288, 216] width 200 height 21
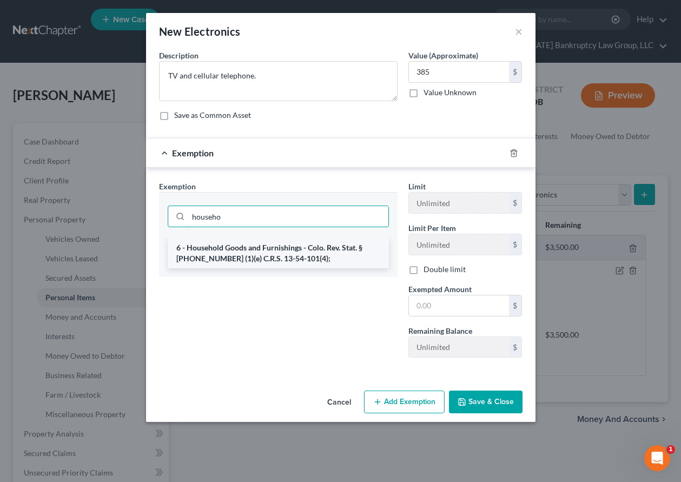
type input "househo"
click at [296, 253] on li "6 - Household Goods and Furnishings - Colo. Rev. Stat. § [PHONE_NUMBER] (1)(e) …" at bounding box center [278, 253] width 221 height 30
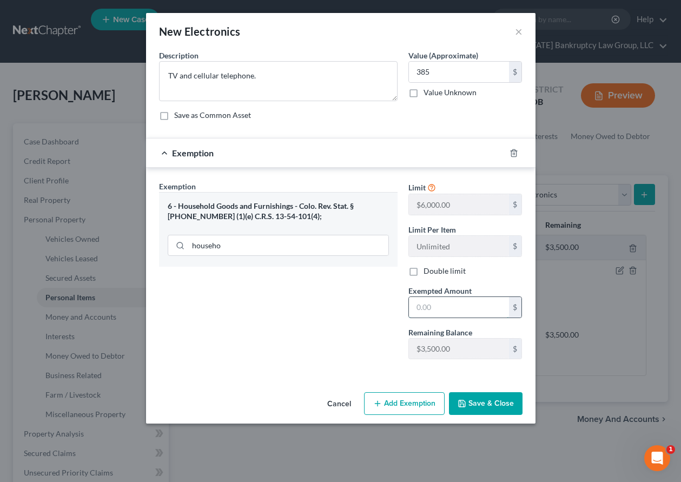
click at [465, 306] on input "text" at bounding box center [459, 307] width 100 height 21
type input "2,000"
click at [503, 392] on button "Save & Close" at bounding box center [486, 403] width 74 height 23
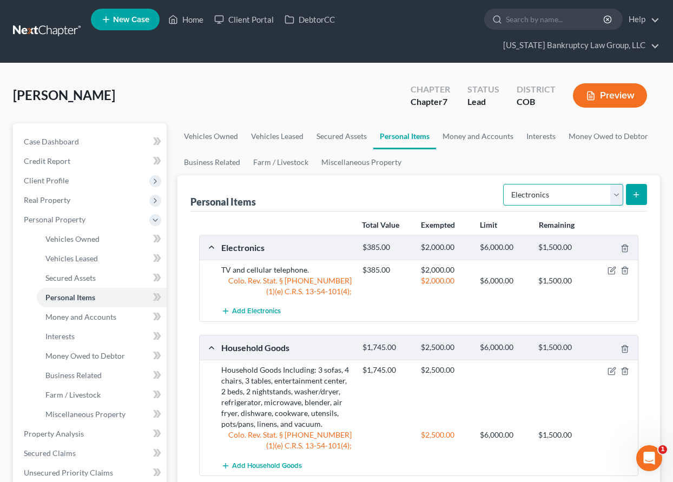
click at [545, 195] on select "Select Item Type Clothing Collectibles Of Value Electronics Firearms Household …" at bounding box center [563, 195] width 120 height 22
select select "clothing"
click at [504, 184] on select "Select Item Type Clothing Collectibles Of Value Electronics Firearms Household …" at bounding box center [563, 195] width 120 height 22
click at [642, 193] on button "submit" at bounding box center [636, 194] width 21 height 21
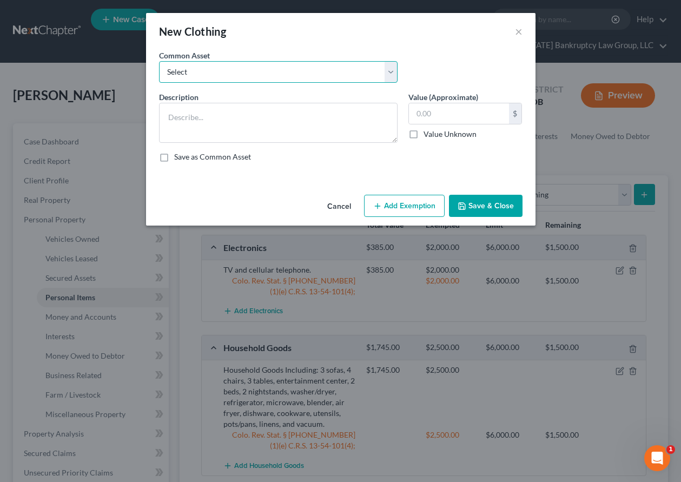
click at [272, 70] on select "Select Clothing and Outerwear" at bounding box center [278, 72] width 239 height 22
select select "0"
click at [159, 61] on select "Select Clothing and Outerwear" at bounding box center [278, 72] width 239 height 22
type textarea "Clothing and Outerwear"
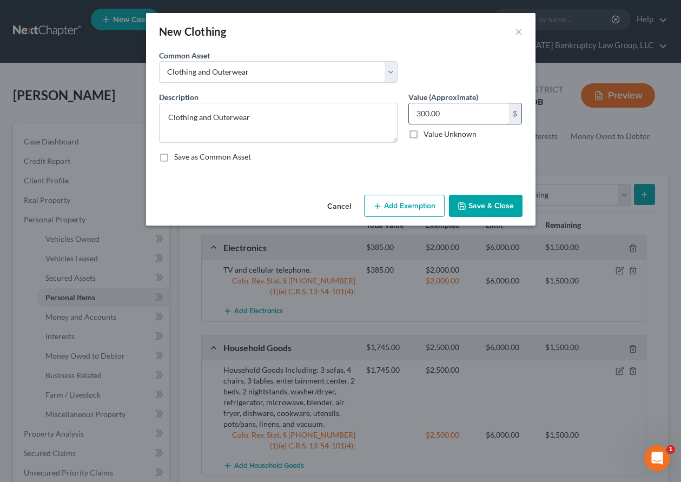
click at [502, 115] on input "300.00" at bounding box center [459, 113] width 100 height 21
type input "200"
click at [420, 203] on button "Add Exemption" at bounding box center [404, 206] width 81 height 23
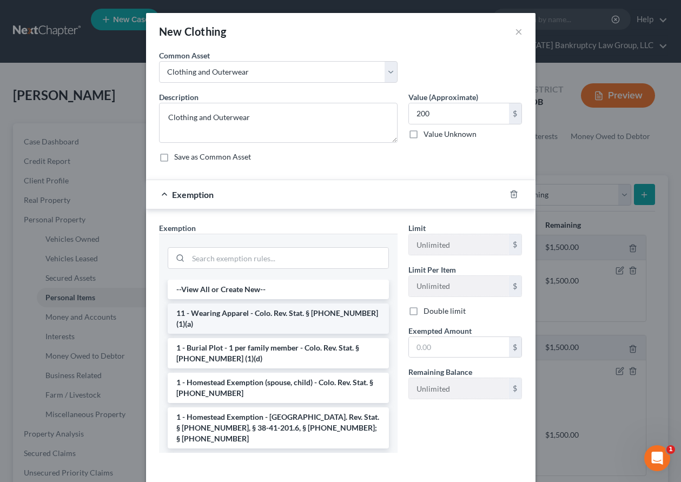
click at [281, 312] on li "11 - Wearing Apparel - Colo. Rev. Stat. § [PHONE_NUMBER] (1)(a)" at bounding box center [278, 319] width 221 height 30
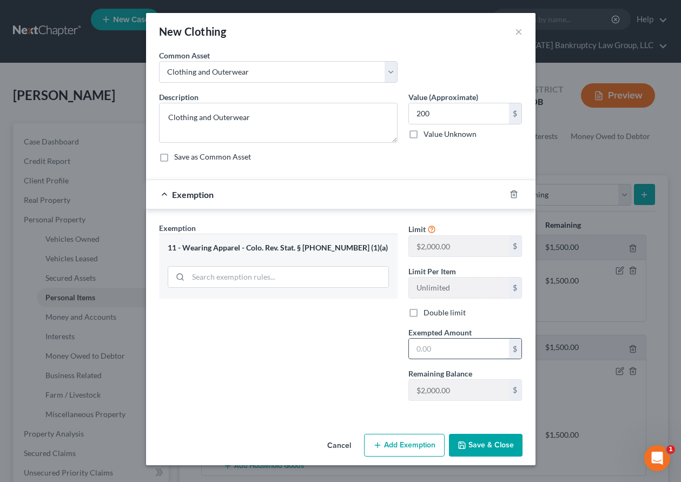
click at [461, 347] on input "text" at bounding box center [459, 349] width 100 height 21
type input "1,000"
click at [500, 440] on button "Save & Close" at bounding box center [486, 445] width 74 height 23
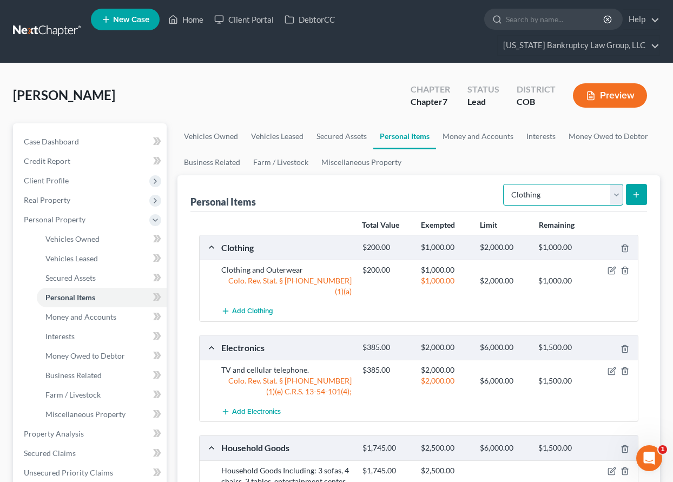
click at [556, 192] on select "Select Item Type Clothing Collectibles Of Value Electronics Firearms Household …" at bounding box center [563, 195] width 120 height 22
select select "jewelry"
click at [504, 184] on select "Select Item Type Clothing Collectibles Of Value Electronics Firearms Household …" at bounding box center [563, 195] width 120 height 22
click at [637, 196] on icon "submit" at bounding box center [636, 194] width 9 height 9
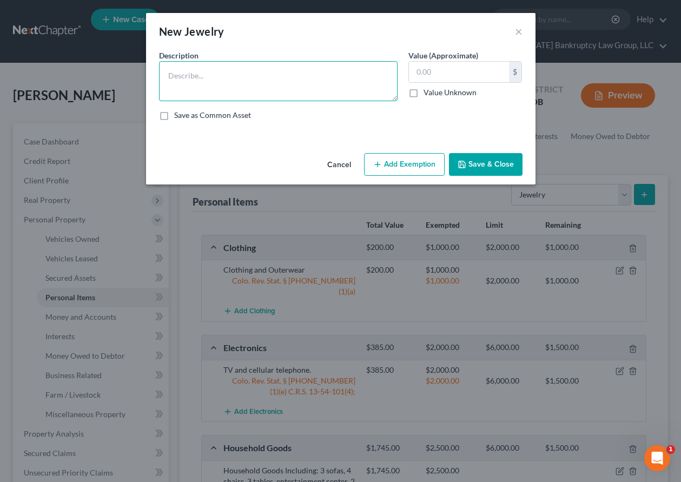
click at [278, 77] on textarea at bounding box center [278, 81] width 239 height 40
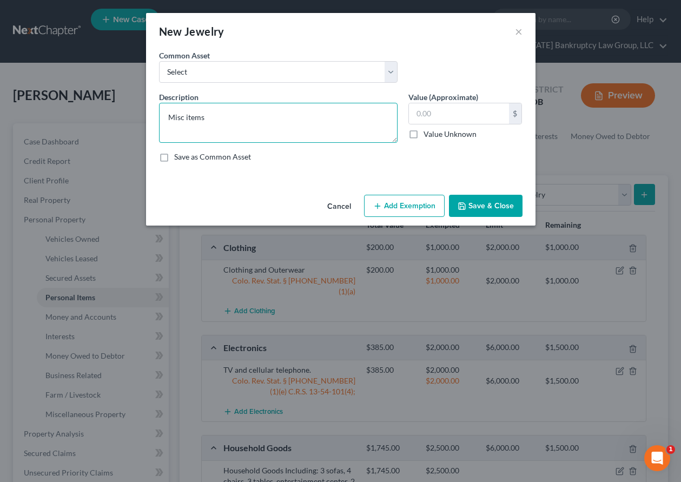
type textarea "Misc items"
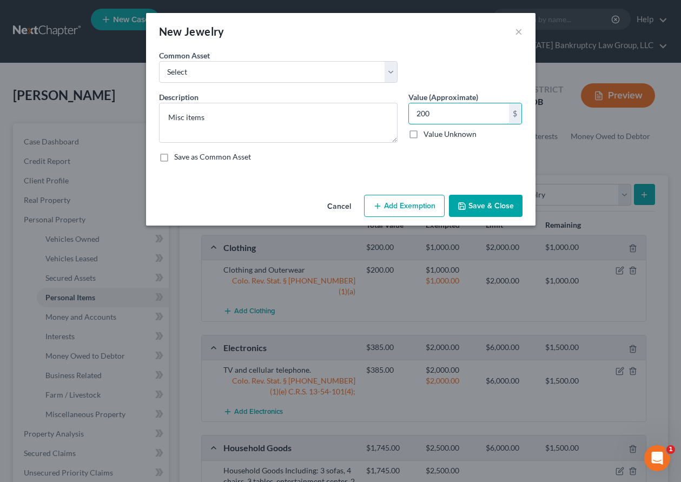
type input "200"
click at [412, 206] on button "Add Exemption" at bounding box center [404, 206] width 81 height 23
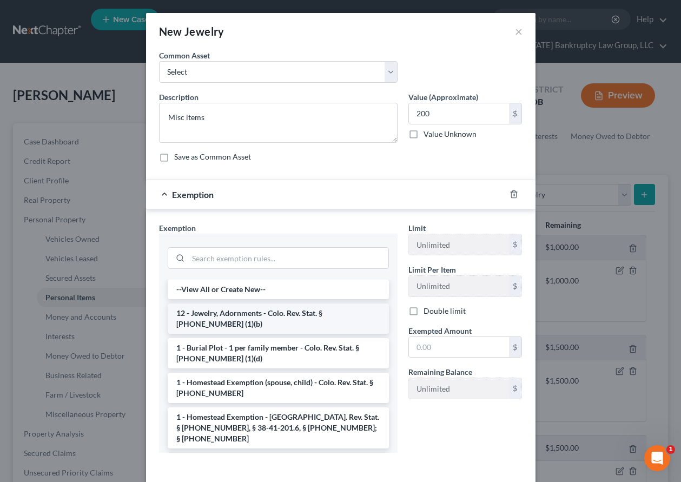
click at [279, 318] on li "12 - Jewelry, Adornments - Colo. Rev. Stat. § [PHONE_NUMBER] (1)(b)" at bounding box center [278, 319] width 221 height 30
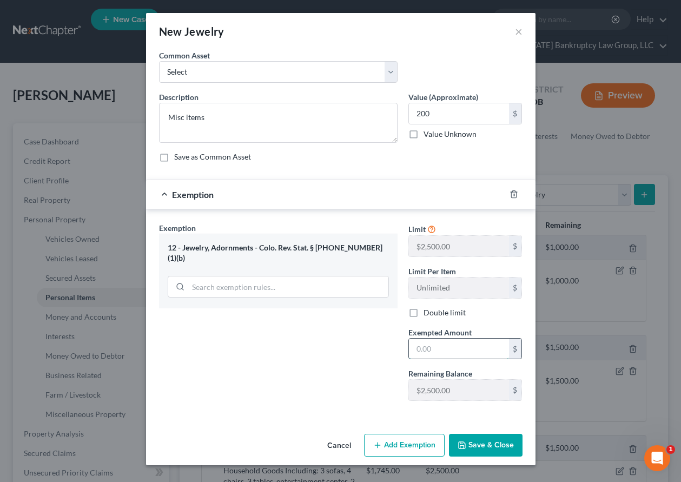
click at [482, 352] on input "text" at bounding box center [459, 349] width 100 height 21
type input "1,000"
click at [488, 437] on button "Save & Close" at bounding box center [486, 445] width 74 height 23
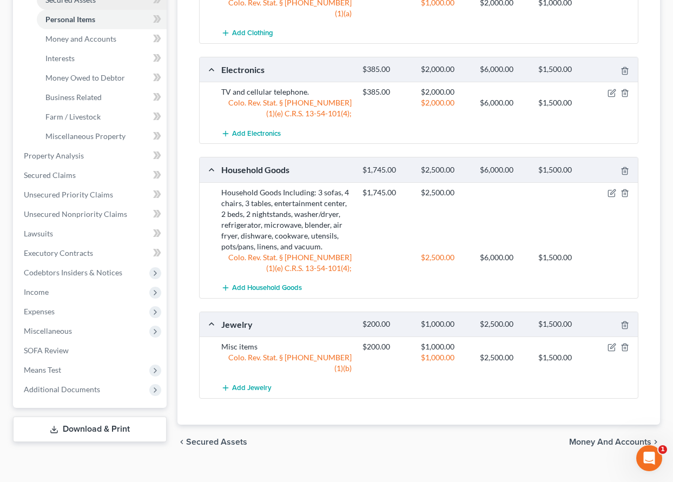
scroll to position [279, 0]
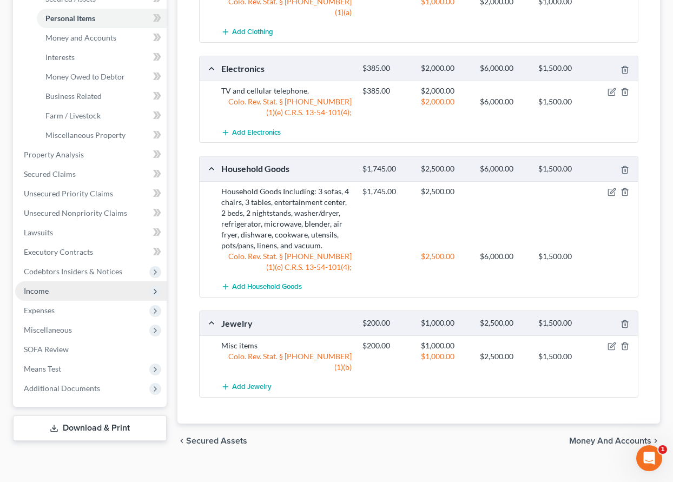
click at [36, 292] on span "Income" at bounding box center [36, 290] width 25 height 9
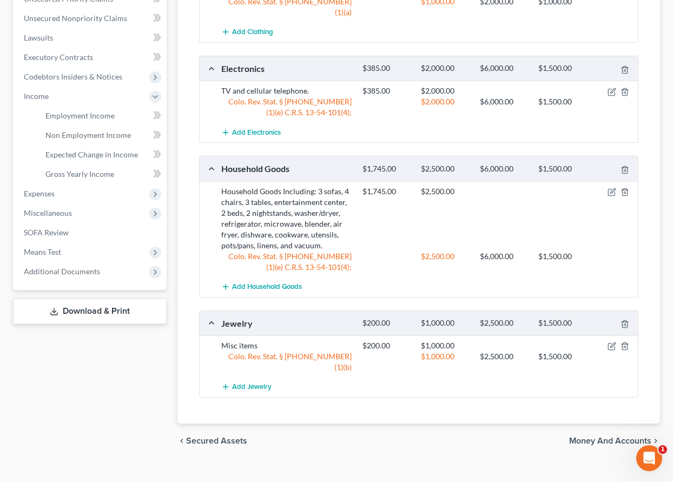
scroll to position [275, 0]
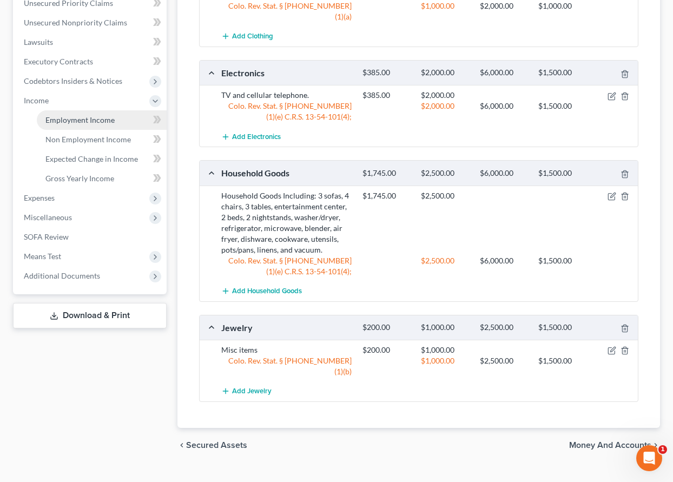
click at [79, 122] on span "Employment Income" at bounding box center [79, 119] width 69 height 9
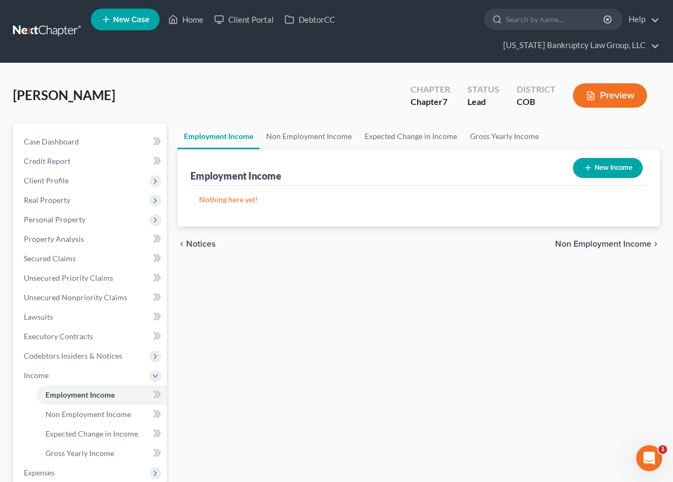
click at [594, 167] on button "New Income" at bounding box center [608, 168] width 70 height 20
select select "0"
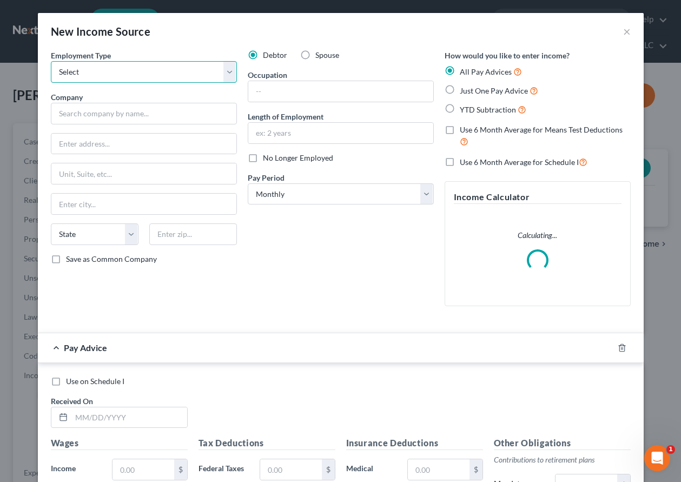
drag, startPoint x: 158, startPoint y: 68, endPoint x: 159, endPoint y: 81, distance: 12.5
click at [158, 68] on select "Select Full or [DEMOGRAPHIC_DATA] Employment Self Employment" at bounding box center [144, 72] width 186 height 22
select select "0"
click at [51, 61] on select "Select Full or [DEMOGRAPHIC_DATA] Employment Self Employment" at bounding box center [144, 72] width 186 height 22
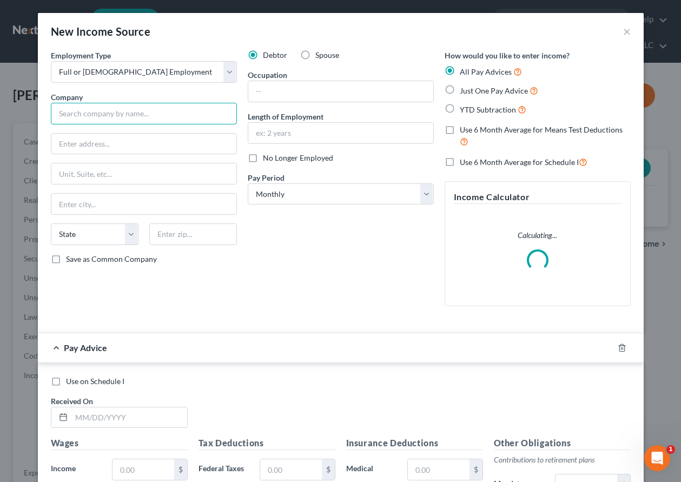
click at [126, 119] on input "text" at bounding box center [144, 114] width 186 height 22
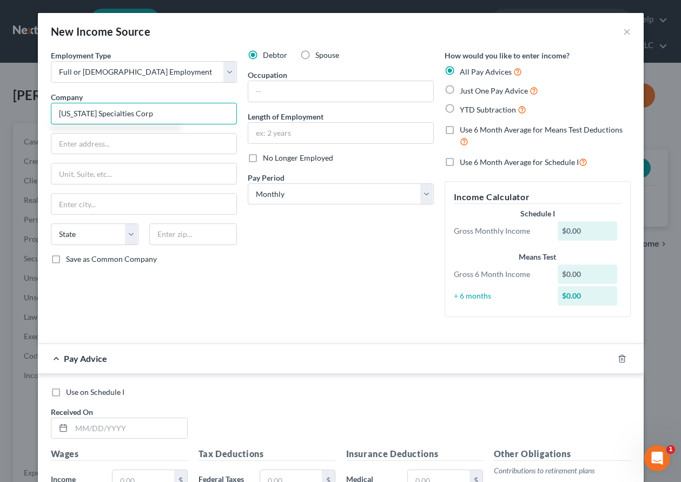
type input "[US_STATE] Specialties Corp"
type input "[STREET_ADDRESS]"
type input "80403"
type input "Golden"
select select "5"
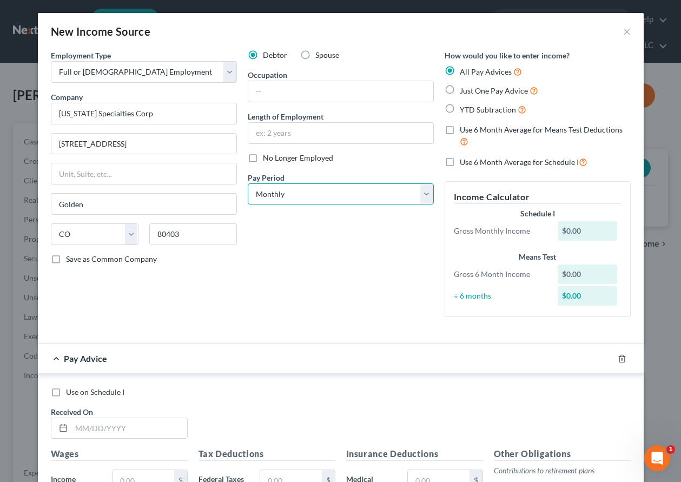
click at [350, 194] on select "Select Monthly Twice Monthly Every Other Week Weekly" at bounding box center [341, 194] width 186 height 22
select select "2"
click at [248, 183] on select "Select Monthly Twice Monthly Every Other Week Weekly" at bounding box center [341, 194] width 186 height 22
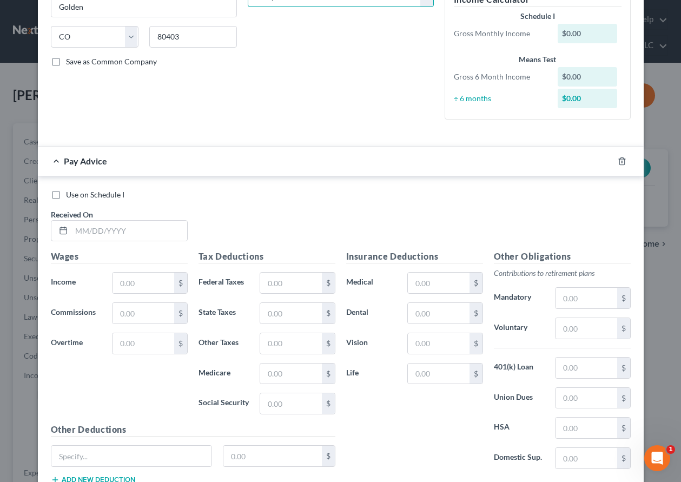
scroll to position [216, 0]
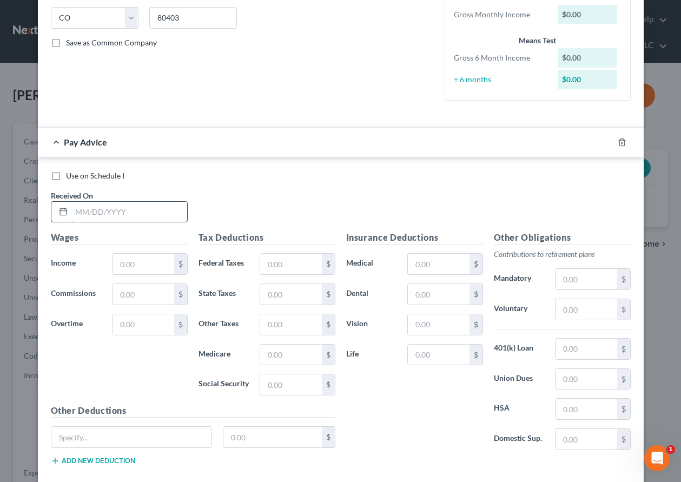
click at [115, 209] on input "text" at bounding box center [129, 212] width 116 height 21
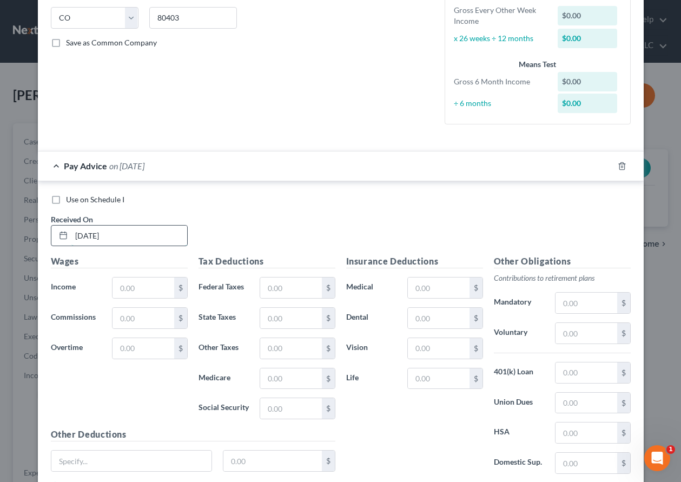
type input "[DATE]"
click at [290, 291] on input "text" at bounding box center [290, 288] width 61 height 21
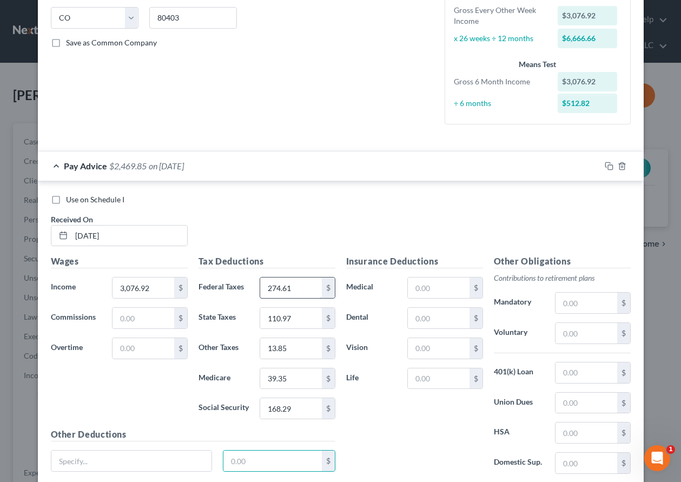
scroll to position [223, 0]
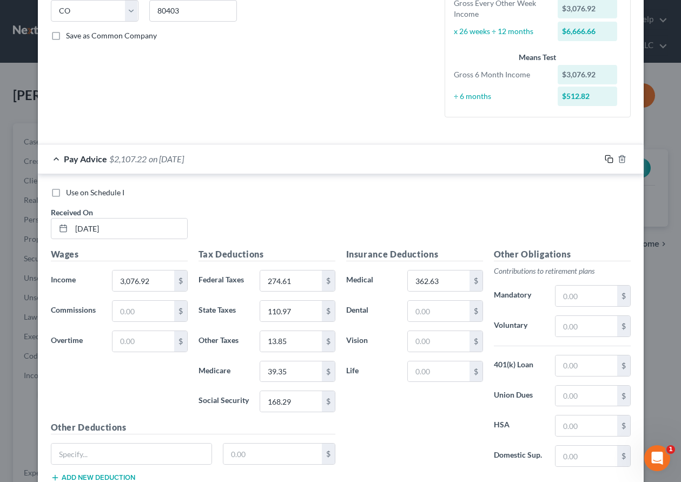
click at [606, 157] on icon "button" at bounding box center [609, 159] width 9 height 9
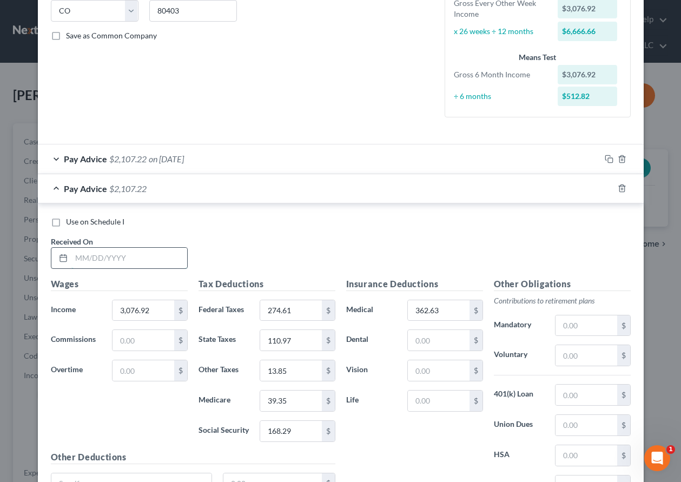
click at [153, 249] on input "text" at bounding box center [129, 258] width 116 height 21
click at [292, 407] on input "39.35" at bounding box center [290, 401] width 61 height 21
click at [605, 189] on icon "button" at bounding box center [609, 188] width 9 height 9
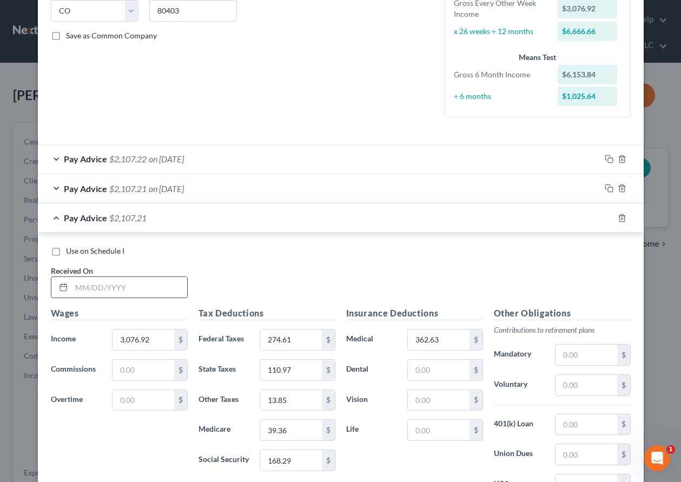
click at [111, 285] on input "text" at bounding box center [129, 287] width 116 height 21
click at [607, 218] on icon "button" at bounding box center [609, 218] width 9 height 9
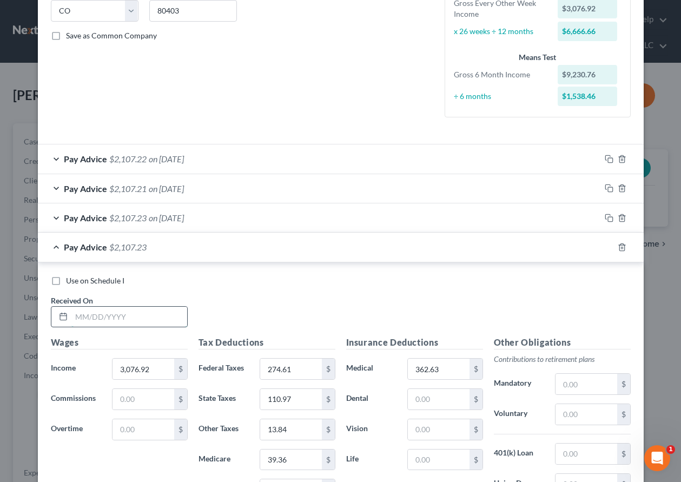
click at [117, 307] on input "text" at bounding box center [129, 317] width 116 height 21
click at [607, 247] on icon "button" at bounding box center [609, 247] width 9 height 9
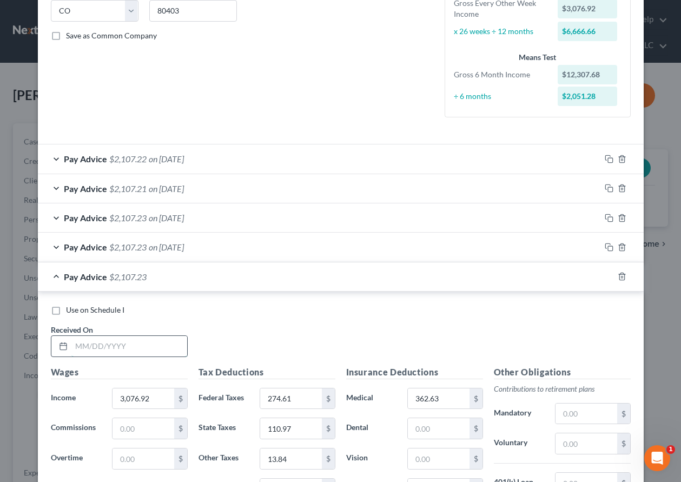
click at [144, 351] on input "text" at bounding box center [129, 346] width 116 height 21
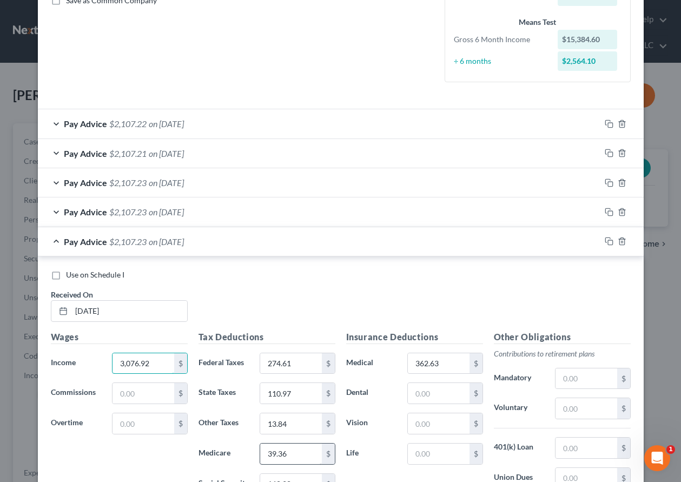
scroll to position [278, 0]
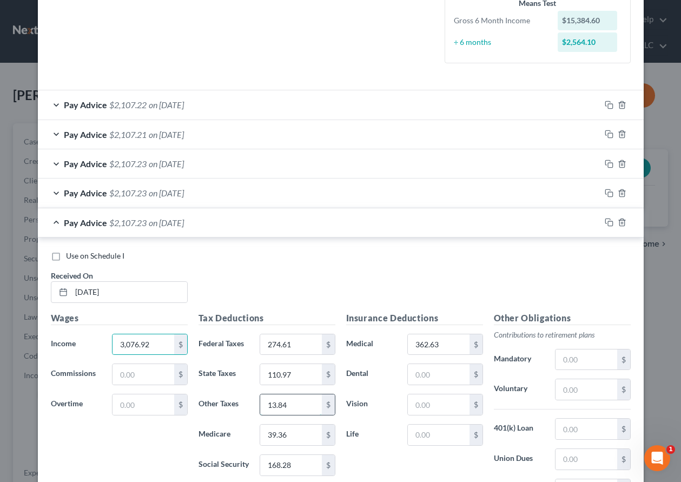
click at [304, 410] on input "13.84" at bounding box center [290, 404] width 61 height 21
click at [608, 221] on rect "button" at bounding box center [610, 223] width 5 height 5
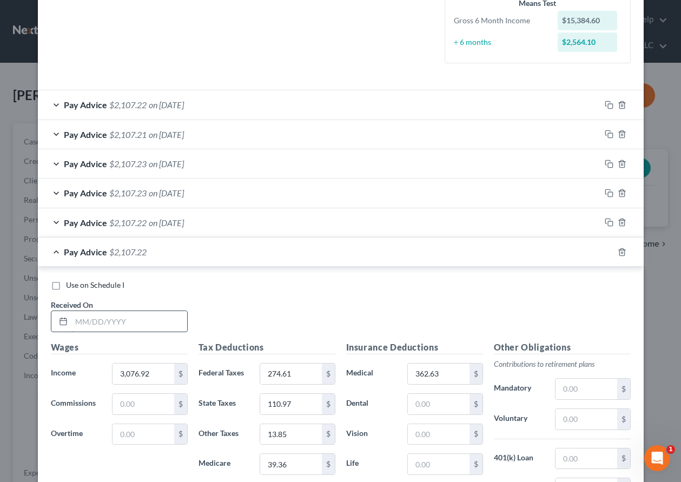
click at [161, 318] on input "text" at bounding box center [129, 321] width 116 height 21
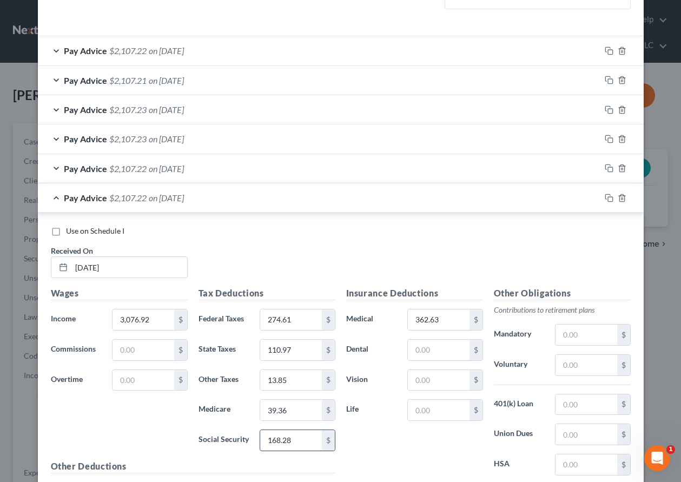
click at [300, 437] on input "168.28" at bounding box center [290, 440] width 61 height 21
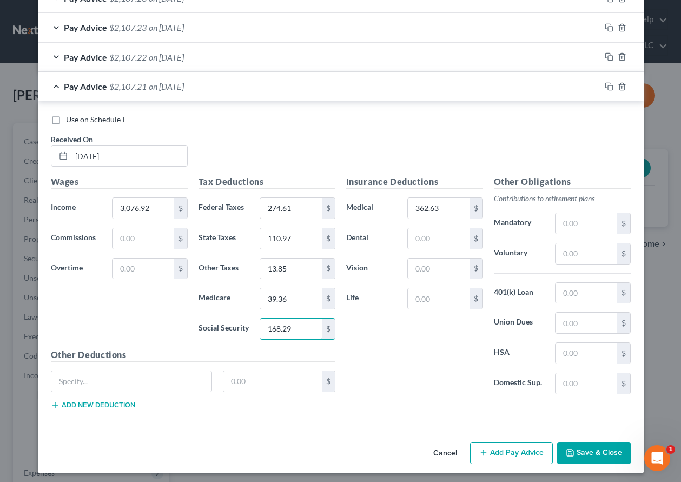
scroll to position [447, 0]
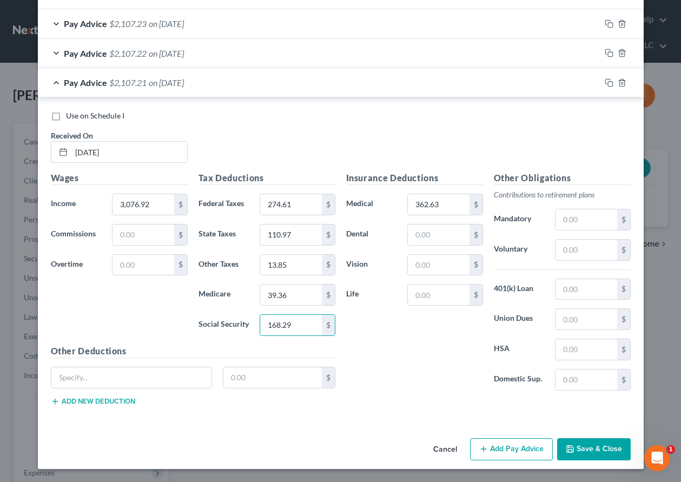
click at [606, 447] on button "Save & Close" at bounding box center [594, 449] width 74 height 23
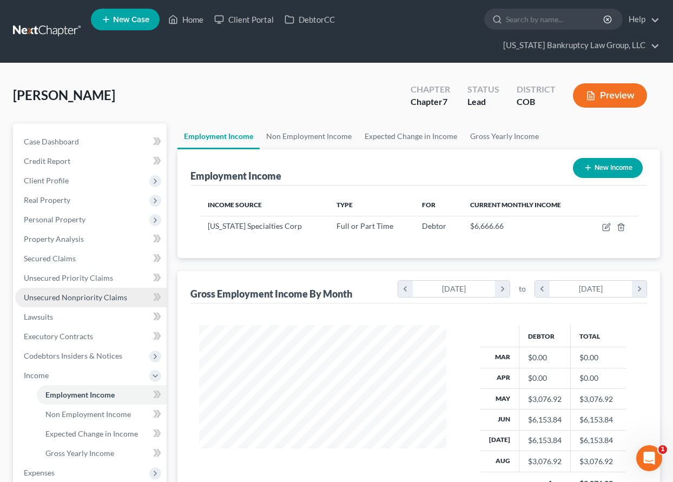
scroll to position [108, 0]
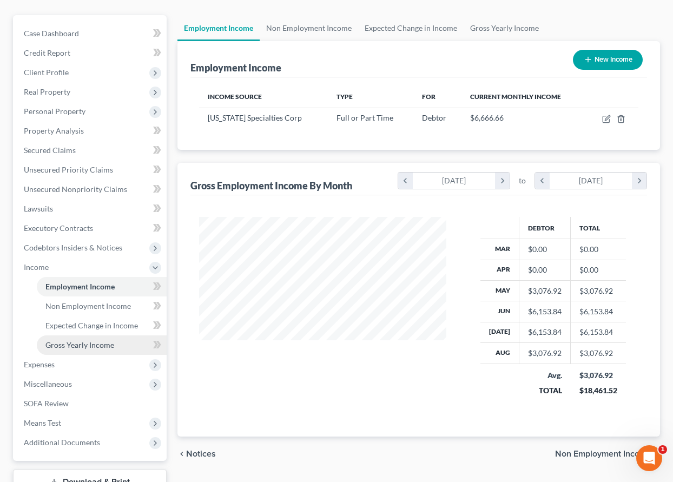
click at [99, 347] on span "Gross Yearly Income" at bounding box center [79, 344] width 69 height 9
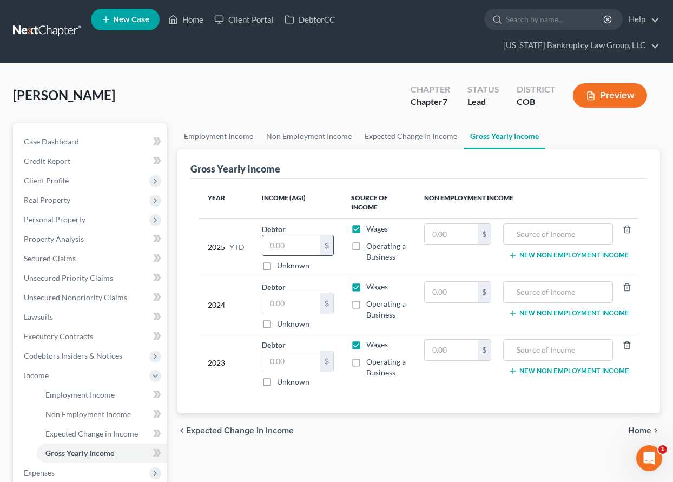
click at [284, 245] on input "text" at bounding box center [291, 245] width 58 height 21
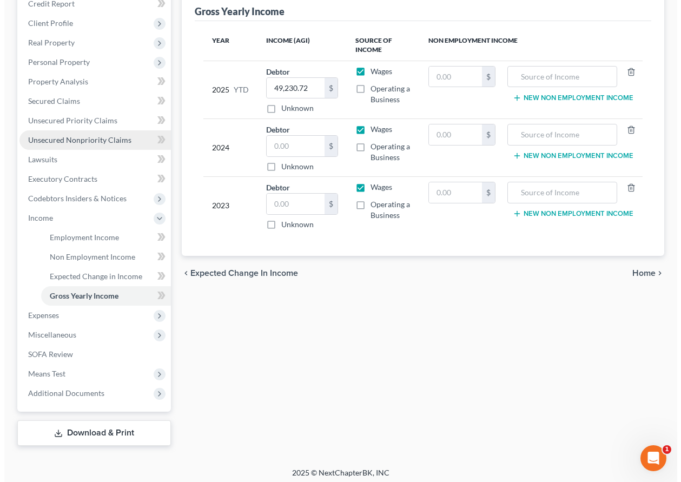
scroll to position [162, 0]
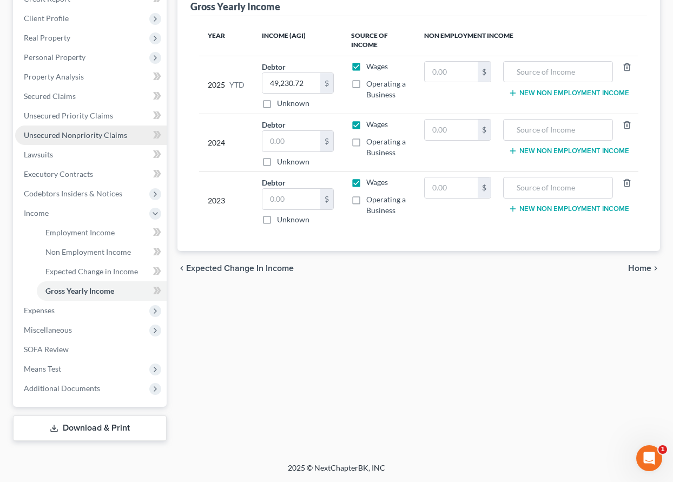
click at [80, 135] on span "Unsecured Nonpriority Claims" at bounding box center [75, 134] width 103 height 9
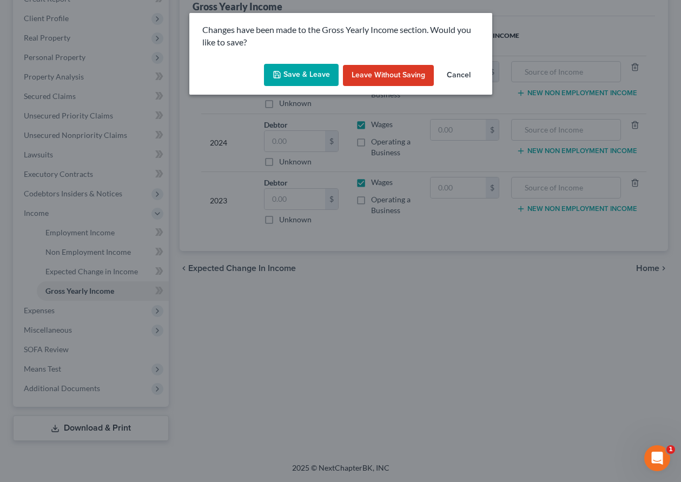
click at [314, 76] on button "Save & Leave" at bounding box center [301, 75] width 75 height 23
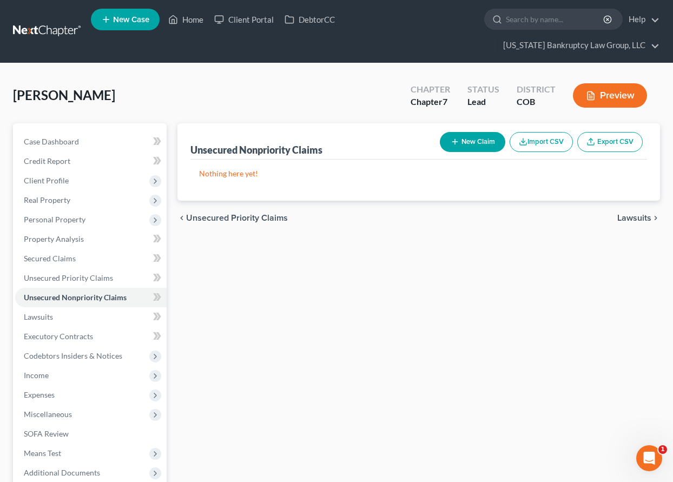
click at [465, 142] on button "New Claim" at bounding box center [472, 142] width 65 height 20
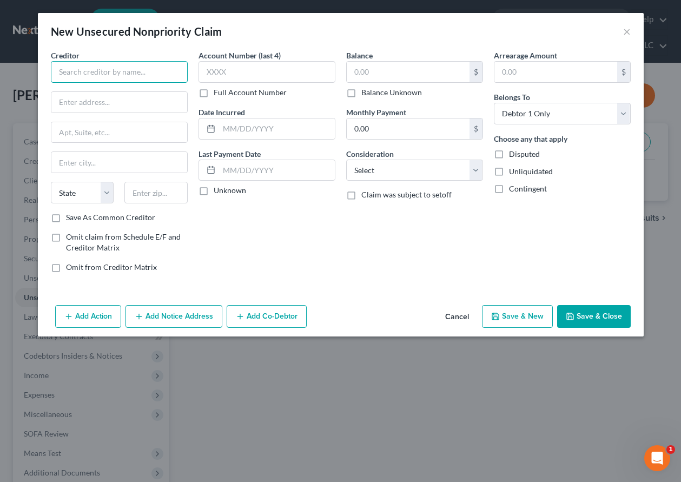
click at [121, 73] on input "text" at bounding box center [119, 72] width 137 height 22
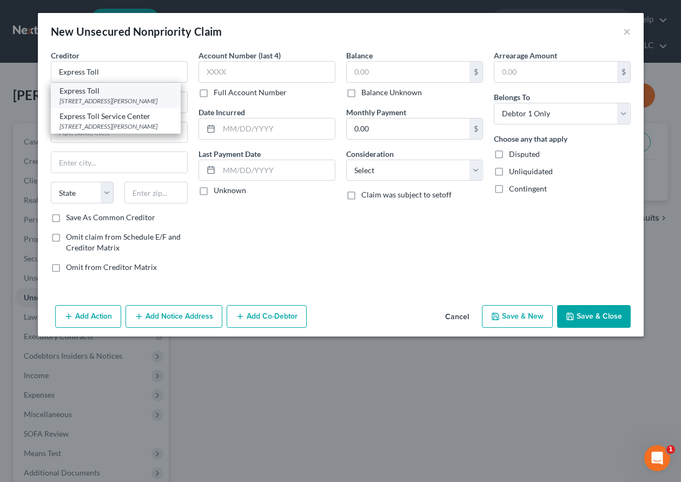
click at [133, 106] on div "[STREET_ADDRESS][PERSON_NAME]" at bounding box center [116, 100] width 113 height 9
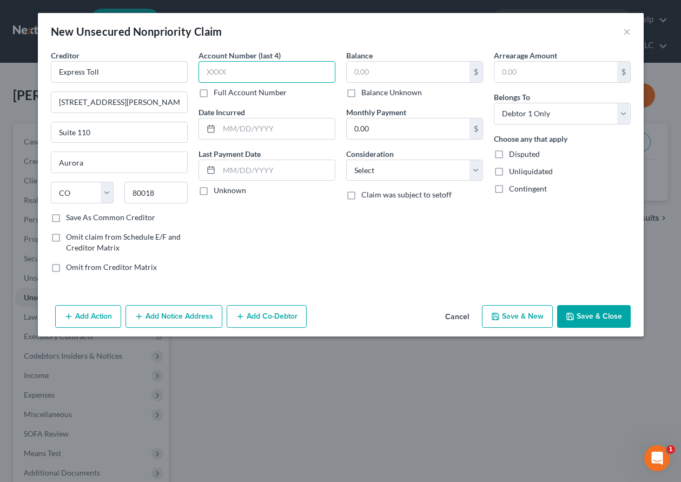
click at [319, 79] on input "text" at bounding box center [267, 72] width 137 height 22
click at [292, 76] on input "text" at bounding box center [267, 72] width 137 height 22
click at [366, 74] on input "text" at bounding box center [408, 72] width 123 height 21
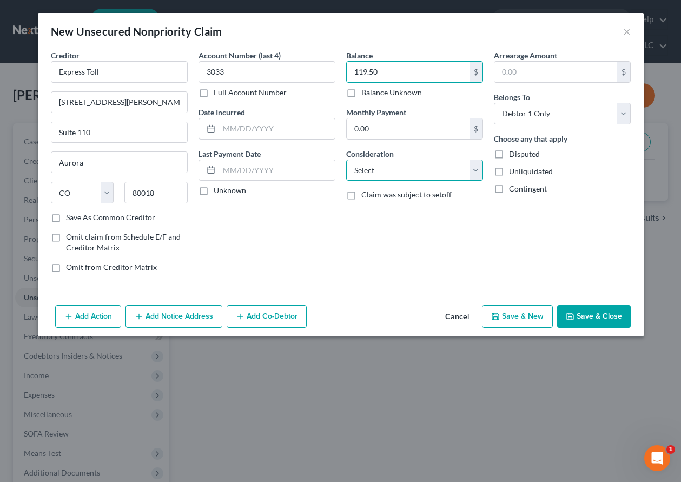
click at [429, 169] on select "Select Cable / Satellite Services Collection Agency Credit Card Debt Debt Couns…" at bounding box center [414, 171] width 137 height 22
click at [346, 160] on select "Select Cable / Satellite Services Collection Agency Credit Card Debt Debt Couns…" at bounding box center [414, 171] width 137 height 22
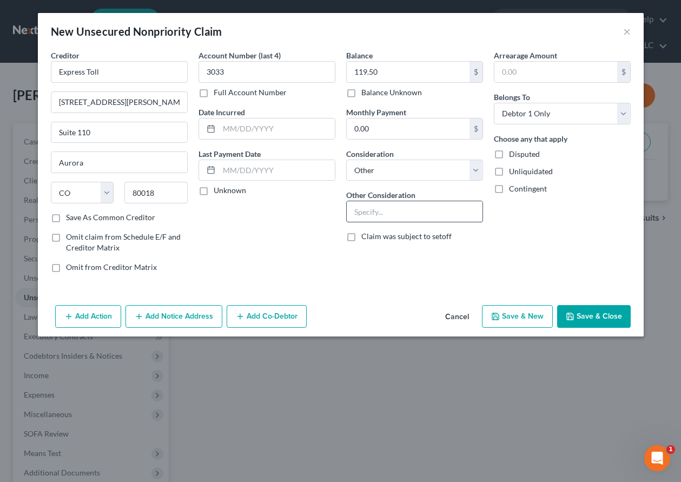
click at [397, 213] on input "text" at bounding box center [415, 211] width 136 height 21
click at [589, 316] on button "Save & Close" at bounding box center [594, 316] width 74 height 23
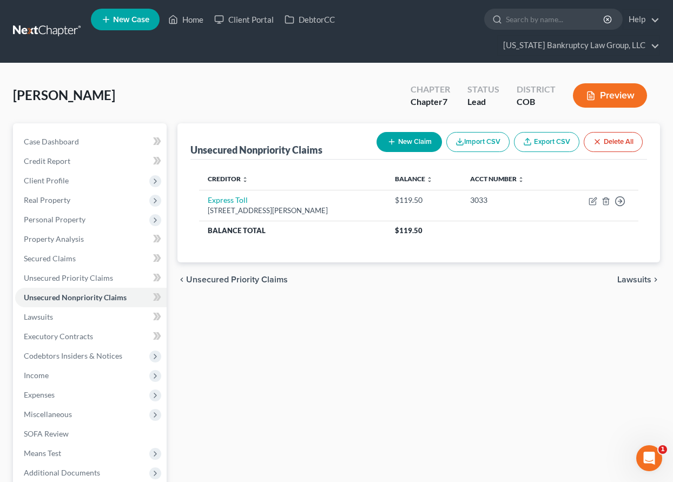
click at [411, 132] on button "New Claim" at bounding box center [409, 142] width 65 height 20
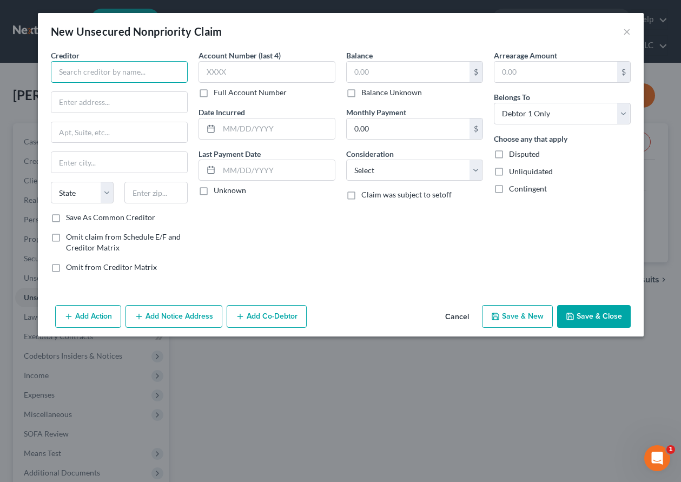
click at [125, 69] on input "text" at bounding box center [119, 72] width 137 height 22
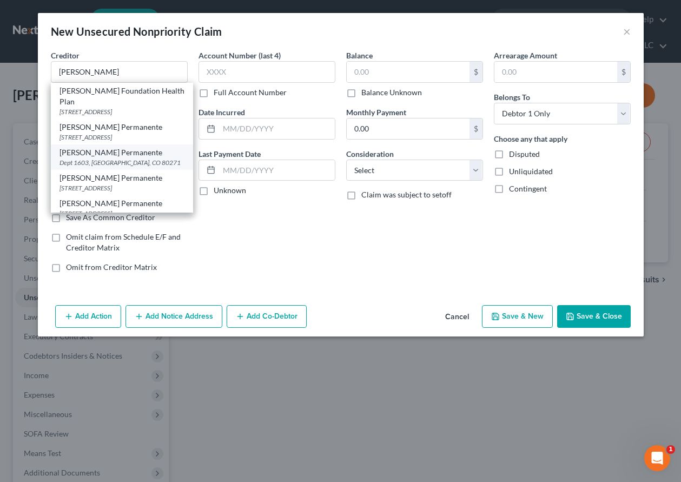
click at [122, 158] on div "Dept 1603, [GEOGRAPHIC_DATA], CO 80271" at bounding box center [122, 162] width 125 height 9
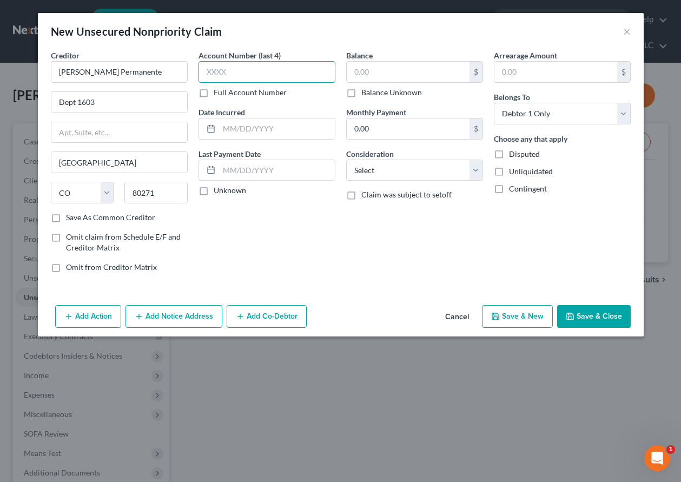
click at [280, 71] on input "text" at bounding box center [267, 72] width 137 height 22
click at [388, 67] on input "text" at bounding box center [408, 72] width 123 height 21
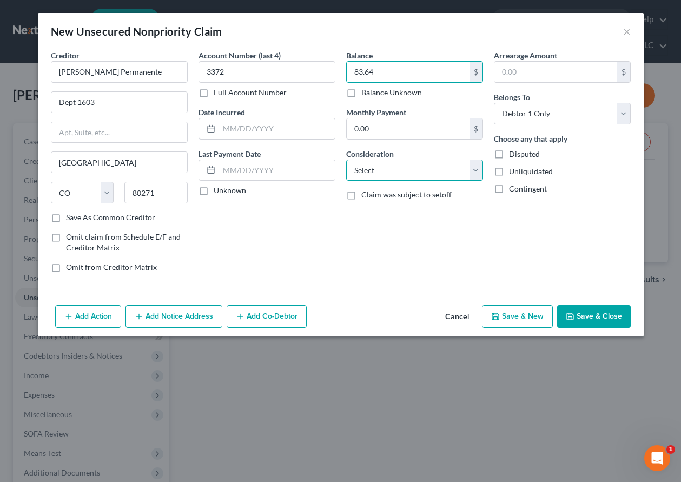
click at [390, 171] on select "Select Cable / Satellite Services Collection Agency Credit Card Debt Debt Couns…" at bounding box center [414, 171] width 137 height 22
click at [346, 160] on select "Select Cable / Satellite Services Collection Agency Credit Card Debt Debt Couns…" at bounding box center [414, 171] width 137 height 22
click at [588, 300] on div "Creditor * [PERSON_NAME] Permanente Dept 1603 Denver State [US_STATE] AK AR AZ …" at bounding box center [341, 175] width 606 height 251
click at [594, 318] on button "Save & Close" at bounding box center [594, 316] width 74 height 23
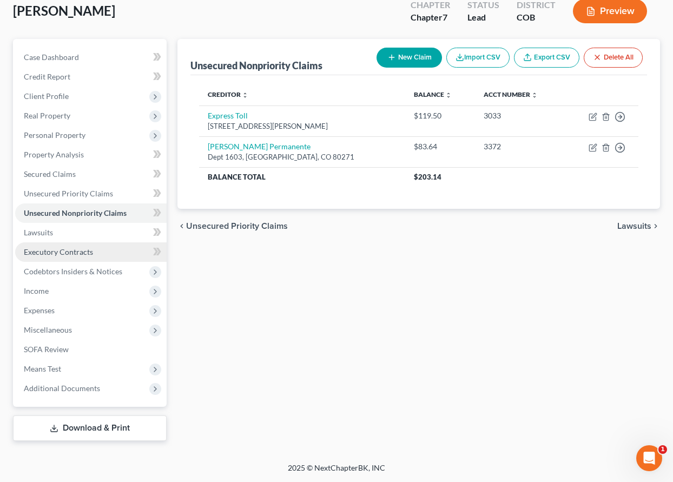
click at [73, 252] on span "Executory Contracts" at bounding box center [58, 251] width 69 height 9
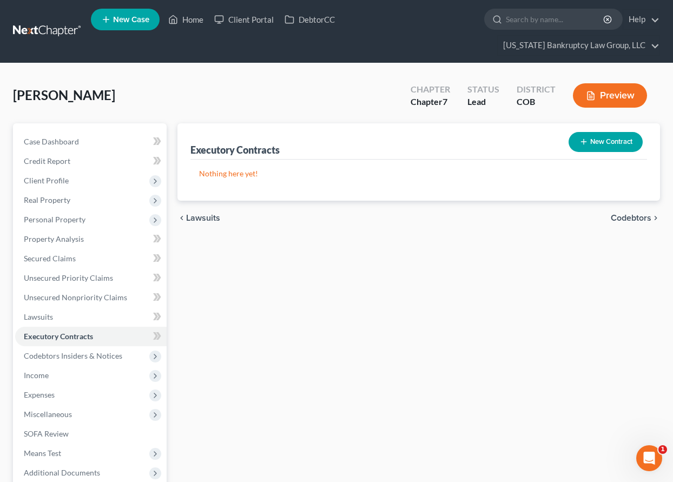
click at [623, 144] on button "New Contract" at bounding box center [606, 142] width 74 height 20
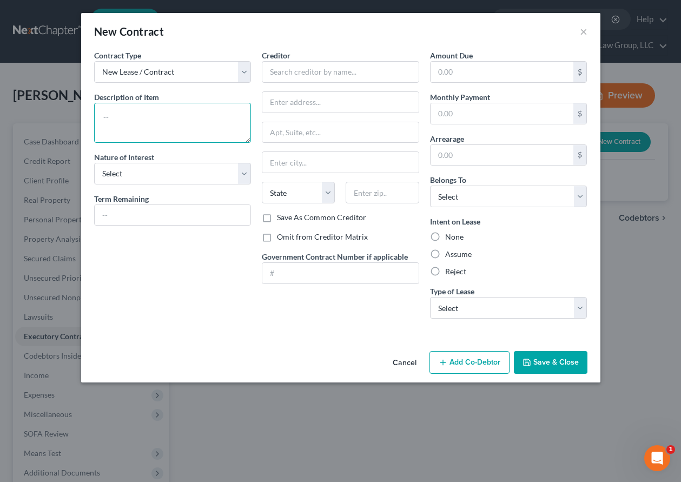
click at [156, 116] on textarea at bounding box center [172, 123] width 157 height 40
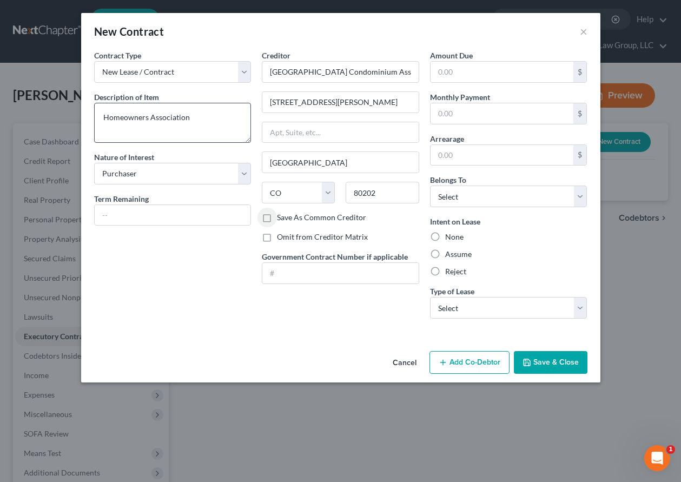
click at [281, 212] on input "Save As Common Creditor" at bounding box center [284, 215] width 7 height 7
click at [486, 195] on select "Select Debtor 1 Only Debtor 2 Only Debtor 1 And Debtor 2 Only At Least One Of T…" at bounding box center [508, 197] width 157 height 22
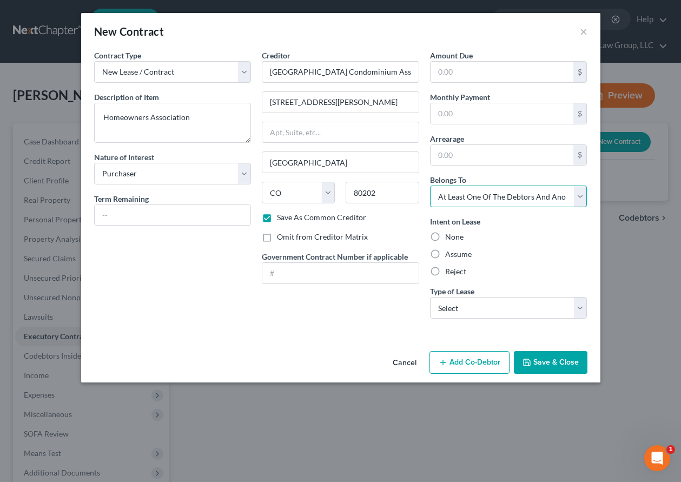
click at [430, 186] on select "Select Debtor 1 Only Debtor 2 Only Debtor 1 And Debtor 2 Only At Least One Of T…" at bounding box center [508, 197] width 157 height 22
click at [462, 255] on label "Assume" at bounding box center [458, 254] width 27 height 11
click at [457, 255] on input "Assume" at bounding box center [453, 252] width 7 height 7
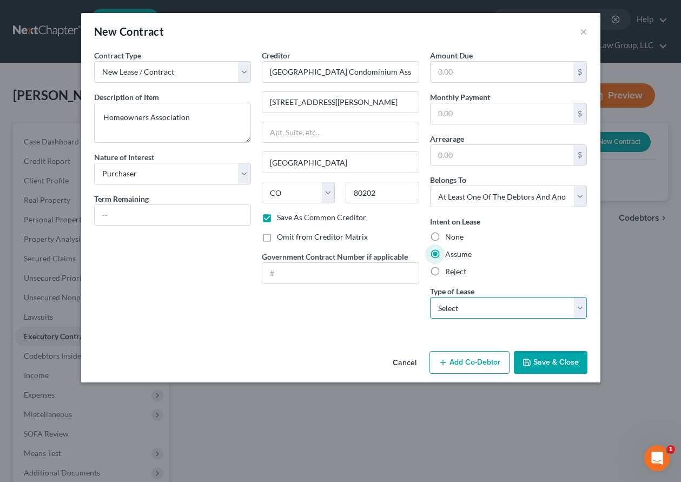
click at [484, 313] on select "Select Real Estate Car Other" at bounding box center [508, 308] width 157 height 22
click at [430, 297] on select "Select Real Estate Car Other" at bounding box center [508, 308] width 157 height 22
click at [471, 360] on button "Add Co-Debtor" at bounding box center [470, 362] width 80 height 23
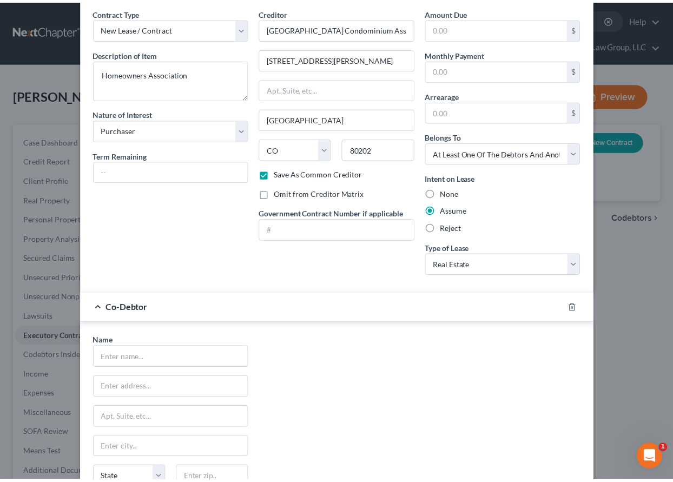
scroll to position [166, 0]
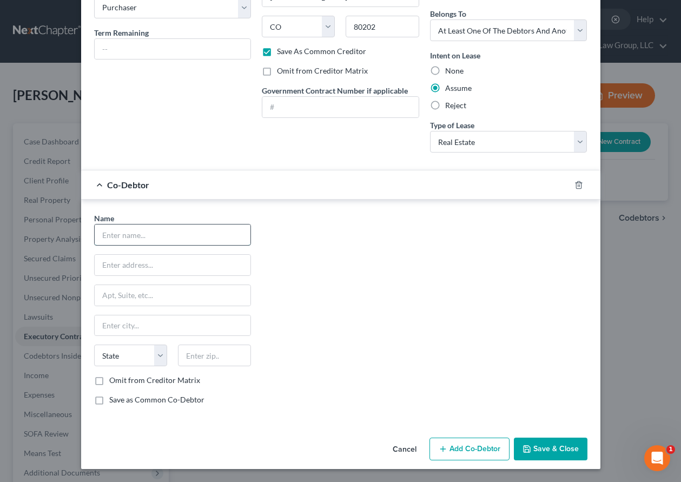
click at [180, 235] on input "text" at bounding box center [173, 235] width 156 height 21
click at [178, 268] on input "text" at bounding box center [173, 265] width 156 height 21
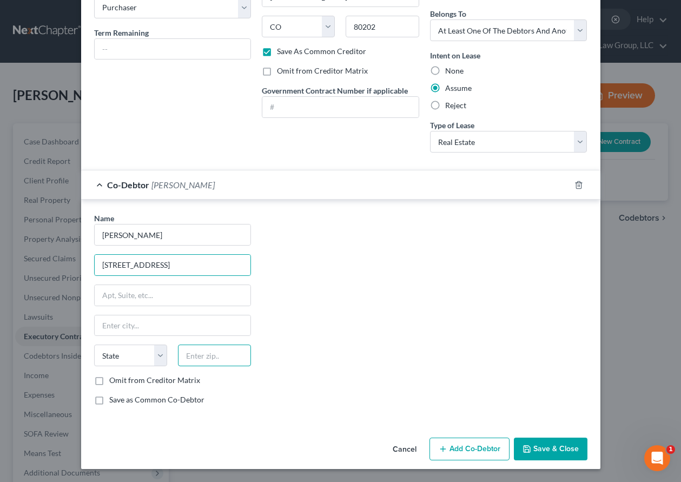
click at [233, 363] on input "text" at bounding box center [214, 356] width 73 height 22
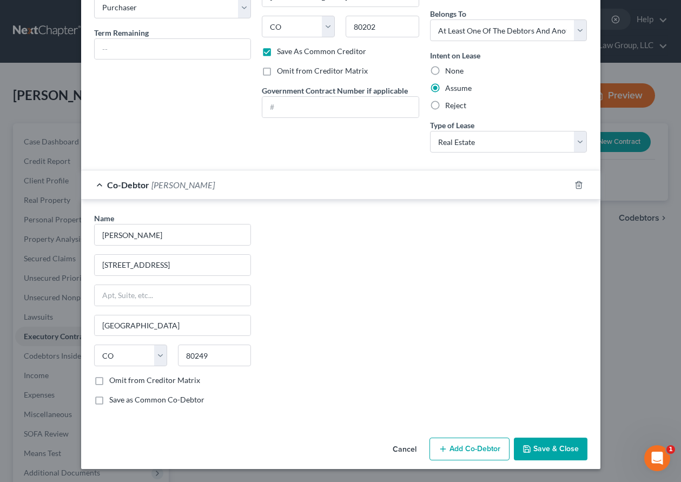
click at [109, 400] on label "Save as Common Co-Debtor" at bounding box center [156, 399] width 95 height 11
click at [114, 400] on input "Save as Common Co-Debtor" at bounding box center [117, 397] width 7 height 7
click at [548, 447] on button "Save & Close" at bounding box center [551, 449] width 74 height 23
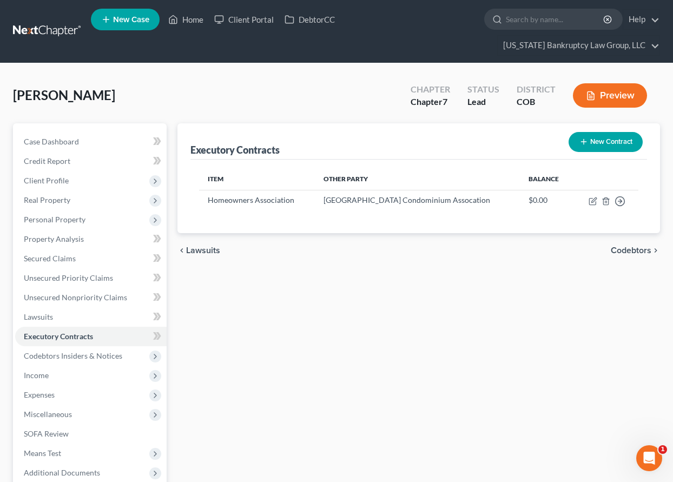
click at [396, 322] on div "Executory Contracts New Contract Item Other Party Balance Homeowners Associatio…" at bounding box center [418, 324] width 493 height 402
click at [42, 374] on span "Income" at bounding box center [36, 375] width 25 height 9
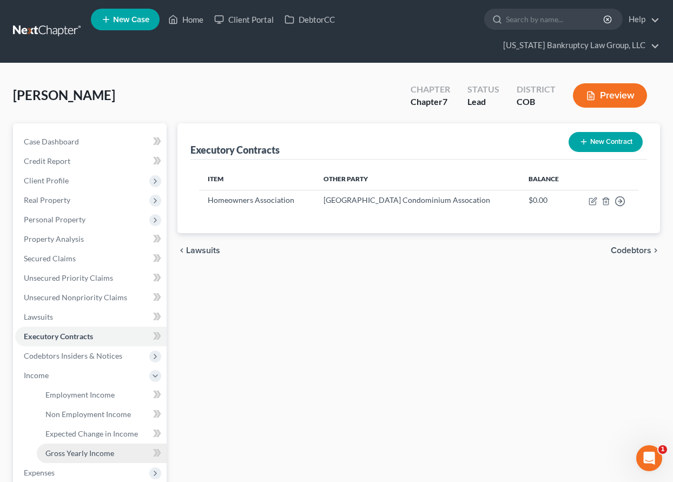
click at [91, 456] on span "Gross Yearly Income" at bounding box center [79, 453] width 69 height 9
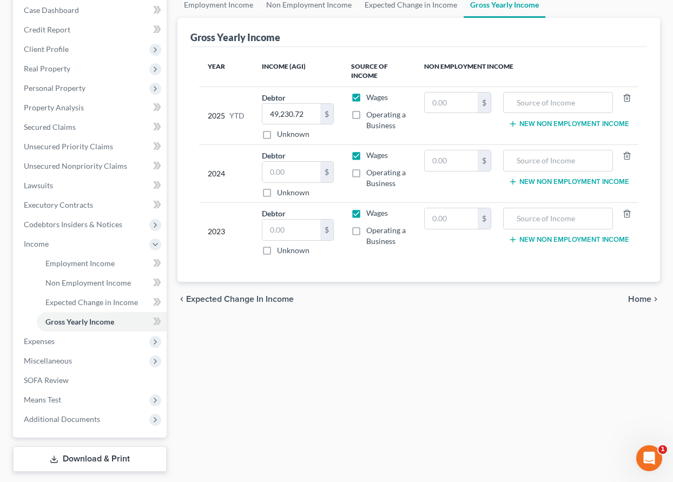
scroll to position [162, 0]
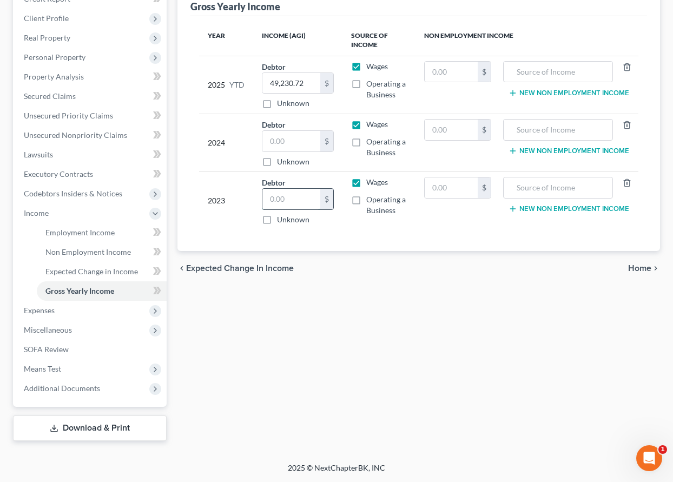
click at [299, 198] on input "text" at bounding box center [291, 199] width 58 height 21
drag, startPoint x: 634, startPoint y: 381, endPoint x: 633, endPoint y: 372, distance: 8.7
click at [634, 381] on div "Employment Income Non Employment Income Expected Change in Income Gross Yearly …" at bounding box center [418, 201] width 493 height 480
click at [301, 144] on input "text" at bounding box center [291, 141] width 58 height 21
click at [56, 55] on span "Personal Property" at bounding box center [55, 56] width 62 height 9
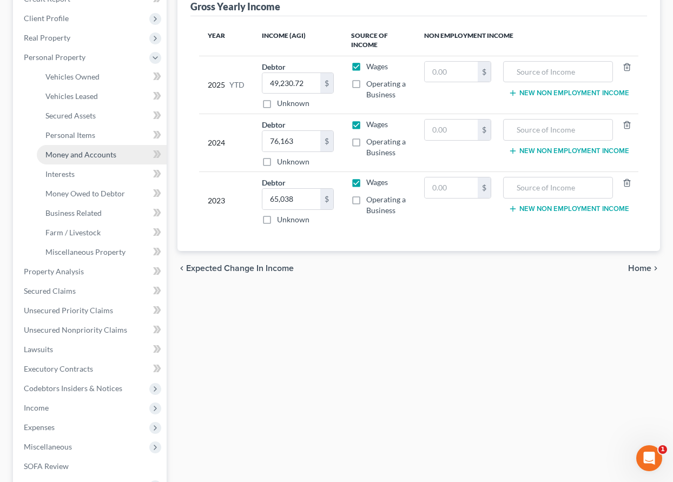
click at [85, 154] on span "Money and Accounts" at bounding box center [80, 154] width 71 height 9
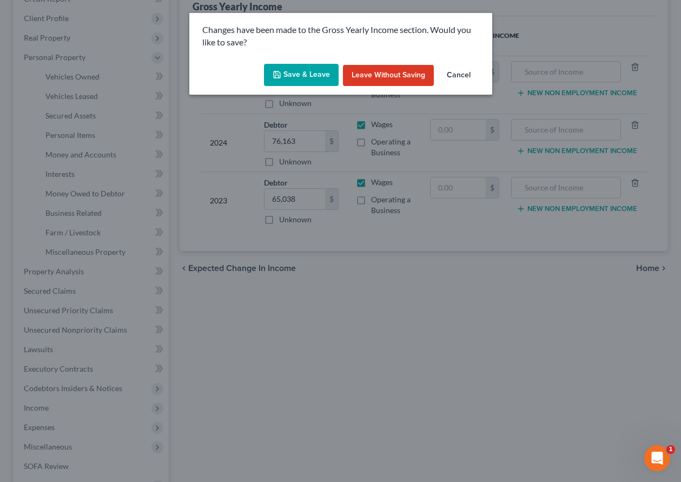
click at [308, 70] on button "Save & Leave" at bounding box center [301, 75] width 75 height 23
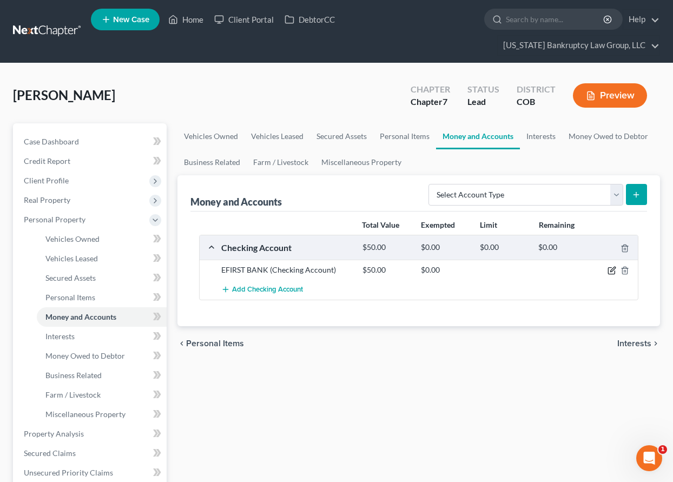
click at [613, 269] on icon "button" at bounding box center [612, 270] width 9 height 9
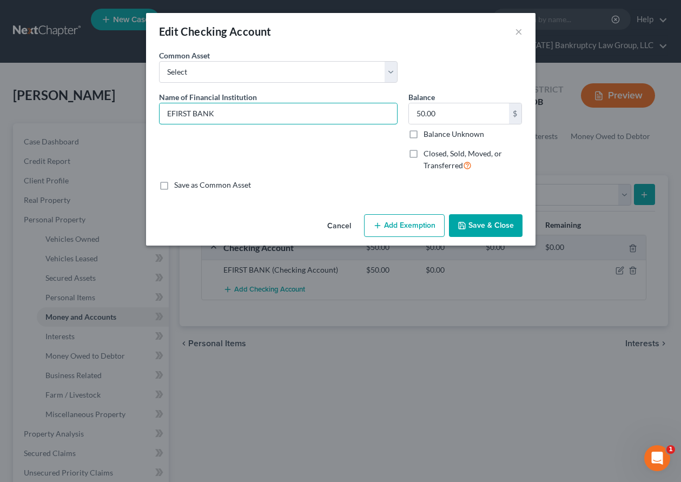
drag, startPoint x: 236, startPoint y: 110, endPoint x: 127, endPoint y: 108, distance: 109.3
click at [123, 109] on div "Edit Checking Account × An exemption set must first be selected from the Filing…" at bounding box center [340, 241] width 681 height 482
click at [428, 129] on input "Balance Unknown" at bounding box center [431, 132] width 7 height 7
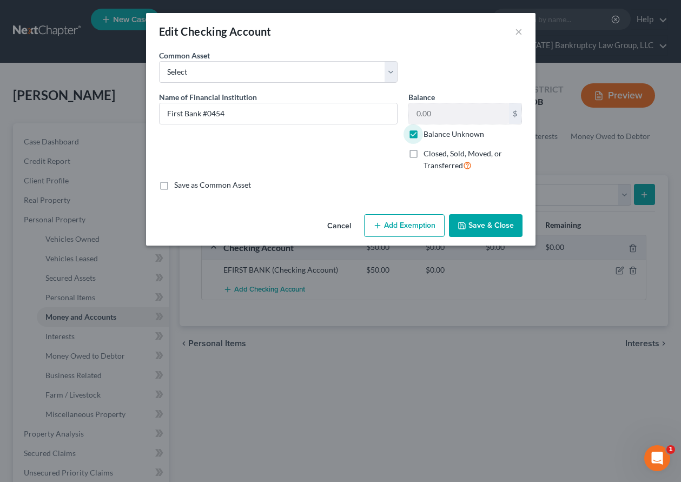
click at [397, 224] on button "Add Exemption" at bounding box center [404, 225] width 81 height 23
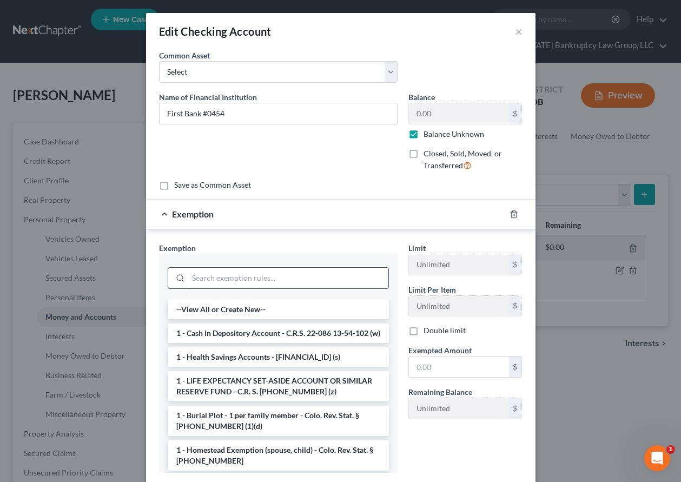
click at [304, 277] on input "search" at bounding box center [288, 278] width 200 height 21
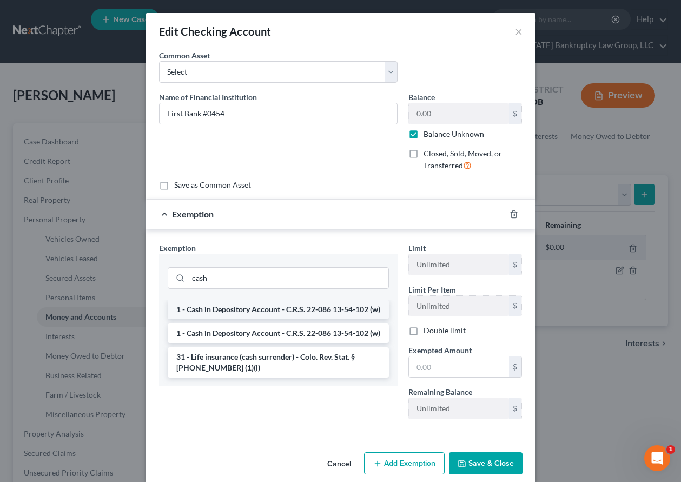
click at [243, 313] on li "1 - Cash in Depository Account - C.R.S. 22-086 13-54-102 (w)" at bounding box center [278, 309] width 221 height 19
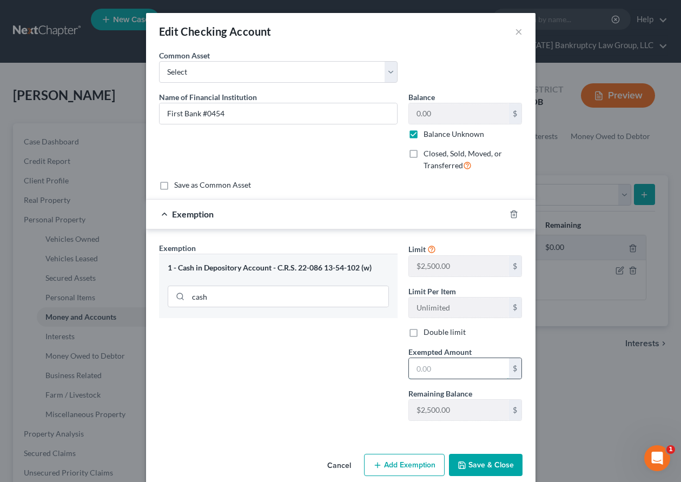
click at [435, 368] on input "text" at bounding box center [459, 368] width 100 height 21
click at [489, 462] on button "Save & Close" at bounding box center [486, 465] width 74 height 23
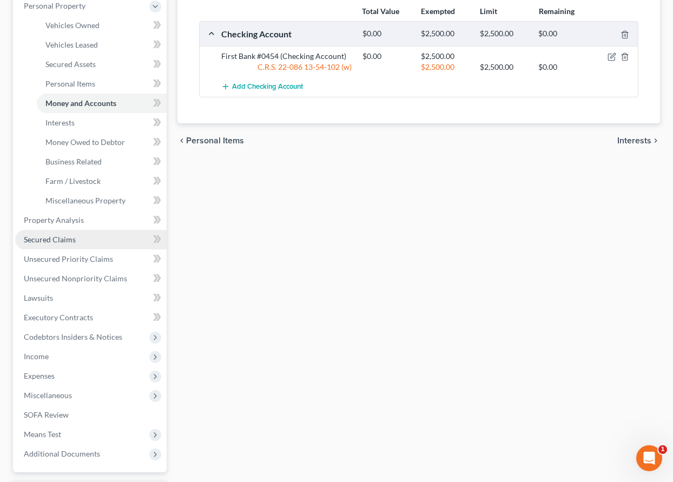
scroll to position [216, 0]
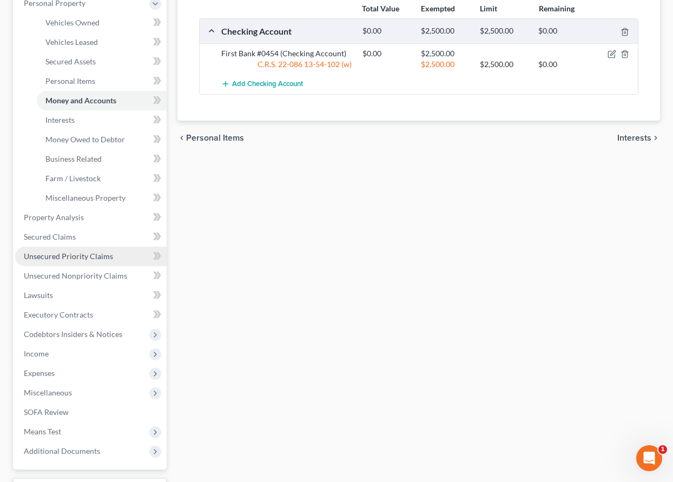
click at [80, 253] on span "Unsecured Priority Claims" at bounding box center [68, 256] width 89 height 9
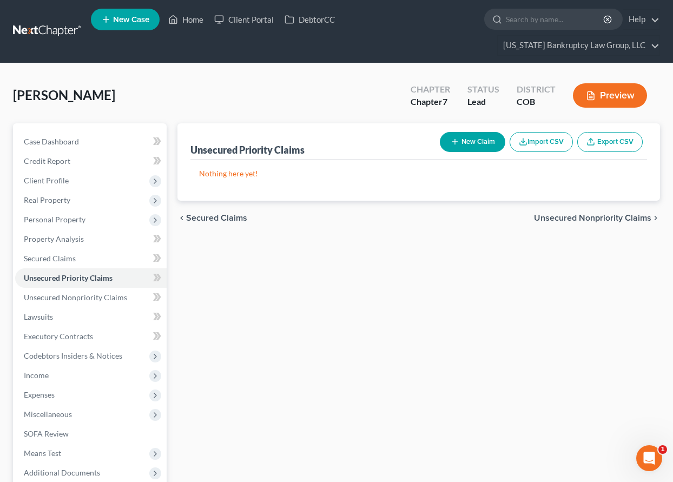
click at [469, 142] on button "New Claim" at bounding box center [472, 142] width 65 height 20
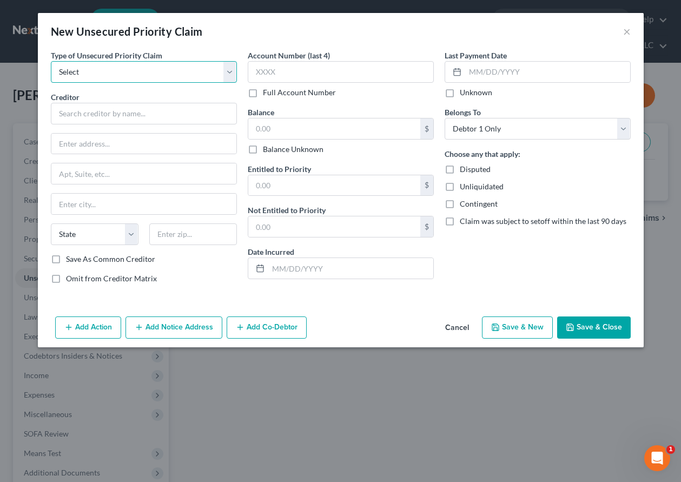
click at [142, 73] on select "Select Taxes & Other Government Units Domestic Support Obligations Extensions o…" at bounding box center [144, 72] width 186 height 22
click at [51, 61] on select "Select Taxes & Other Government Units Domestic Support Obligations Extensions o…" at bounding box center [144, 72] width 186 height 22
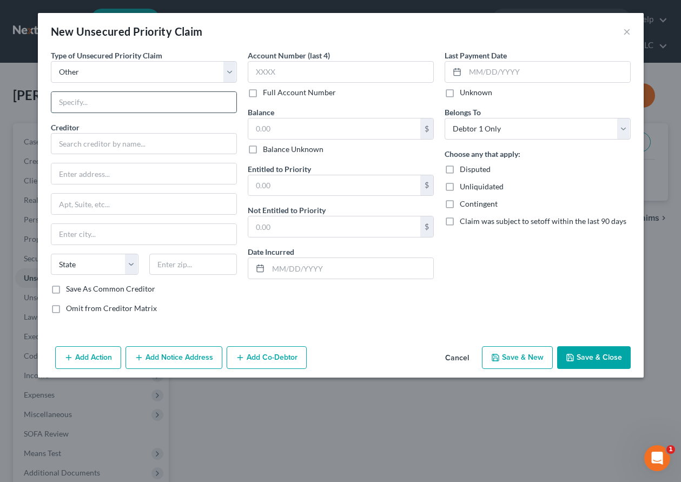
click at [123, 110] on input "text" at bounding box center [143, 102] width 185 height 21
click at [616, 363] on button "Save & Close" at bounding box center [594, 357] width 74 height 23
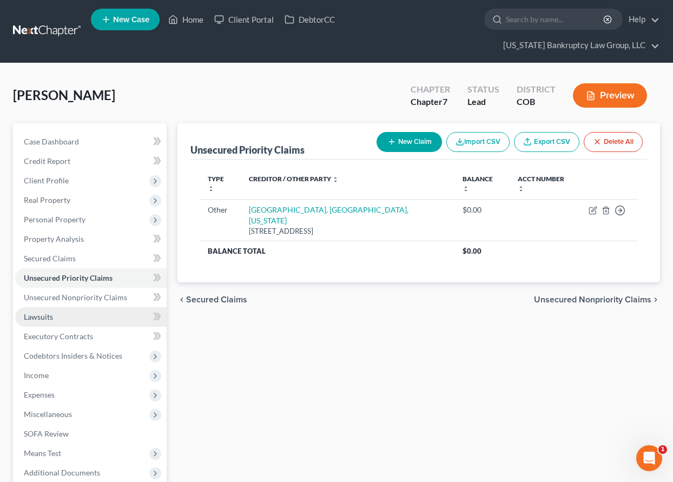
scroll to position [84, 0]
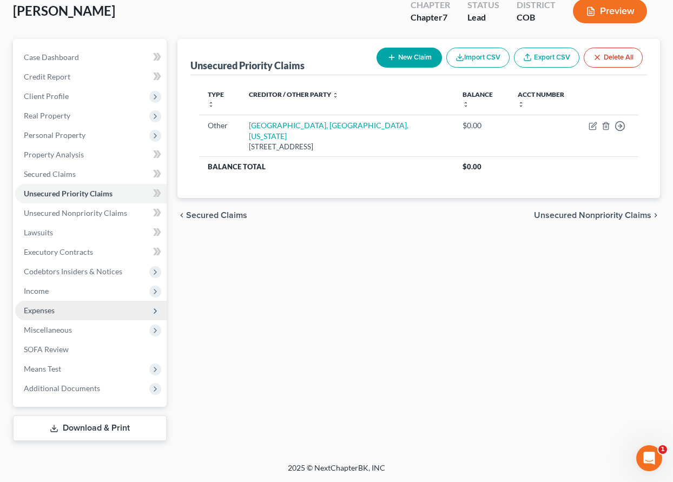
click at [44, 312] on span "Expenses" at bounding box center [39, 310] width 31 height 9
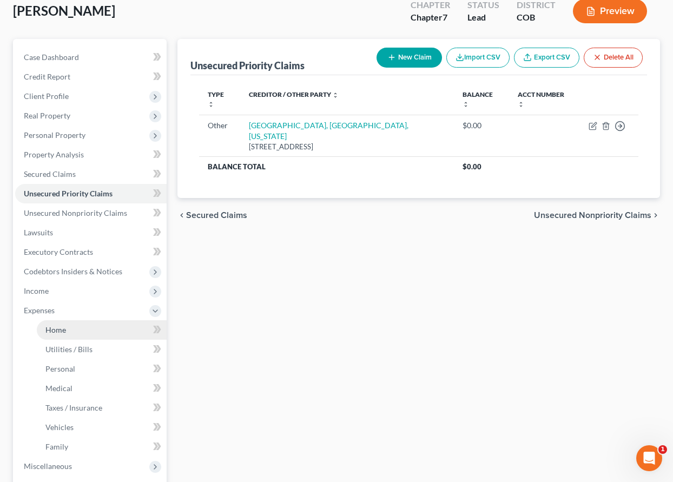
click at [50, 324] on link "Home" at bounding box center [102, 329] width 130 height 19
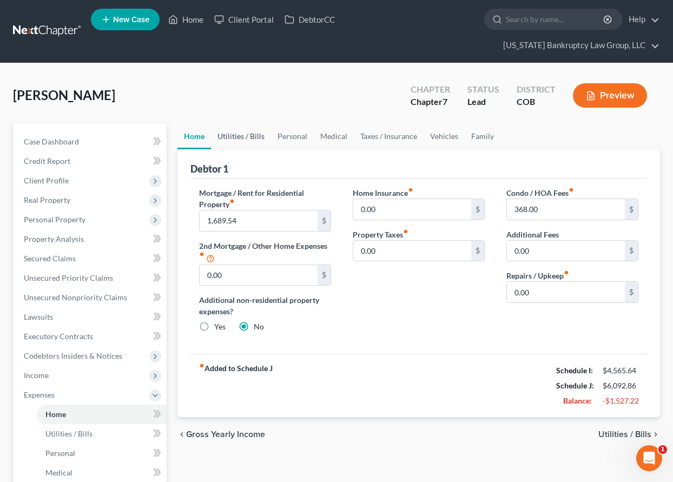
click at [244, 134] on link "Utilities / Bills" at bounding box center [241, 136] width 60 height 26
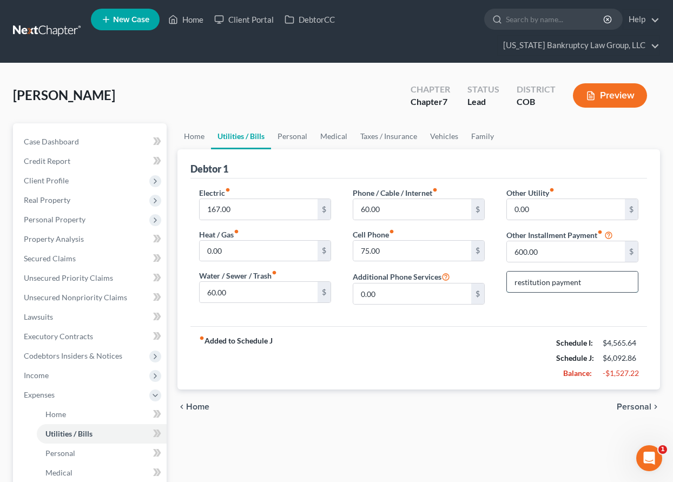
drag, startPoint x: 515, startPoint y: 282, endPoint x: 519, endPoint y: 292, distance: 10.2
click at [516, 282] on input "restitution payment" at bounding box center [572, 282] width 131 height 21
click at [295, 131] on link "Personal" at bounding box center [292, 136] width 43 height 26
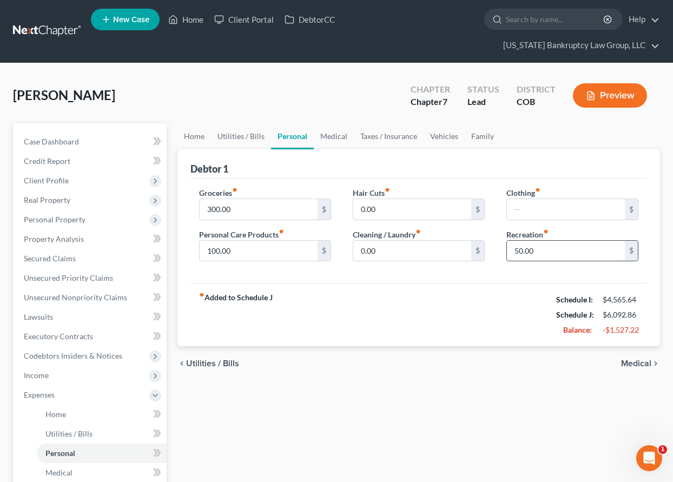
click at [549, 252] on input "50.00" at bounding box center [566, 251] width 118 height 21
click at [544, 207] on input "text" at bounding box center [566, 209] width 118 height 21
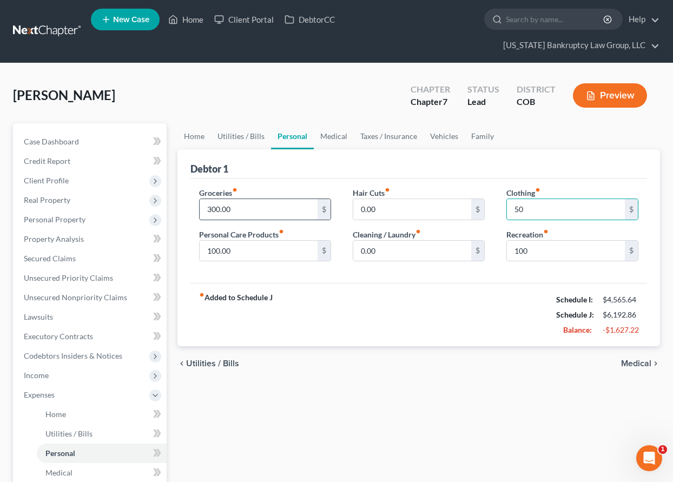
click at [262, 209] on input "300.00" at bounding box center [259, 209] width 118 height 21
click at [332, 139] on link "Medical" at bounding box center [334, 136] width 40 height 26
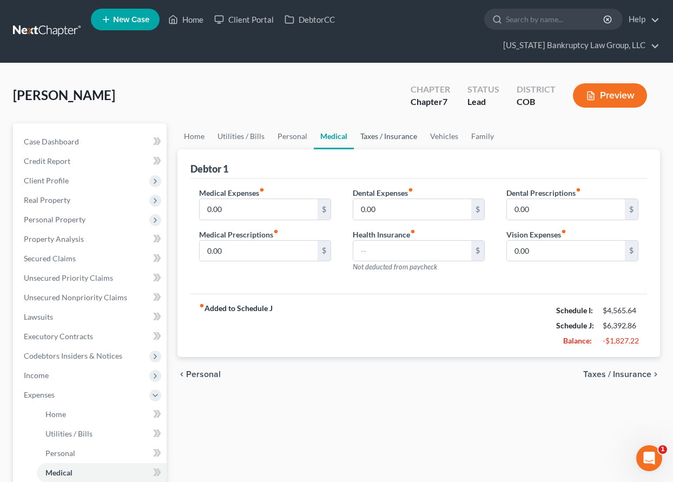
click at [384, 139] on link "Taxes / Insurance" at bounding box center [389, 136] width 70 height 26
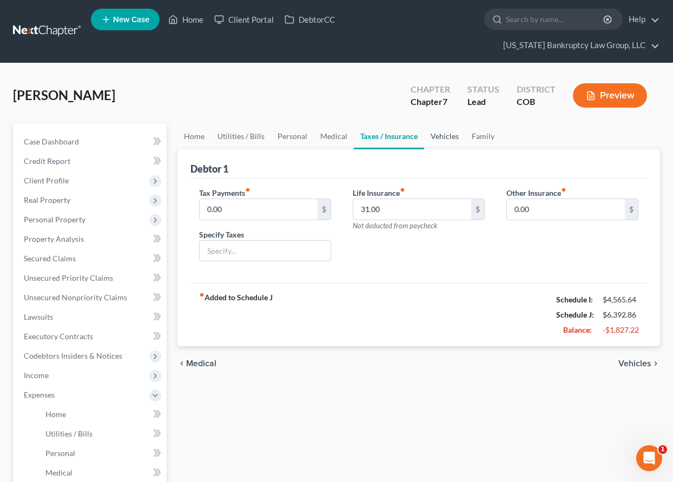
click at [436, 137] on link "Vehicles" at bounding box center [444, 136] width 41 height 26
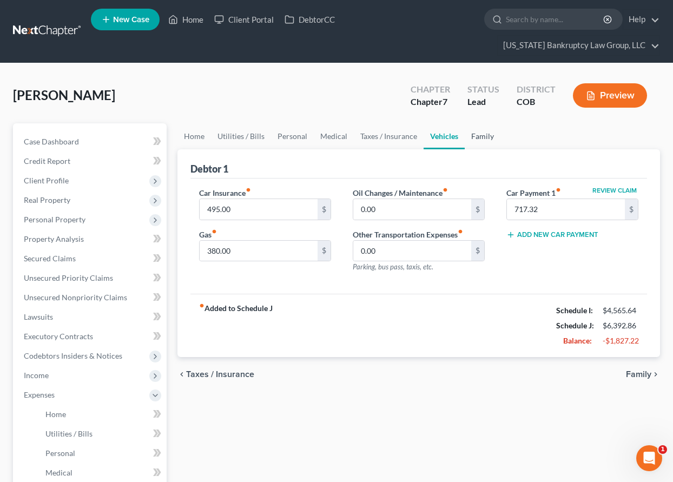
click at [476, 137] on link "Family" at bounding box center [483, 136] width 36 height 26
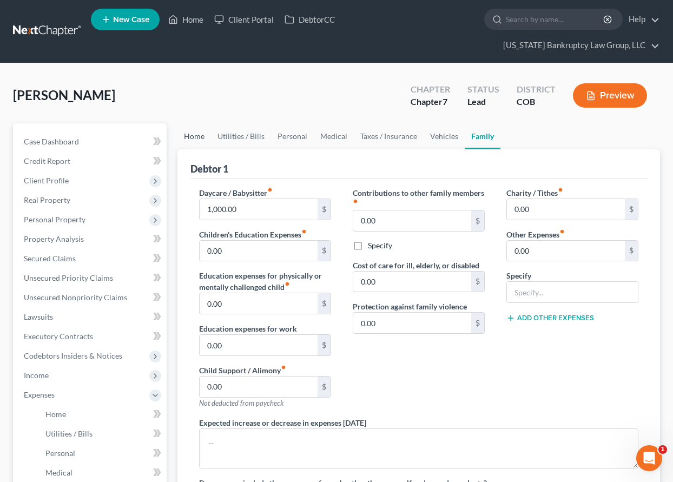
click at [192, 132] on link "Home" at bounding box center [194, 136] width 34 height 26
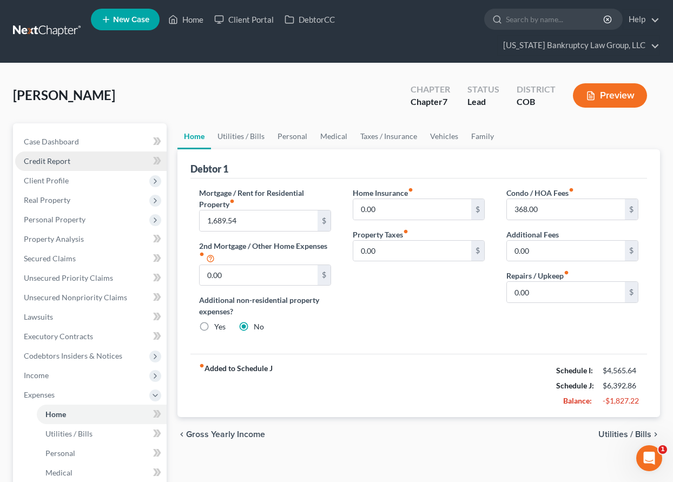
click at [43, 163] on span "Credit Report" at bounding box center [47, 160] width 47 height 9
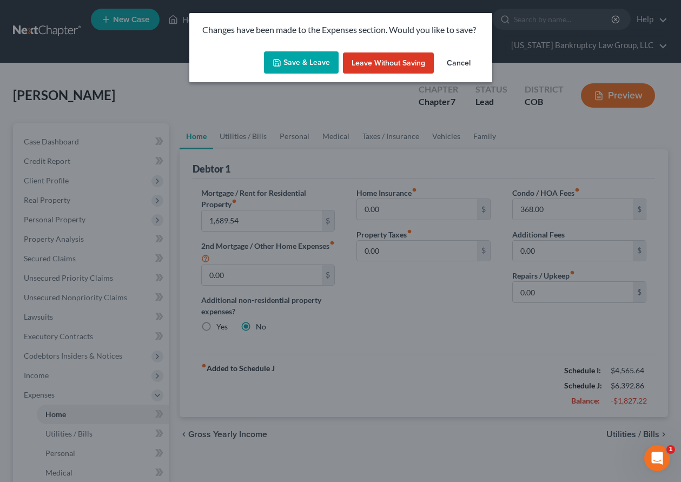
click at [294, 70] on button "Save & Leave" at bounding box center [301, 62] width 75 height 23
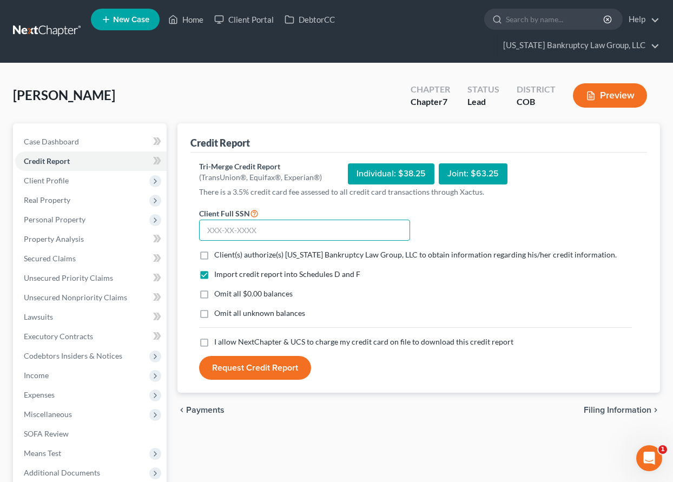
click at [293, 229] on input "text" at bounding box center [304, 231] width 211 height 22
click at [214, 256] on label "Client(s) authorize(s) [US_STATE] Bankruptcy Law Group, LLC to obtain informati…" at bounding box center [415, 254] width 403 height 11
click at [219, 256] on input "Client(s) authorize(s) [US_STATE] Bankruptcy Law Group, LLC to obtain informati…" at bounding box center [222, 252] width 7 height 7
click at [214, 298] on label "Omit all $0.00 balances" at bounding box center [253, 293] width 78 height 11
click at [219, 295] on input "Omit all $0.00 balances" at bounding box center [222, 291] width 7 height 7
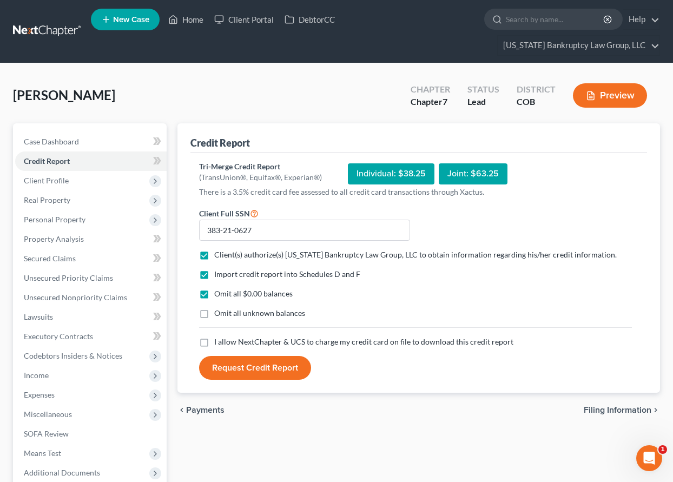
click at [214, 311] on label "Omit all unknown balances" at bounding box center [259, 313] width 91 height 11
click at [219, 311] on input "Omit all unknown balances" at bounding box center [222, 311] width 7 height 7
click at [214, 345] on label "I allow NextChapter & UCS to charge my credit card on file to download this cre…" at bounding box center [363, 342] width 299 height 11
click at [219, 344] on input "I allow NextChapter & UCS to charge my credit card on file to download this cre…" at bounding box center [222, 340] width 7 height 7
click at [223, 369] on button "Request Credit Report" at bounding box center [255, 368] width 112 height 24
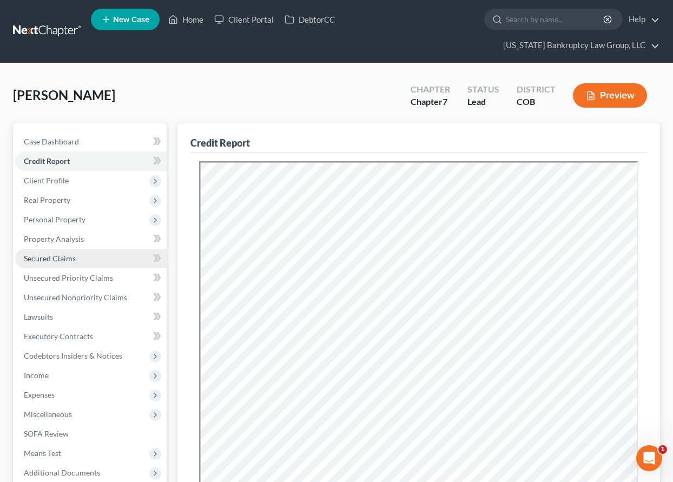
click at [61, 256] on span "Secured Claims" at bounding box center [50, 258] width 52 height 9
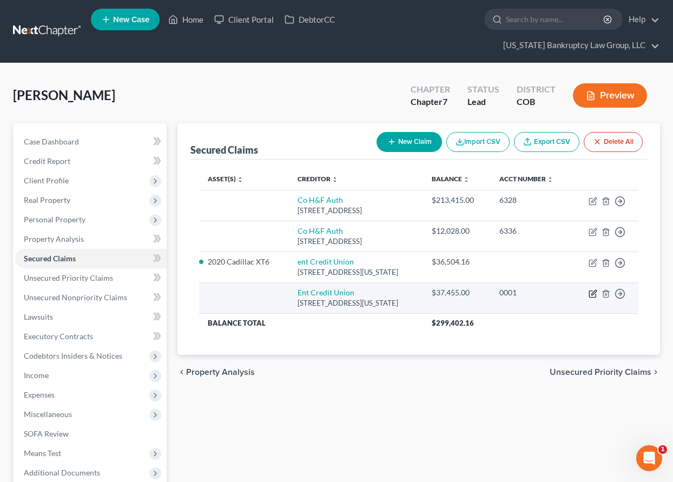
click at [590, 298] on icon "button" at bounding box center [593, 293] width 9 height 9
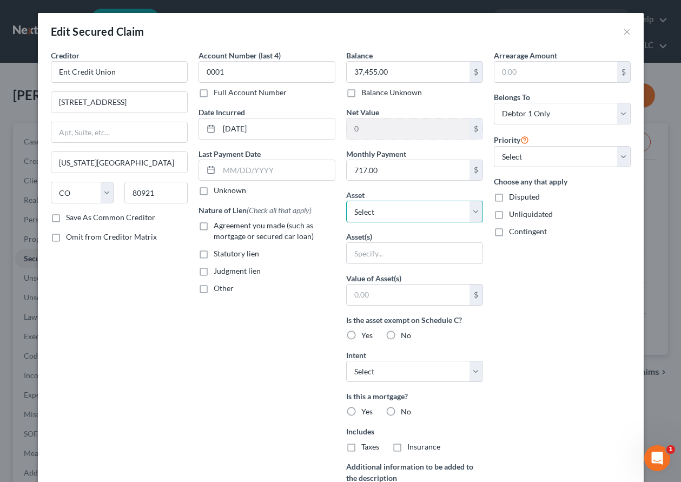
drag, startPoint x: 407, startPoint y: 204, endPoint x: 408, endPoint y: 210, distance: 6.0
click at [409, 210] on select "Select Other Multiple Assets Household Goods - Household Goods Including: 3 sof…" at bounding box center [414, 212] width 137 height 22
click at [346, 201] on select "Select Other Multiple Assets Household Goods - Household Goods Including: 3 sof…" at bounding box center [414, 212] width 137 height 22
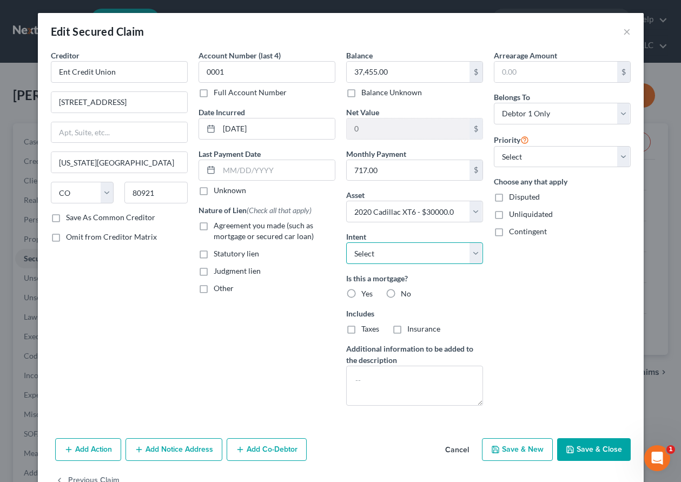
drag, startPoint x: 407, startPoint y: 249, endPoint x: 407, endPoint y: 258, distance: 9.2
click at [407, 249] on select "Select Surrender Redeem Reaffirm Avoid Other" at bounding box center [414, 253] width 137 height 22
click at [346, 242] on select "Select Surrender Redeem Reaffirm Avoid Other" at bounding box center [414, 253] width 137 height 22
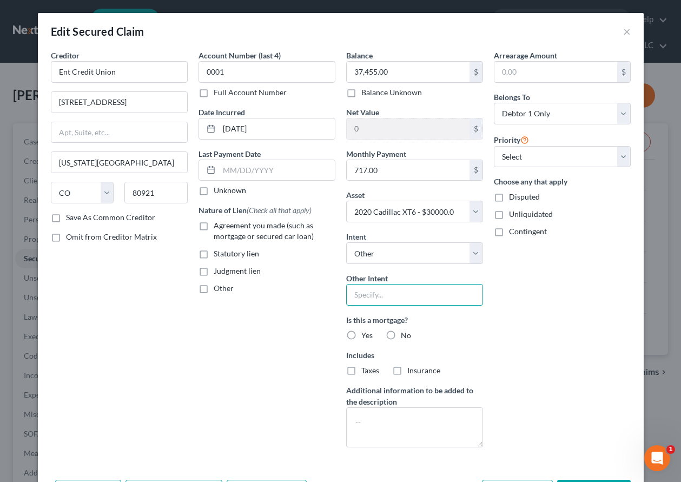
click at [373, 294] on input "text" at bounding box center [414, 295] width 137 height 22
click at [401, 334] on label "No" at bounding box center [406, 335] width 10 height 11
click at [405, 334] on input "No" at bounding box center [408, 333] width 7 height 7
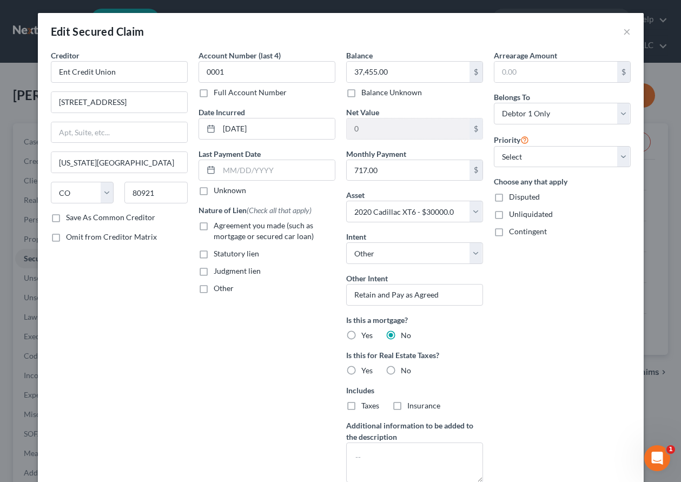
click at [401, 368] on label "No" at bounding box center [406, 370] width 10 height 11
click at [405, 368] on input "No" at bounding box center [408, 368] width 7 height 7
click at [214, 225] on label "Agreement you made (such as mortgage or secured car loan)" at bounding box center [275, 231] width 122 height 22
click at [218, 225] on input "Agreement you made (such as mortgage or secured car loan)" at bounding box center [221, 223] width 7 height 7
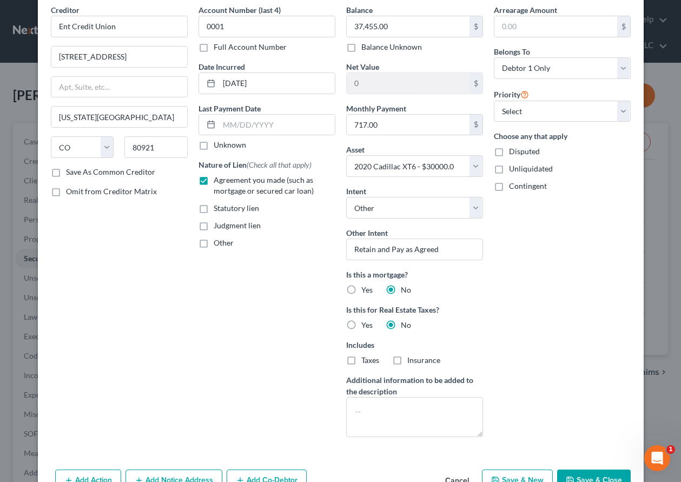
scroll to position [108, 0]
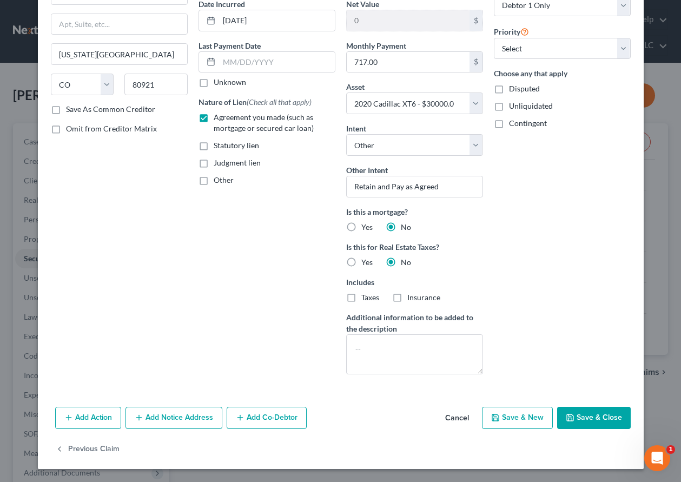
click at [605, 422] on button "Save & Close" at bounding box center [594, 418] width 74 height 23
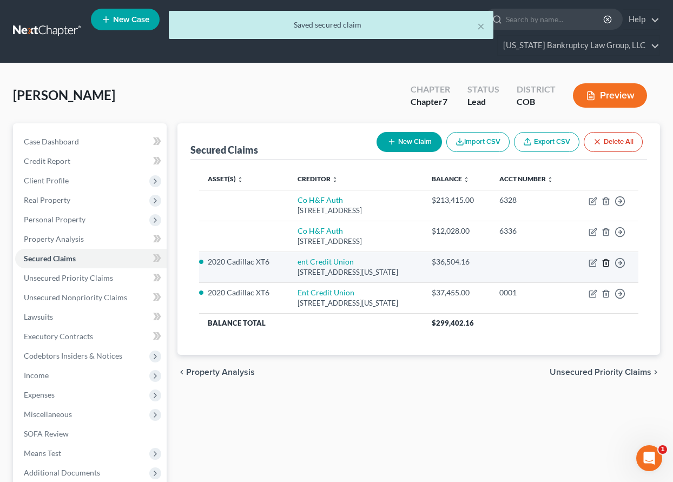
click at [605, 265] on line "button" at bounding box center [605, 263] width 0 height 2
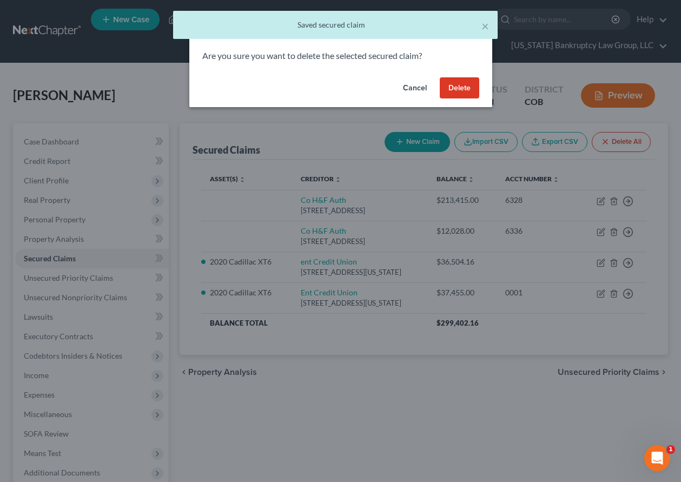
click at [464, 92] on button "Delete" at bounding box center [459, 88] width 39 height 22
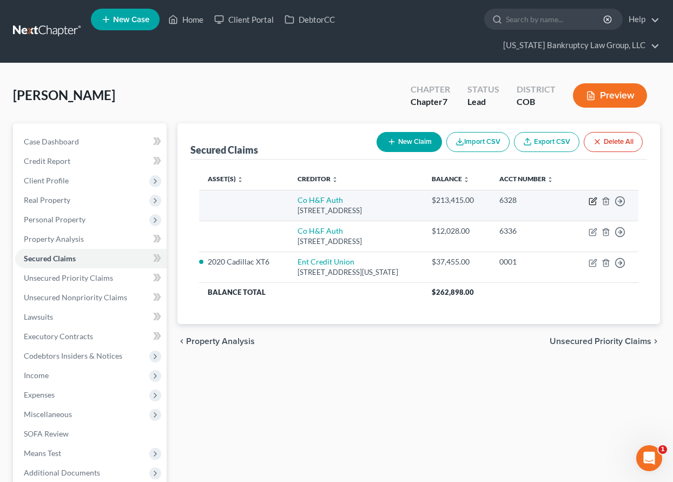
click at [594, 201] on icon "button" at bounding box center [593, 199] width 5 height 5
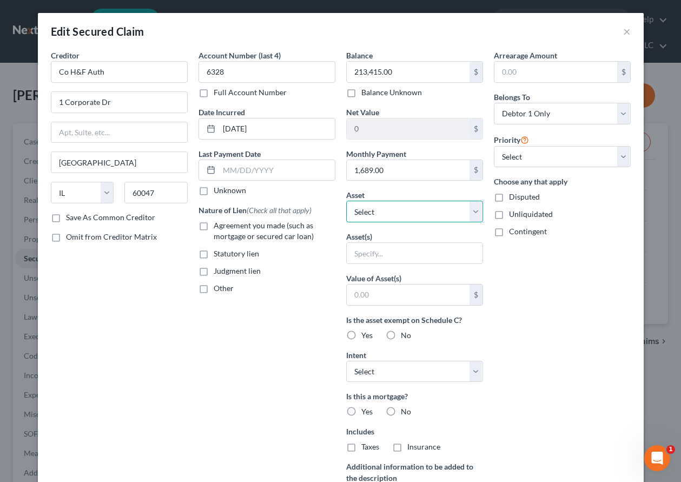
click at [411, 210] on select "Select Other Multiple Assets Household Goods - Household Goods Including: 3 sof…" at bounding box center [414, 212] width 137 height 22
click at [346, 201] on select "Select Other Multiple Assets Household Goods - Household Goods Including: 3 sof…" at bounding box center [414, 212] width 137 height 22
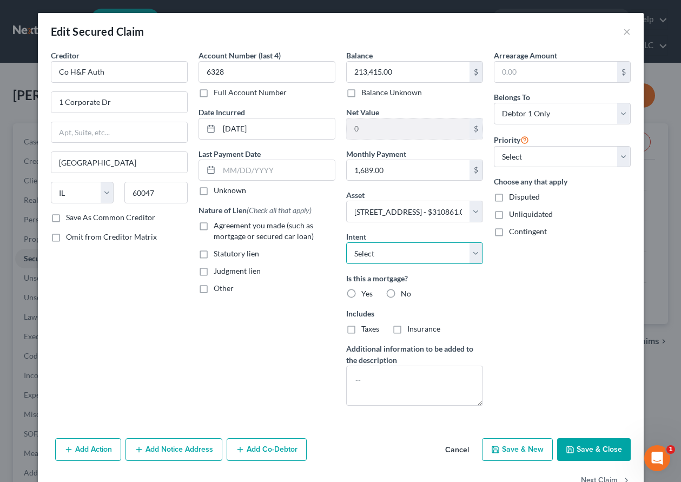
click at [397, 251] on select "Select Surrender Redeem Reaffirm Avoid Other" at bounding box center [414, 253] width 137 height 22
click at [346, 242] on select "Select Surrender Redeem Reaffirm Avoid Other" at bounding box center [414, 253] width 137 height 22
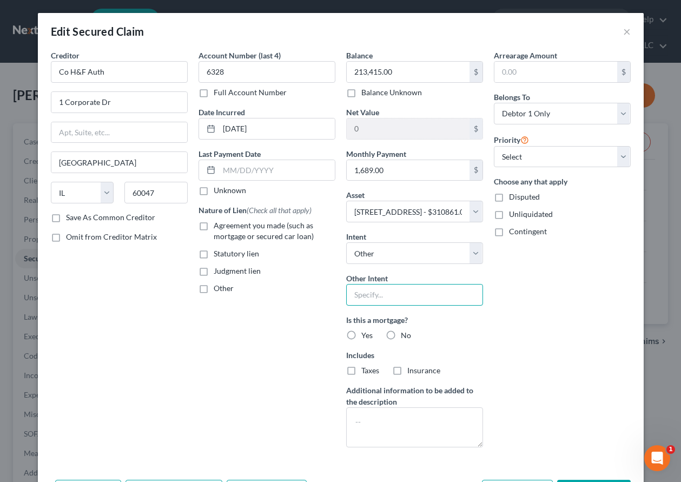
click at [396, 297] on input "text" at bounding box center [414, 295] width 137 height 22
click at [361, 335] on label "Yes" at bounding box center [366, 335] width 11 height 11
click at [366, 335] on input "Yes" at bounding box center [369, 333] width 7 height 7
click at [361, 374] on label "Taxes" at bounding box center [370, 370] width 18 height 11
click at [366, 372] on input "Taxes" at bounding box center [369, 368] width 7 height 7
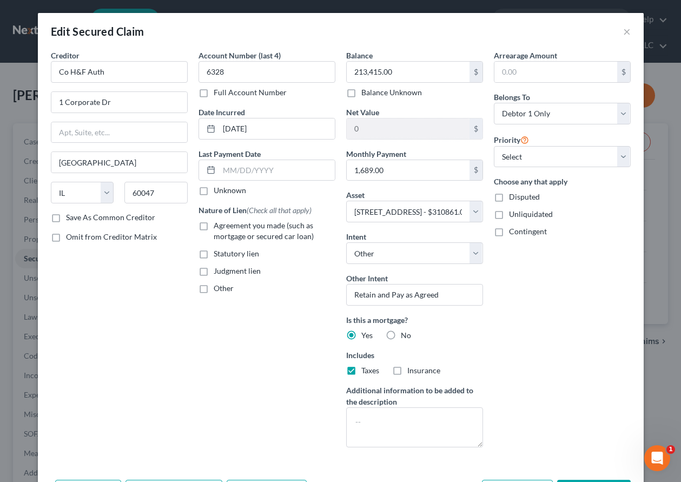
click at [407, 369] on label "Insurance" at bounding box center [423, 370] width 33 height 11
click at [412, 369] on input "Insurance" at bounding box center [415, 368] width 7 height 7
click at [214, 226] on label "Agreement you made (such as mortgage or secured car loan)" at bounding box center [275, 231] width 122 height 22
click at [218, 226] on input "Agreement you made (such as mortgage or secured car loan)" at bounding box center [221, 223] width 7 height 7
click at [538, 159] on select "Select 1st 2nd 3rd 4th 5th 6th 7th 8th 9th 10th 11th 12th 13th 14th 15th 16th 1…" at bounding box center [562, 157] width 137 height 22
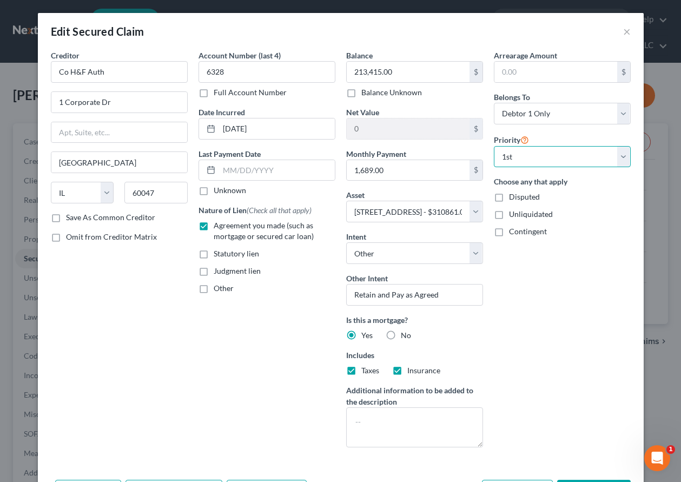
click at [494, 146] on select "Select 1st 2nd 3rd 4th 5th 6th 7th 8th 9th 10th 11th 12th 13th 14th 15th 16th 1…" at bounding box center [562, 157] width 137 height 22
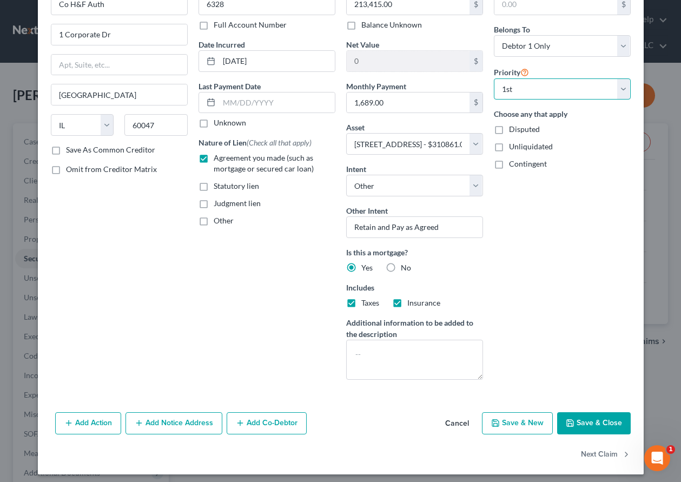
scroll to position [73, 0]
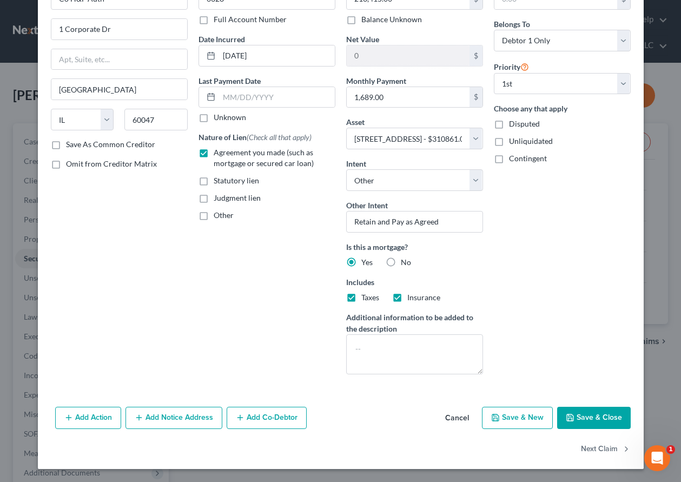
click at [255, 422] on button "Add Co-Debtor" at bounding box center [267, 418] width 80 height 23
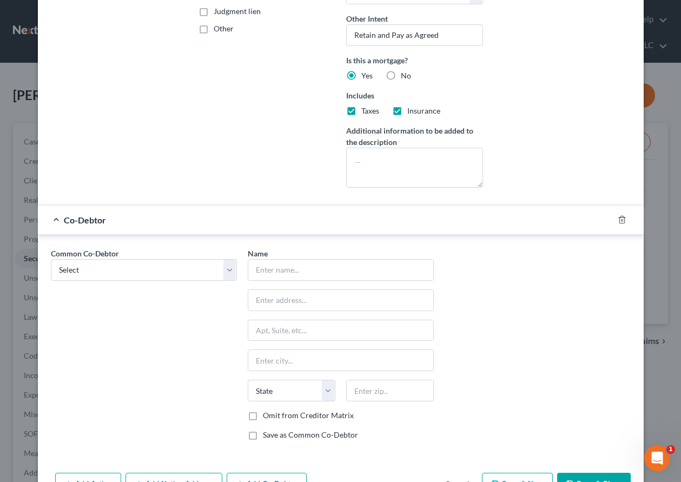
scroll to position [326, 0]
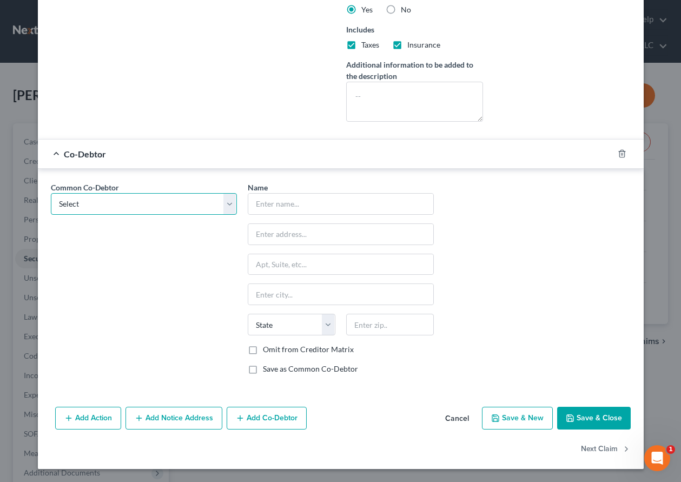
click at [225, 202] on select "Select [PERSON_NAME]" at bounding box center [144, 204] width 186 height 22
click at [51, 193] on select "Select [PERSON_NAME]" at bounding box center [144, 204] width 186 height 22
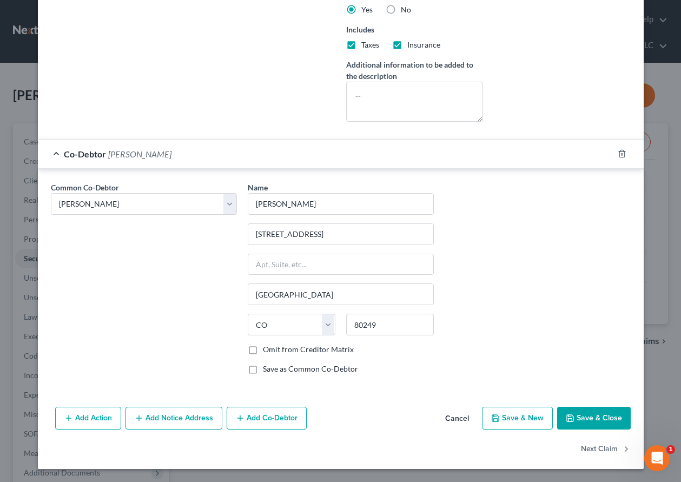
click at [591, 424] on button "Save & Close" at bounding box center [594, 418] width 74 height 23
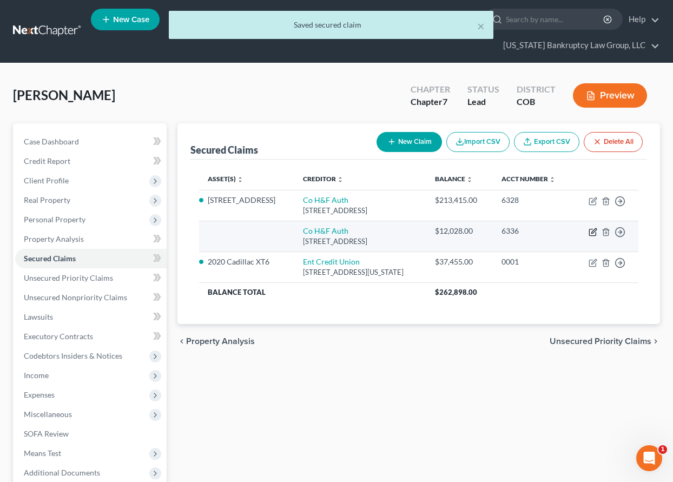
click at [593, 232] on icon "button" at bounding box center [593, 232] width 9 height 9
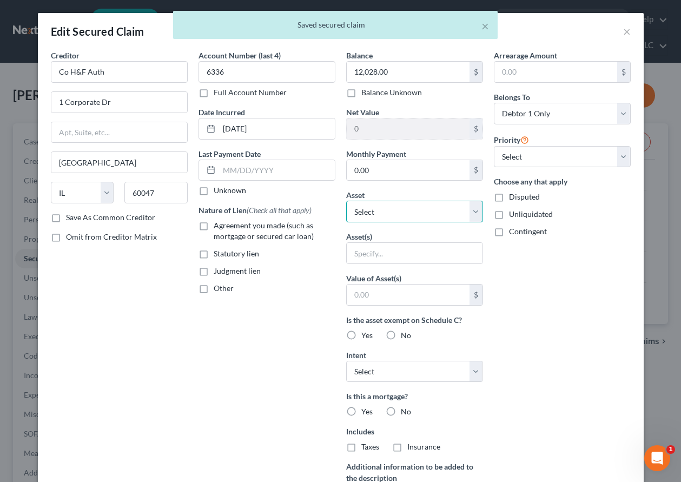
click at [391, 213] on select "Select Other Multiple Assets Household Goods - Household Goods Including: 3 sof…" at bounding box center [414, 212] width 137 height 22
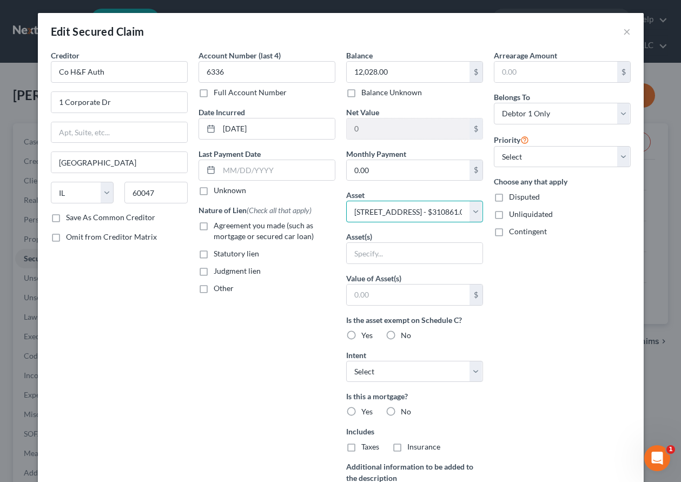
click at [346, 201] on select "Select Other Multiple Assets Household Goods - Household Goods Including: 3 sof…" at bounding box center [414, 212] width 137 height 22
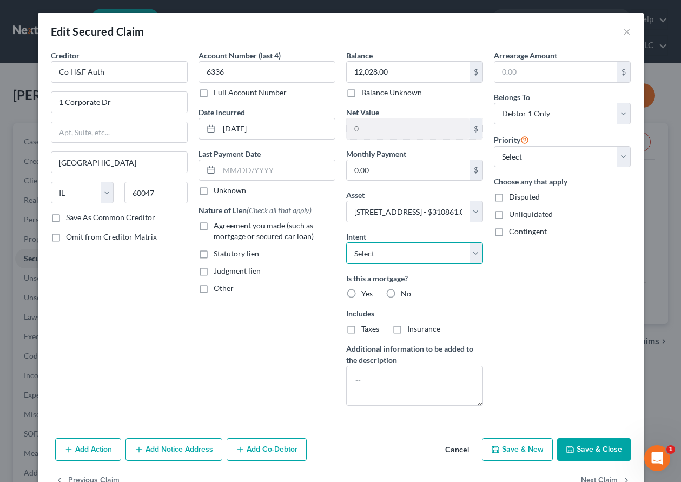
click at [398, 251] on select "Select Surrender Redeem Reaffirm Avoid Other" at bounding box center [414, 253] width 137 height 22
click at [346, 242] on select "Select Surrender Redeem Reaffirm Avoid Other" at bounding box center [414, 253] width 137 height 22
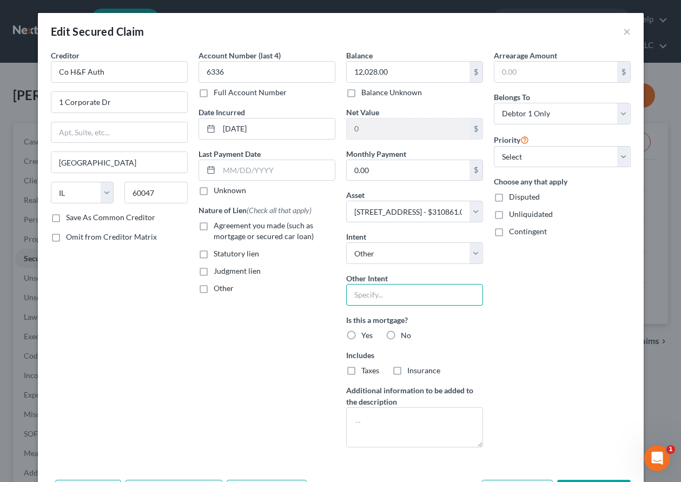
click at [401, 297] on input "text" at bounding box center [414, 295] width 137 height 22
click at [361, 336] on label "Yes" at bounding box center [366, 335] width 11 height 11
click at [366, 336] on input "Yes" at bounding box center [369, 333] width 7 height 7
drag, startPoint x: 198, startPoint y: 226, endPoint x: 364, endPoint y: 262, distance: 169.5
click at [214, 226] on label "Agreement you made (such as mortgage or secured car loan)" at bounding box center [275, 231] width 122 height 22
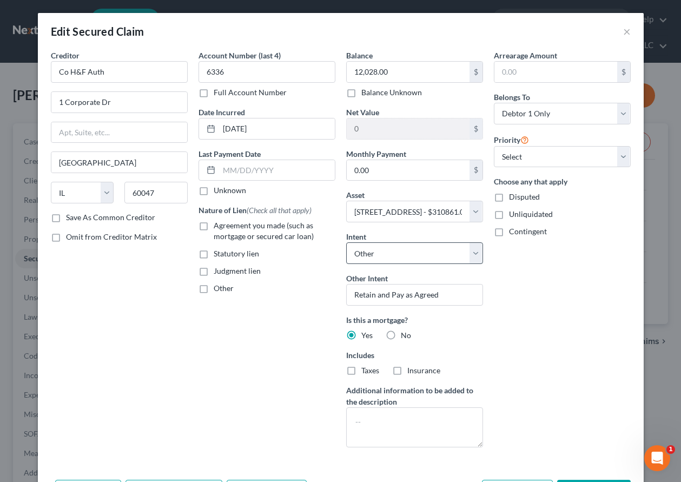
click at [218, 226] on input "Agreement you made (such as mortgage or secured car loan)" at bounding box center [221, 223] width 7 height 7
click at [563, 157] on select "Select 2nd 3rd 4th 5th 6th 7th 8th 9th 10th 11th 12th 13th 14th 15th 16th 17th …" at bounding box center [562, 157] width 137 height 22
click at [494, 146] on select "Select 2nd 3rd 4th 5th 6th 7th 8th 9th 10th 11th 12th 13th 14th 15th 16th 17th …" at bounding box center [562, 157] width 137 height 22
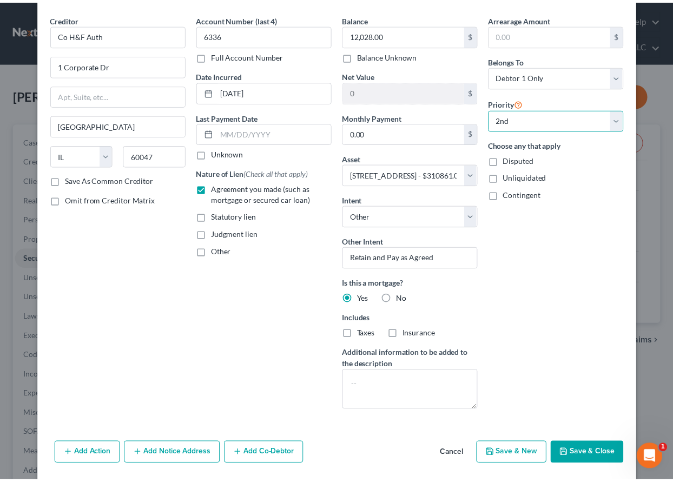
scroll to position [73, 0]
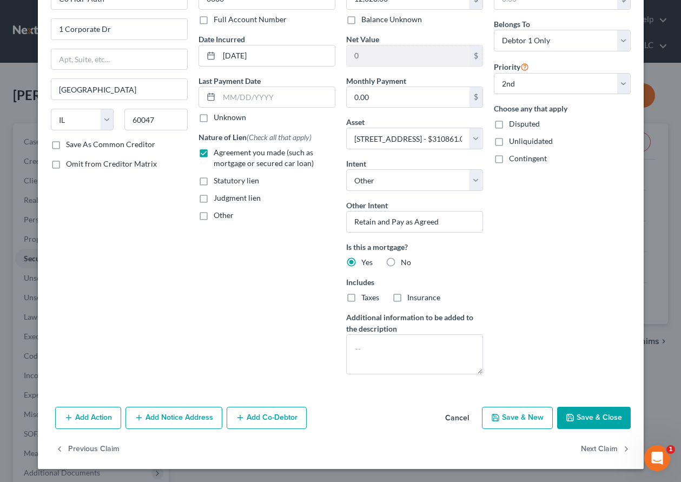
click at [588, 405] on div "Add Action Add Notice Address Add Co-Debtor Cancel Save & New Save & Close" at bounding box center [341, 421] width 606 height 36
click at [596, 418] on button "Save & Close" at bounding box center [594, 418] width 74 height 23
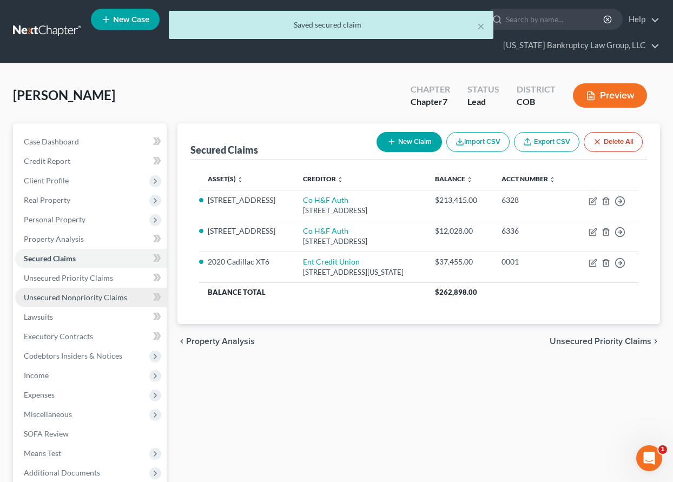
click at [74, 299] on span "Unsecured Nonpriority Claims" at bounding box center [75, 297] width 103 height 9
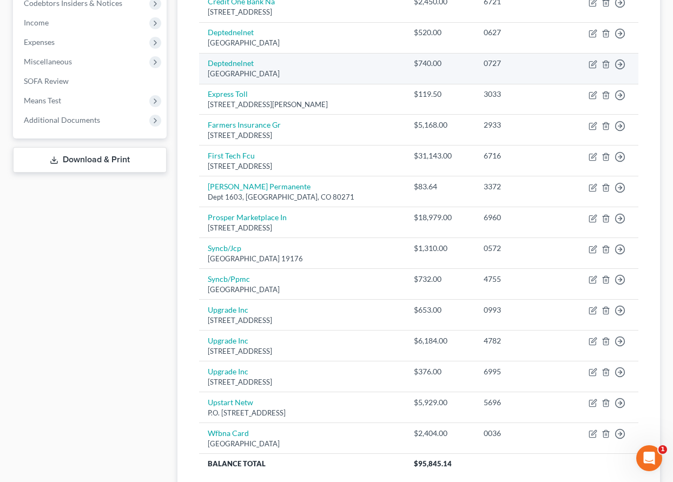
scroll to position [441, 0]
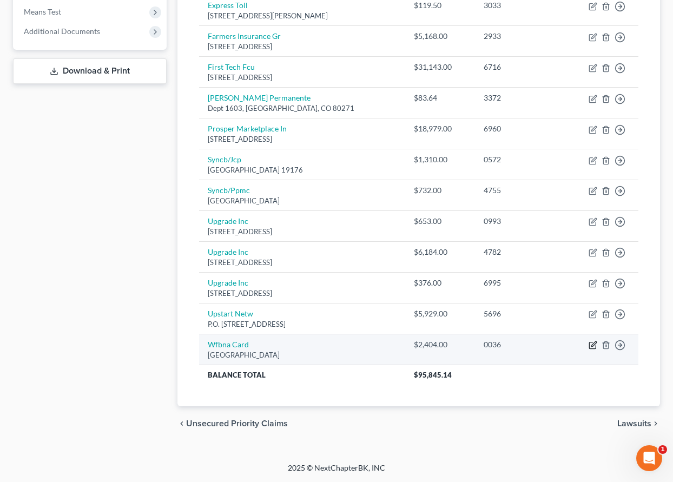
click at [590, 347] on icon "button" at bounding box center [593, 345] width 9 height 9
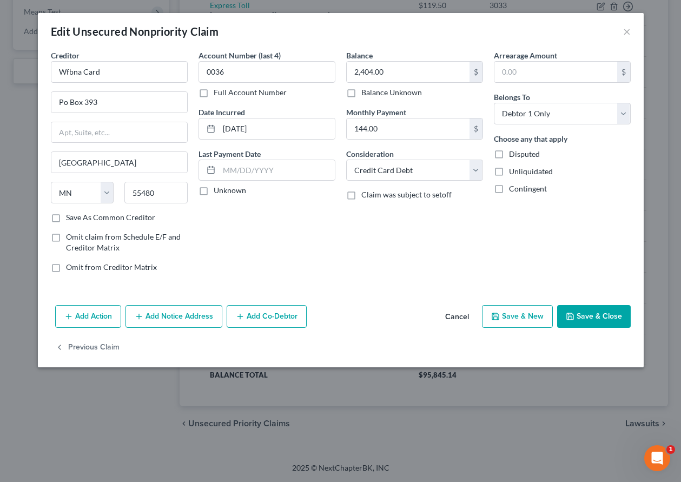
click at [599, 309] on button "Save & Close" at bounding box center [594, 316] width 74 height 23
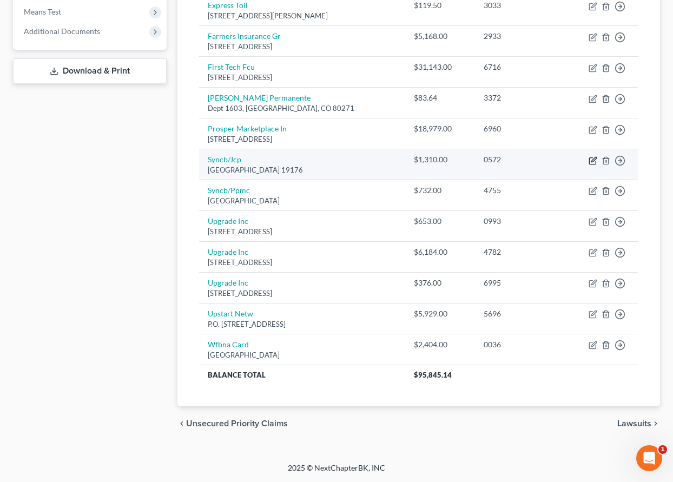
click at [591, 161] on icon "button" at bounding box center [593, 160] width 9 height 9
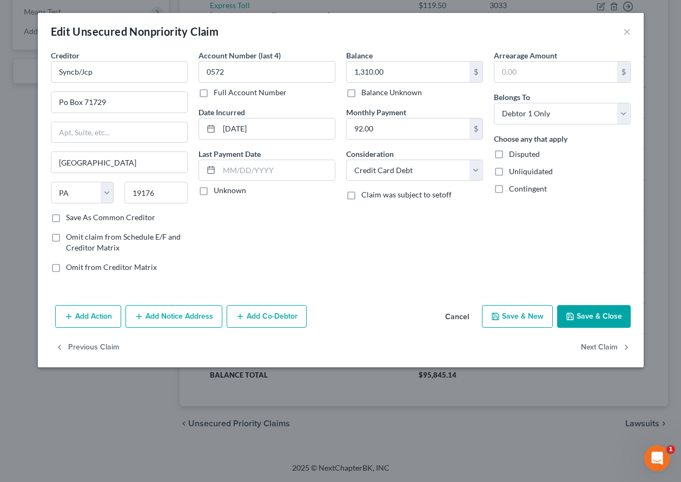
click at [577, 309] on button "Save & Close" at bounding box center [594, 316] width 74 height 23
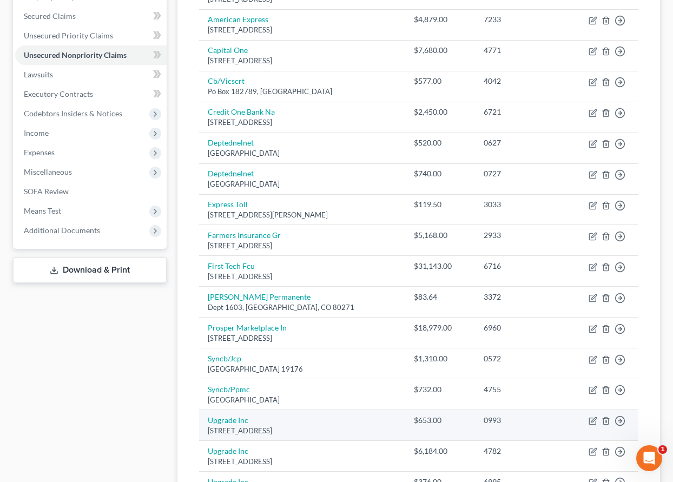
scroll to position [225, 0]
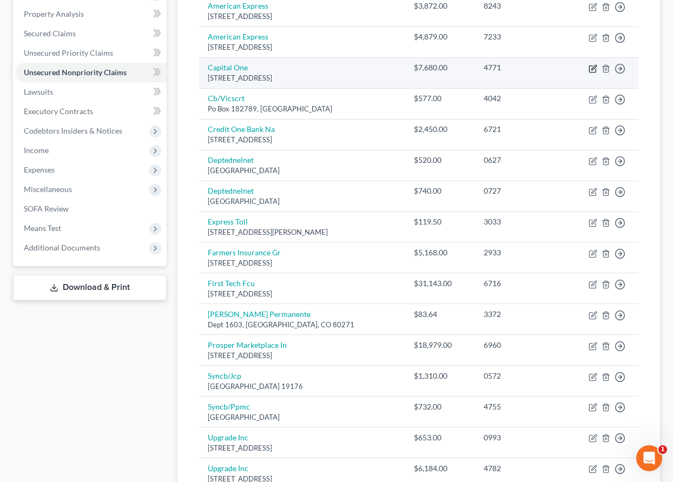
click at [593, 67] on icon "button" at bounding box center [593, 67] width 5 height 5
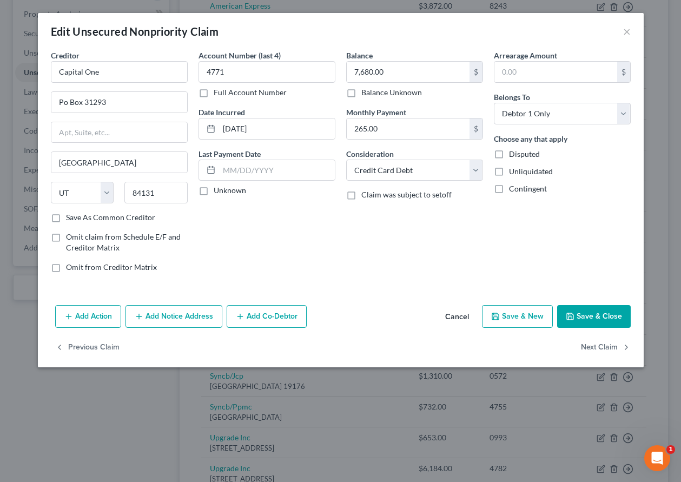
click at [587, 322] on button "Save & Close" at bounding box center [594, 316] width 74 height 23
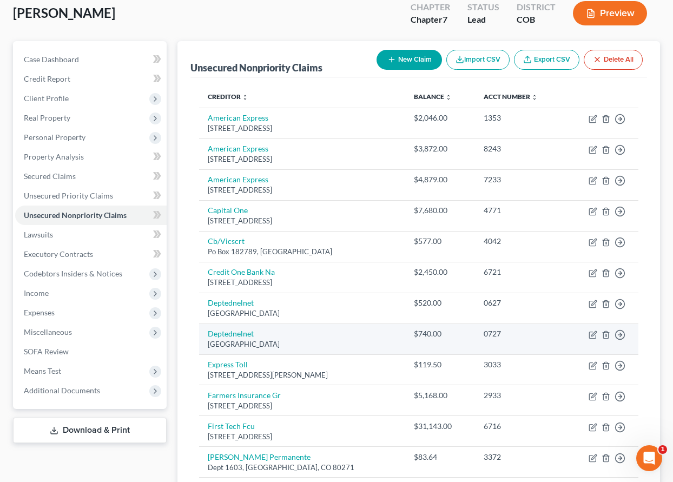
scroll to position [108, 0]
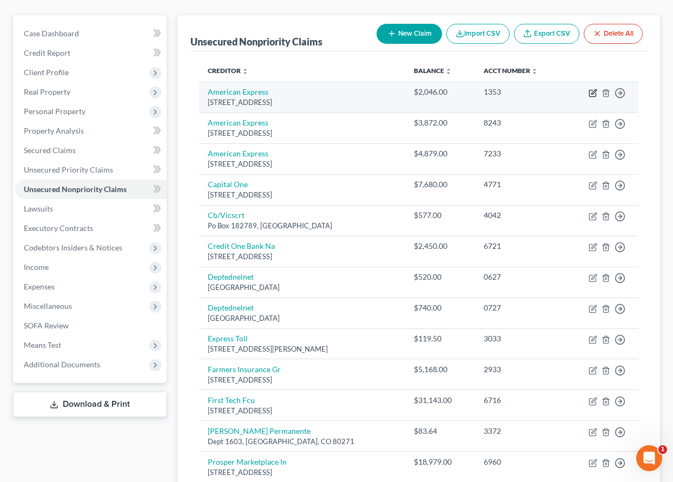
click at [592, 94] on icon "button" at bounding box center [593, 91] width 5 height 5
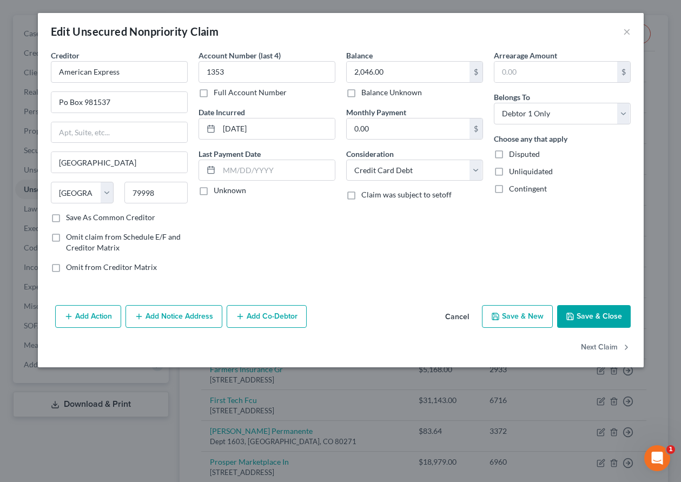
click at [601, 315] on button "Save & Close" at bounding box center [594, 316] width 74 height 23
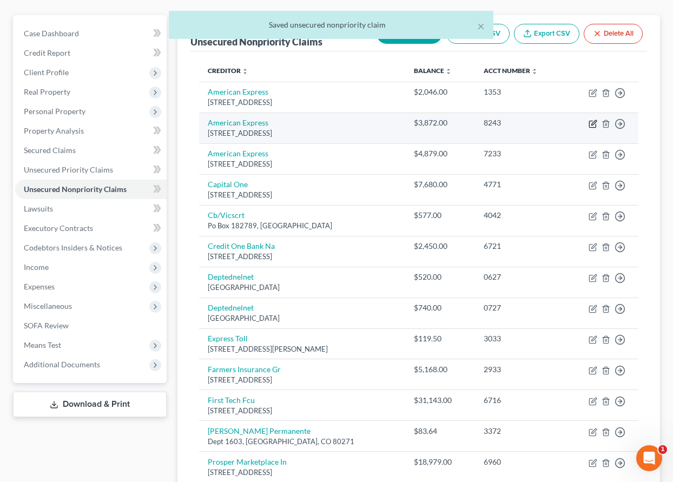
click at [592, 122] on icon "button" at bounding box center [593, 124] width 9 height 9
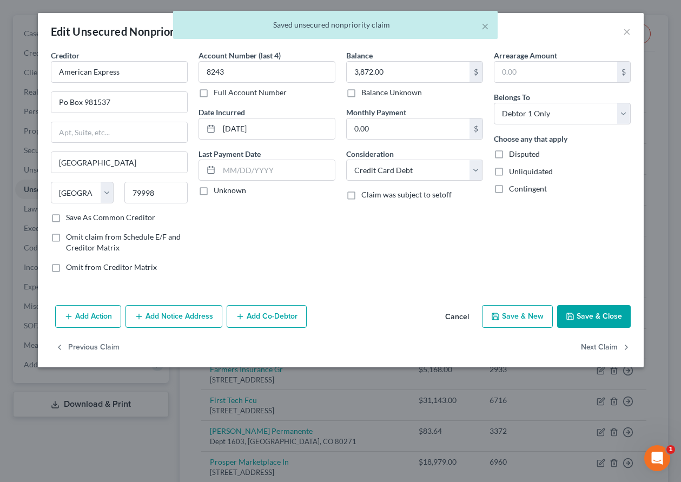
click at [618, 317] on button "Save & Close" at bounding box center [594, 316] width 74 height 23
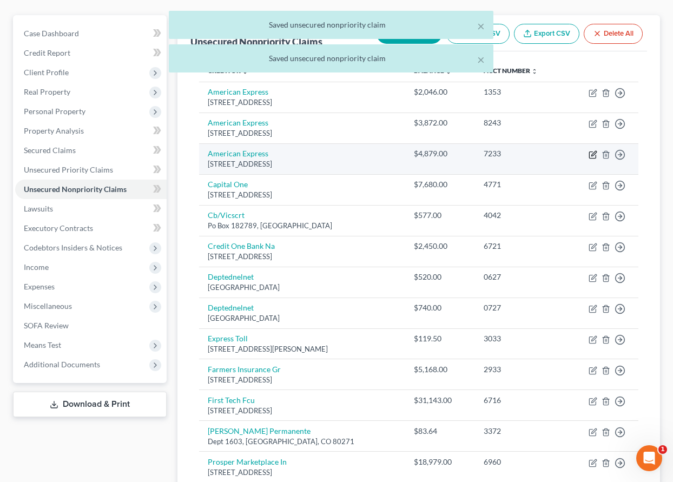
click at [591, 154] on icon "button" at bounding box center [593, 154] width 9 height 9
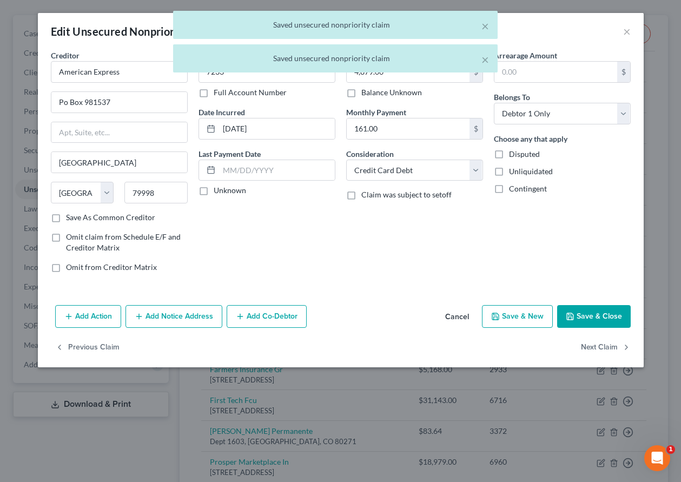
click at [615, 312] on button "Save & Close" at bounding box center [594, 316] width 74 height 23
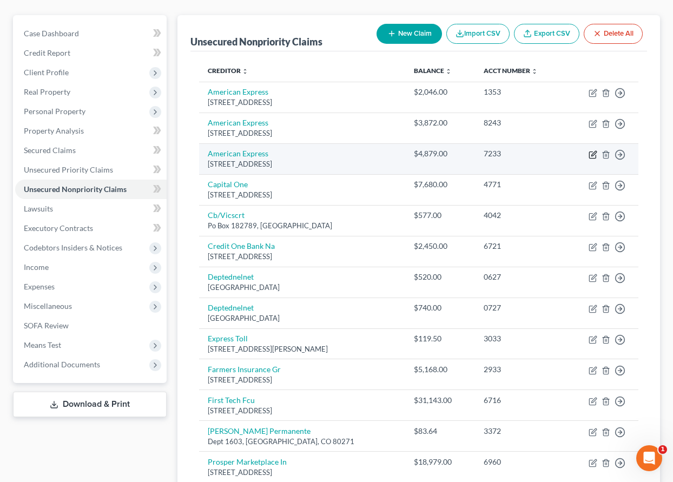
click at [590, 153] on icon "button" at bounding box center [593, 154] width 9 height 9
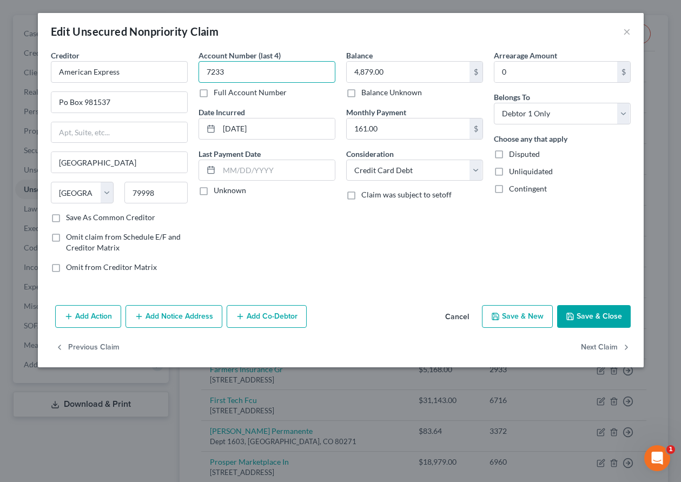
click at [216, 70] on input "7233" at bounding box center [267, 72] width 137 height 22
drag, startPoint x: 227, startPoint y: 69, endPoint x: 171, endPoint y: 76, distance: 56.2
click at [173, 77] on div "Creditor * American Express Po Box 981537 [GEOGRAPHIC_DATA] [US_STATE][GEOGRAPH…" at bounding box center [340, 166] width 591 height 232
click at [610, 317] on button "Save & Close" at bounding box center [594, 316] width 74 height 23
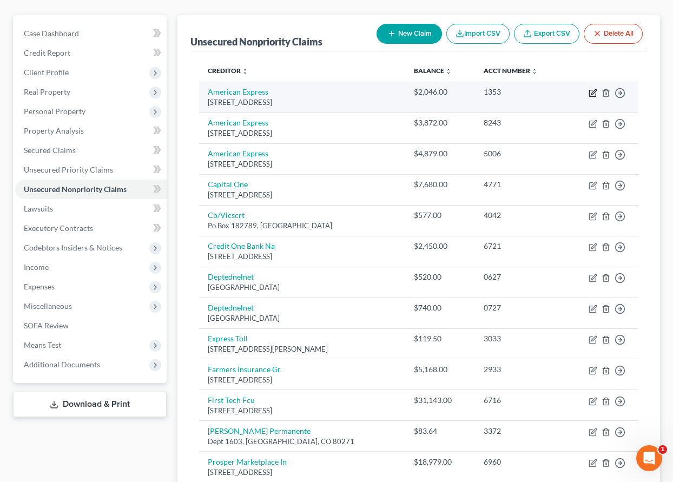
click at [594, 94] on icon "button" at bounding box center [593, 93] width 9 height 9
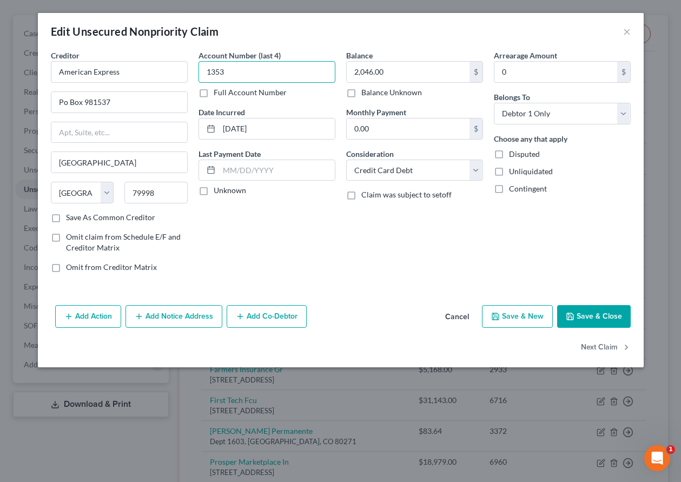
click at [230, 73] on input "1353" at bounding box center [267, 72] width 137 height 22
drag, startPoint x: 229, startPoint y: 73, endPoint x: 198, endPoint y: 71, distance: 31.4
click at [199, 71] on input "1353" at bounding box center [267, 72] width 137 height 22
click at [608, 321] on button "Save & Close" at bounding box center [594, 316] width 74 height 23
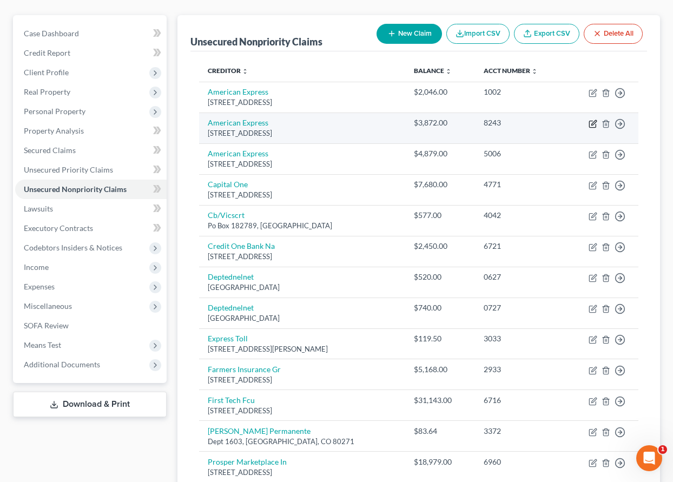
click at [594, 124] on icon "button" at bounding box center [593, 122] width 5 height 5
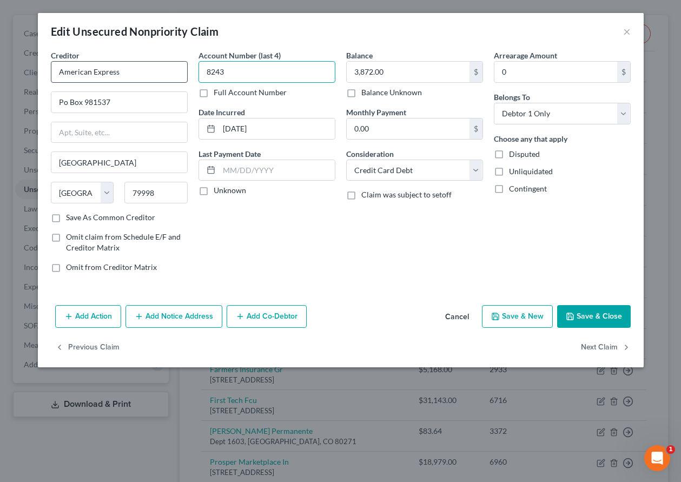
drag, startPoint x: 253, startPoint y: 69, endPoint x: 175, endPoint y: 68, distance: 77.9
click at [175, 68] on div "Creditor * American Express Po Box 981537 [GEOGRAPHIC_DATA] [US_STATE][GEOGRAPH…" at bounding box center [340, 166] width 591 height 232
click at [585, 315] on button "Save & Close" at bounding box center [594, 316] width 74 height 23
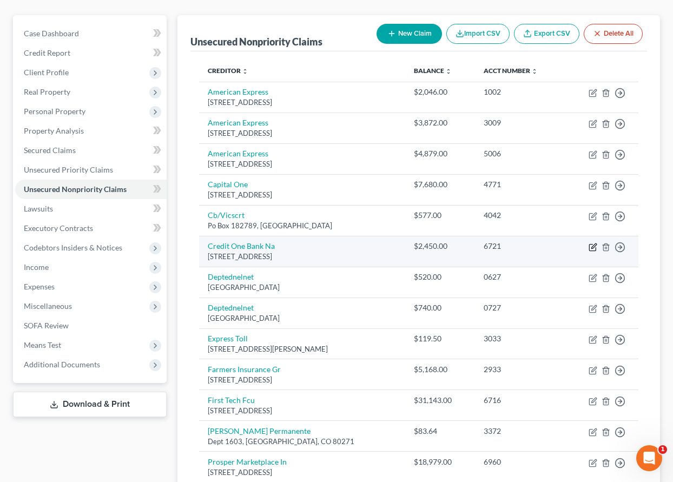
click at [592, 248] on icon "button" at bounding box center [593, 245] width 5 height 5
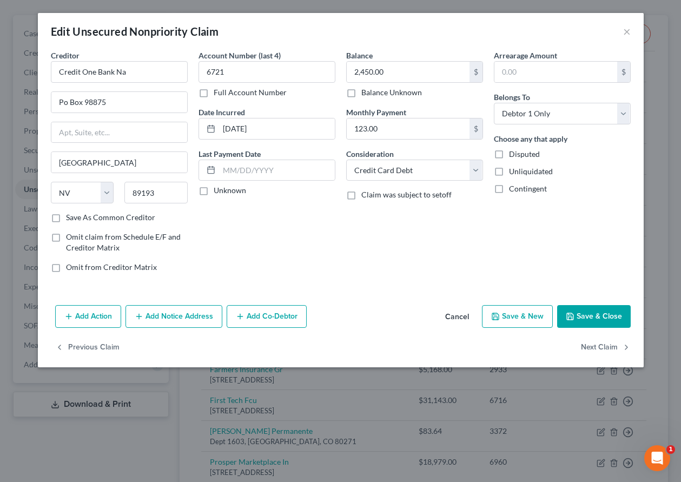
click at [588, 311] on button "Save & Close" at bounding box center [594, 316] width 74 height 23
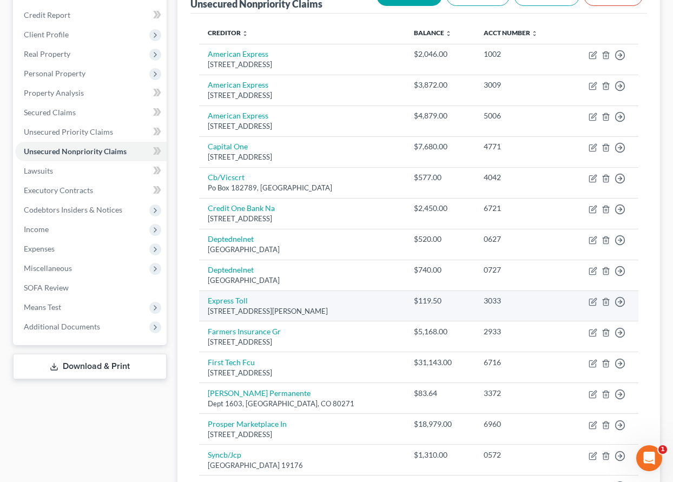
scroll to position [162, 0]
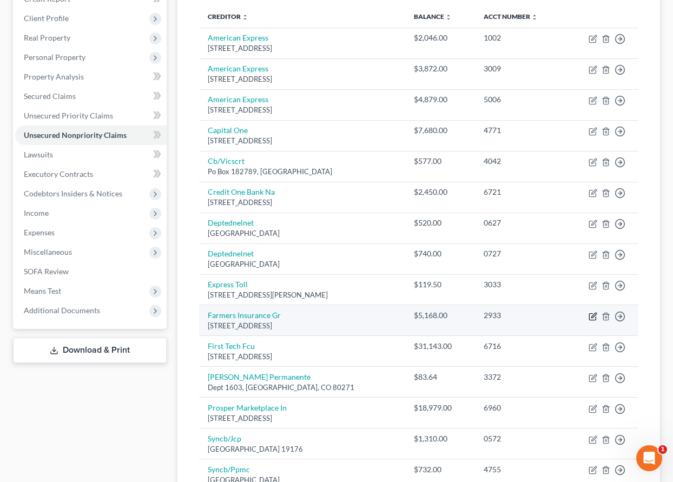
click at [594, 315] on icon "button" at bounding box center [593, 315] width 5 height 5
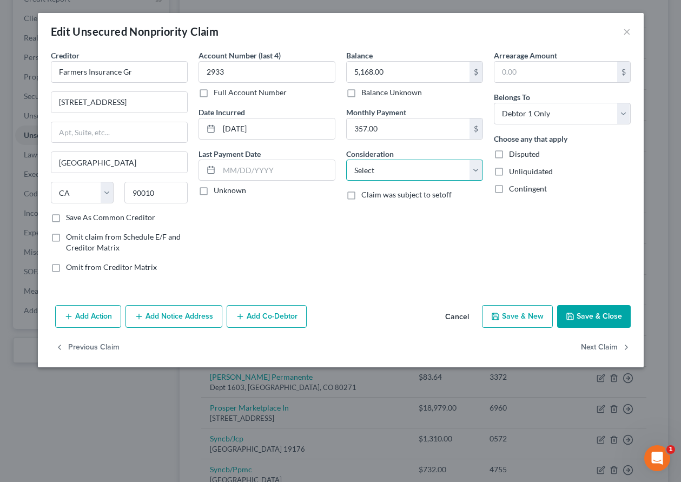
click at [400, 170] on select "Select Cable / Satellite Services Collection Agency Credit Card Debt Debt Couns…" at bounding box center [414, 171] width 137 height 22
click at [346, 160] on select "Select Cable / Satellite Services Collection Agency Credit Card Debt Debt Couns…" at bounding box center [414, 171] width 137 height 22
click at [610, 315] on button "Save & Close" at bounding box center [594, 316] width 74 height 23
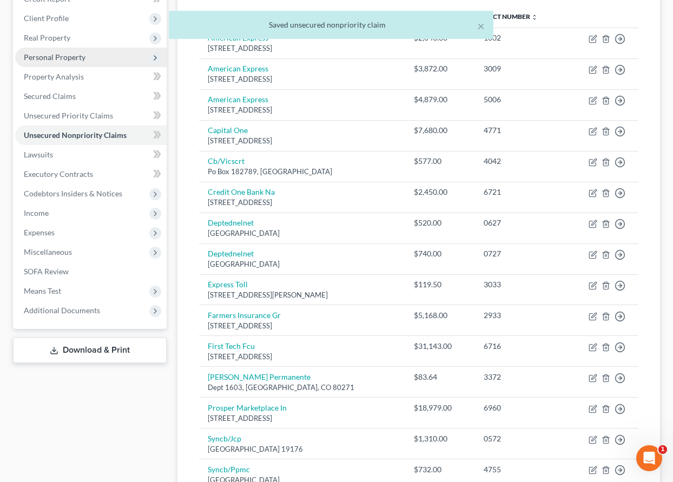
click at [54, 57] on span "Personal Property" at bounding box center [55, 56] width 62 height 9
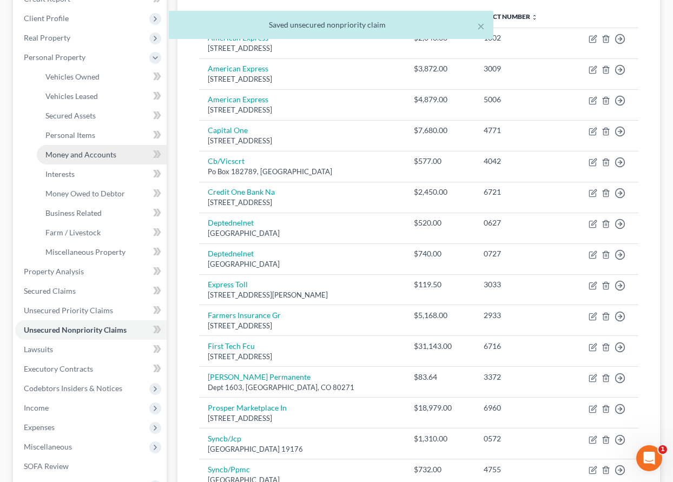
click at [75, 159] on link "Money and Accounts" at bounding box center [102, 154] width 130 height 19
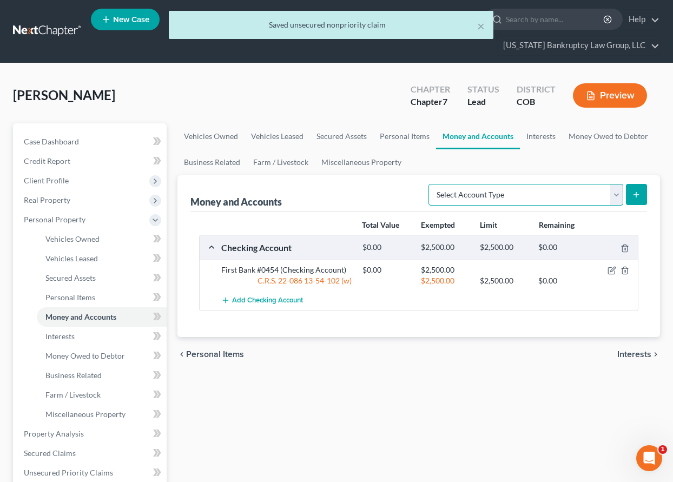
click at [559, 197] on select "Select Account Type Brokerage Cash on Hand Certificates of Deposit Checking Acc…" at bounding box center [526, 195] width 195 height 22
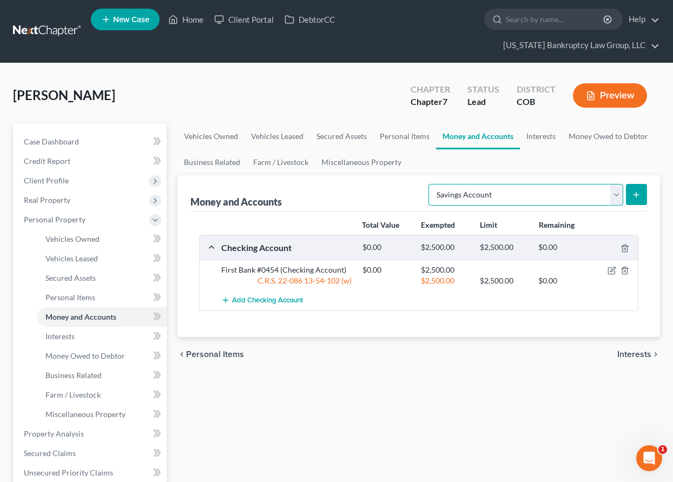
click at [431, 184] on select "Select Account Type Brokerage Cash on Hand Certificates of Deposit Checking Acc…" at bounding box center [526, 195] width 195 height 22
click at [637, 186] on button "submit" at bounding box center [636, 194] width 21 height 21
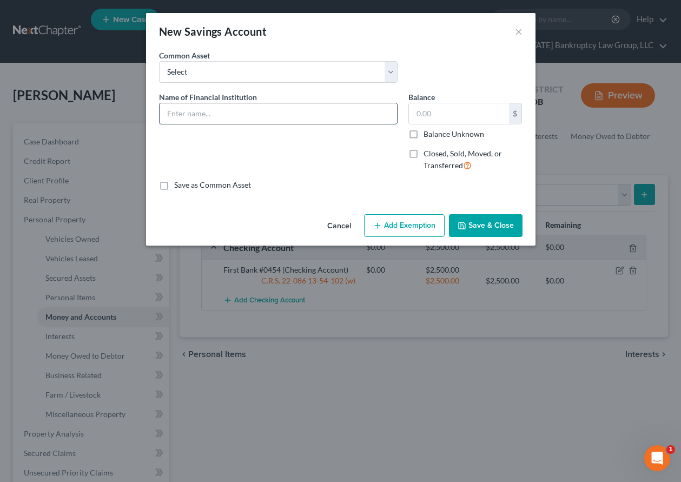
click at [243, 107] on input "text" at bounding box center [279, 113] width 238 height 21
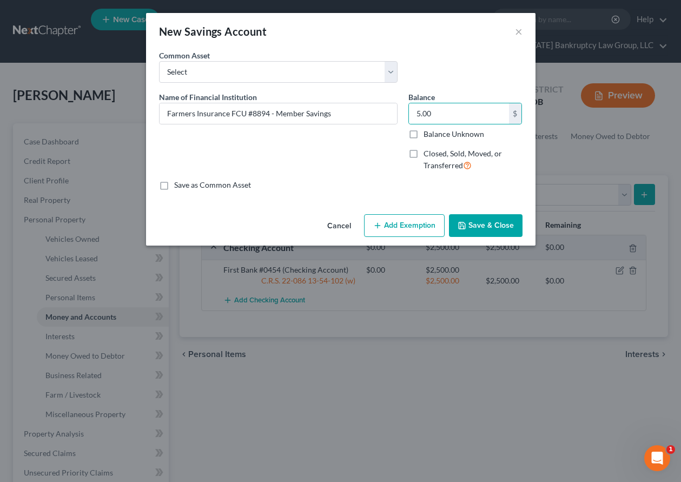
click at [433, 220] on button "Add Exemption" at bounding box center [404, 225] width 81 height 23
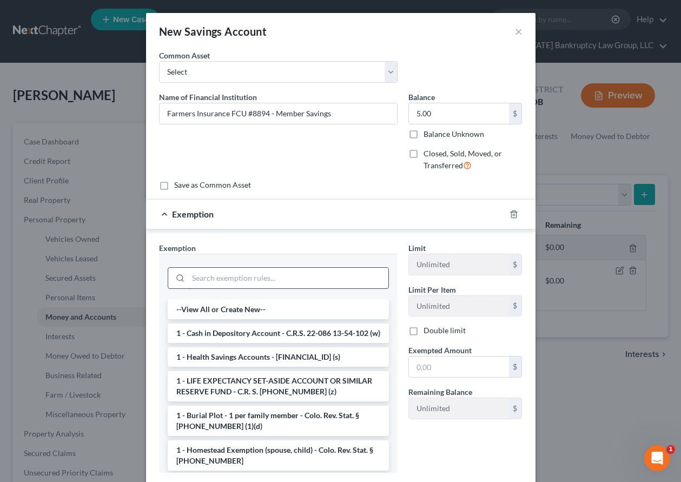
click at [294, 280] on input "search" at bounding box center [288, 278] width 200 height 21
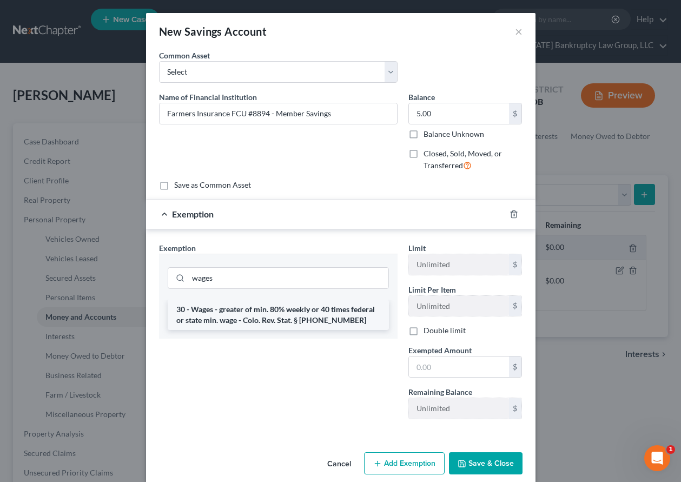
click at [285, 318] on li "30 - Wages - greater of min. 80% weekly or 40 times federal or state min. wage …" at bounding box center [278, 315] width 221 height 30
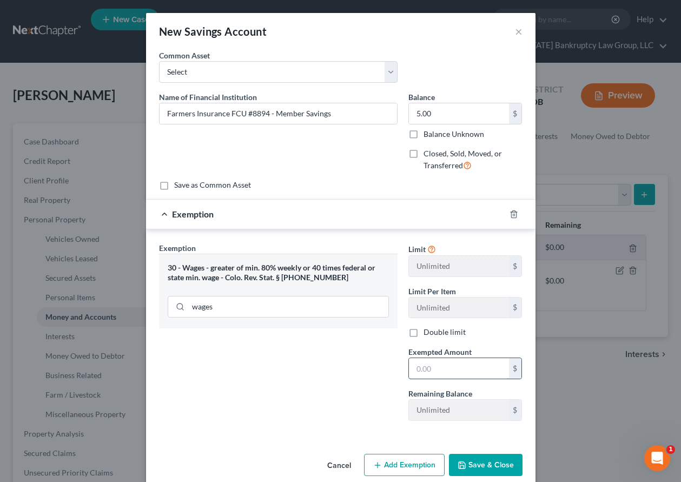
click at [468, 373] on input "text" at bounding box center [459, 368] width 100 height 21
click at [492, 466] on button "Save & Close" at bounding box center [486, 465] width 74 height 23
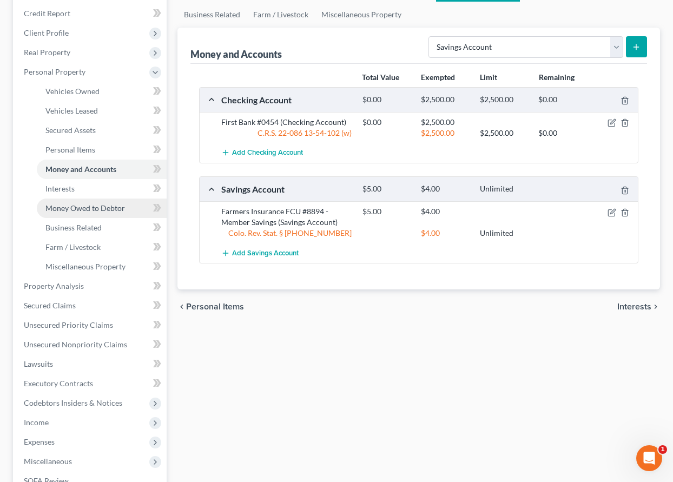
scroll to position [162, 0]
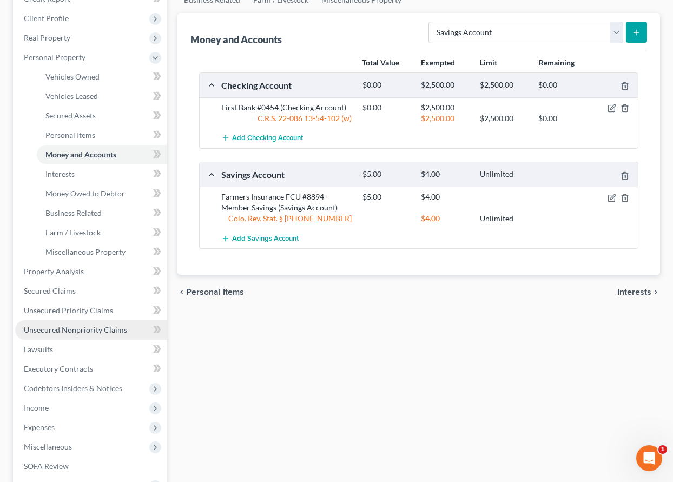
click at [89, 326] on span "Unsecured Nonpriority Claims" at bounding box center [75, 329] width 103 height 9
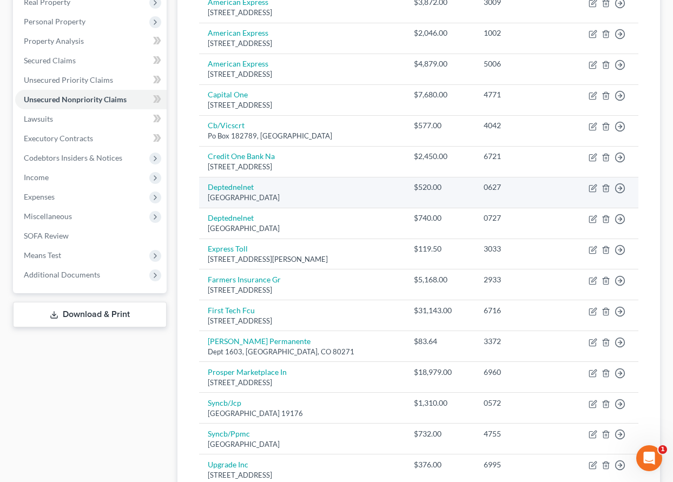
scroll to position [216, 0]
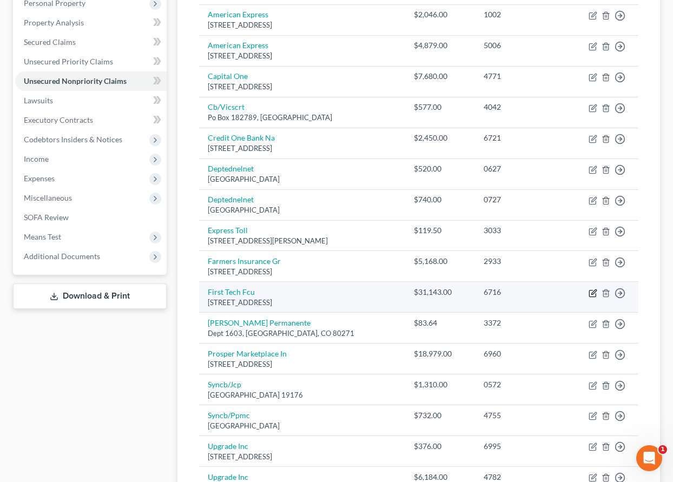
click at [593, 292] on icon "button" at bounding box center [593, 293] width 9 height 9
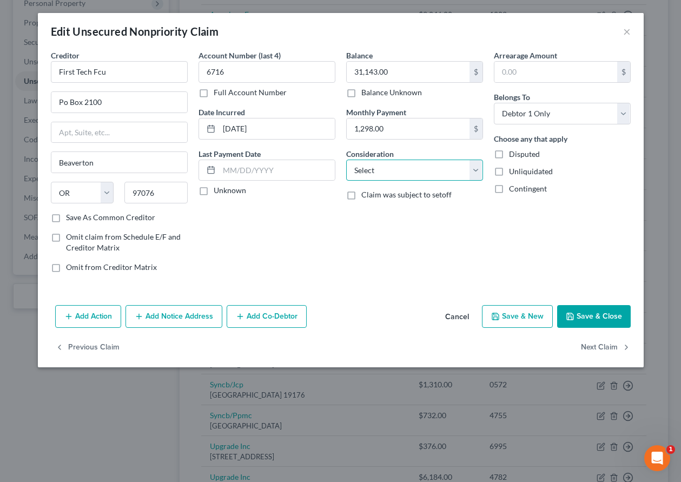
click at [431, 175] on select "Select Cable / Satellite Services Collection Agency Credit Card Debt Debt Couns…" at bounding box center [414, 171] width 137 height 22
click at [346, 160] on select "Select Cable / Satellite Services Collection Agency Credit Card Debt Debt Couns…" at bounding box center [414, 171] width 137 height 22
click at [592, 318] on button "Save & Close" at bounding box center [594, 316] width 74 height 23
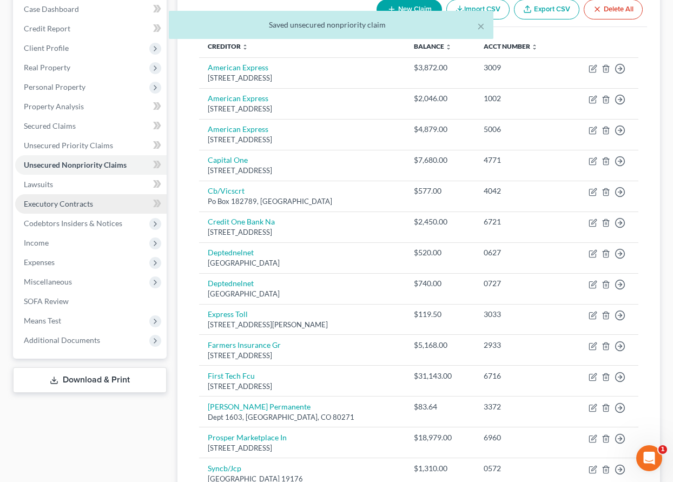
scroll to position [108, 0]
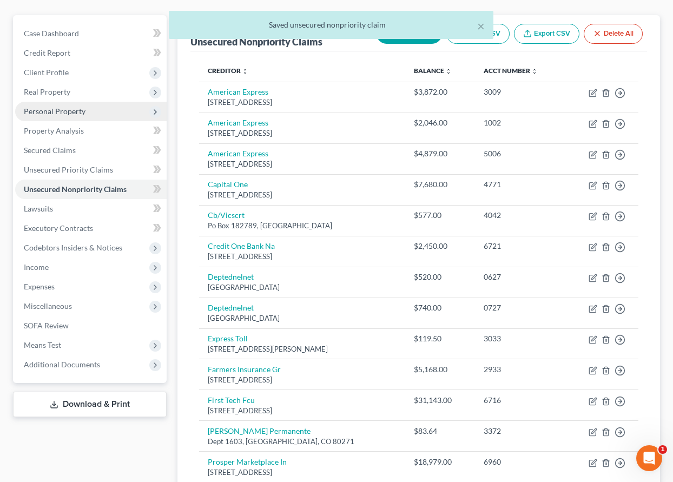
click at [60, 110] on span "Personal Property" at bounding box center [55, 111] width 62 height 9
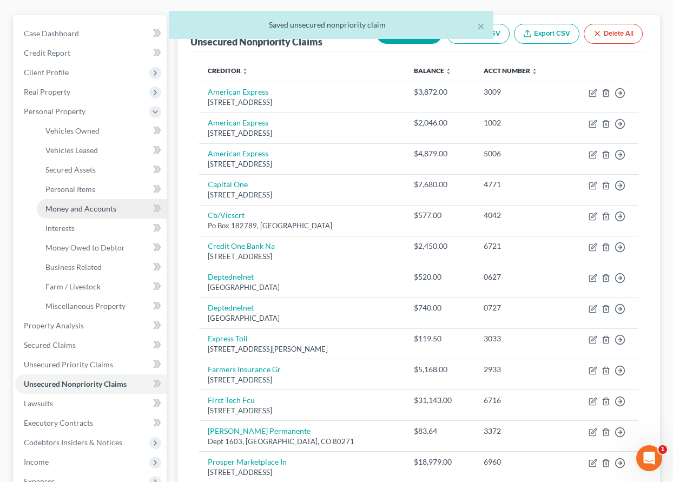
click at [80, 208] on span "Money and Accounts" at bounding box center [80, 208] width 71 height 9
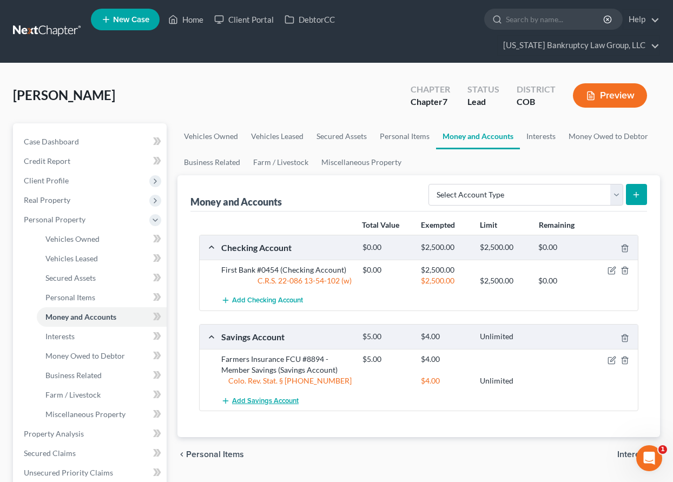
click at [283, 403] on span "Add Savings Account" at bounding box center [265, 401] width 67 height 9
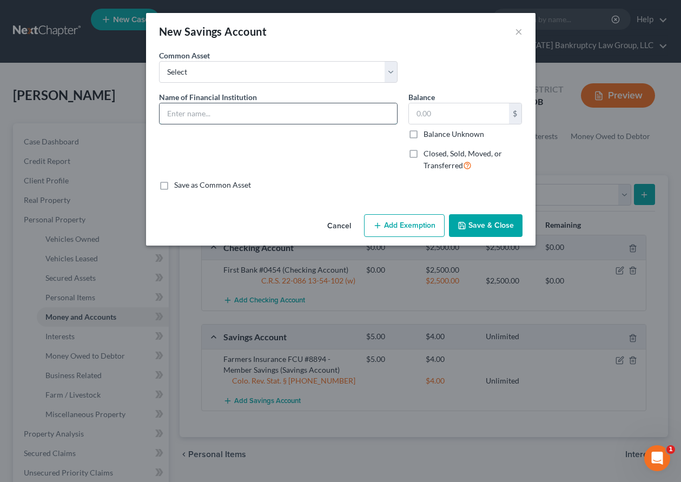
click at [205, 115] on input "text" at bounding box center [279, 113] width 238 height 21
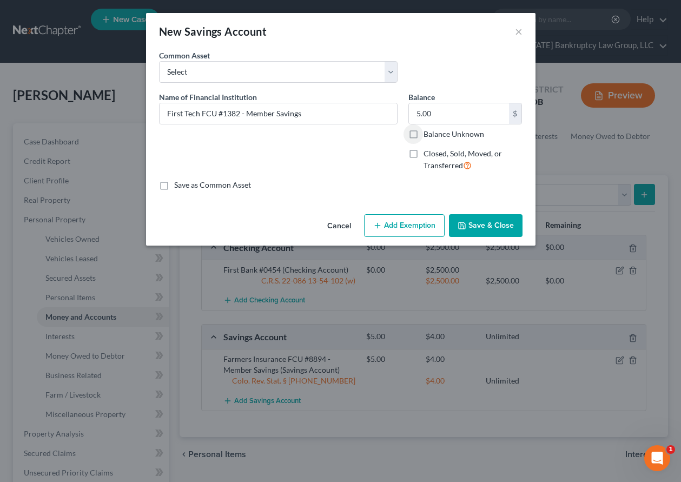
click at [420, 225] on button "Add Exemption" at bounding box center [404, 225] width 81 height 23
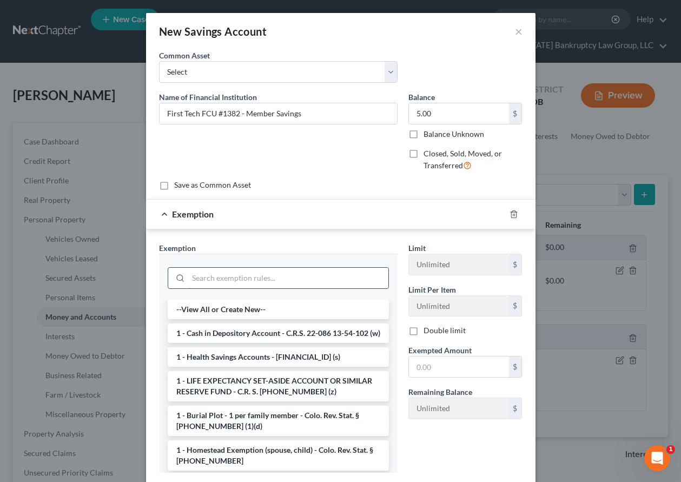
click at [296, 281] on input "search" at bounding box center [288, 278] width 200 height 21
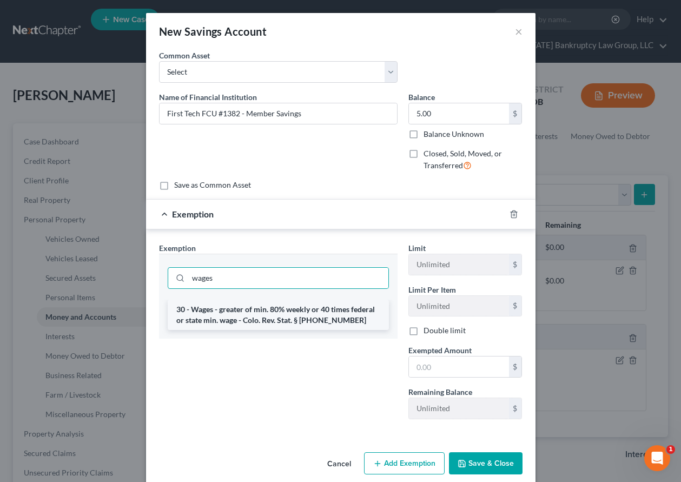
click at [298, 309] on li "30 - Wages - greater of min. 80% weekly or 40 times federal or state min. wage …" at bounding box center [278, 315] width 221 height 30
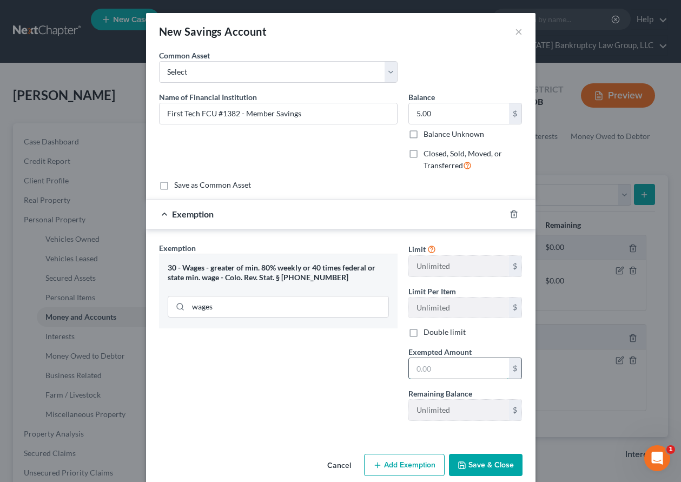
click at [434, 366] on input "text" at bounding box center [459, 368] width 100 height 21
click at [478, 462] on button "Save & Close" at bounding box center [486, 465] width 74 height 23
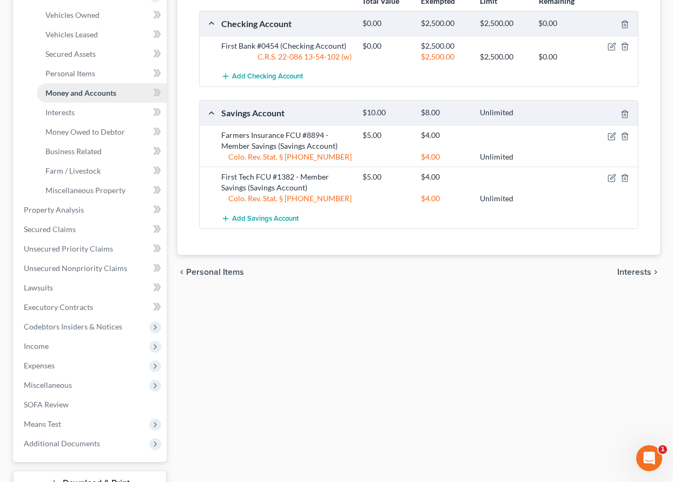
scroll to position [271, 0]
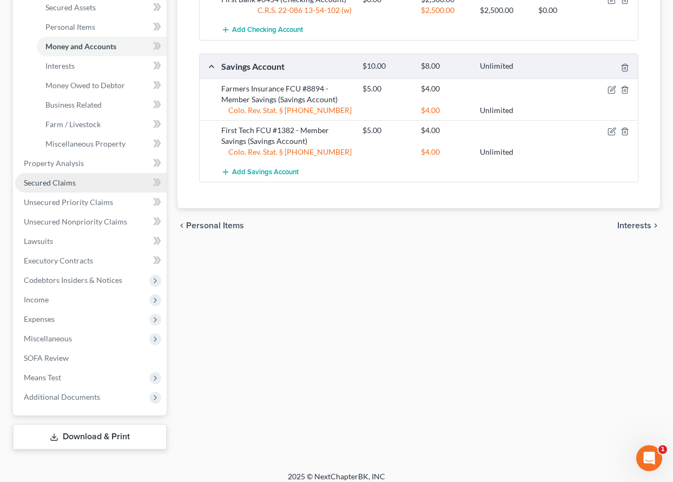
click at [61, 183] on span "Secured Claims" at bounding box center [50, 182] width 52 height 9
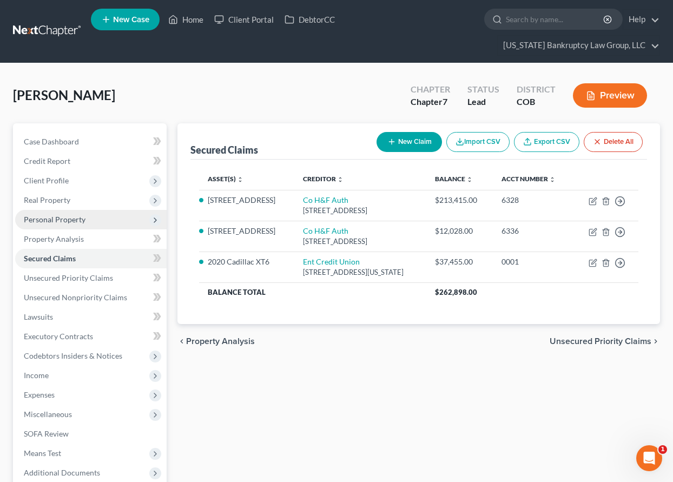
click at [72, 219] on span "Personal Property" at bounding box center [55, 219] width 62 height 9
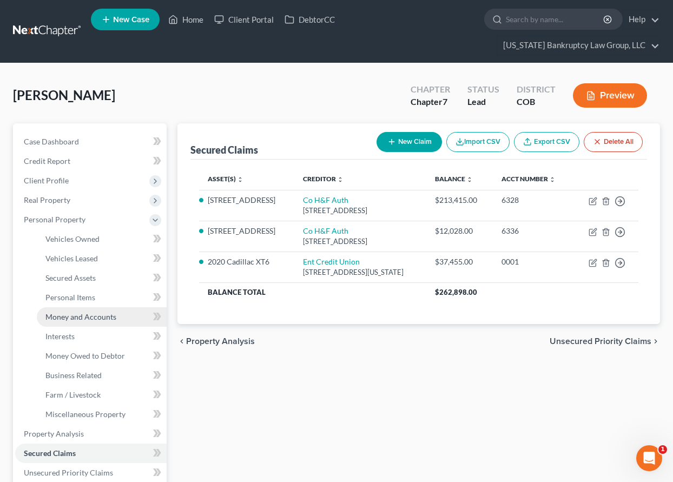
click at [80, 315] on span "Money and Accounts" at bounding box center [80, 316] width 71 height 9
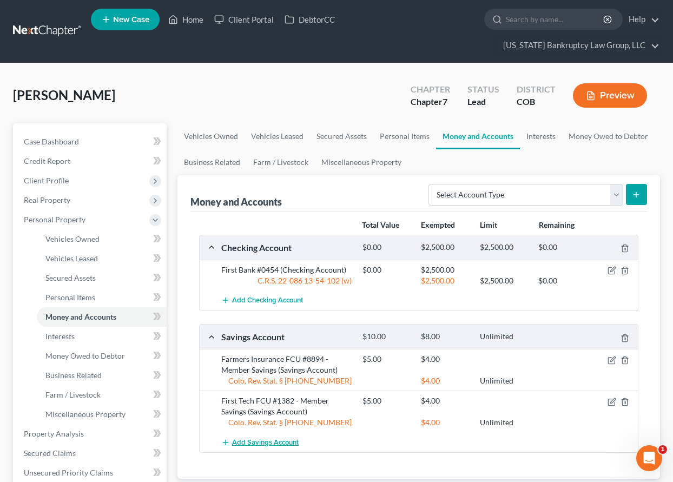
click at [265, 443] on span "Add Savings Account" at bounding box center [265, 442] width 67 height 9
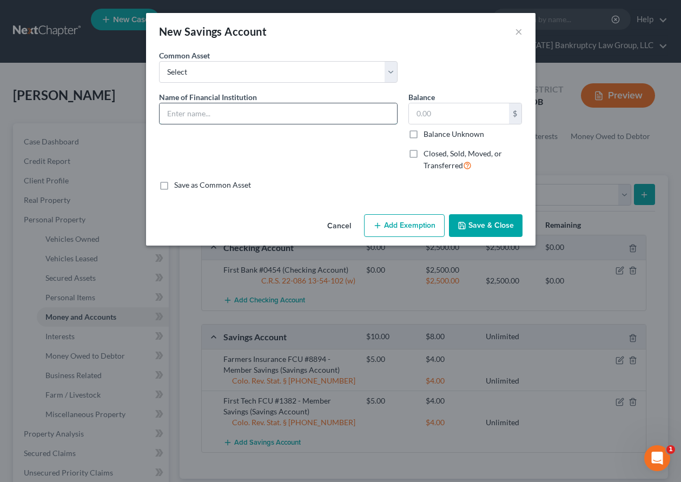
click at [267, 117] on input "text" at bounding box center [279, 113] width 238 height 21
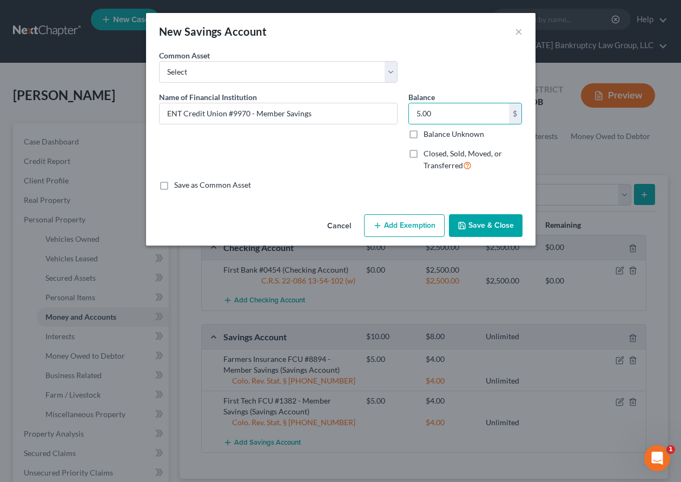
click at [411, 229] on button "Add Exemption" at bounding box center [404, 225] width 81 height 23
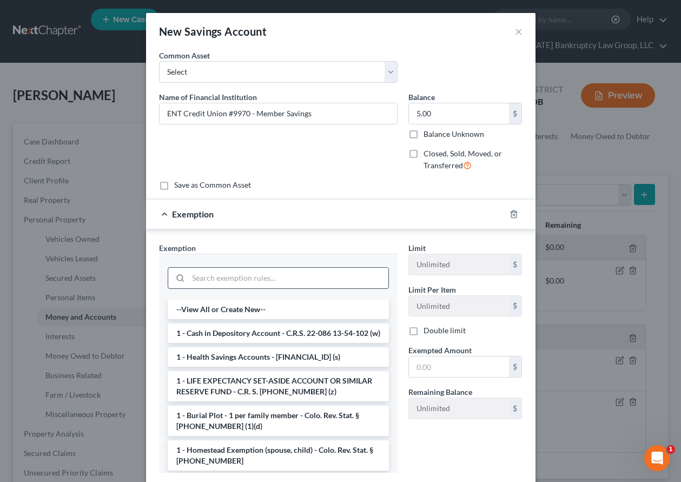
click at [290, 279] on input "search" at bounding box center [288, 278] width 200 height 21
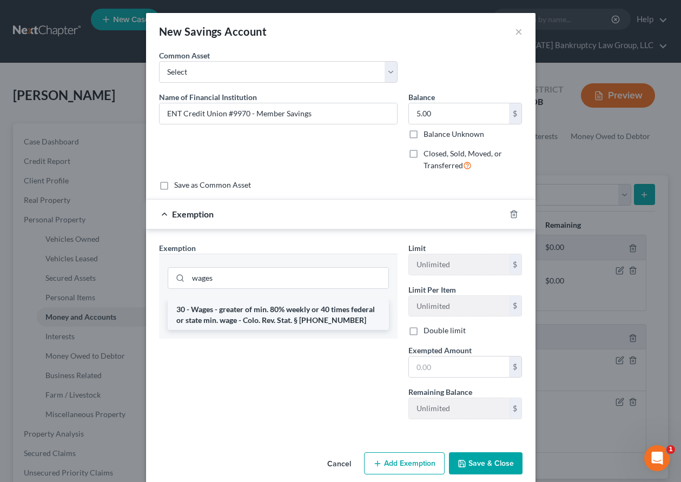
click at [295, 313] on li "30 - Wages - greater of min. 80% weekly or 40 times federal or state min. wage …" at bounding box center [278, 315] width 221 height 30
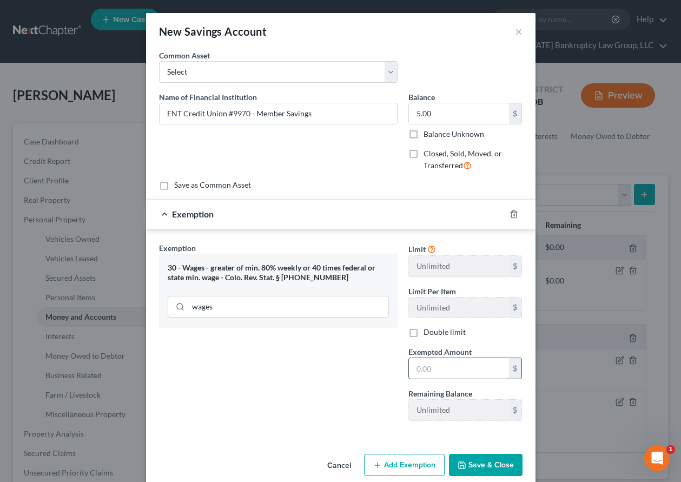
click at [449, 372] on input "text" at bounding box center [459, 368] width 100 height 21
click at [485, 456] on button "Save & Close" at bounding box center [486, 465] width 74 height 23
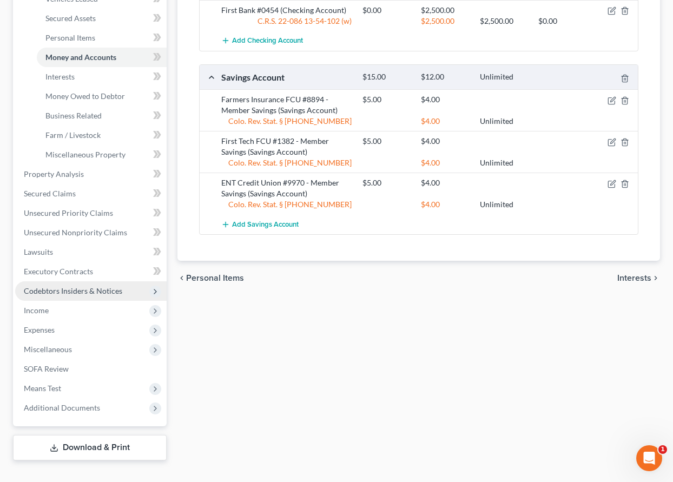
scroll to position [279, 0]
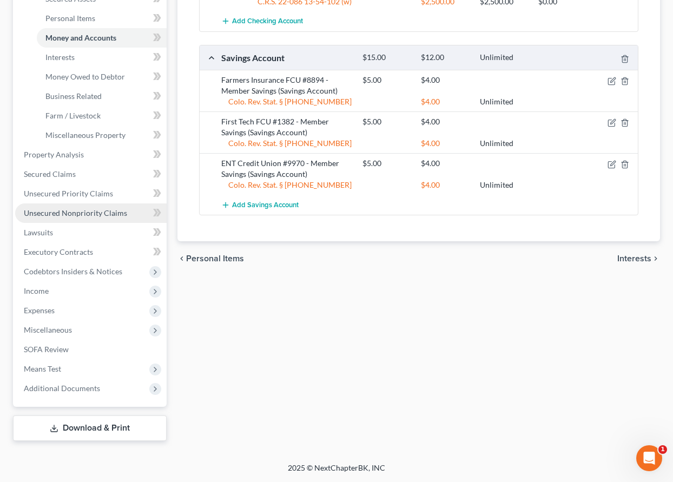
click at [92, 210] on span "Unsecured Nonpriority Claims" at bounding box center [75, 212] width 103 height 9
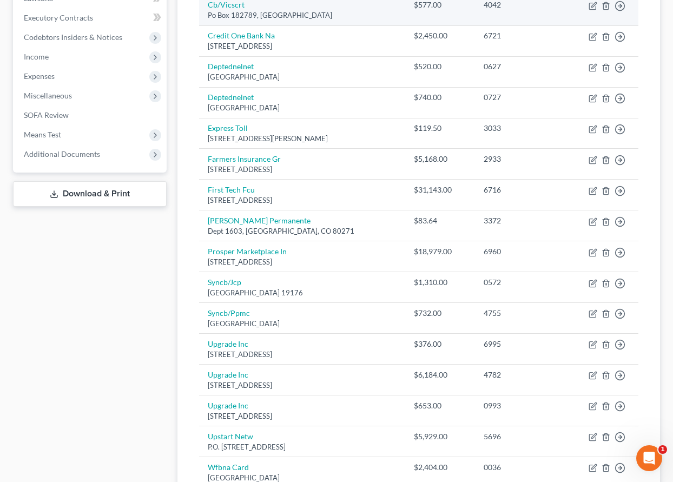
scroll to position [325, 0]
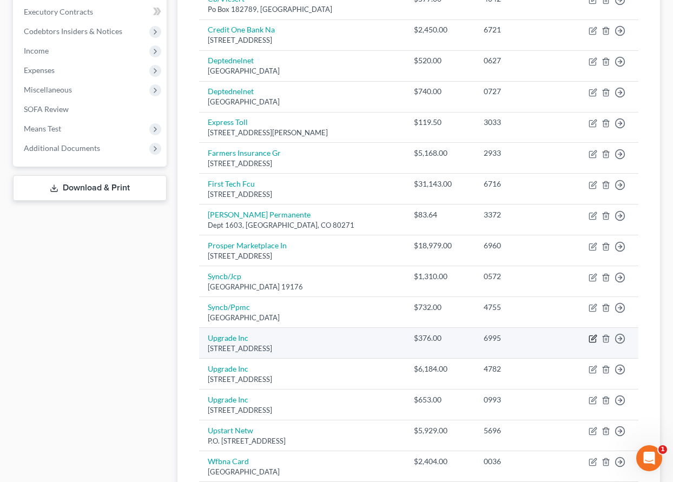
click at [593, 337] on icon "button" at bounding box center [593, 338] width 9 height 9
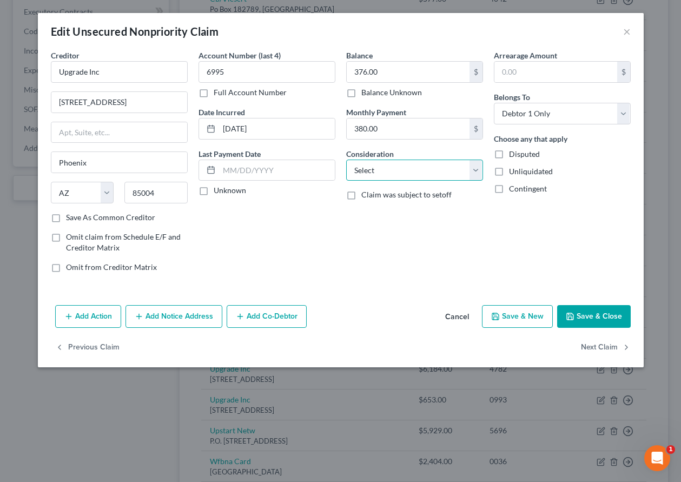
click at [391, 166] on select "Select Cable / Satellite Services Collection Agency Credit Card Debt Debt Couns…" at bounding box center [414, 171] width 137 height 22
click at [346, 160] on select "Select Cable / Satellite Services Collection Agency Credit Card Debt Debt Couns…" at bounding box center [414, 171] width 137 height 22
click at [572, 320] on icon "button" at bounding box center [570, 316] width 9 height 9
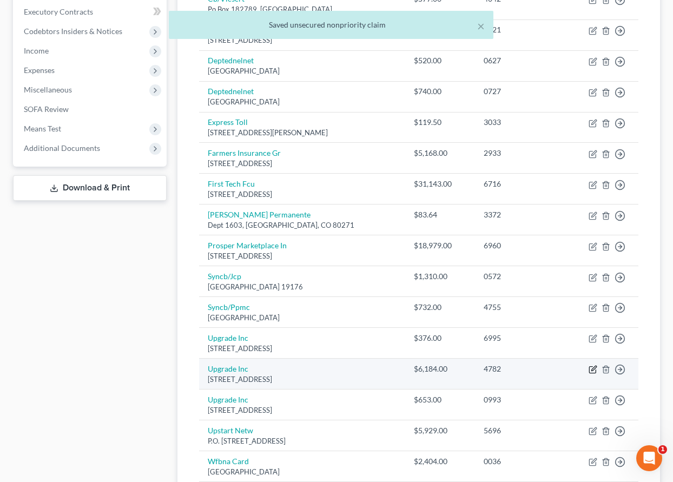
click at [593, 371] on icon "button" at bounding box center [593, 368] width 5 height 5
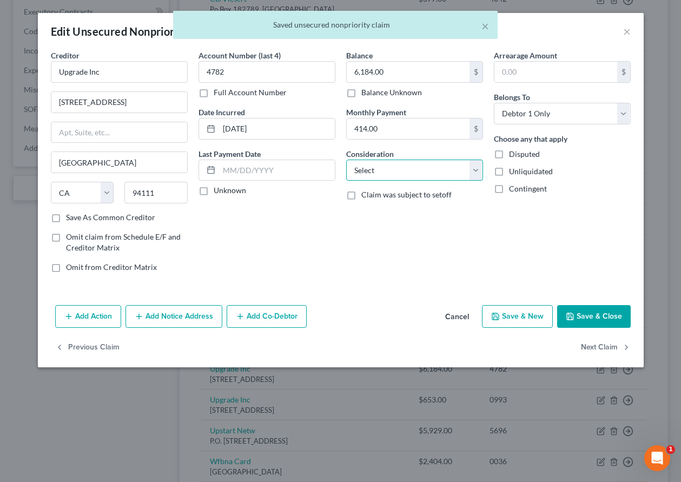
click at [393, 178] on select "Select Cable / Satellite Services Collection Agency Credit Card Debt Debt Couns…" at bounding box center [414, 171] width 137 height 22
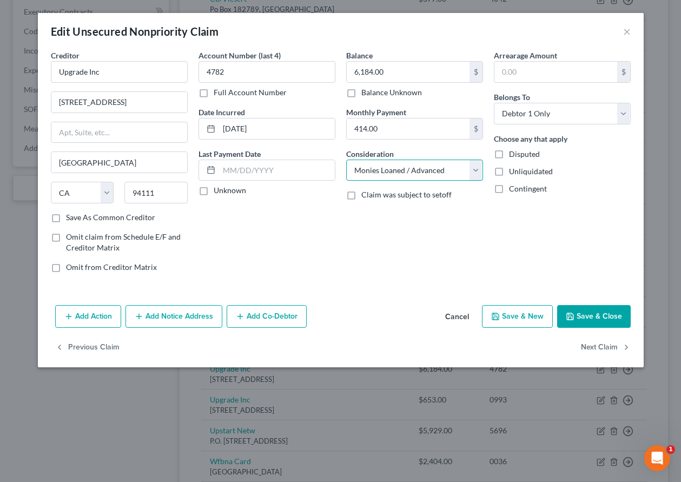
click at [346, 160] on select "Select Cable / Satellite Services Collection Agency Credit Card Debt Debt Couns…" at bounding box center [414, 171] width 137 height 22
click at [591, 319] on button "Save & Close" at bounding box center [594, 316] width 74 height 23
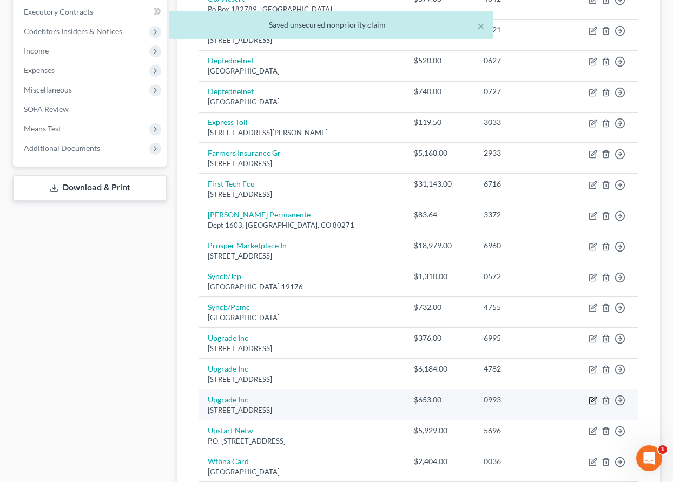
click at [592, 400] on icon "button" at bounding box center [593, 399] width 5 height 5
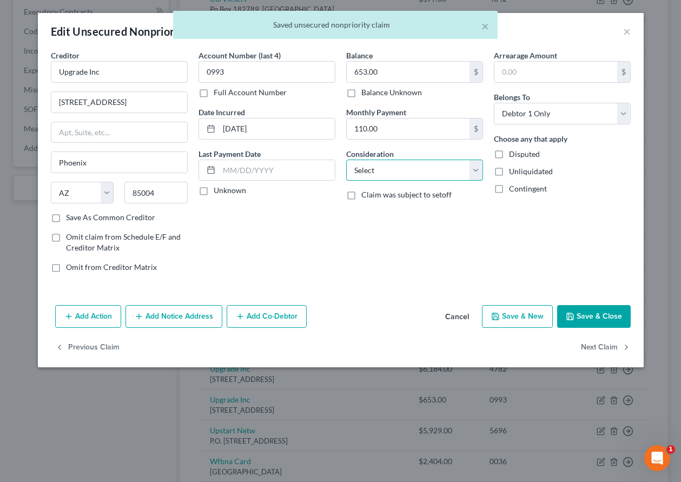
click at [413, 169] on select "Select Cable / Satellite Services Collection Agency Credit Card Debt Debt Couns…" at bounding box center [414, 171] width 137 height 22
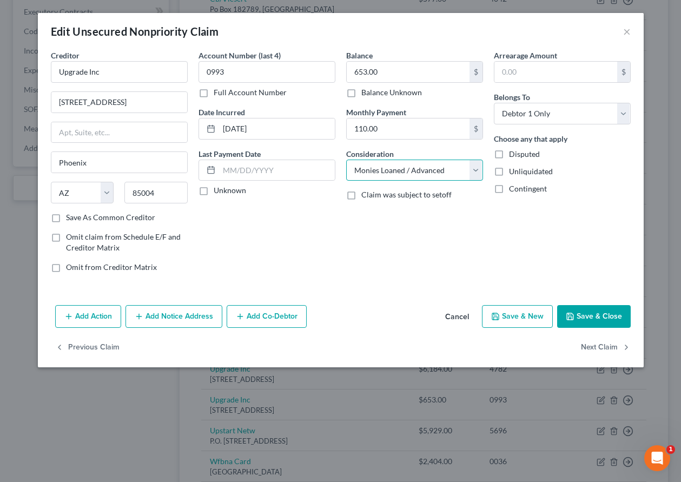
click at [346, 160] on select "Select Cable / Satellite Services Collection Agency Credit Card Debt Debt Couns…" at bounding box center [414, 171] width 137 height 22
click at [586, 316] on button "Save & Close" at bounding box center [594, 316] width 74 height 23
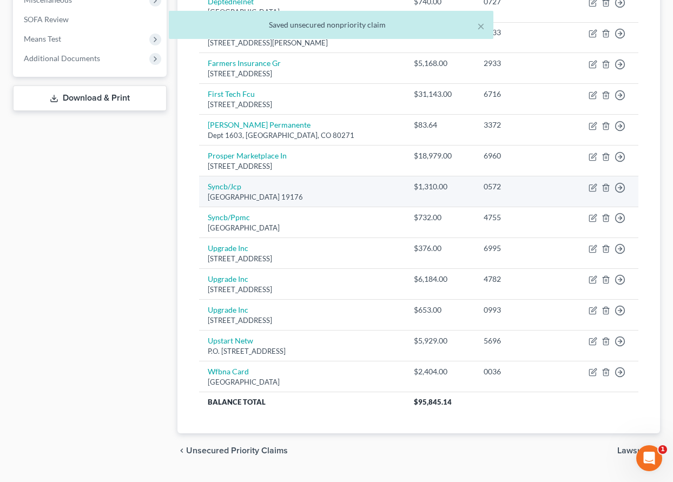
scroll to position [433, 0]
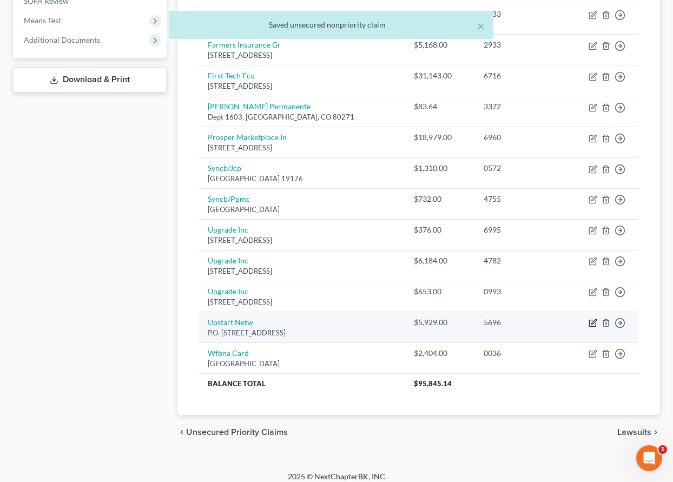
click at [590, 324] on icon "button" at bounding box center [593, 323] width 9 height 9
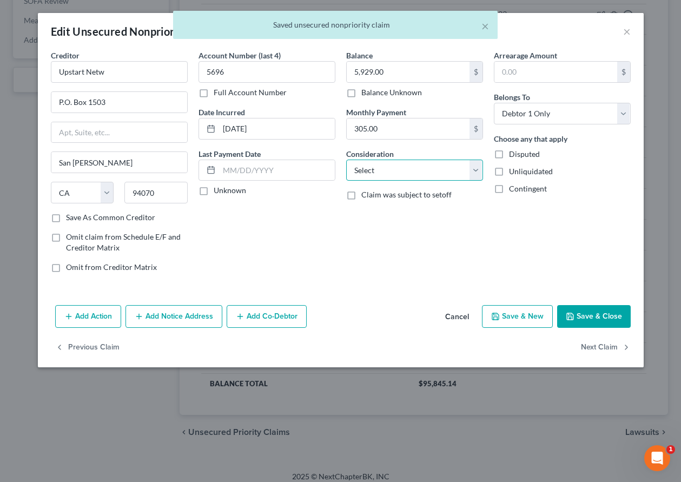
click at [416, 170] on select "Select Cable / Satellite Services Collection Agency Credit Card Debt Debt Couns…" at bounding box center [414, 171] width 137 height 22
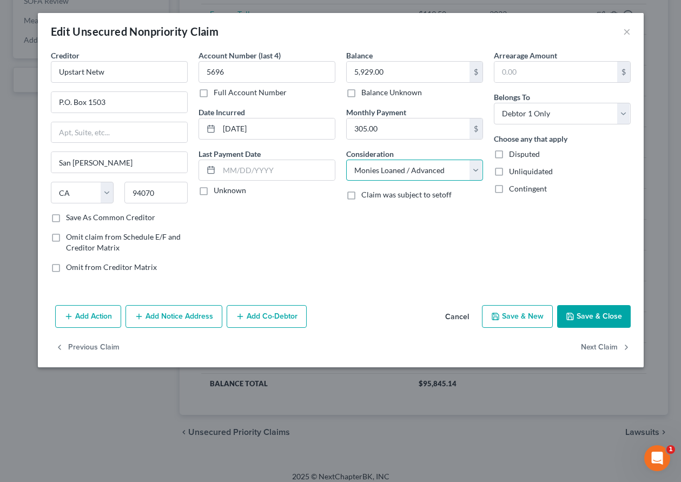
click at [346, 160] on select "Select Cable / Satellite Services Collection Agency Credit Card Debt Debt Couns…" at bounding box center [414, 171] width 137 height 22
click at [611, 316] on button "Save & Close" at bounding box center [594, 316] width 74 height 23
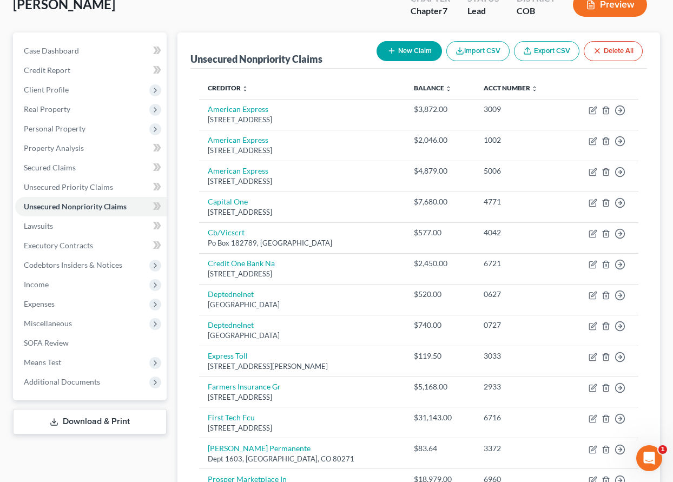
scroll to position [54, 0]
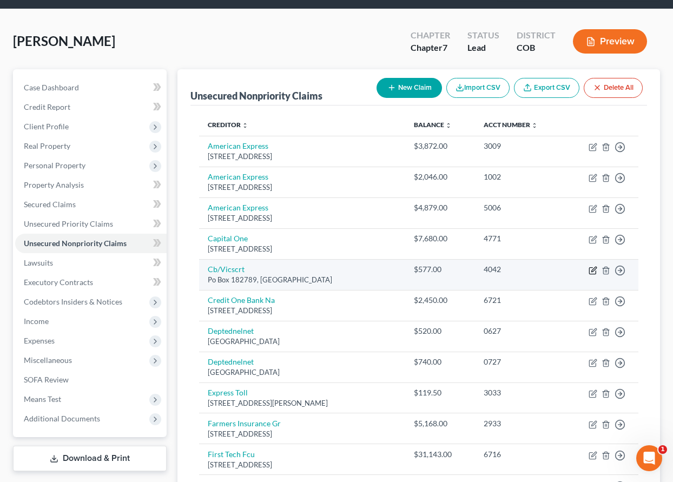
click at [591, 274] on icon "button" at bounding box center [592, 270] width 6 height 6
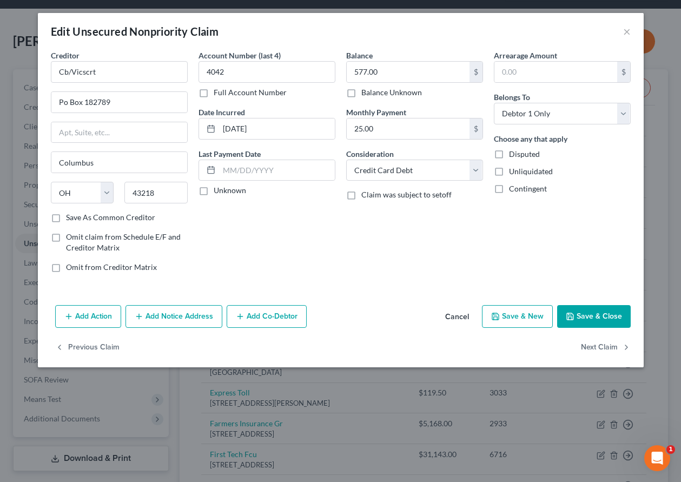
click at [591, 315] on button "Save & Close" at bounding box center [594, 316] width 74 height 23
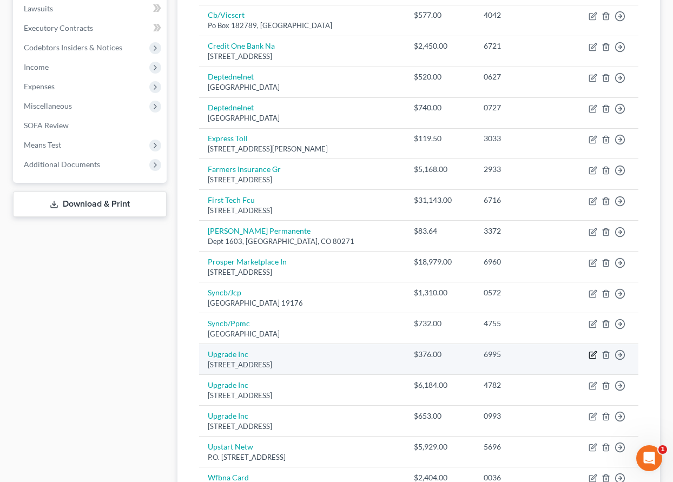
scroll to position [0, 0]
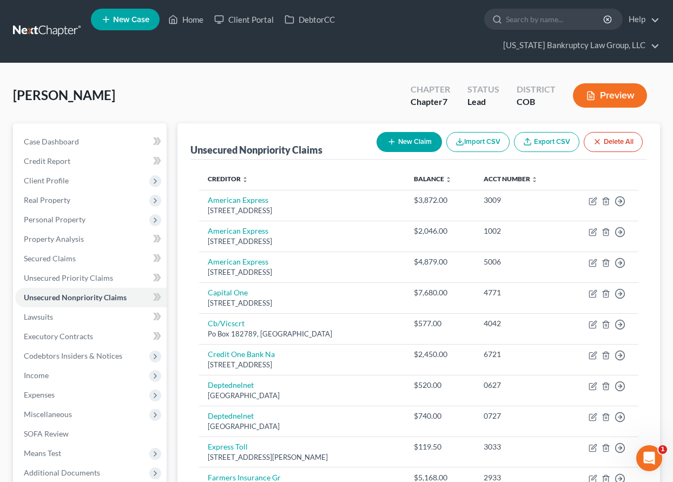
click at [423, 143] on button "New Claim" at bounding box center [409, 142] width 65 height 20
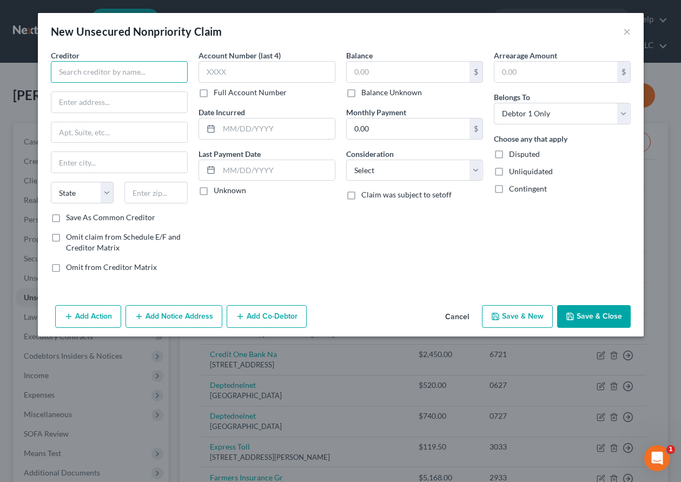
click at [69, 75] on input "text" at bounding box center [119, 72] width 137 height 22
click at [70, 212] on input "Save As Common Creditor" at bounding box center [73, 215] width 7 height 7
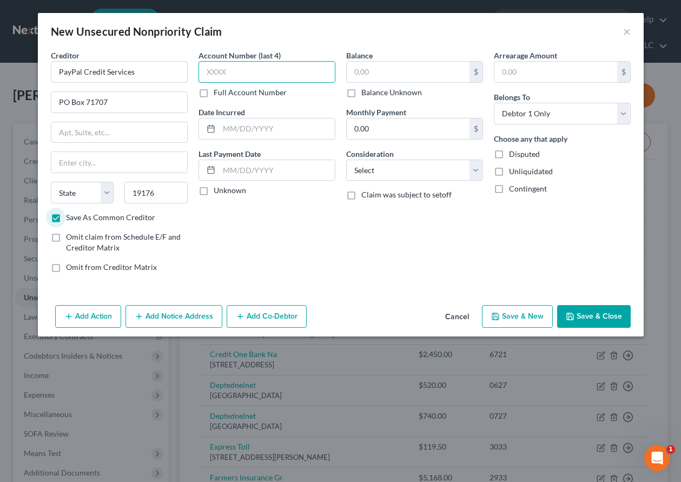
click at [220, 74] on input "text" at bounding box center [267, 72] width 137 height 22
click at [612, 305] on button "Save & Close" at bounding box center [594, 316] width 74 height 23
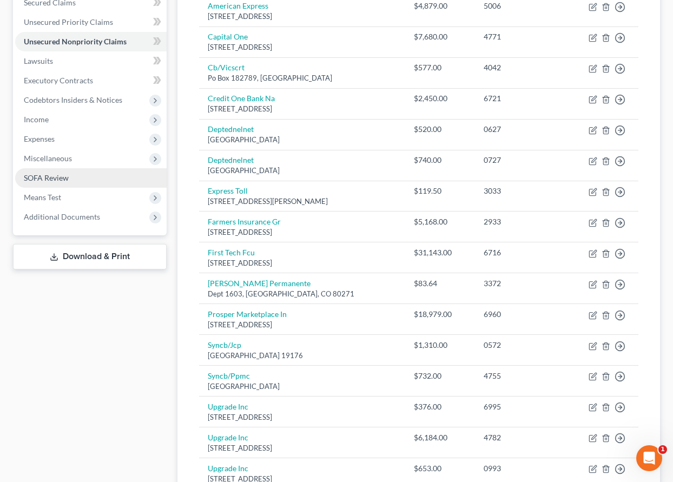
scroll to position [202, 0]
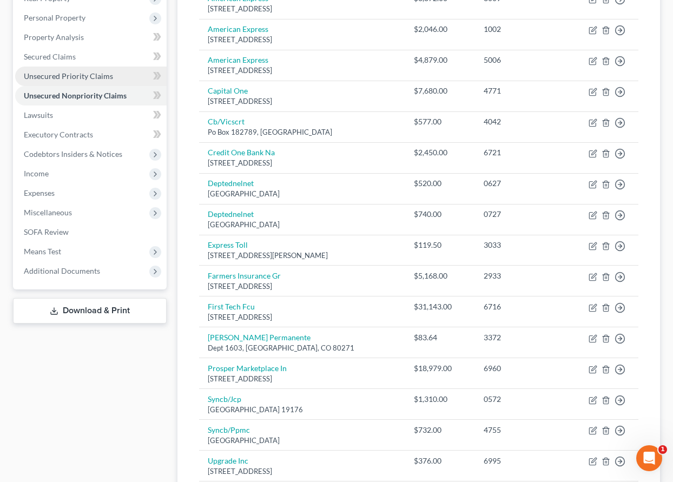
click at [62, 76] on span "Unsecured Priority Claims" at bounding box center [68, 75] width 89 height 9
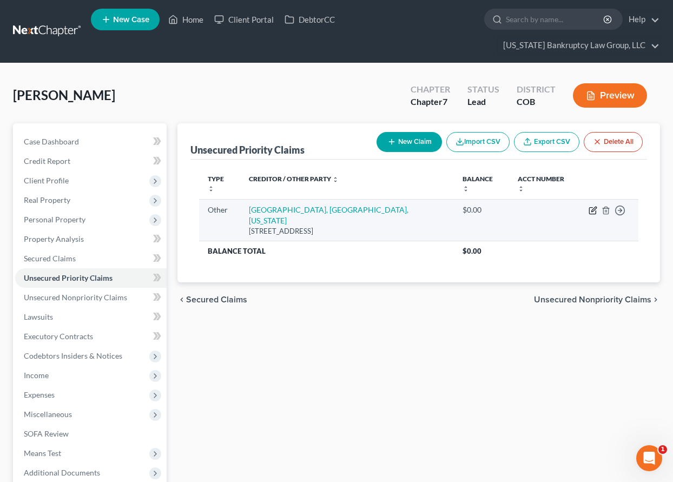
click at [592, 206] on icon "button" at bounding box center [593, 210] width 9 height 9
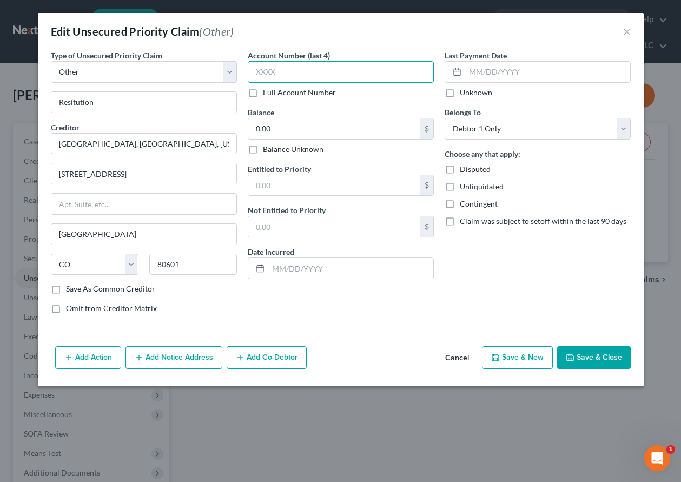
click at [288, 72] on input "text" at bounding box center [341, 72] width 186 height 22
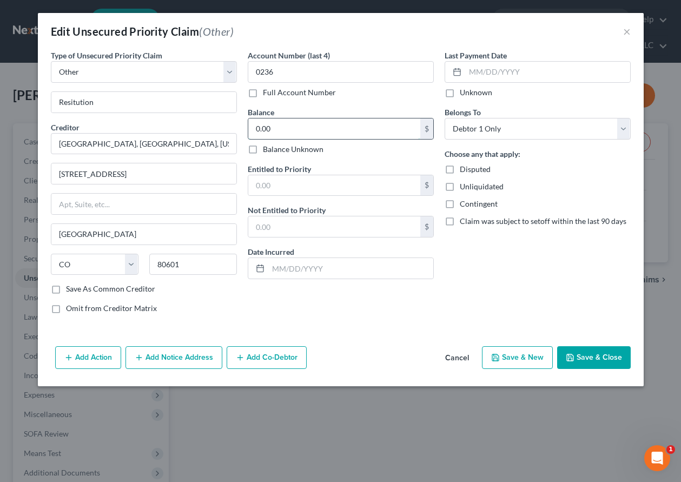
click at [303, 131] on input "0.00" at bounding box center [334, 128] width 172 height 21
click at [605, 366] on button "Save & Close" at bounding box center [594, 357] width 74 height 23
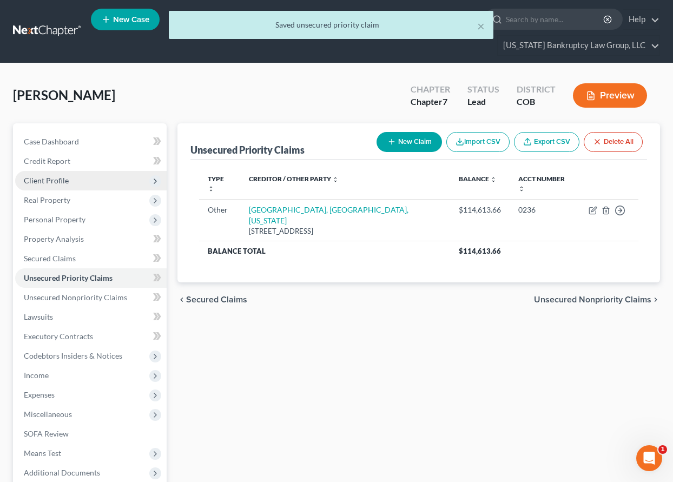
click at [44, 182] on span "Client Profile" at bounding box center [46, 180] width 45 height 9
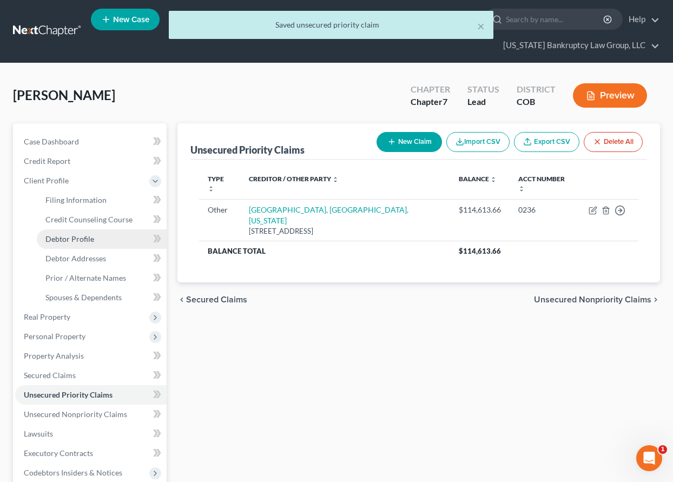
click at [76, 238] on span "Debtor Profile" at bounding box center [69, 238] width 49 height 9
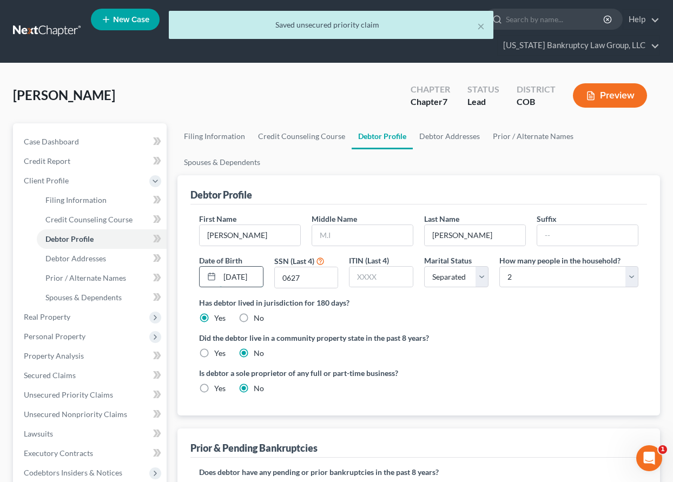
click at [239, 279] on input "[DATE]" at bounding box center [241, 277] width 43 height 21
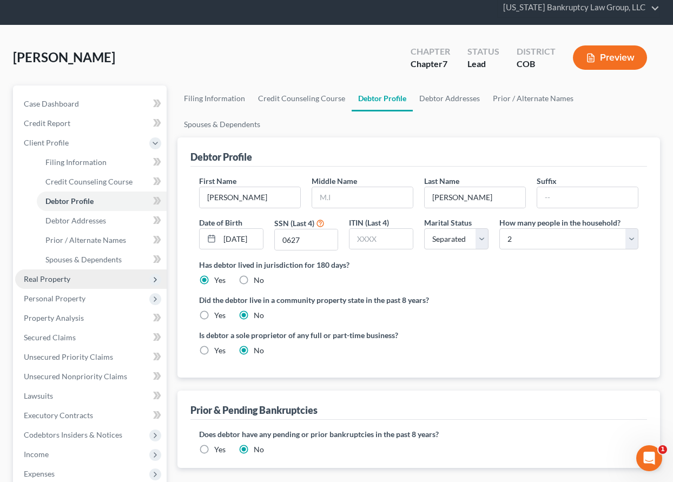
scroll to position [54, 0]
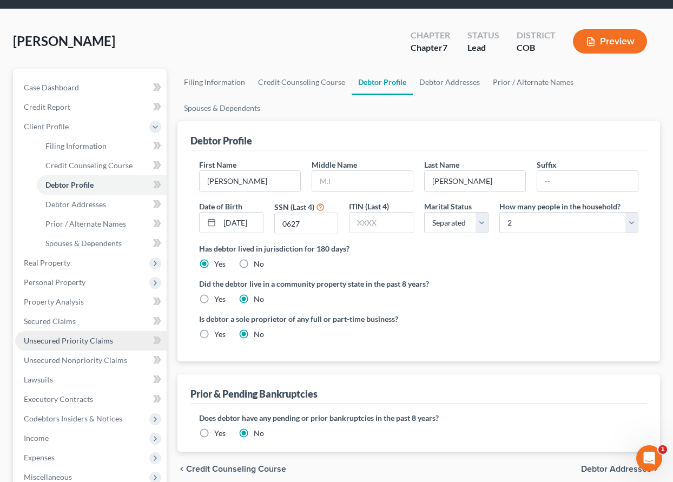
click at [63, 339] on span "Unsecured Priority Claims" at bounding box center [68, 340] width 89 height 9
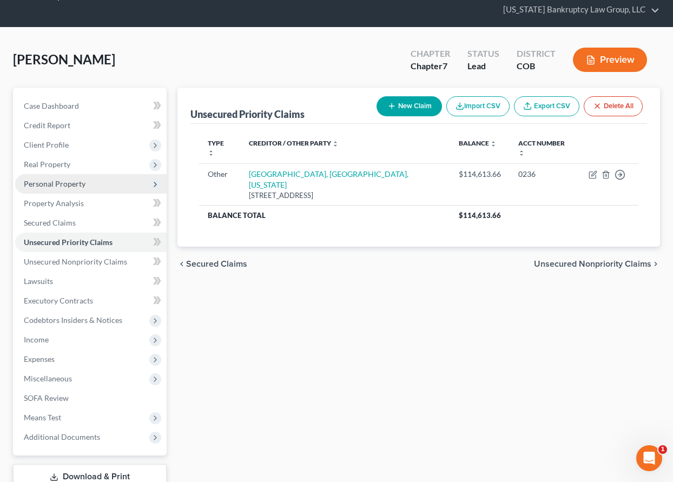
scroll to position [84, 0]
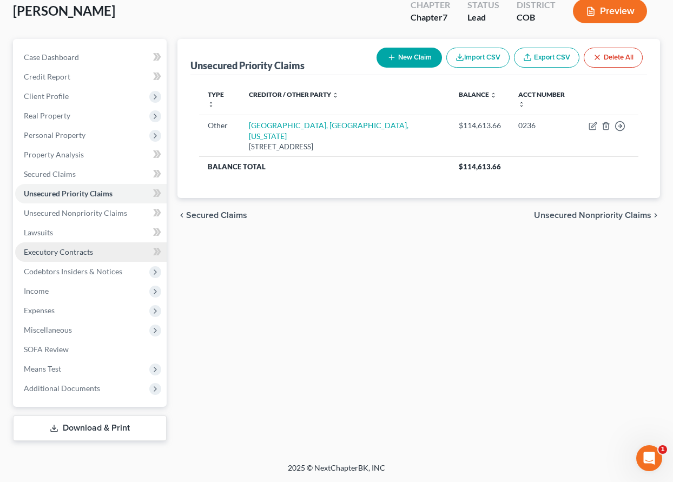
click at [72, 250] on span "Executory Contracts" at bounding box center [58, 251] width 69 height 9
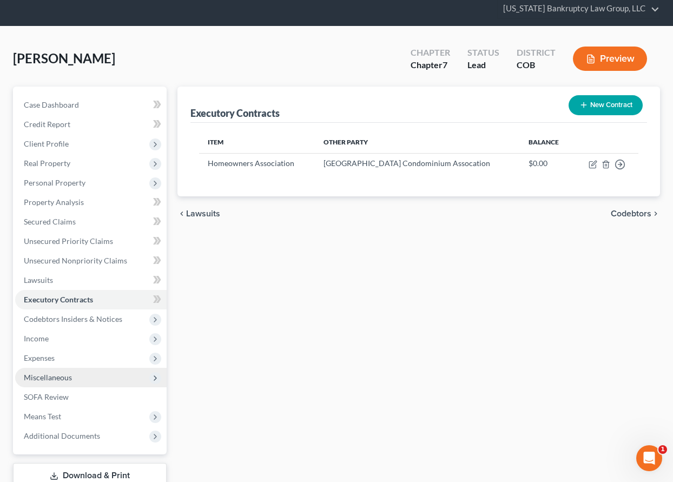
scroll to position [84, 0]
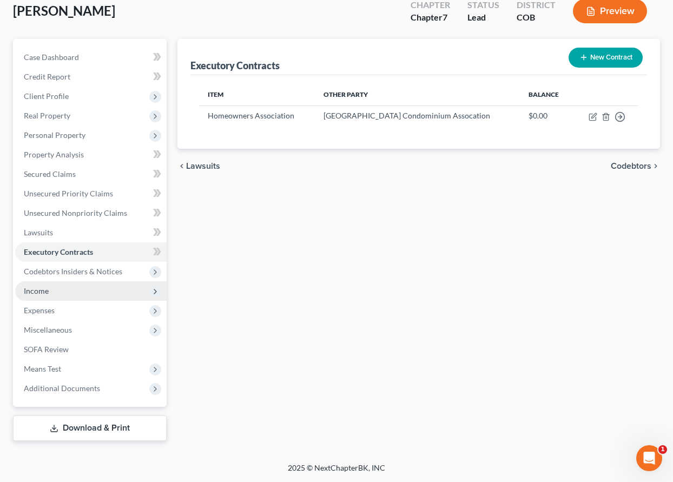
click at [44, 292] on span "Income" at bounding box center [36, 290] width 25 height 9
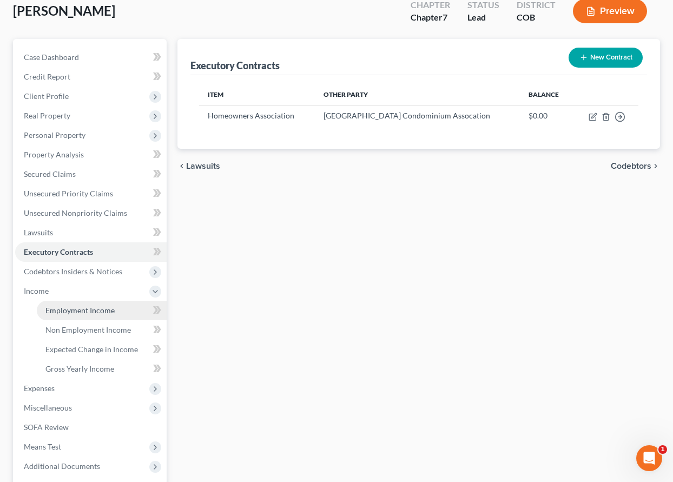
click at [62, 309] on span "Employment Income" at bounding box center [79, 310] width 69 height 9
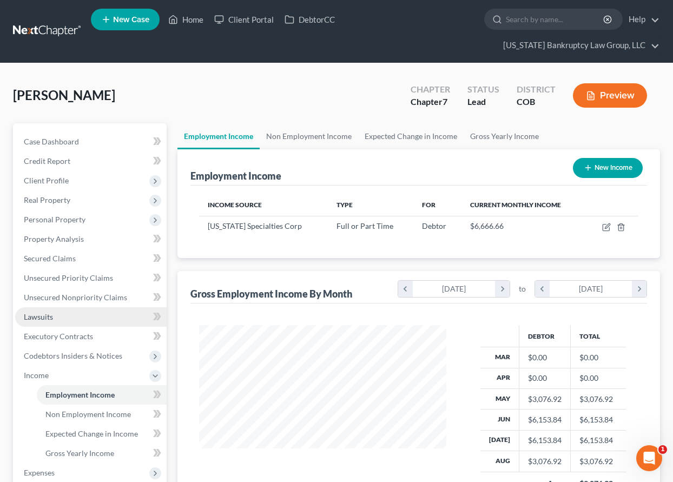
scroll to position [194, 269]
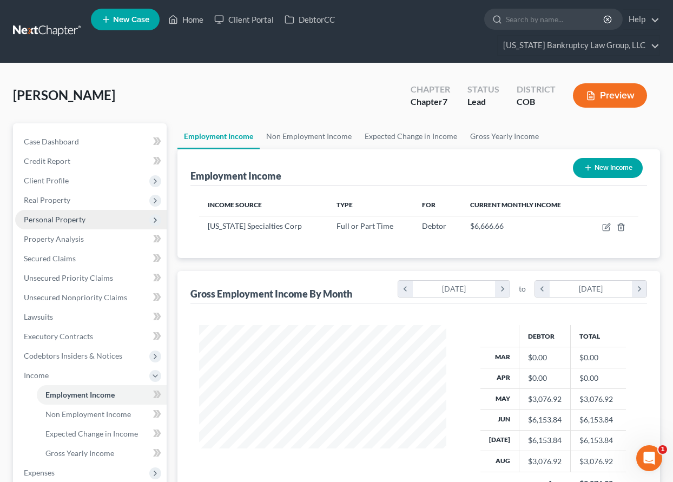
click at [55, 220] on span "Personal Property" at bounding box center [55, 219] width 62 height 9
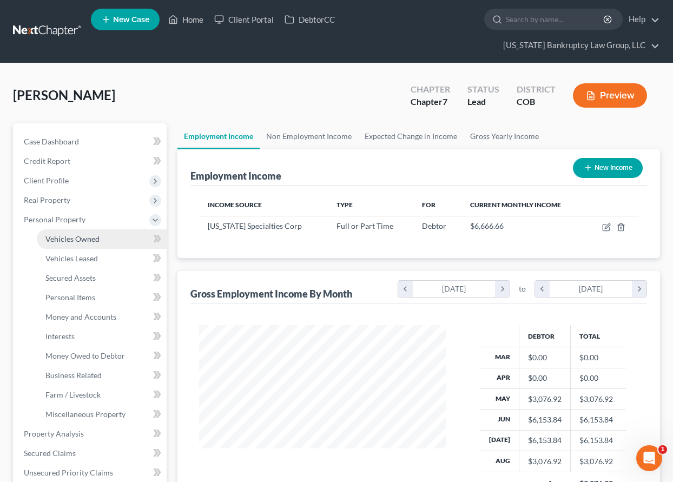
click at [61, 238] on span "Vehicles Owned" at bounding box center [72, 238] width 54 height 9
